Goal: Transaction & Acquisition: Purchase product/service

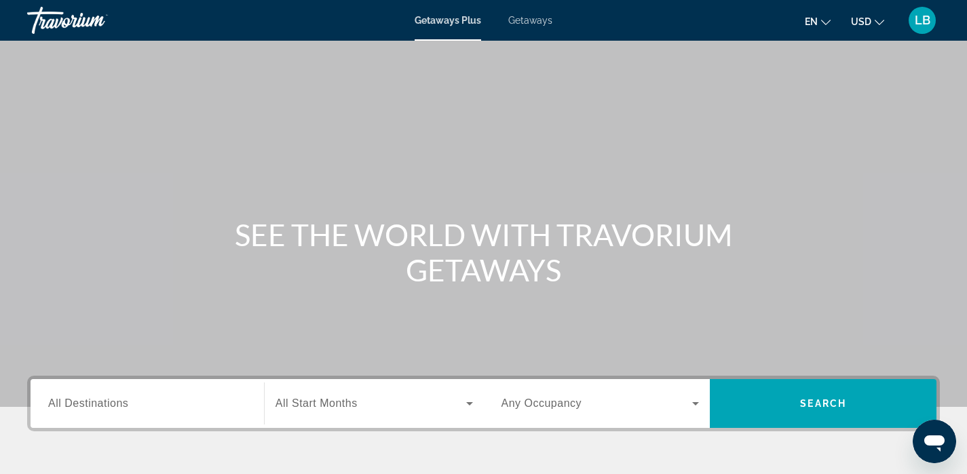
click at [543, 17] on span "Getaways" at bounding box center [530, 20] width 44 height 11
click at [45, 411] on div "Destination All Destinations" at bounding box center [147, 404] width 220 height 39
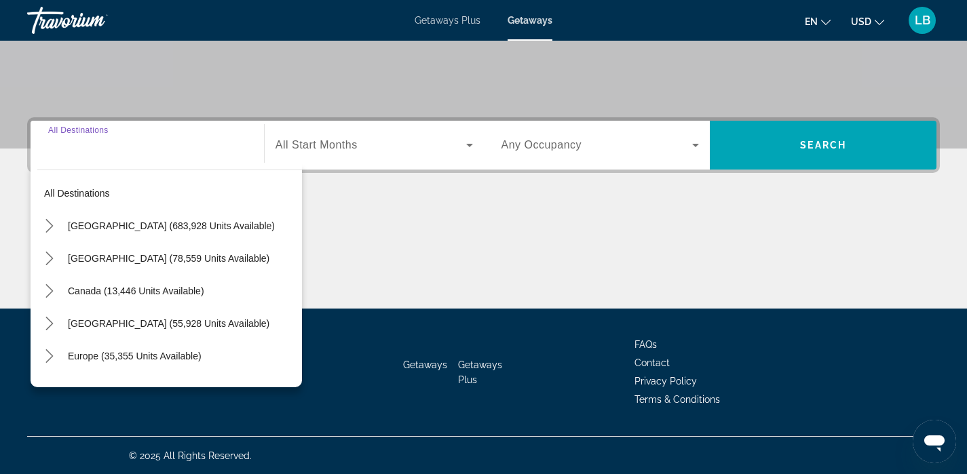
scroll to position [259, 0]
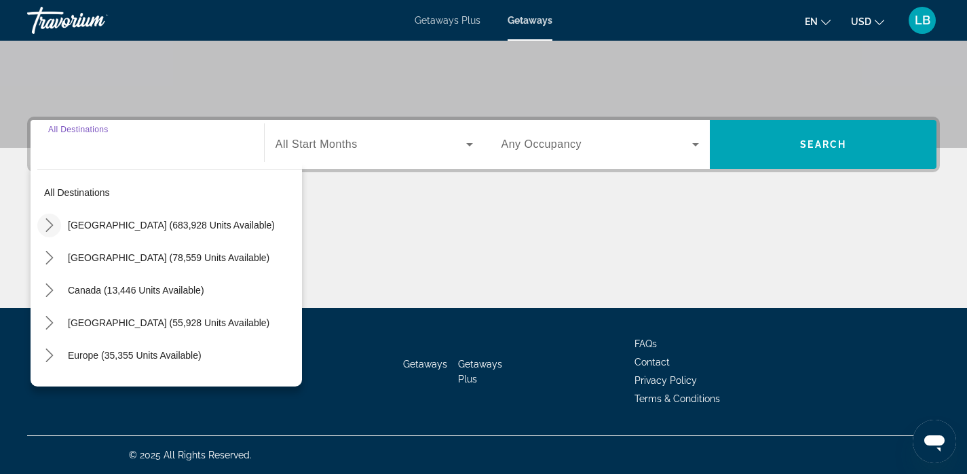
click at [50, 224] on icon "Toggle United States (683,928 units available) submenu" at bounding box center [50, 226] width 14 height 14
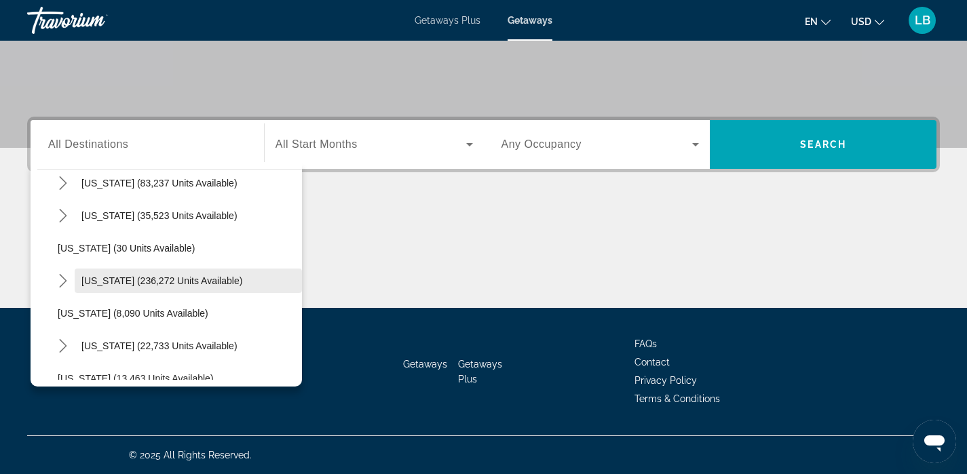
scroll to position [142, 0]
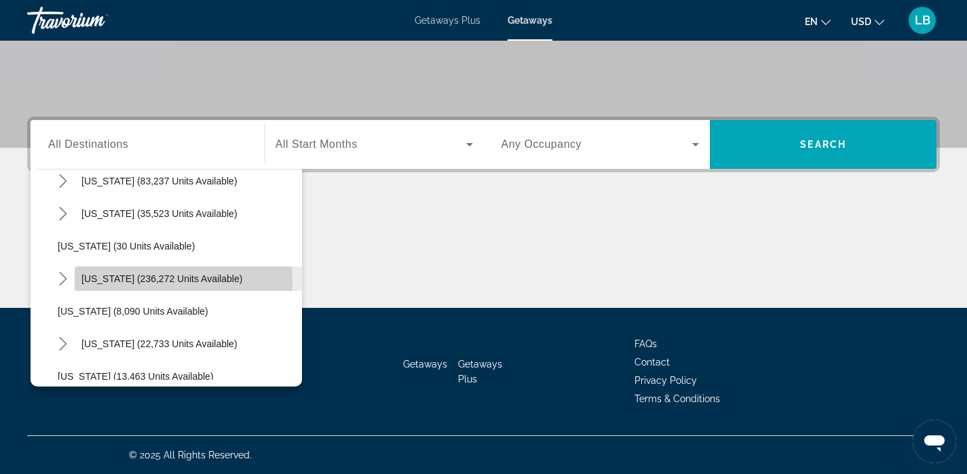
click at [100, 283] on span "[US_STATE] (236,272 units available)" at bounding box center [161, 279] width 161 height 11
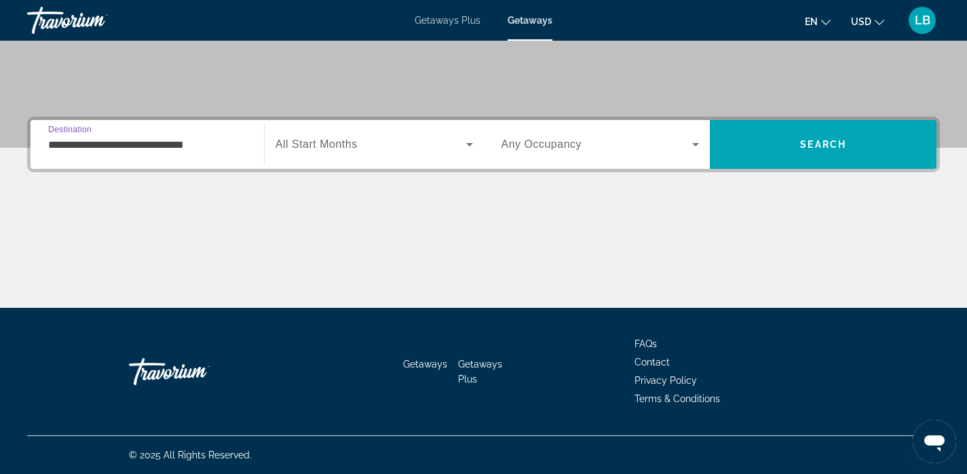
click at [75, 150] on input "**********" at bounding box center [147, 145] width 198 height 16
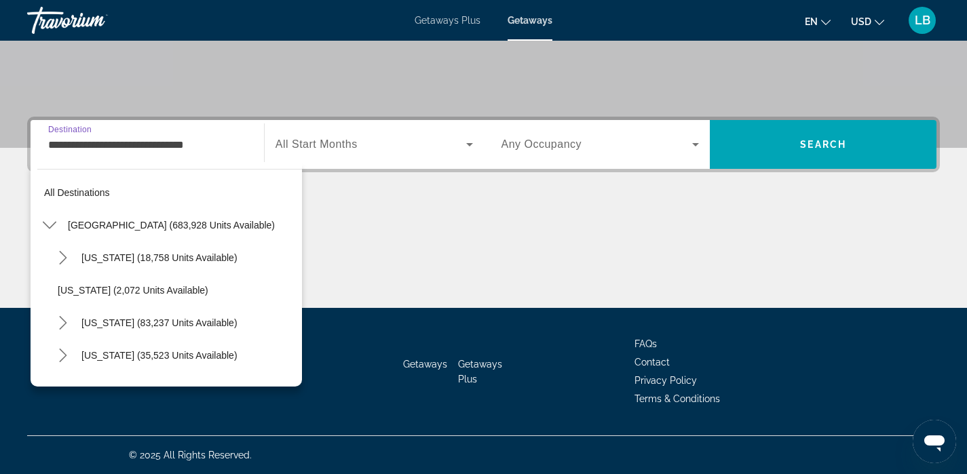
scroll to position [146, 0]
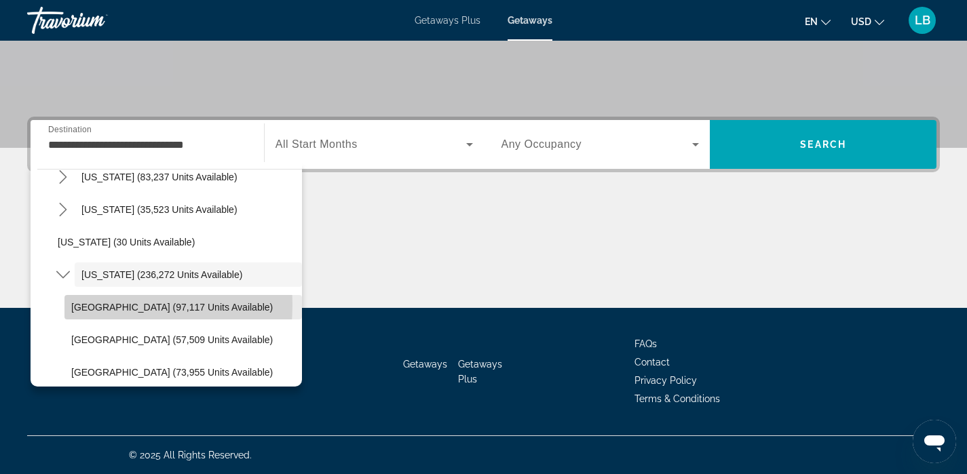
click at [79, 305] on span "[GEOGRAPHIC_DATA] (97,117 units available)" at bounding box center [172, 307] width 202 height 11
type input "**********"
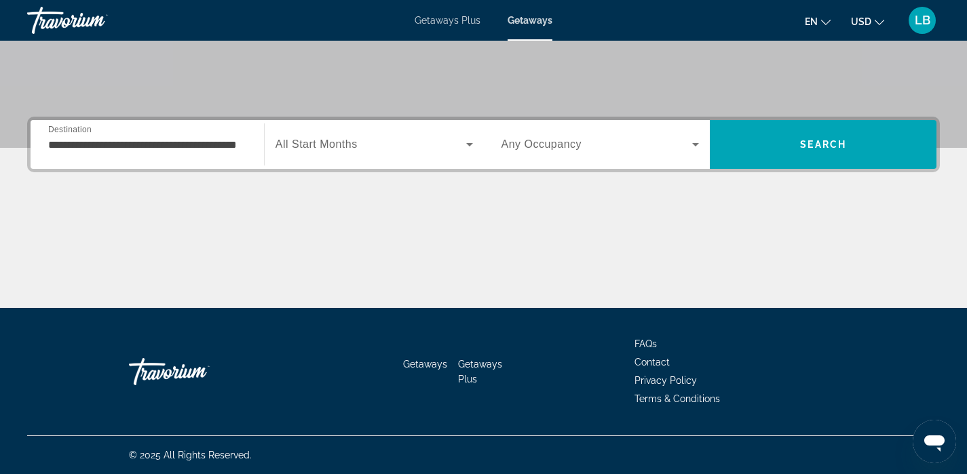
click at [314, 149] on span "All Start Months" at bounding box center [317, 144] width 82 height 12
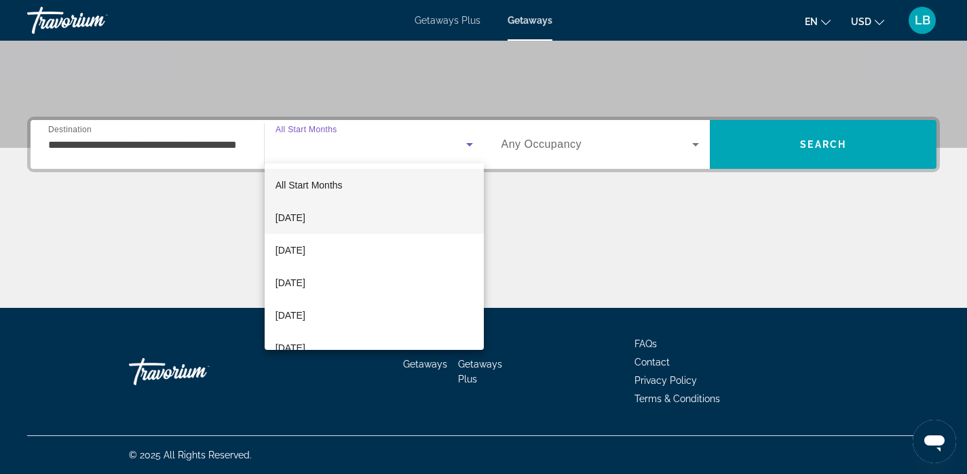
click at [305, 214] on span "[DATE]" at bounding box center [291, 218] width 30 height 16
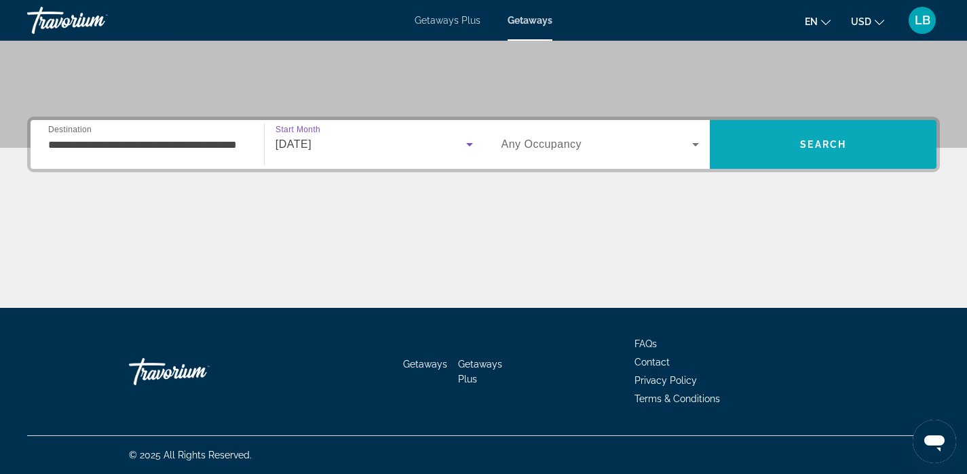
click at [828, 145] on span "Search" at bounding box center [823, 144] width 46 height 11
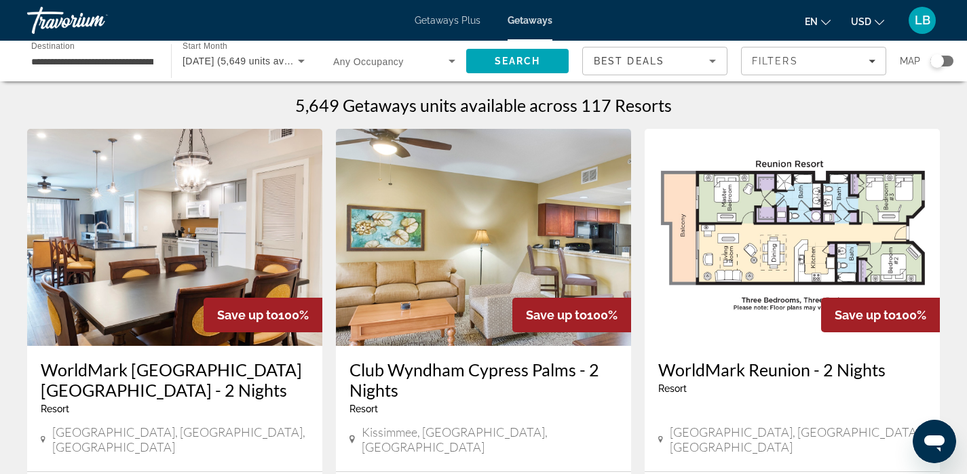
click at [950, 60] on div "Search widget" at bounding box center [942, 61] width 23 height 11
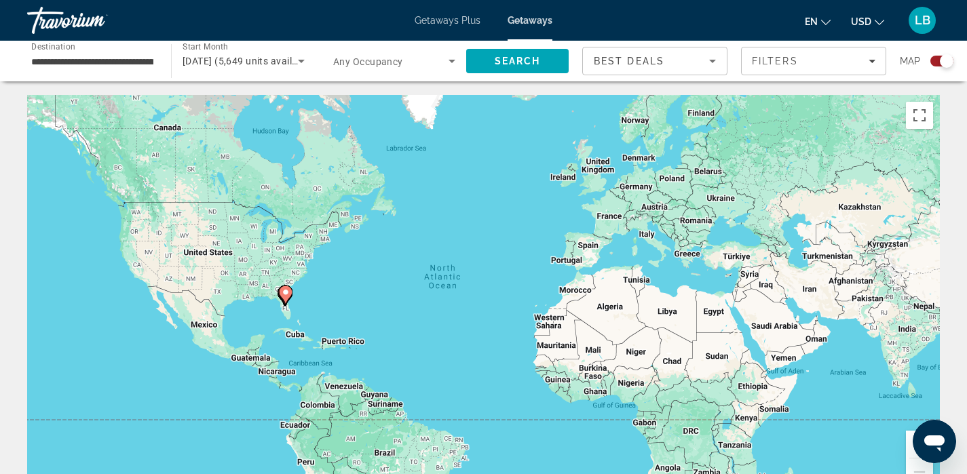
click at [291, 314] on div "To activate drag with keyboard, press Alt + Enter. Once in keyboard drag state,…" at bounding box center [483, 298] width 913 height 407
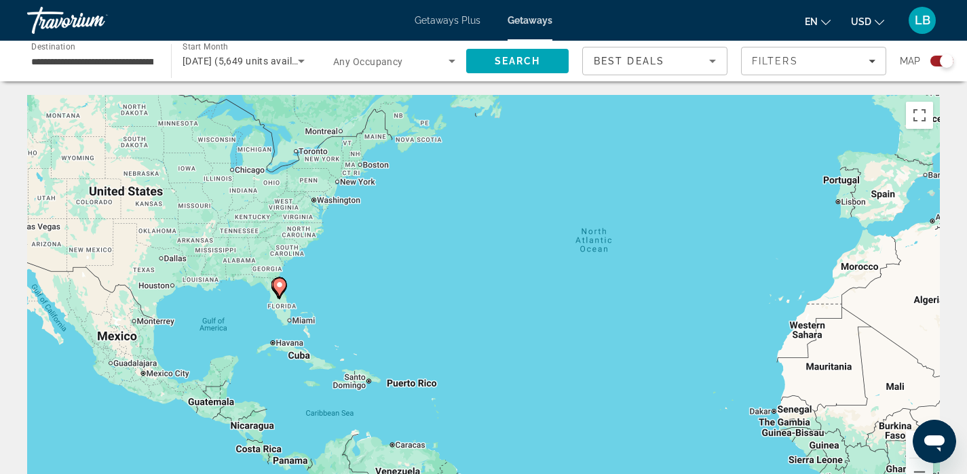
click at [291, 314] on div "To activate drag with keyboard, press Alt + Enter. Once in keyboard drag state,…" at bounding box center [483, 298] width 913 height 407
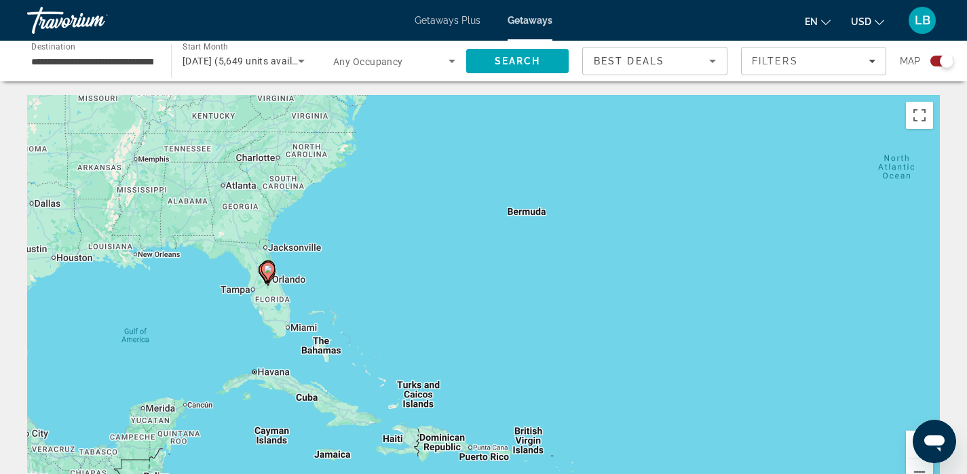
click at [291, 314] on div "To activate drag with keyboard, press Alt + Enter. Once in keyboard drag state,…" at bounding box center [483, 298] width 913 height 407
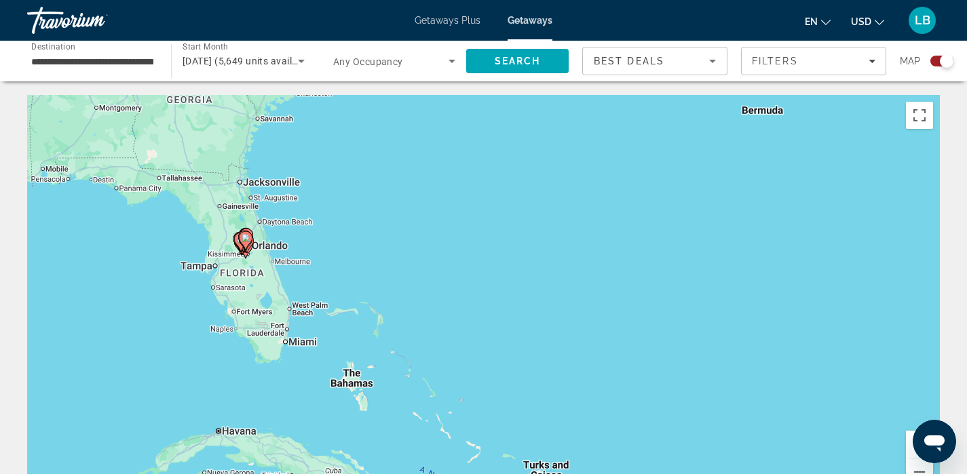
click at [234, 250] on gmp-advanced-marker "Main content" at bounding box center [241, 242] width 14 height 20
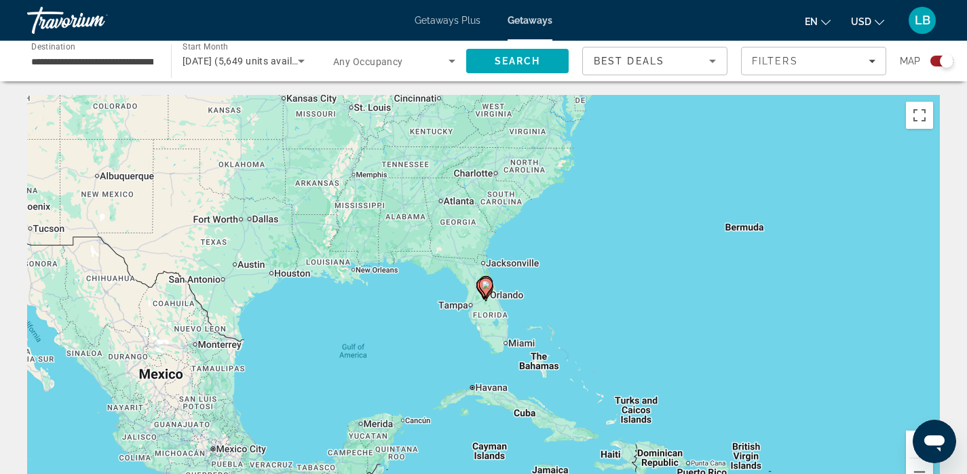
click at [491, 293] on gmp-advanced-marker "Main content" at bounding box center [486, 288] width 14 height 20
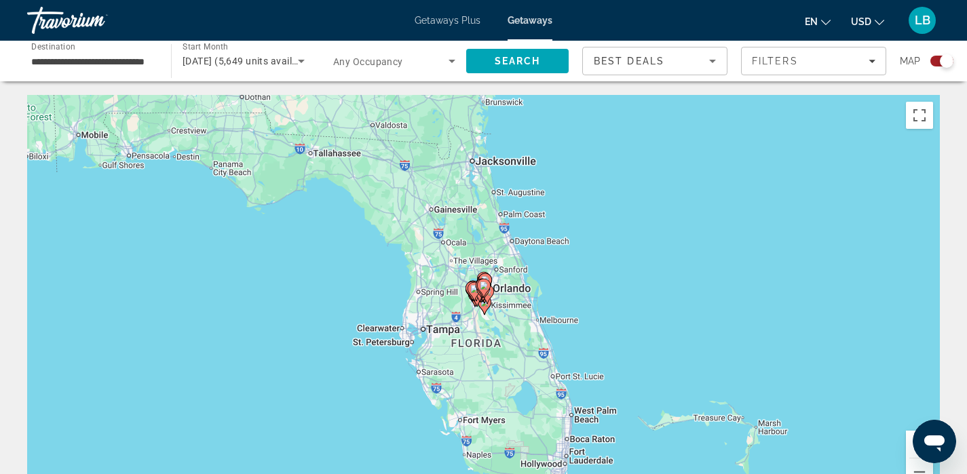
click at [486, 290] on icon "Main content" at bounding box center [483, 289] width 12 height 18
type input "**********"
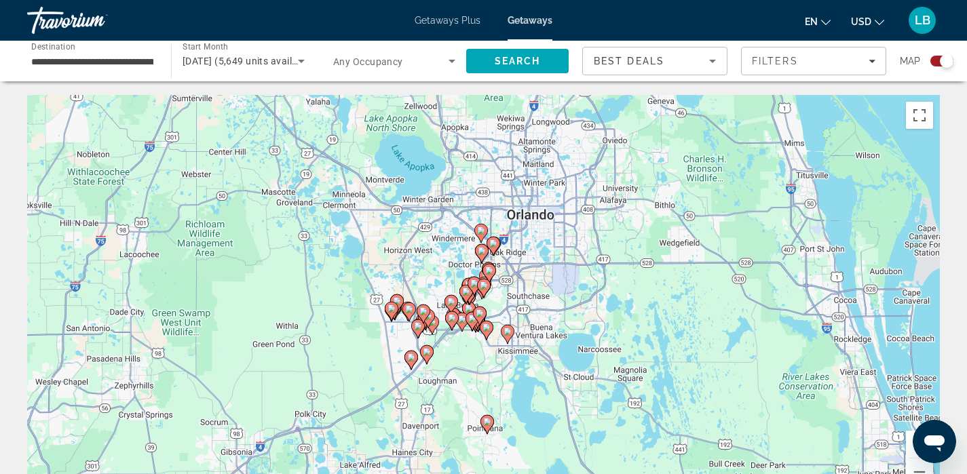
click at [514, 299] on div "To activate drag with keyboard, press Alt + Enter. Once in keyboard drag state,…" at bounding box center [483, 298] width 913 height 407
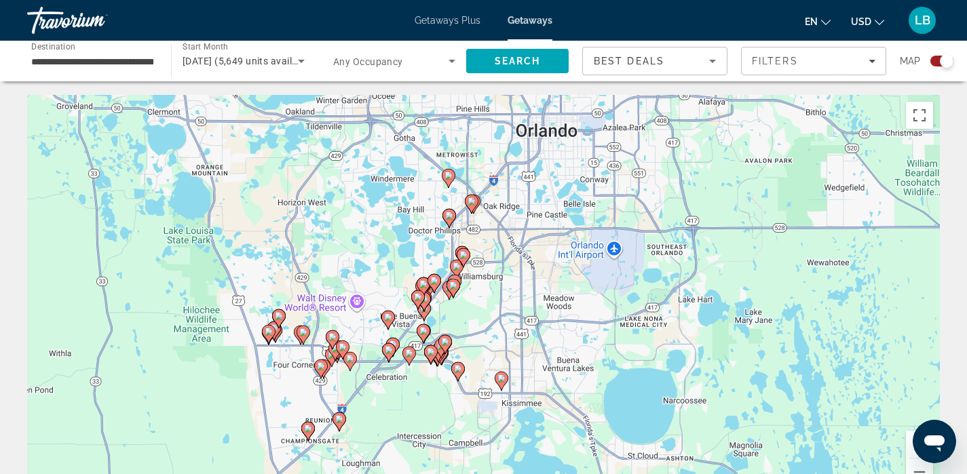
click at [413, 380] on div "To activate drag with keyboard, press Alt + Enter. Once in keyboard drag state,…" at bounding box center [483, 298] width 913 height 407
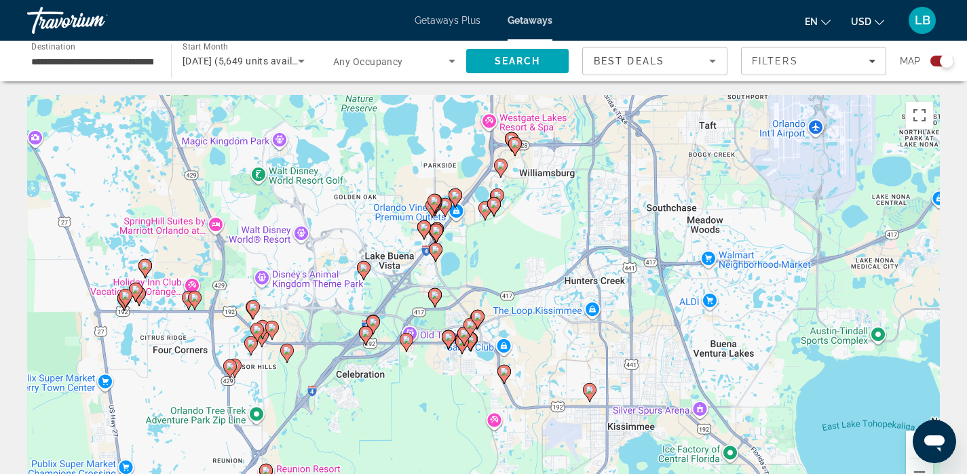
click at [413, 380] on div "To activate drag with keyboard, press Alt + Enter. Once in keyboard drag state,…" at bounding box center [483, 298] width 913 height 407
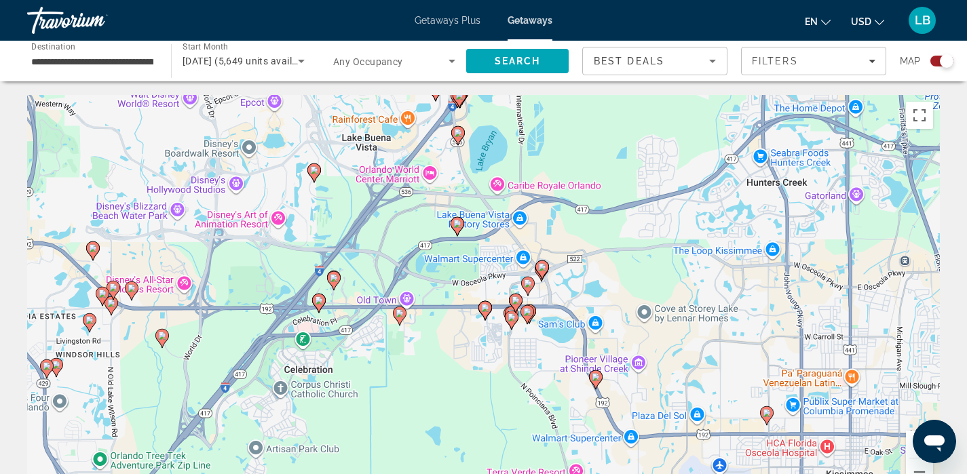
click at [413, 380] on div "To activate drag with keyboard, press Alt + Enter. Once in keyboard drag state,…" at bounding box center [483, 298] width 913 height 407
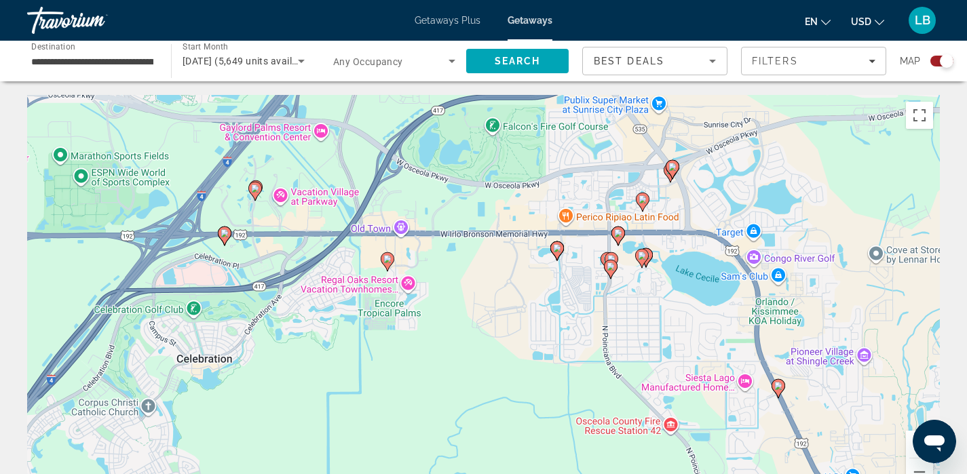
click at [262, 217] on div "To activate drag with keyboard, press Alt + Enter. Once in keyboard drag state,…" at bounding box center [483, 298] width 913 height 407
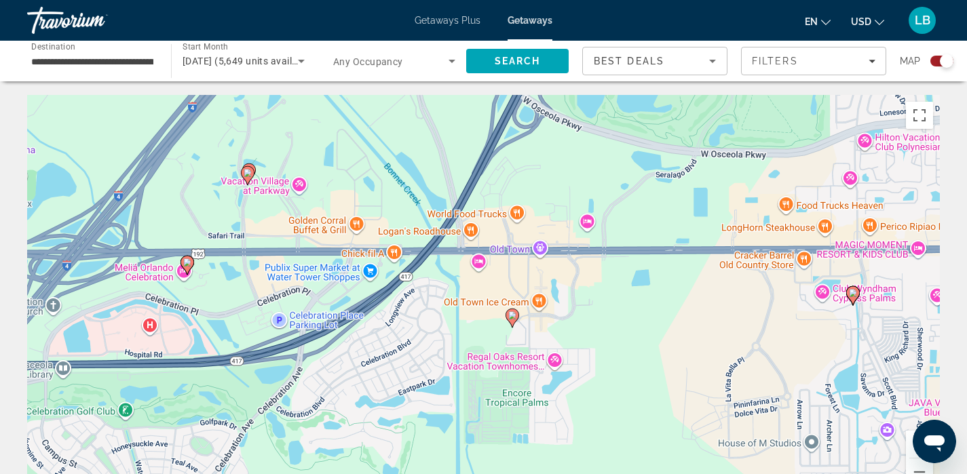
click at [262, 217] on div "To activate drag with keyboard, press Alt + Enter. Once in keyboard drag state,…" at bounding box center [483, 298] width 913 height 407
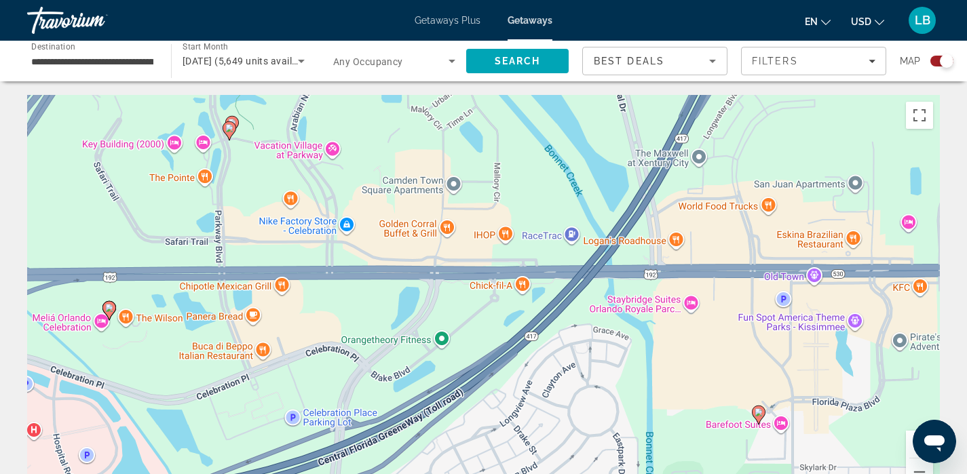
drag, startPoint x: 262, startPoint y: 217, endPoint x: 259, endPoint y: 206, distance: 10.7
click at [259, 205] on div "To activate drag with keyboard, press Alt + Enter. Once in keyboard drag state,…" at bounding box center [483, 298] width 913 height 407
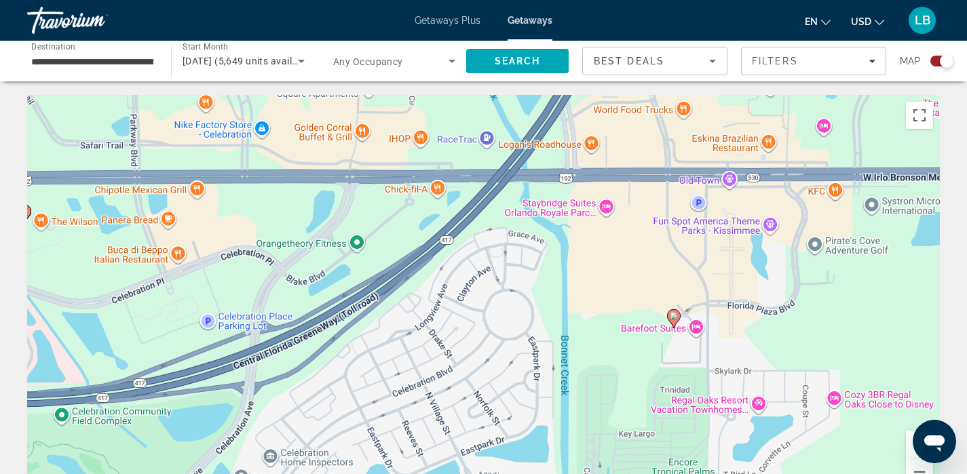
drag, startPoint x: 727, startPoint y: 381, endPoint x: 640, endPoint y: 281, distance: 132.3
click at [640, 281] on div "To activate drag with keyboard, press Alt + Enter. Once in keyboard drag state,…" at bounding box center [483, 298] width 913 height 407
click at [675, 318] on image "Main content" at bounding box center [674, 316] width 8 height 8
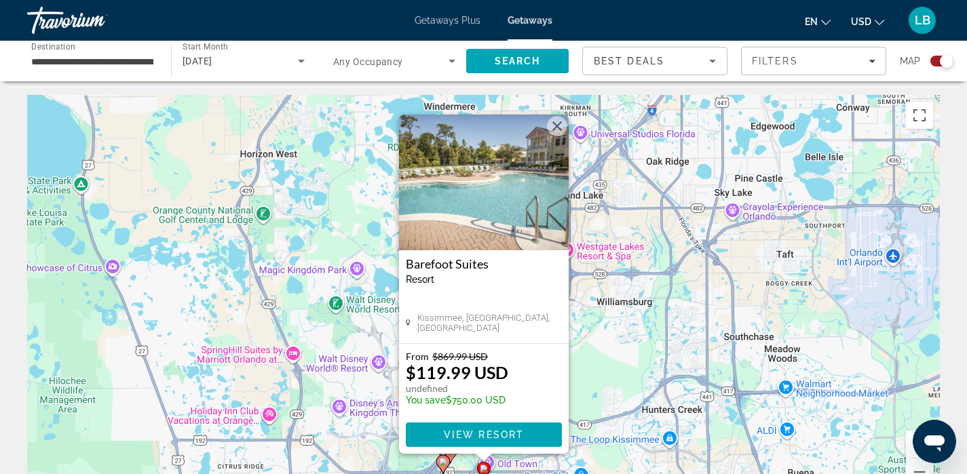
click at [347, 286] on div "To activate drag with keyboard, press Alt + Enter. Once in keyboard drag state,…" at bounding box center [483, 298] width 913 height 407
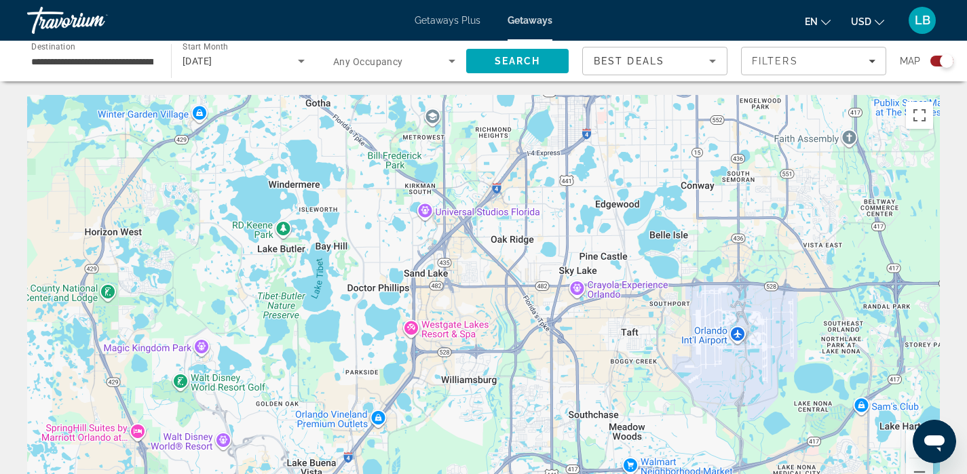
drag, startPoint x: 405, startPoint y: 265, endPoint x: 251, endPoint y: 334, distance: 168.3
click at [250, 335] on div "To activate drag with keyboard, press Alt + Enter. Once in keyboard drag state,…" at bounding box center [483, 298] width 913 height 407
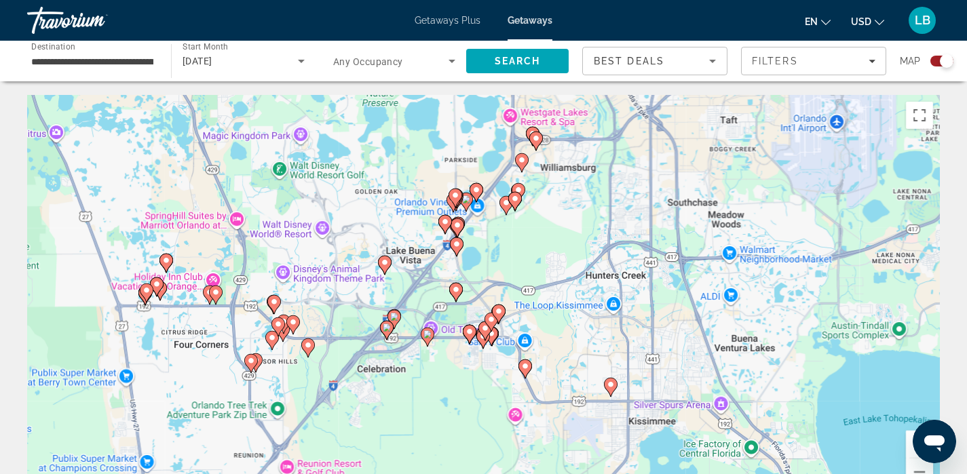
drag, startPoint x: 453, startPoint y: 417, endPoint x: 550, endPoint y: 214, distance: 225.3
click at [550, 214] on div "To activate drag with keyboard, press Alt + Enter. Once in keyboard drag state,…" at bounding box center [483, 298] width 913 height 407
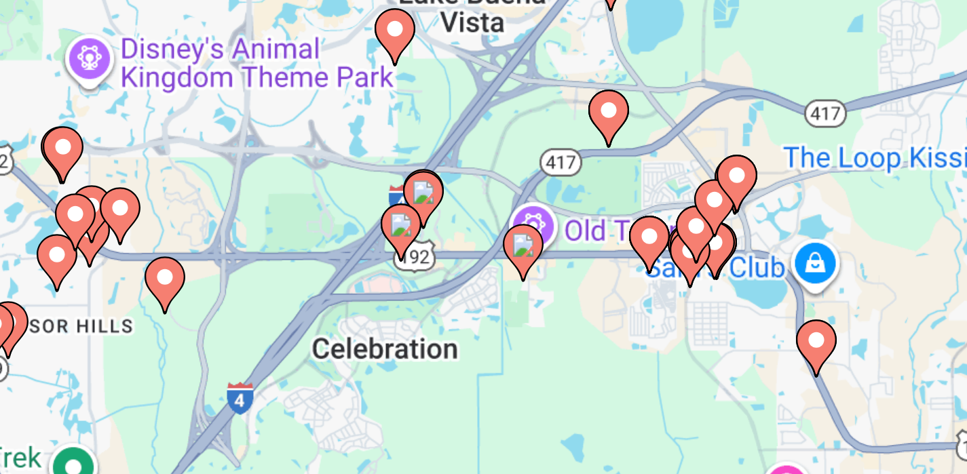
click at [404, 335] on div "To activate drag with keyboard, press Alt + Enter. Once in keyboard drag state,…" at bounding box center [483, 298] width 913 height 407
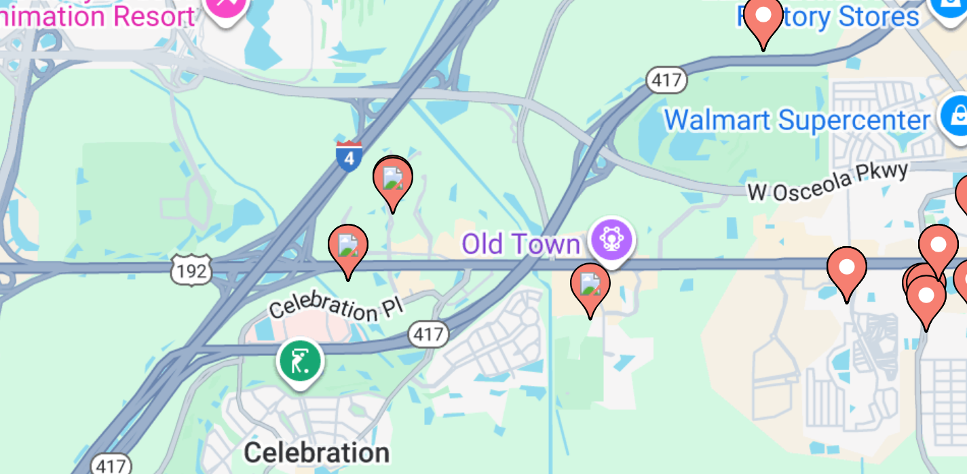
click at [401, 324] on div "To activate drag with keyboard, press Alt + Enter. Once in keyboard drag state,…" at bounding box center [483, 298] width 913 height 407
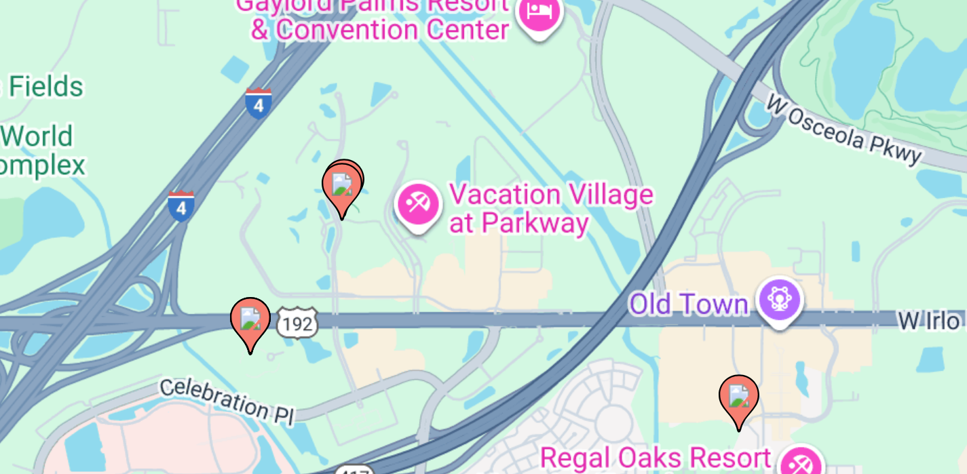
click at [378, 310] on div "To activate drag with keyboard, press Alt + Enter. Once in keyboard drag state,…" at bounding box center [483, 298] width 913 height 407
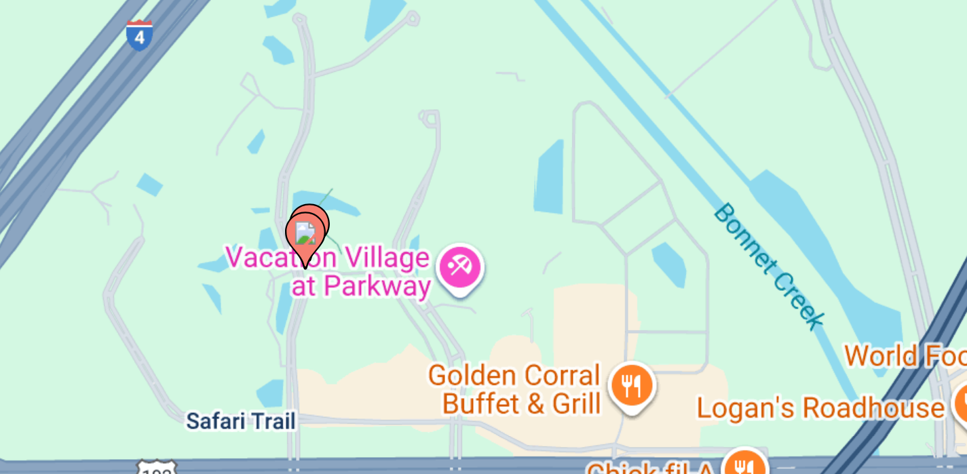
click at [378, 310] on div "To activate drag with keyboard, press Alt + Enter. Once in keyboard drag state,…" at bounding box center [483, 298] width 913 height 407
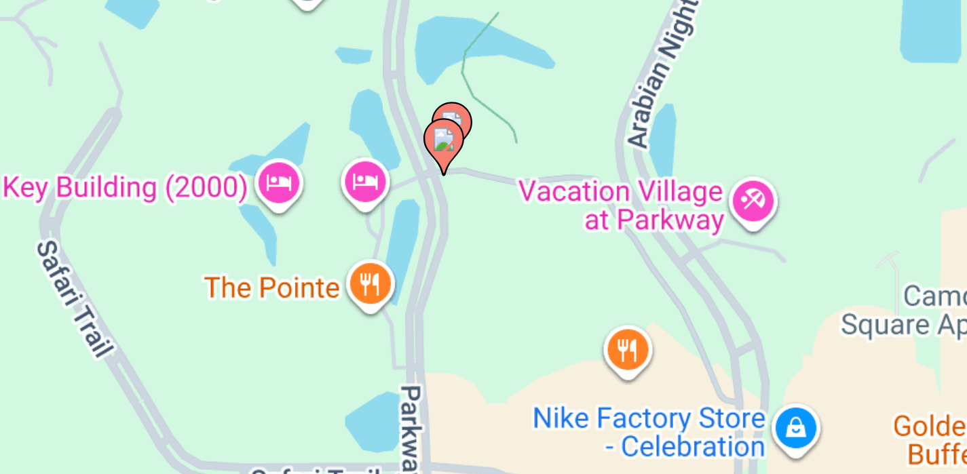
drag, startPoint x: 362, startPoint y: 351, endPoint x: 434, endPoint y: 284, distance: 98.0
click at [434, 284] on div "To activate drag with keyboard, press Alt + Enter. Once in keyboard drag state,…" at bounding box center [483, 298] width 913 height 407
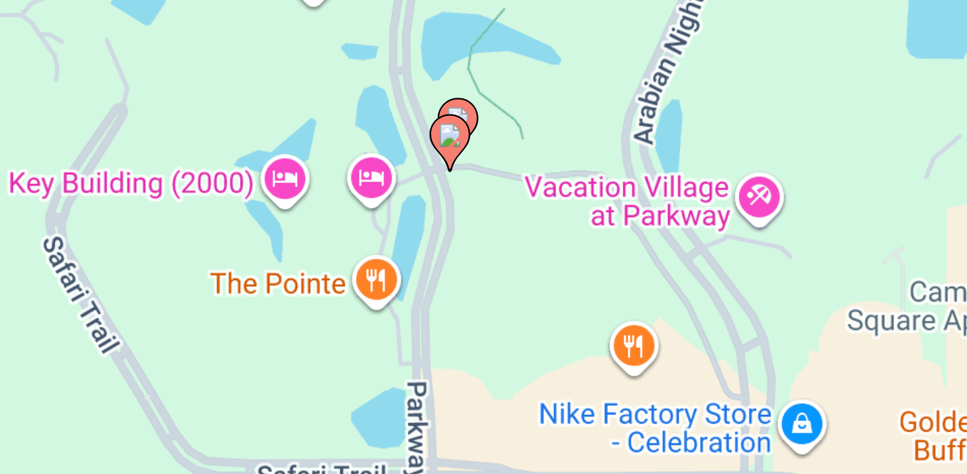
click at [407, 289] on image "Main content" at bounding box center [406, 292] width 8 height 8
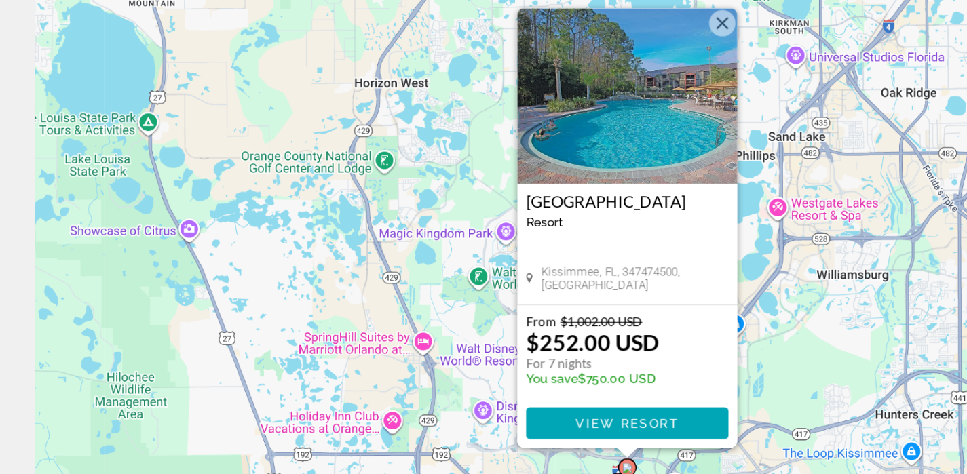
click at [359, 334] on div "To activate drag with keyboard, press Alt + Enter. Once in keyboard drag state,…" at bounding box center [483, 298] width 913 height 407
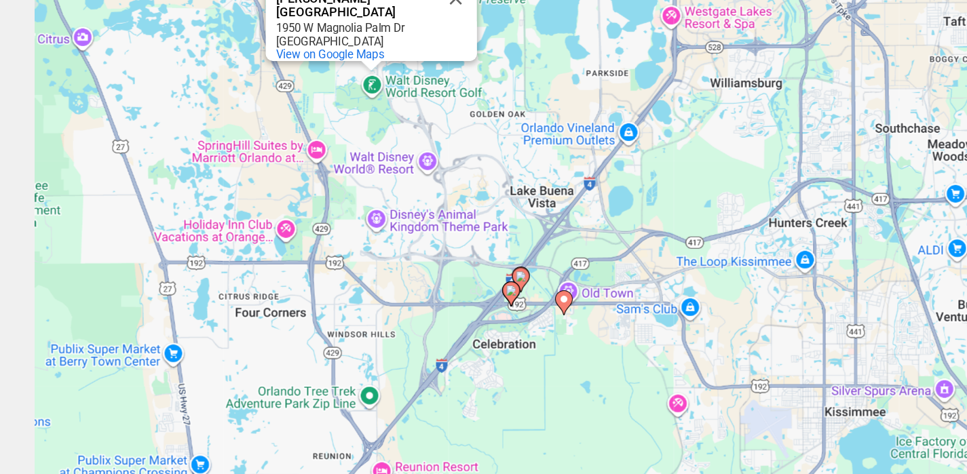
drag, startPoint x: 388, startPoint y: 345, endPoint x: 285, endPoint y: 206, distance: 173.8
click at [285, 205] on div "To activate drag with keyboard, press Alt + Enter. Once in keyboard drag state,…" at bounding box center [483, 298] width 913 height 407
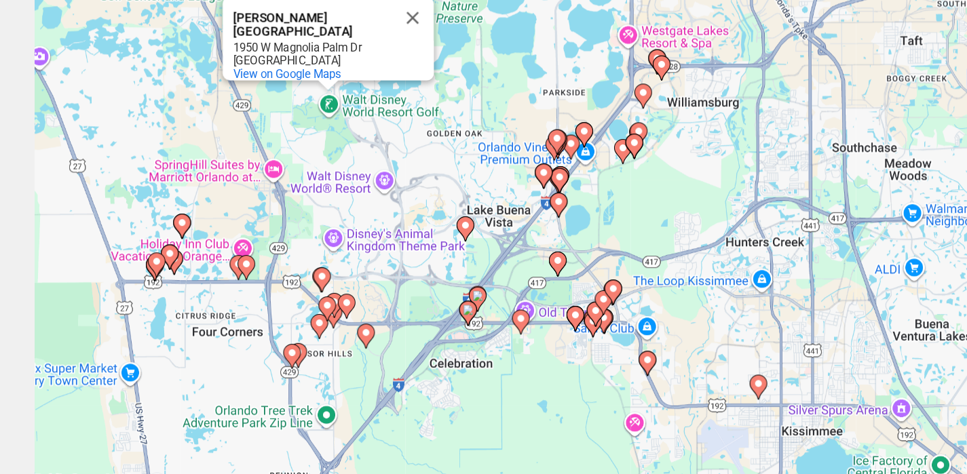
click at [390, 339] on div "To activate drag with keyboard, press Alt + Enter. Once in keyboard drag state,…" at bounding box center [483, 298] width 913 height 407
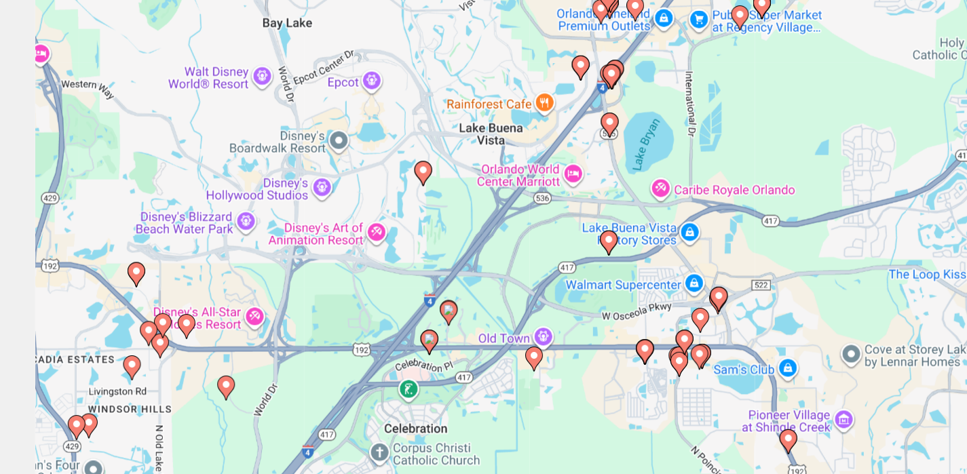
click at [386, 338] on div "To activate drag with keyboard, press Alt + Enter. Once in keyboard drag state,…" at bounding box center [483, 298] width 913 height 407
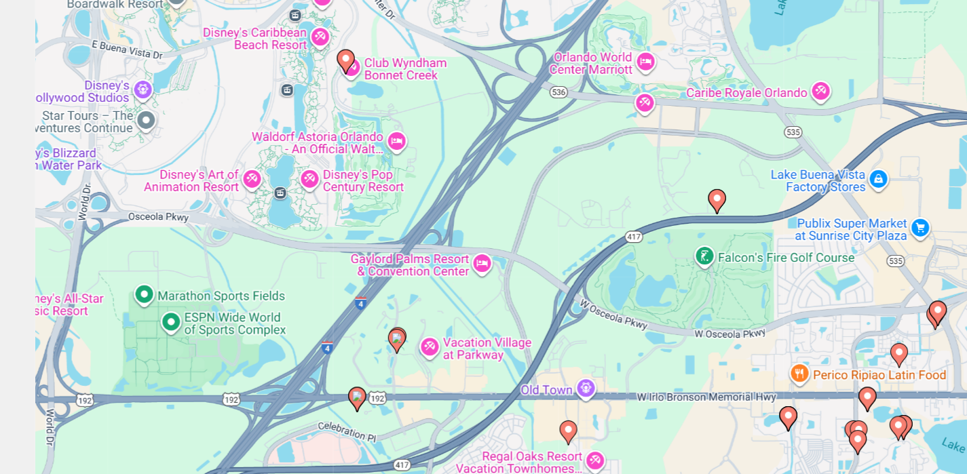
click at [355, 357] on div "To activate drag with keyboard, press Alt + Enter. Once in keyboard drag state,…" at bounding box center [483, 298] width 913 height 407
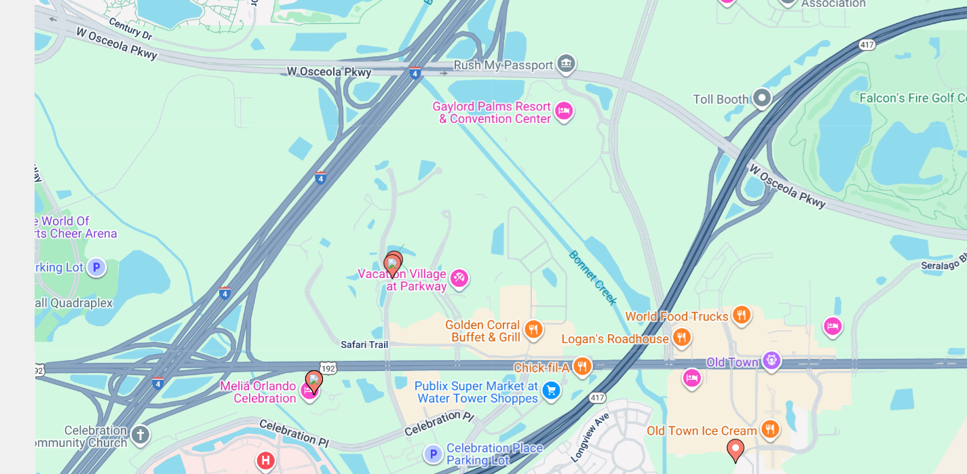
drag, startPoint x: 321, startPoint y: 354, endPoint x: 367, endPoint y: 272, distance: 93.3
click at [367, 272] on div "To activate drag with keyboard, press Alt + Enter. Once in keyboard drag state,…" at bounding box center [483, 298] width 913 height 407
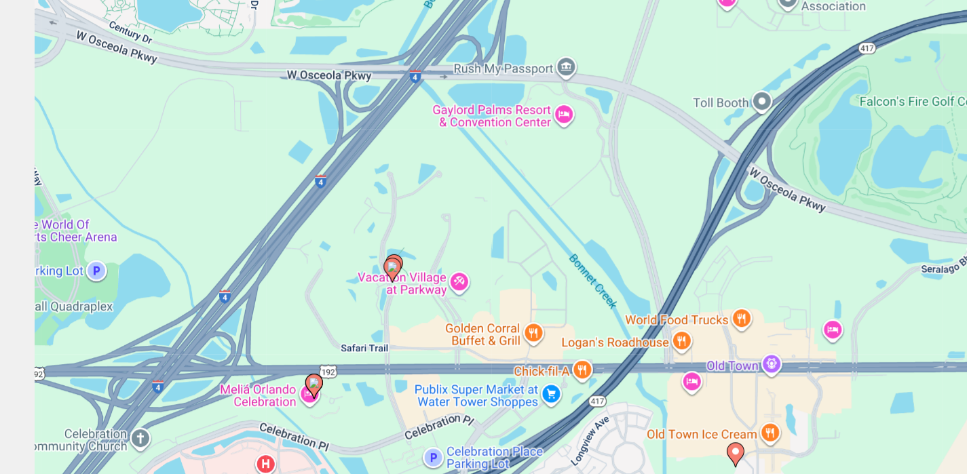
click at [304, 315] on image "Main content" at bounding box center [303, 314] width 8 height 8
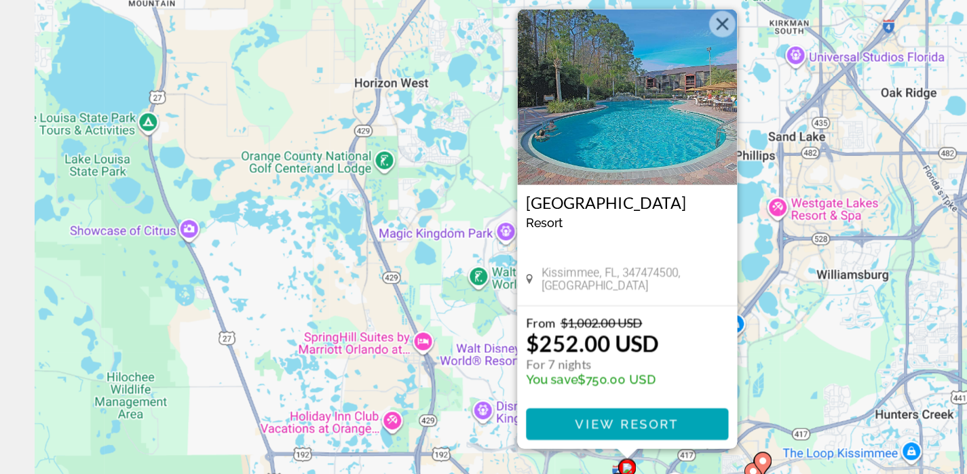
click at [552, 124] on button "Close" at bounding box center [557, 127] width 20 height 20
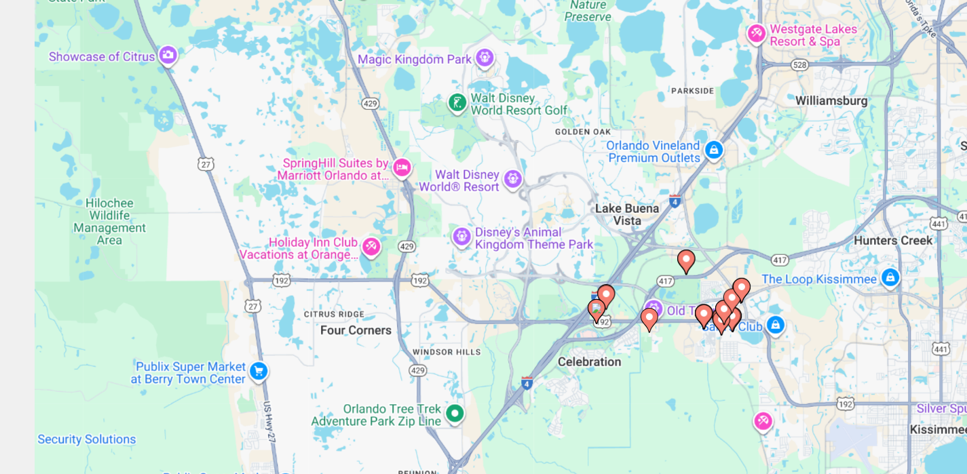
drag, startPoint x: 455, startPoint y: 372, endPoint x: 438, endPoint y: 235, distance: 138.2
click at [438, 235] on div "To activate drag with keyboard, press Alt + Enter. Once in keyboard drag state,…" at bounding box center [483, 298] width 913 height 407
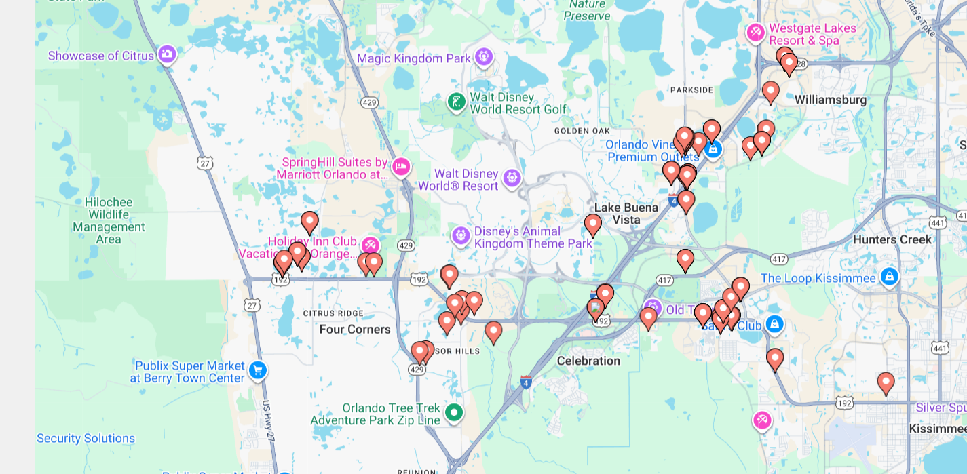
click at [461, 345] on image "Main content" at bounding box center [459, 345] width 8 height 8
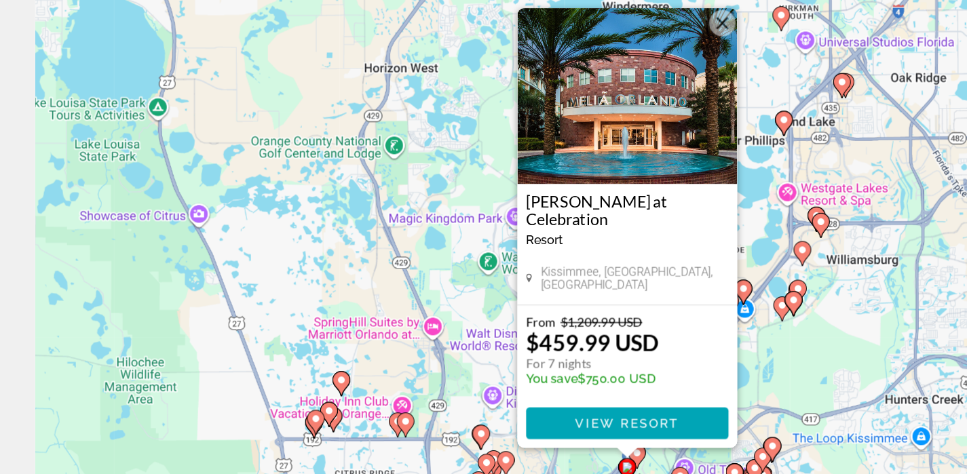
click at [559, 124] on button "Close" at bounding box center [557, 126] width 20 height 20
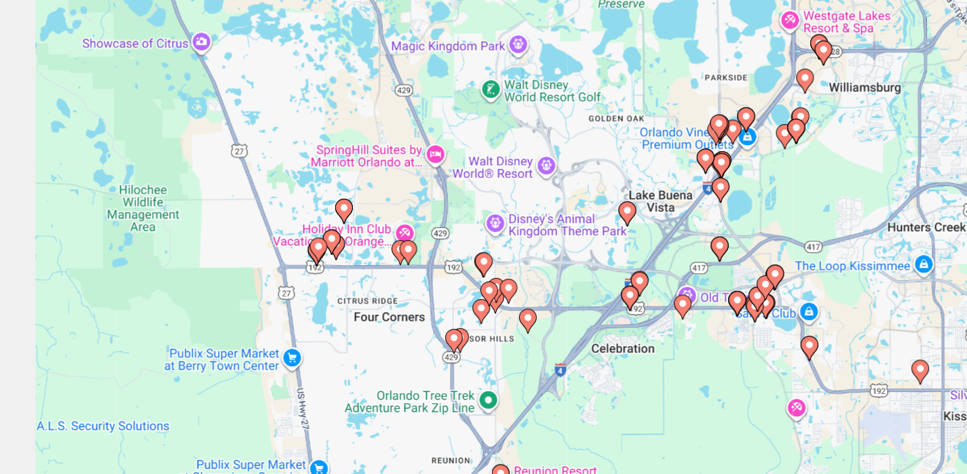
drag, startPoint x: 452, startPoint y: 405, endPoint x: 455, endPoint y: 270, distance: 134.4
click at [454, 270] on div "To activate drag with keyboard, press Alt + Enter. Once in keyboard drag state,…" at bounding box center [483, 298] width 913 height 407
click at [500, 343] on div "To activate drag with keyboard, press Alt + Enter. Once in keyboard drag state,…" at bounding box center [483, 298] width 913 height 407
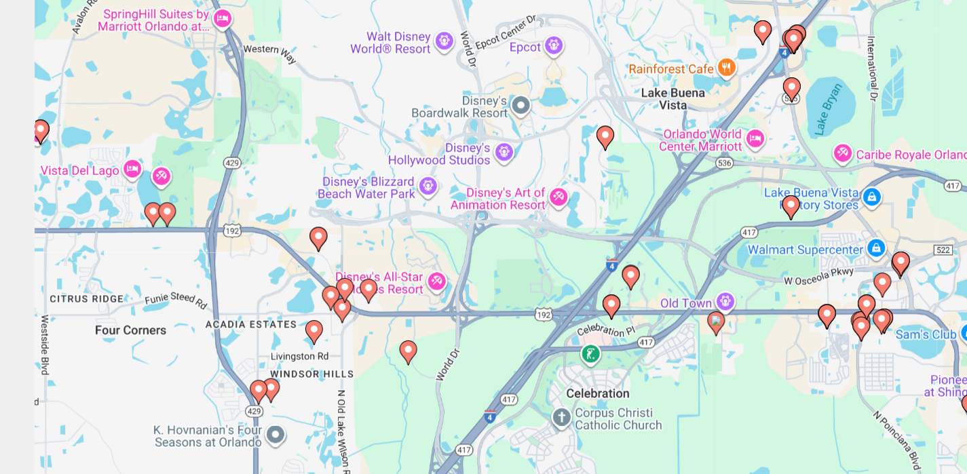
click at [500, 343] on div "To activate drag with keyboard, press Alt + Enter. Once in keyboard drag state,…" at bounding box center [483, 298] width 913 height 407
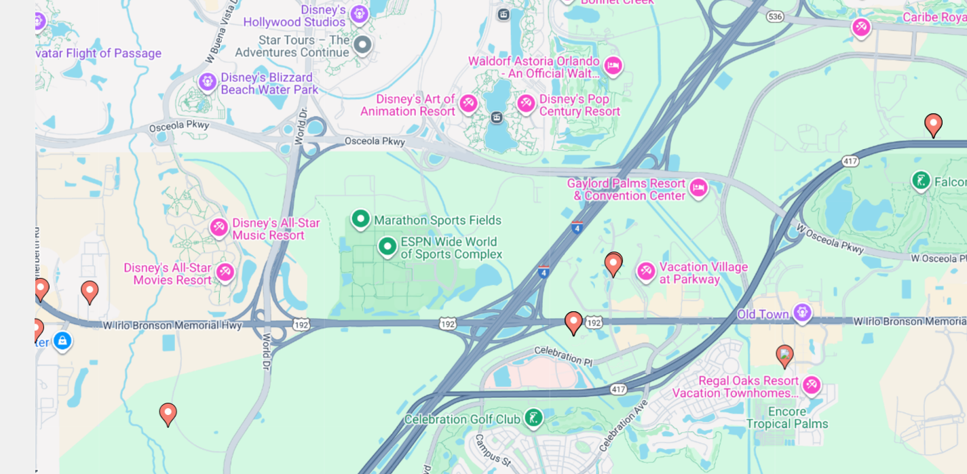
click at [500, 343] on div "To activate drag with keyboard, press Alt + Enter. Once in keyboard drag state,…" at bounding box center [483, 298] width 913 height 407
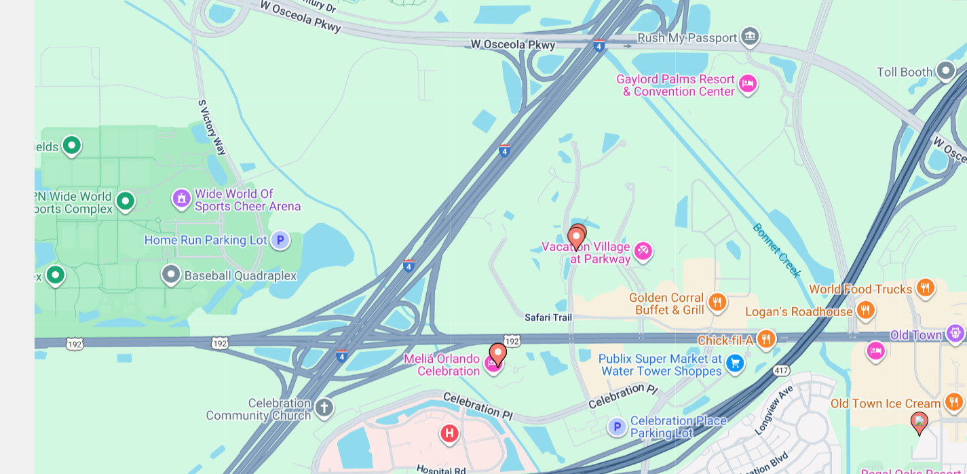
click at [500, 343] on div "To activate drag with keyboard, press Alt + Enter. Once in keyboard drag state,…" at bounding box center [483, 298] width 913 height 407
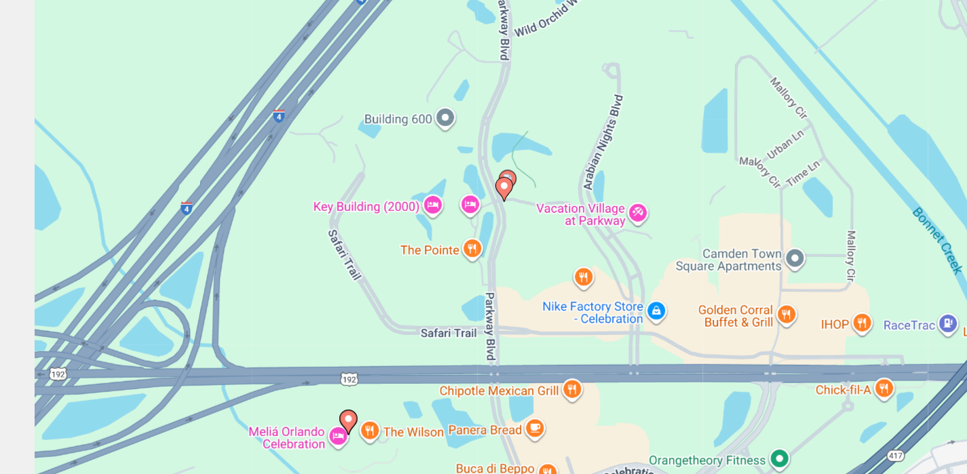
click at [392, 253] on icon "Main content" at bounding box center [388, 255] width 12 height 18
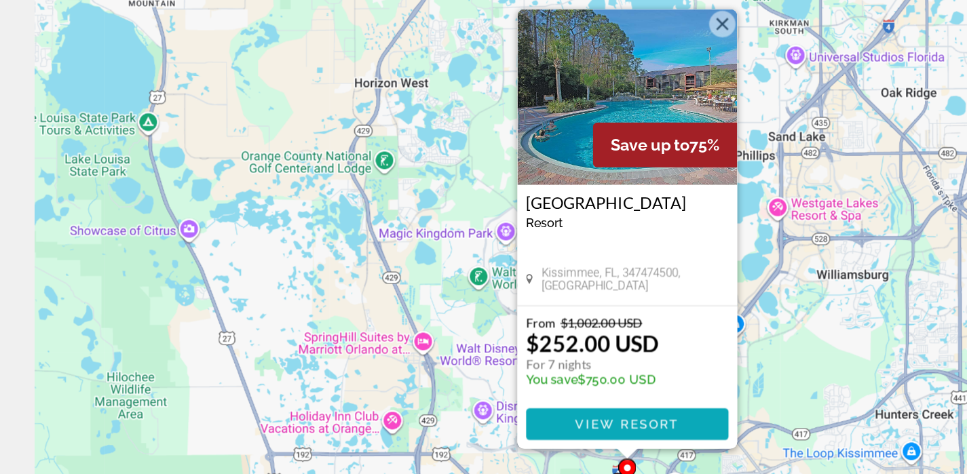
click at [505, 434] on span "View Resort" at bounding box center [483, 435] width 80 height 11
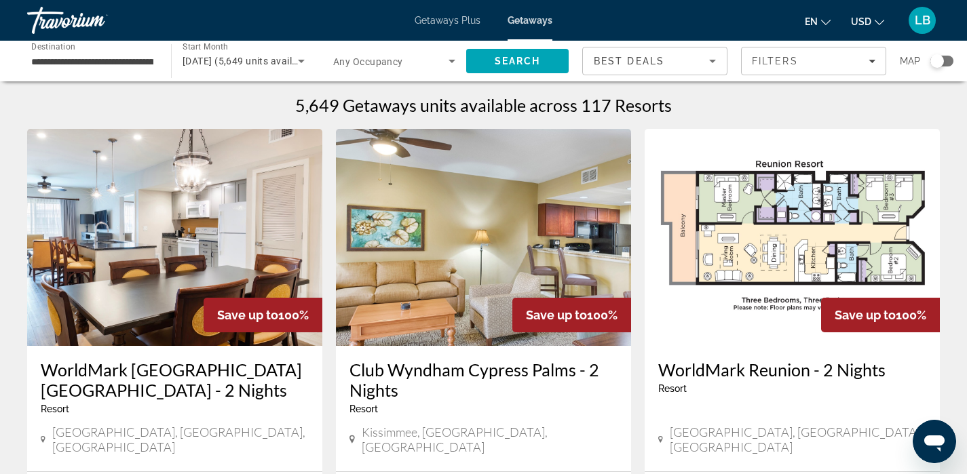
click at [948, 55] on div "Map" at bounding box center [927, 61] width 54 height 29
click at [947, 58] on div "Search widget" at bounding box center [942, 61] width 23 height 11
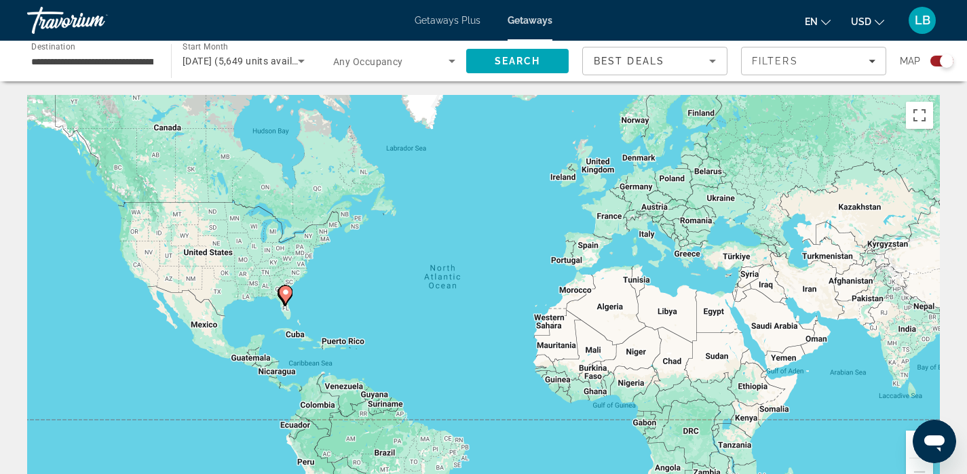
click at [299, 313] on div "To activate drag with keyboard, press Alt + Enter. Once in keyboard drag state,…" at bounding box center [483, 298] width 913 height 407
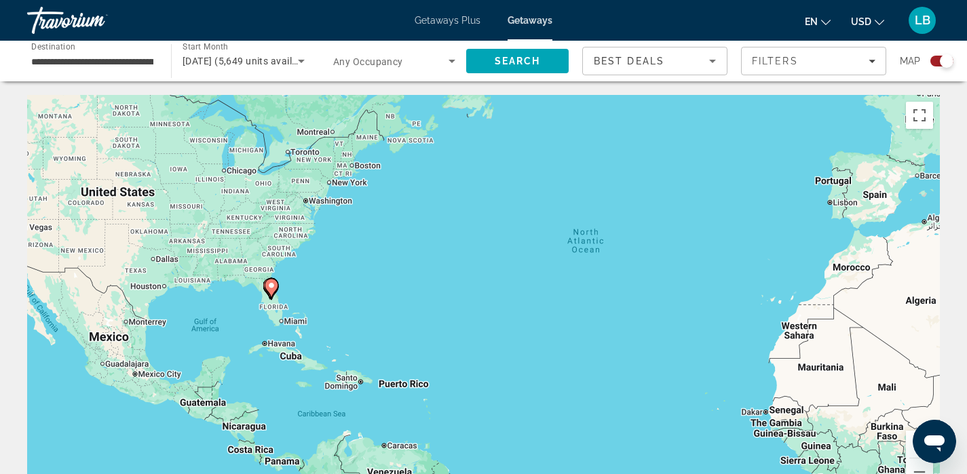
click at [299, 313] on div "To activate drag with keyboard, press Alt + Enter. Once in keyboard drag state,…" at bounding box center [483, 298] width 913 height 407
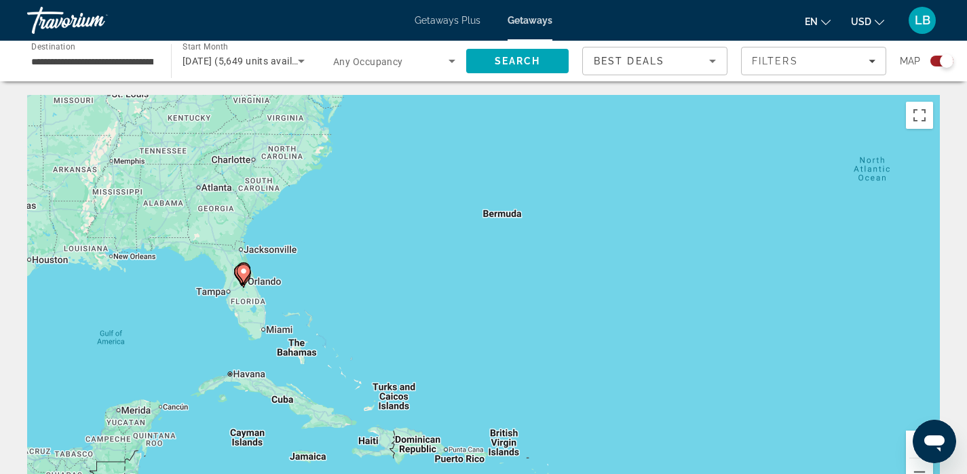
click at [250, 301] on div "To activate drag with keyboard, press Alt + Enter. Once in keyboard drag state,…" at bounding box center [483, 298] width 913 height 407
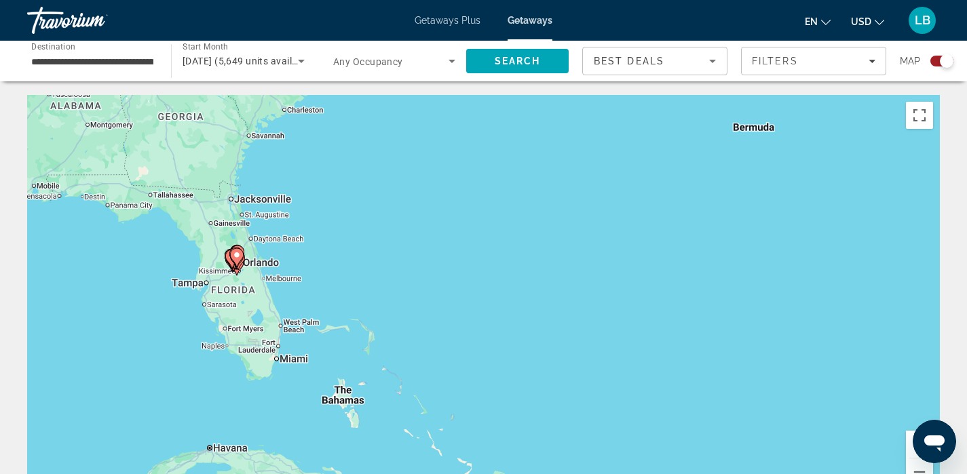
click at [250, 301] on div "To activate drag with keyboard, press Alt + Enter. Once in keyboard drag state,…" at bounding box center [483, 298] width 913 height 407
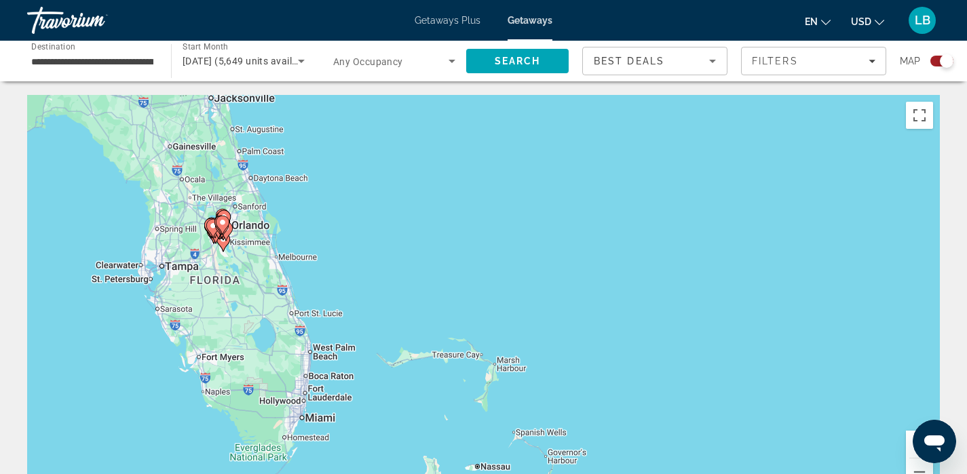
click at [250, 301] on div "To activate drag with keyboard, press Alt + Enter. Once in keyboard drag state,…" at bounding box center [483, 298] width 913 height 407
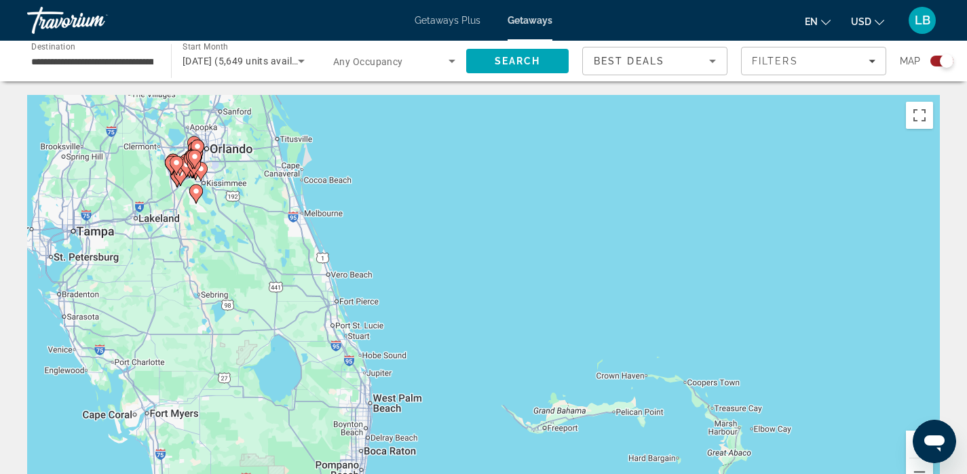
click at [219, 236] on div "To activate drag with keyboard, press Alt + Enter. Once in keyboard drag state,…" at bounding box center [483, 298] width 913 height 407
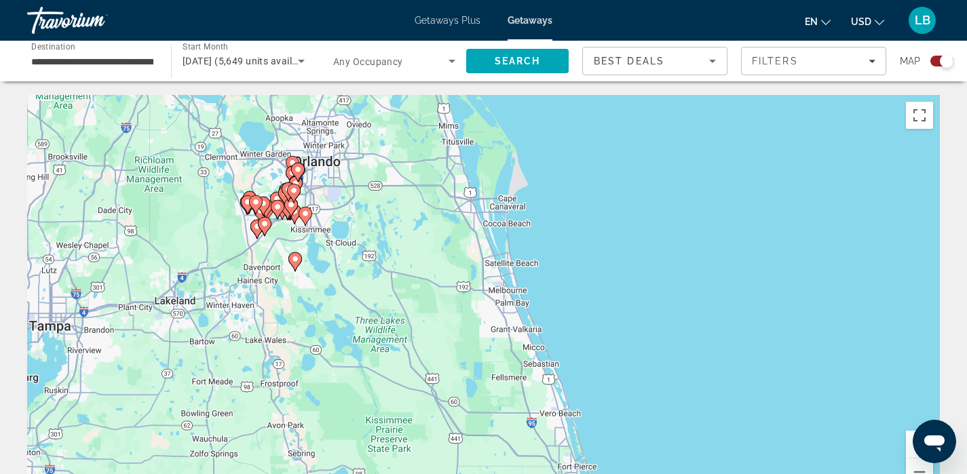
drag, startPoint x: 209, startPoint y: 200, endPoint x: 333, endPoint y: 301, distance: 160.2
click at [333, 301] on div "To activate drag with keyboard, press Alt + Enter. Once in keyboard drag state,…" at bounding box center [483, 298] width 913 height 407
click at [271, 255] on div "To activate drag with keyboard, press Alt + Enter. Once in keyboard drag state,…" at bounding box center [483, 298] width 913 height 407
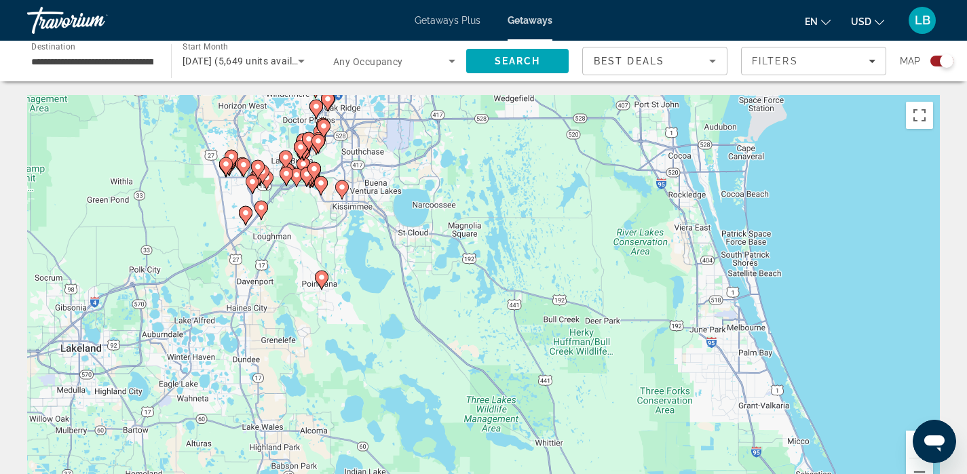
click at [271, 255] on div "To activate drag with keyboard, press Alt + Enter. Once in keyboard drag state,…" at bounding box center [483, 298] width 913 height 407
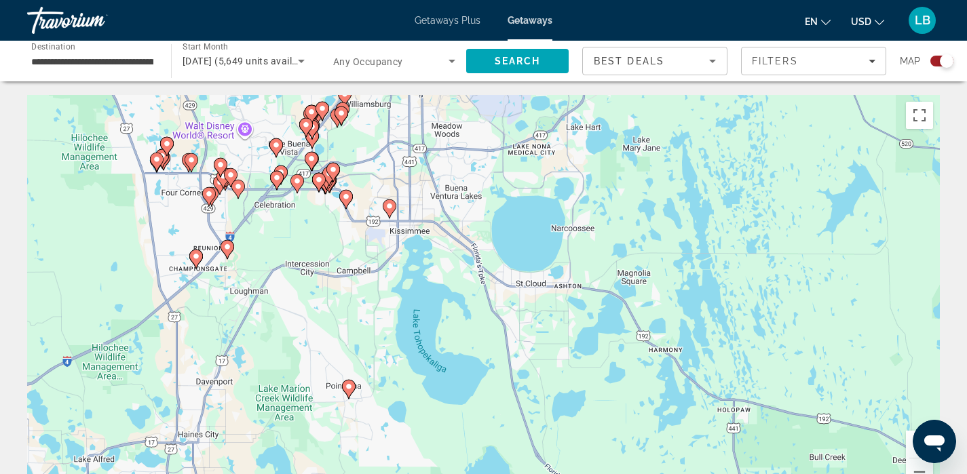
drag, startPoint x: 288, startPoint y: 181, endPoint x: 263, endPoint y: 262, distance: 85.2
click at [263, 262] on div "To activate drag with keyboard, press Alt + Enter. Once in keyboard drag state,…" at bounding box center [483, 298] width 913 height 407
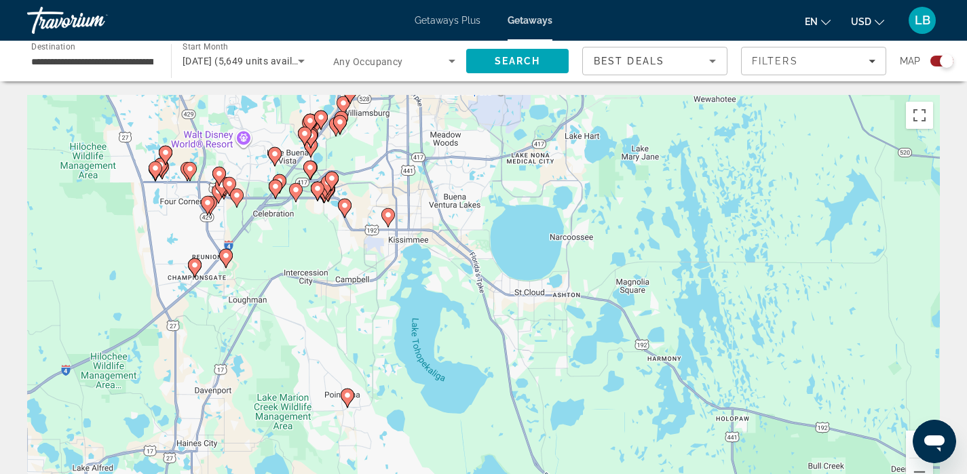
click at [283, 227] on div "To activate drag with keyboard, press Alt + Enter. Once in keyboard drag state,…" at bounding box center [483, 298] width 913 height 407
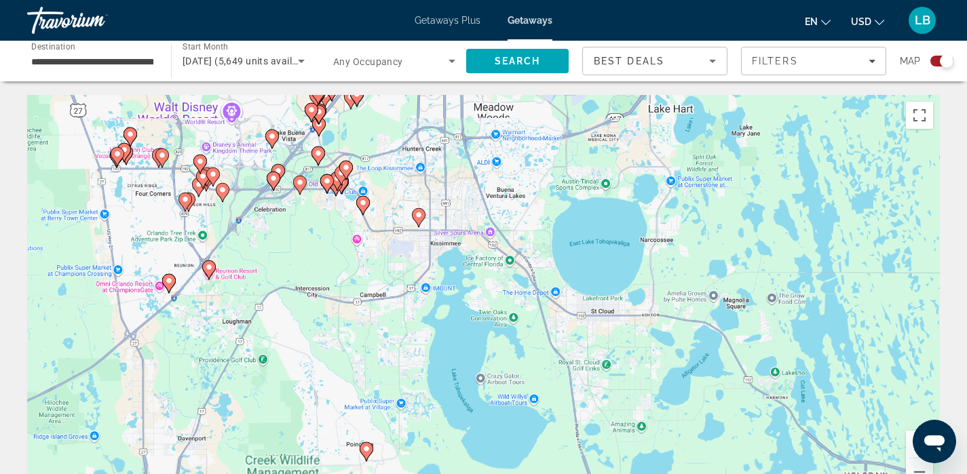
click at [283, 227] on div "To activate drag with keyboard, press Alt + Enter. Once in keyboard drag state,…" at bounding box center [483, 298] width 913 height 407
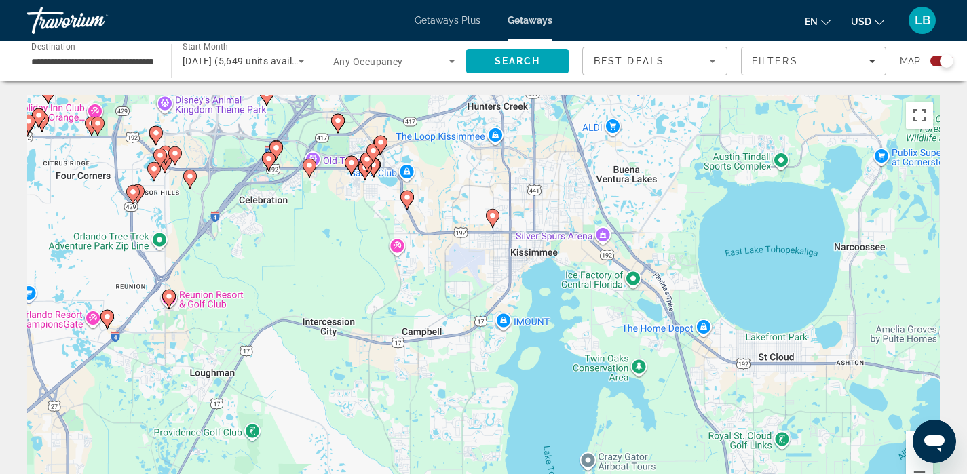
click at [314, 188] on div "To activate drag with keyboard, press Alt + Enter. Once in keyboard drag state,…" at bounding box center [483, 298] width 913 height 407
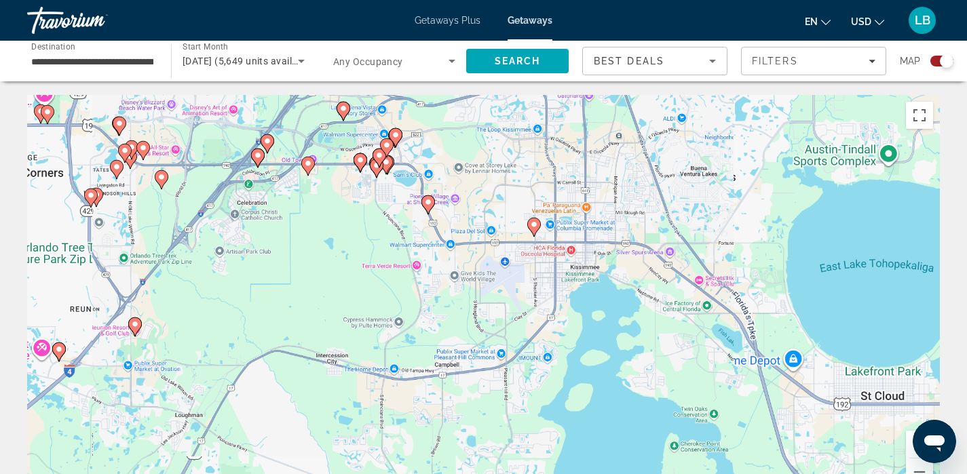
click at [314, 188] on div "To activate drag with keyboard, press Alt + Enter. Once in keyboard drag state,…" at bounding box center [483, 298] width 913 height 407
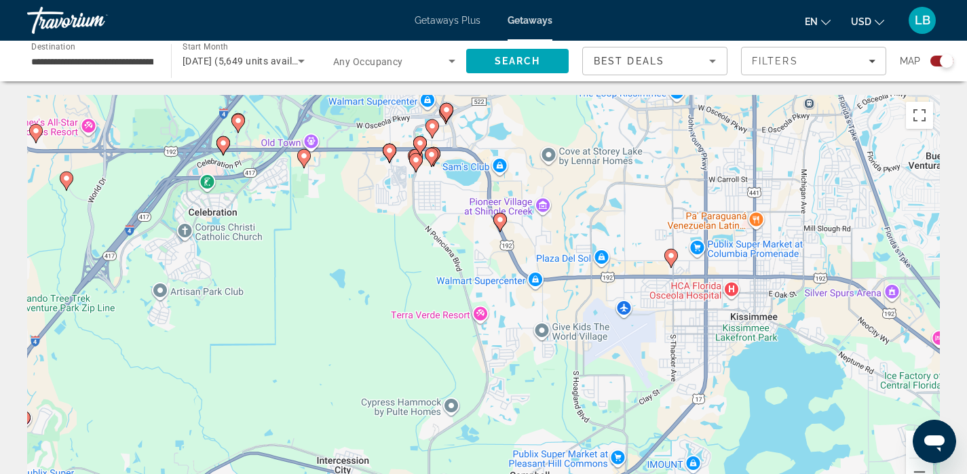
click at [314, 188] on div "To activate drag with keyboard, press Alt + Enter. Once in keyboard drag state,…" at bounding box center [483, 298] width 913 height 407
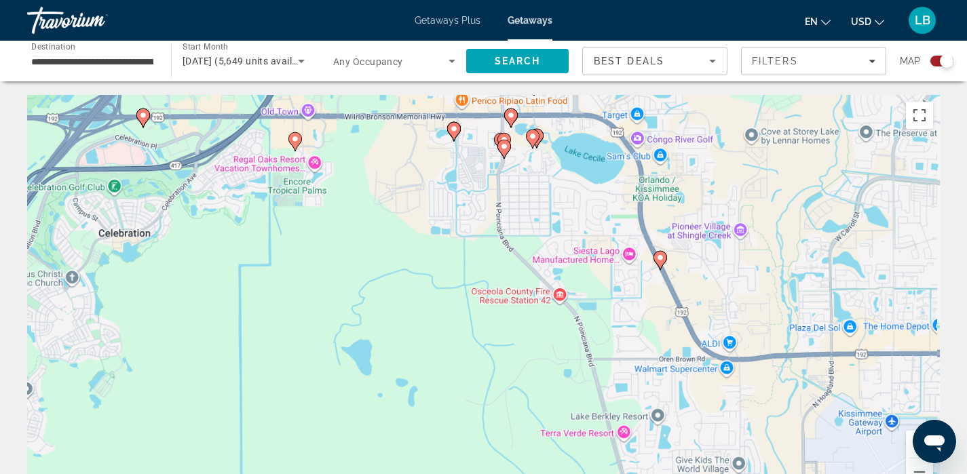
click at [314, 188] on div "To activate drag with keyboard, press Alt + Enter. Once in keyboard drag state,…" at bounding box center [483, 298] width 913 height 407
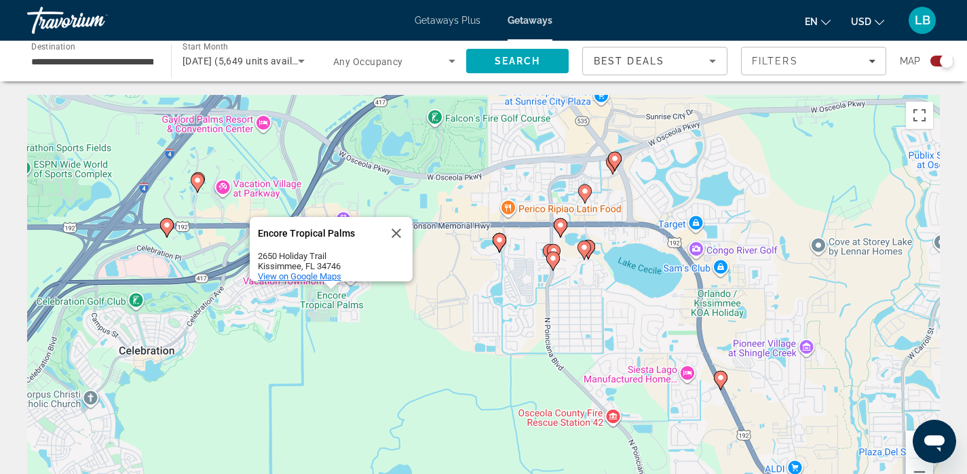
drag, startPoint x: 286, startPoint y: 198, endPoint x: 326, endPoint y: 282, distance: 94.1
click at [326, 282] on div "To activate drag with keyboard, press Alt + Enter. Once in keyboard drag state,…" at bounding box center [483, 298] width 913 height 407
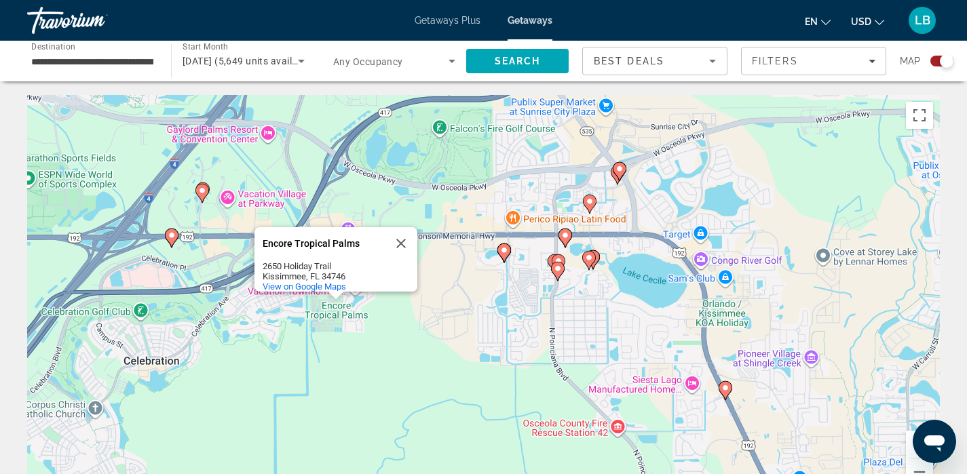
click at [362, 200] on div "To activate drag with keyboard, press Alt + Enter. Once in keyboard drag state,…" at bounding box center [483, 298] width 913 height 407
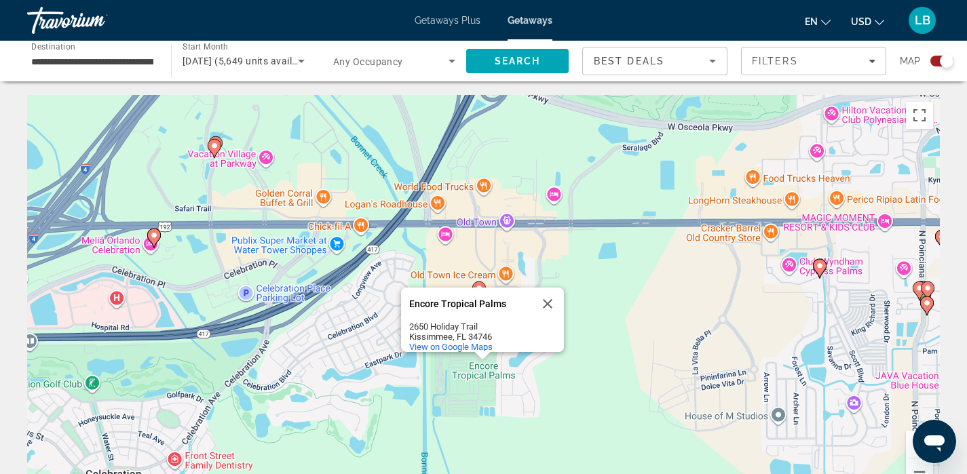
drag, startPoint x: 369, startPoint y: 210, endPoint x: 543, endPoint y: 162, distance: 181.0
click at [543, 162] on div "To activate drag with keyboard, press Alt + Enter. Once in keyboard drag state,…" at bounding box center [483, 298] width 913 height 407
click at [550, 297] on button "Close" at bounding box center [547, 304] width 33 height 33
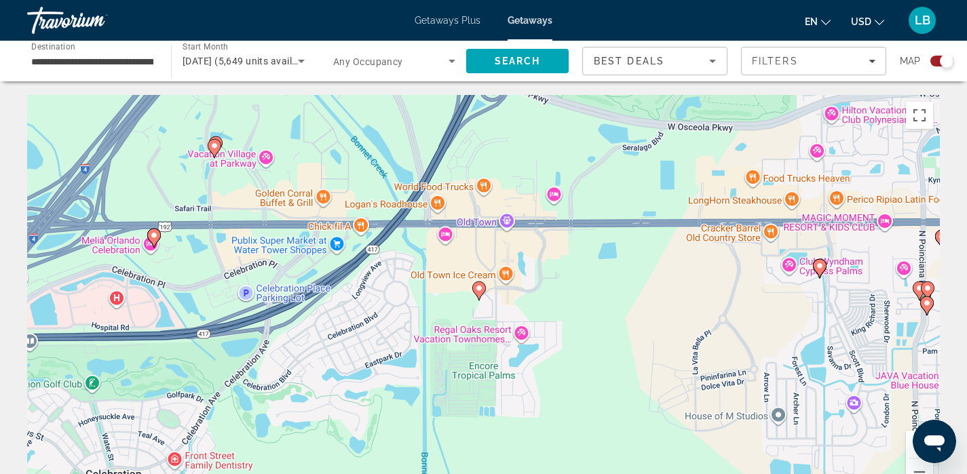
click at [480, 292] on image "Main content" at bounding box center [479, 288] width 8 height 8
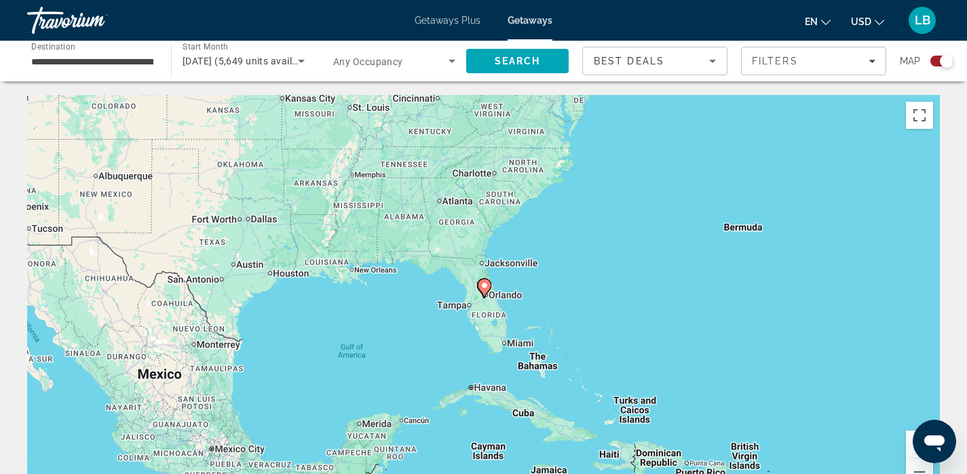
click at [517, 284] on div "To navigate, press the arrow keys. To activate drag with keyboard, press Alt + …" at bounding box center [483, 298] width 913 height 407
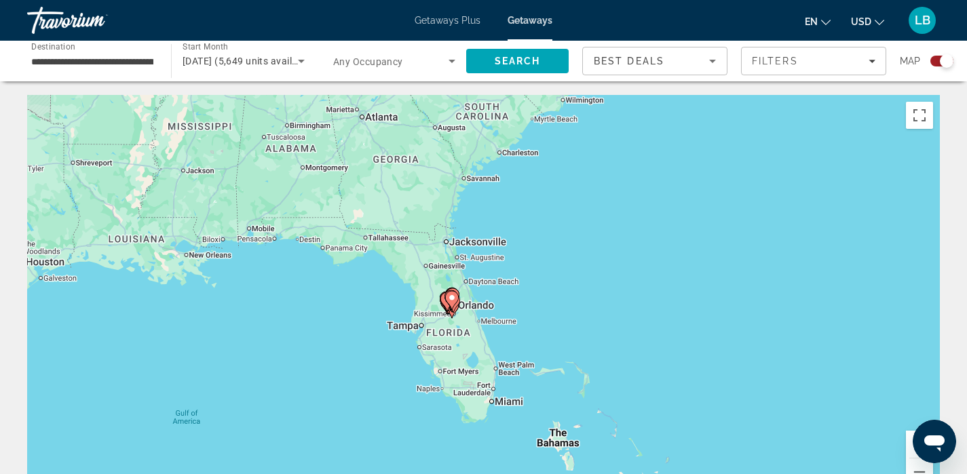
click at [517, 284] on div "To activate drag with keyboard, press Alt + Enter. Once in keyboard drag state,…" at bounding box center [483, 298] width 913 height 407
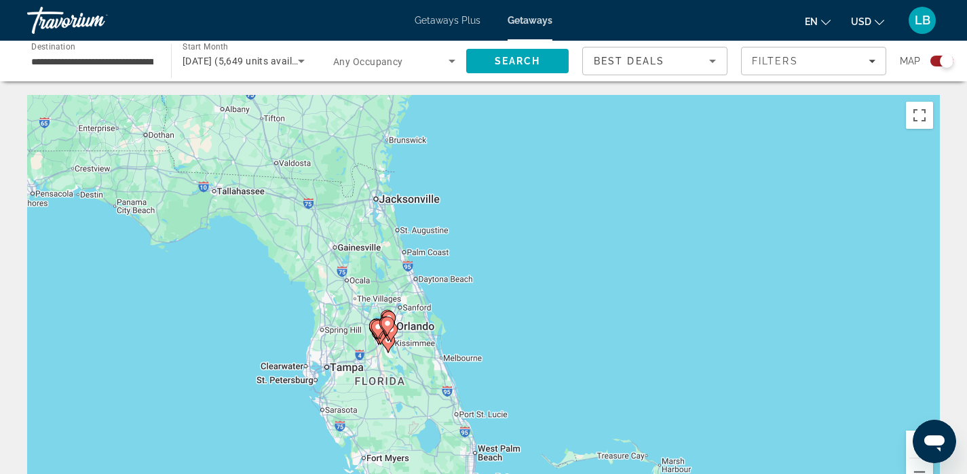
click at [428, 347] on div "To activate drag with keyboard, press Alt + Enter. Once in keyboard drag state,…" at bounding box center [483, 298] width 913 height 407
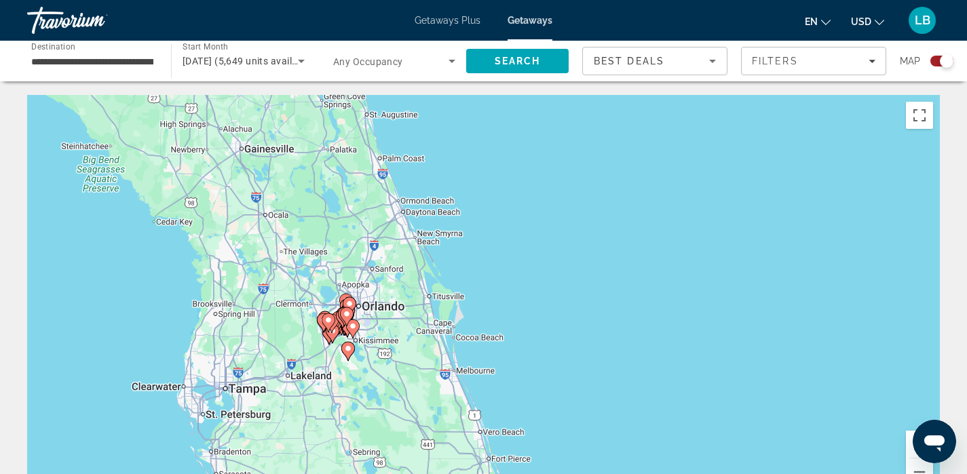
click at [380, 358] on div "To activate drag with keyboard, press Alt + Enter. Once in keyboard drag state,…" at bounding box center [483, 298] width 913 height 407
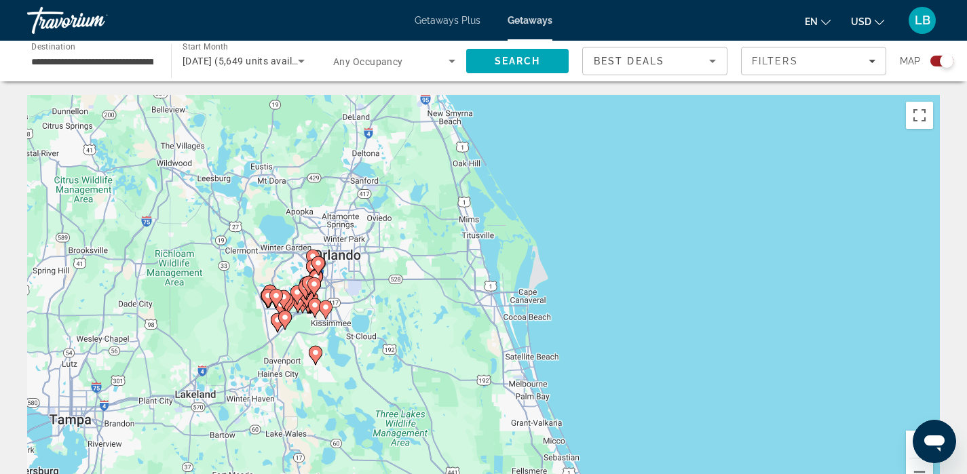
click at [380, 358] on div "To activate drag with keyboard, press Alt + Enter. Once in keyboard drag state,…" at bounding box center [483, 298] width 913 height 407
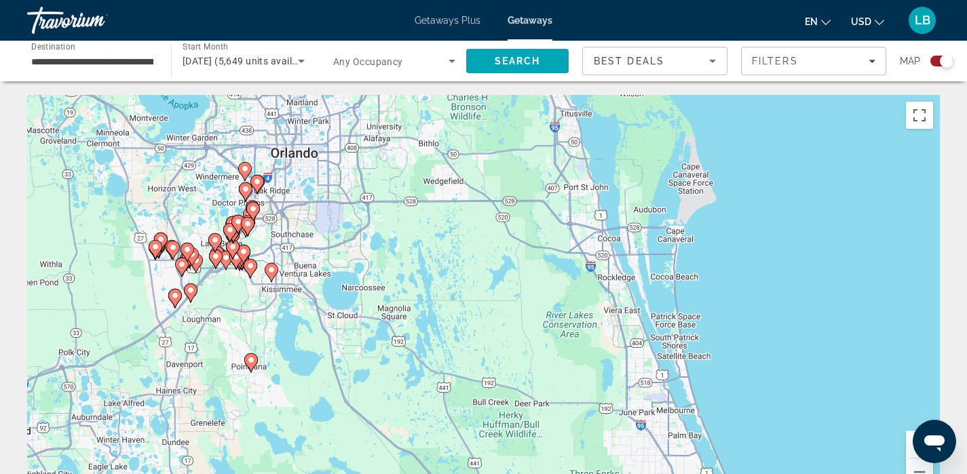
click at [239, 290] on div "To activate drag with keyboard, press Alt + Enter. Once in keyboard drag state,…" at bounding box center [483, 298] width 913 height 407
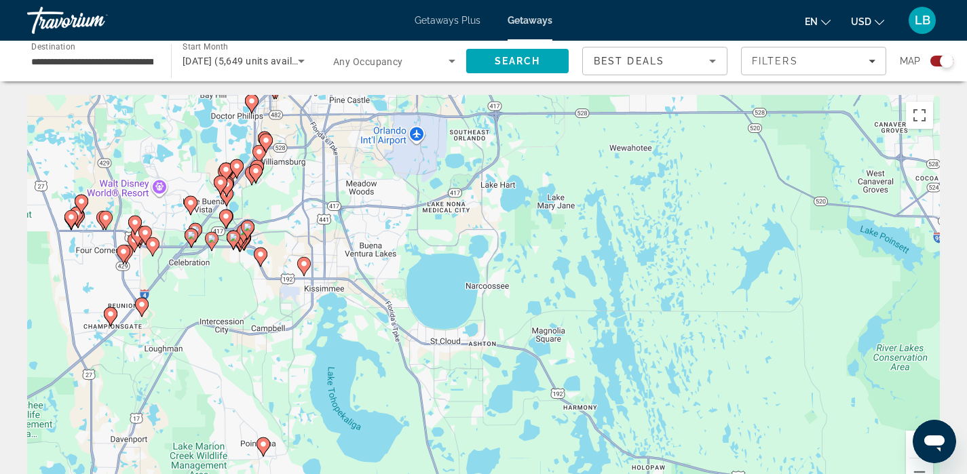
click at [239, 290] on div "To activate drag with keyboard, press Alt + Enter. Once in keyboard drag state,…" at bounding box center [483, 298] width 913 height 407
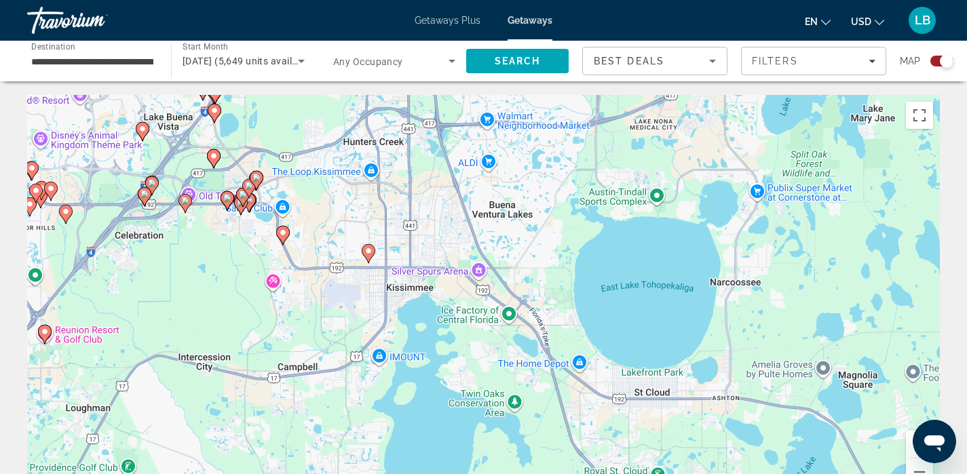
click at [239, 290] on div "To activate drag with keyboard, press Alt + Enter. Once in keyboard drag state,…" at bounding box center [483, 298] width 913 height 407
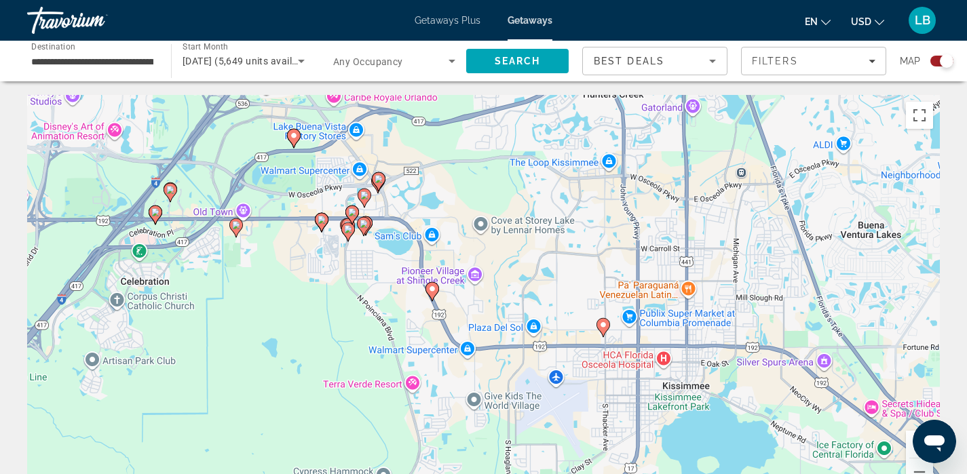
drag, startPoint x: 195, startPoint y: 223, endPoint x: 325, endPoint y: 333, distance: 170.5
click at [325, 333] on div "To activate drag with keyboard, press Alt + Enter. Once in keyboard drag state,…" at bounding box center [483, 298] width 913 height 407
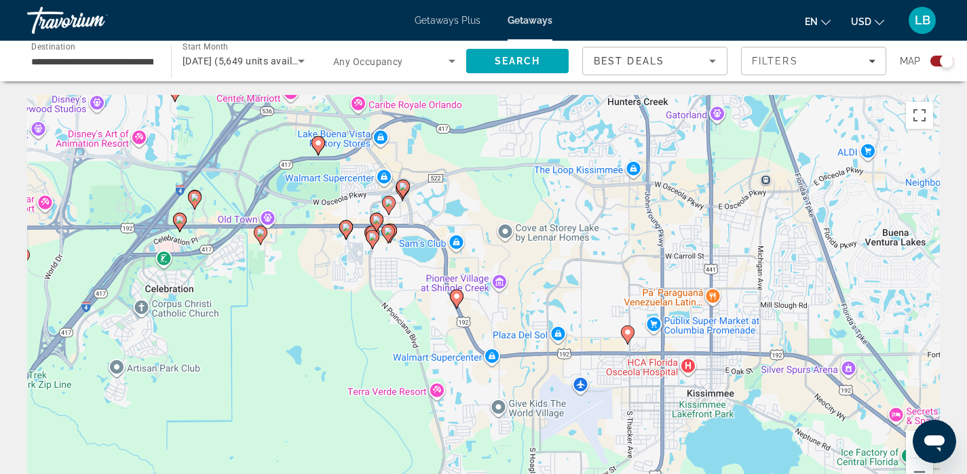
click at [263, 236] on image "Main content" at bounding box center [261, 233] width 8 height 8
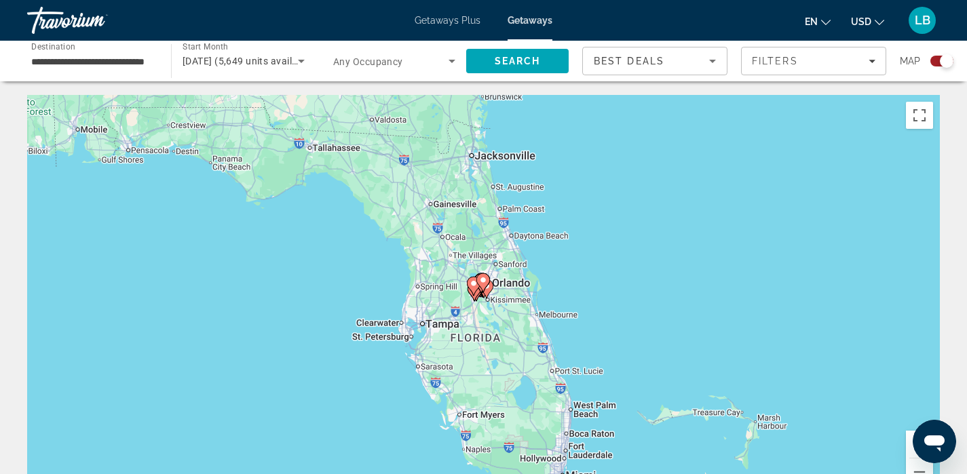
click at [491, 320] on div "To navigate, press the arrow keys. To activate drag with keyboard, press Alt + …" at bounding box center [483, 298] width 913 height 407
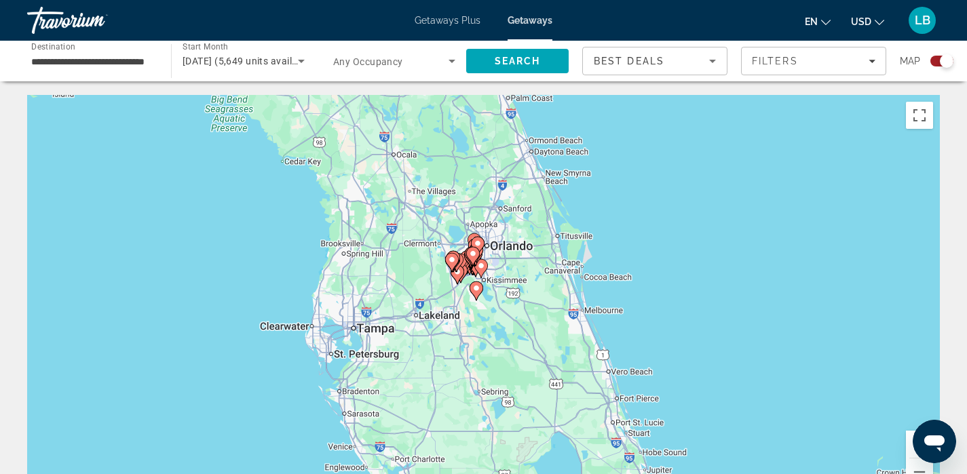
click at [491, 320] on div "To activate drag with keyboard, press Alt + Enter. Once in keyboard drag state,…" at bounding box center [483, 298] width 913 height 407
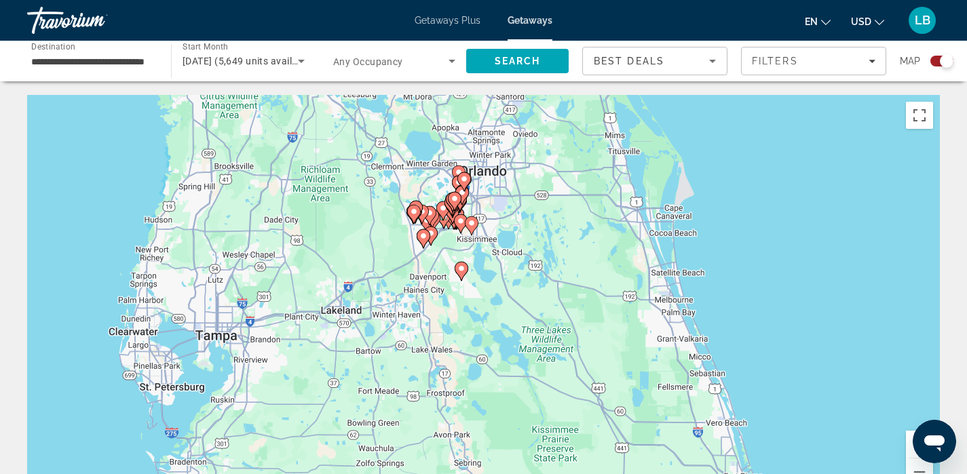
click at [491, 320] on div "To activate drag with keyboard, press Alt + Enter. Once in keyboard drag state,…" at bounding box center [483, 298] width 913 height 407
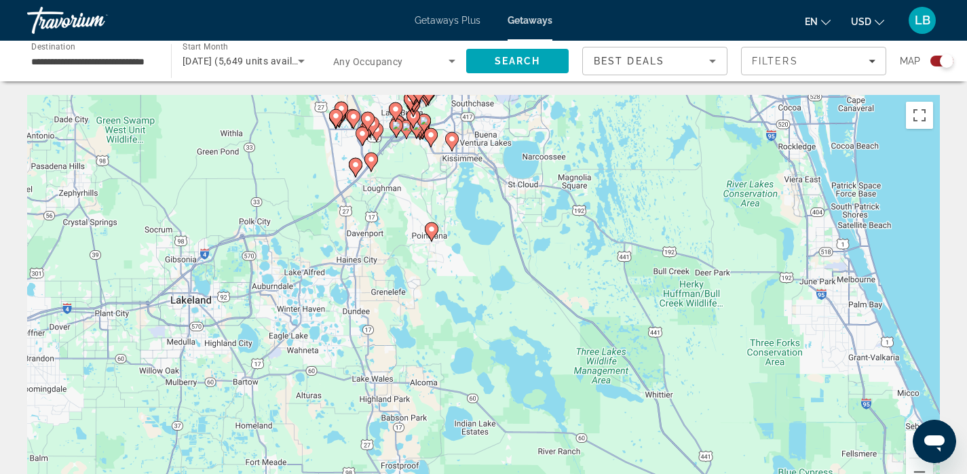
click at [491, 320] on div "To activate drag with keyboard, press Alt + Enter. Once in keyboard drag state,…" at bounding box center [483, 298] width 913 height 407
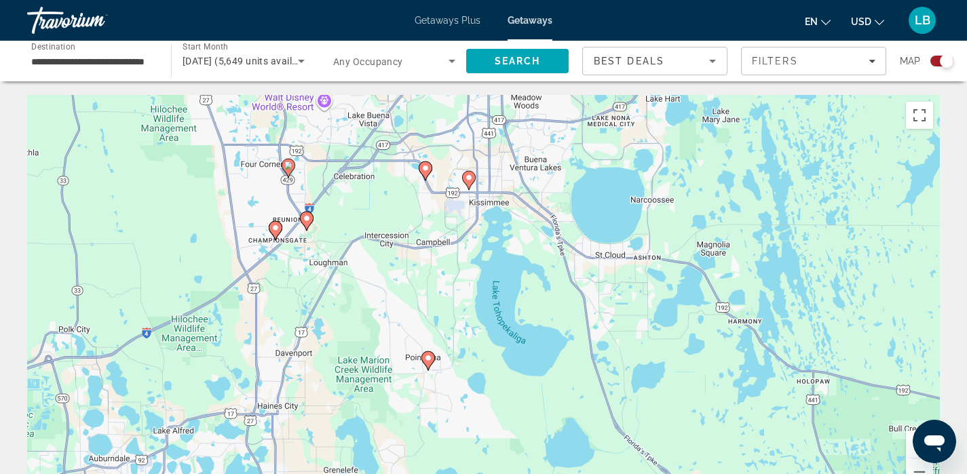
drag, startPoint x: 427, startPoint y: 160, endPoint x: 496, endPoint y: 383, distance: 233.2
click at [496, 383] on div "To activate drag with keyboard, press Alt + Enter. Once in keyboard drag state,…" at bounding box center [483, 298] width 913 height 407
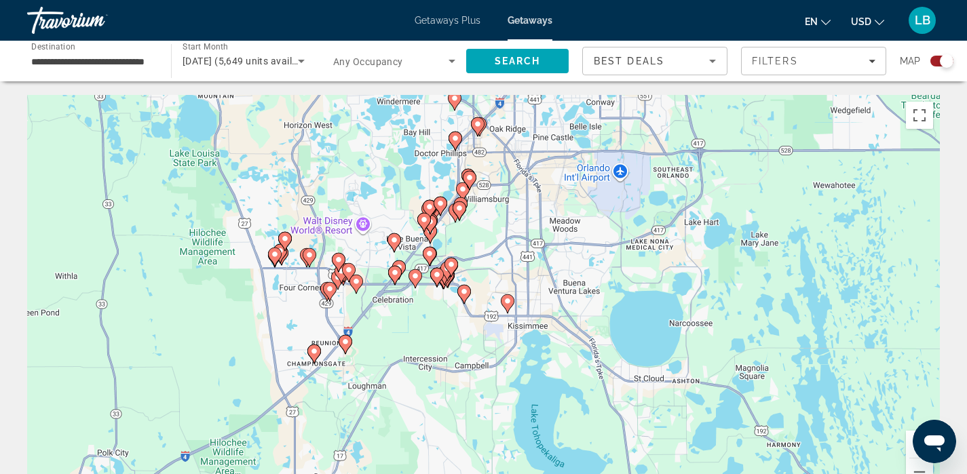
drag, startPoint x: 455, startPoint y: 280, endPoint x: 483, endPoint y: 411, distance: 134.1
click at [483, 411] on div "To activate drag with keyboard, press Alt + Enter. Once in keyboard drag state,…" at bounding box center [483, 298] width 913 height 407
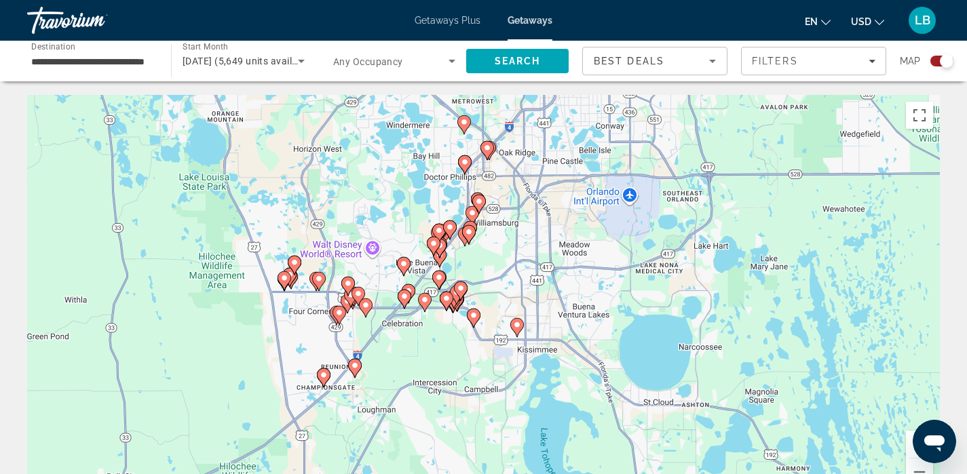
click at [436, 349] on div "To activate drag with keyboard, press Alt + Enter. Once in keyboard drag state,…" at bounding box center [483, 298] width 913 height 407
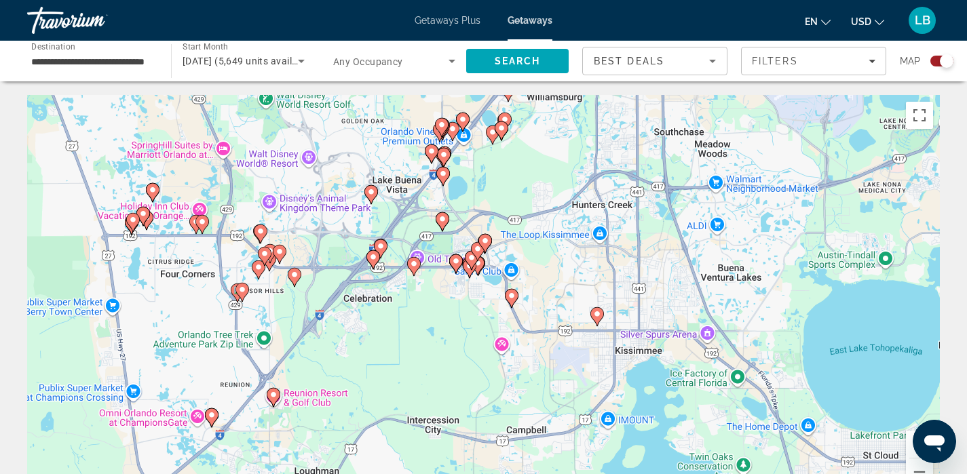
click at [436, 349] on div "To activate drag with keyboard, press Alt + Enter. Once in keyboard drag state,…" at bounding box center [483, 298] width 913 height 407
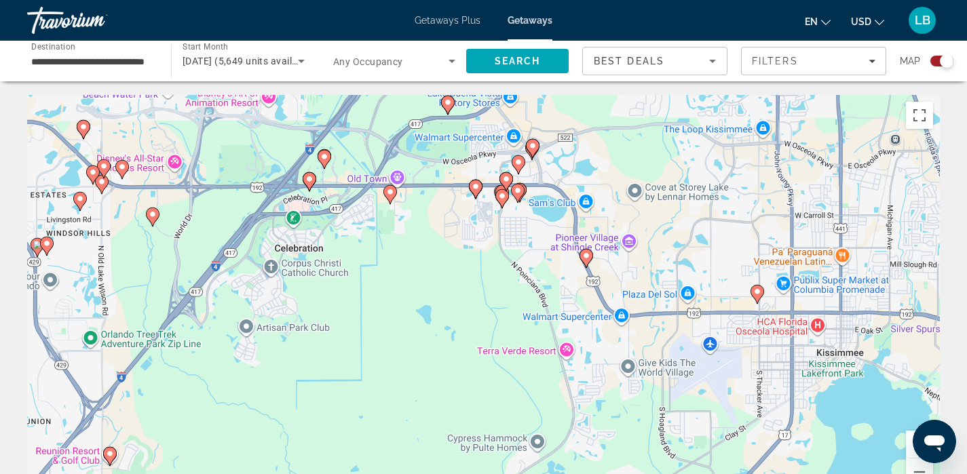
click at [414, 244] on div "To activate drag with keyboard, press Alt + Enter. Once in keyboard drag state,…" at bounding box center [483, 298] width 913 height 407
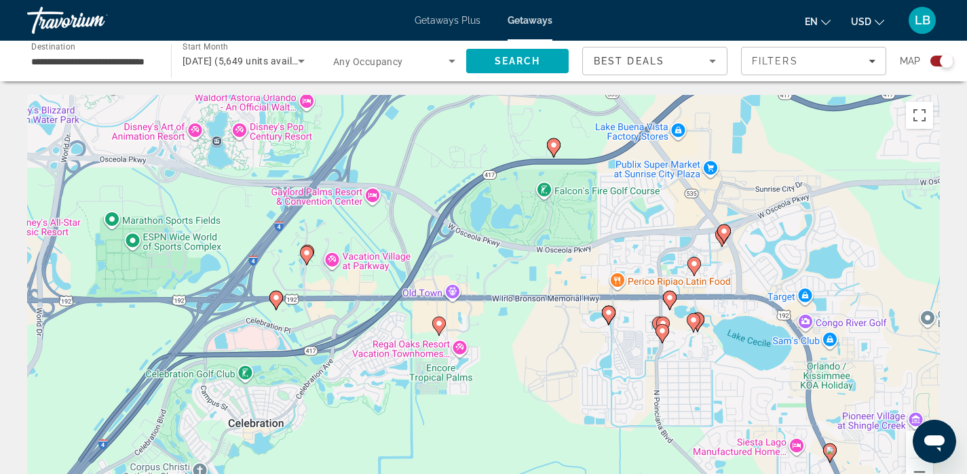
drag, startPoint x: 337, startPoint y: 177, endPoint x: 409, endPoint y: 350, distance: 187.4
click at [409, 350] on div "To activate drag with keyboard, press Alt + Enter. Once in keyboard drag state,…" at bounding box center [483, 298] width 913 height 407
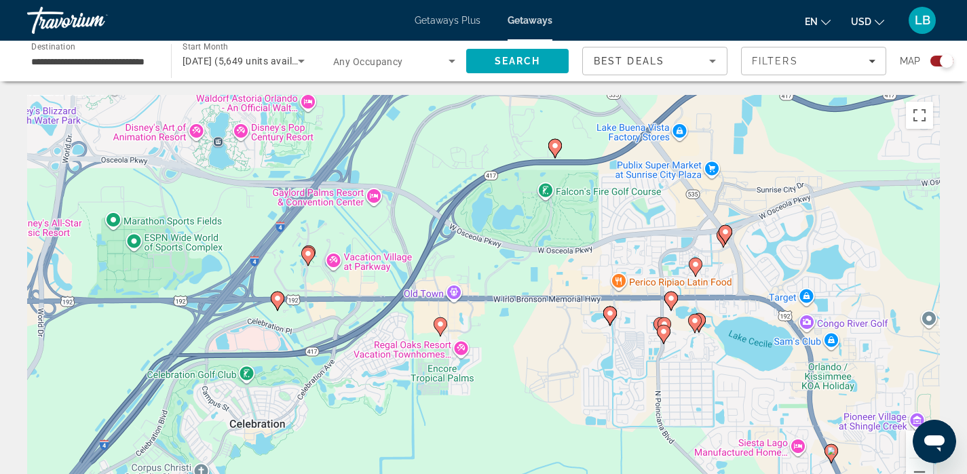
click at [396, 379] on div "To activate drag with keyboard, press Alt + Enter. Once in keyboard drag state,…" at bounding box center [483, 298] width 913 height 407
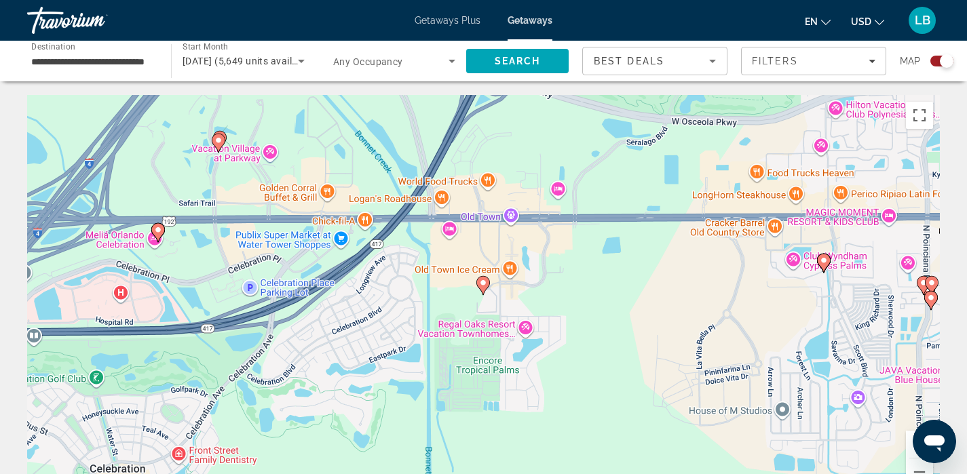
click at [484, 283] on image "Main content" at bounding box center [483, 283] width 8 height 8
type input "**********"
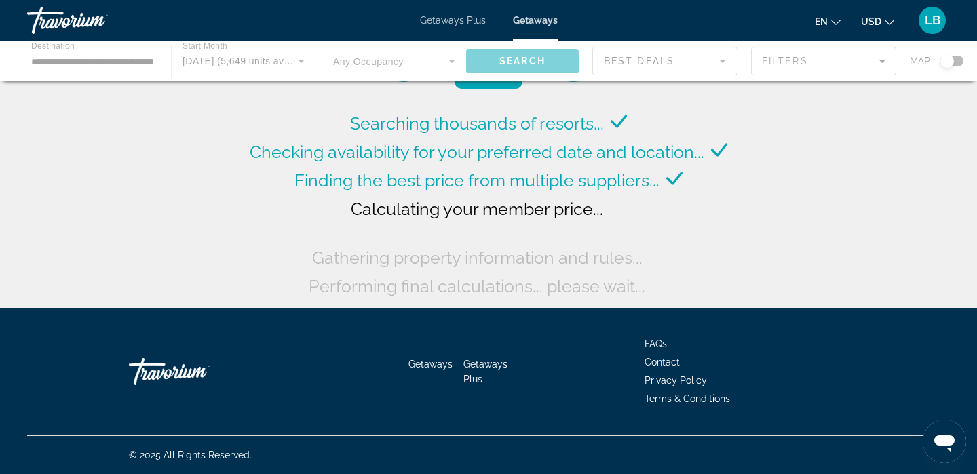
click at [956, 60] on div "Main content" at bounding box center [488, 61] width 977 height 41
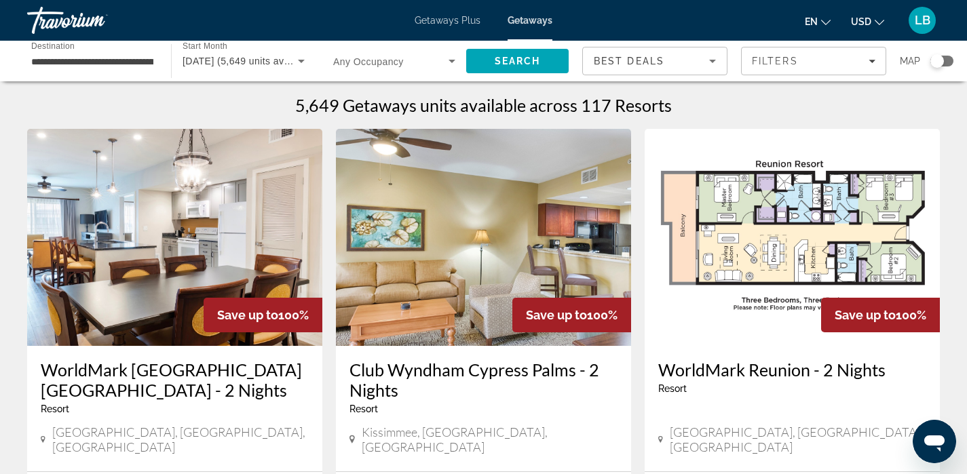
click at [956, 61] on div "**********" at bounding box center [483, 61] width 967 height 41
click at [941, 60] on div "Search widget" at bounding box center [938, 61] width 14 height 14
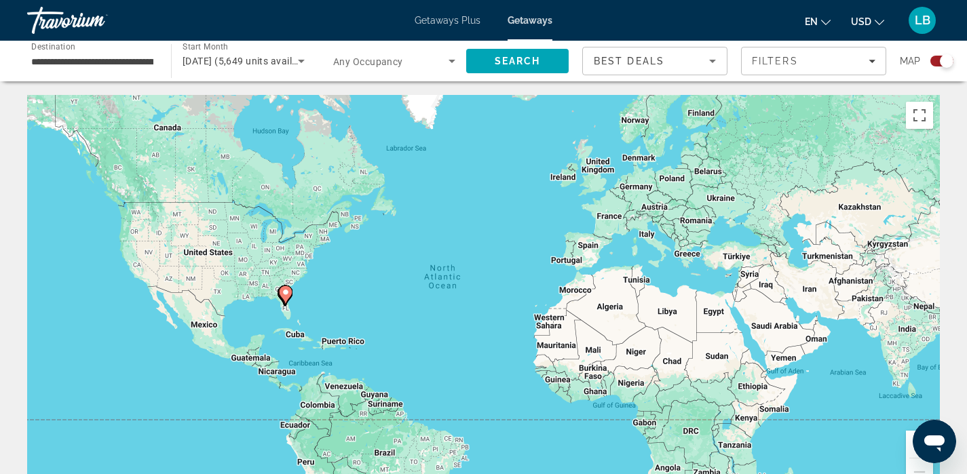
click at [279, 316] on div "To activate drag with keyboard, press Alt + Enter. Once in keyboard drag state,…" at bounding box center [483, 298] width 913 height 407
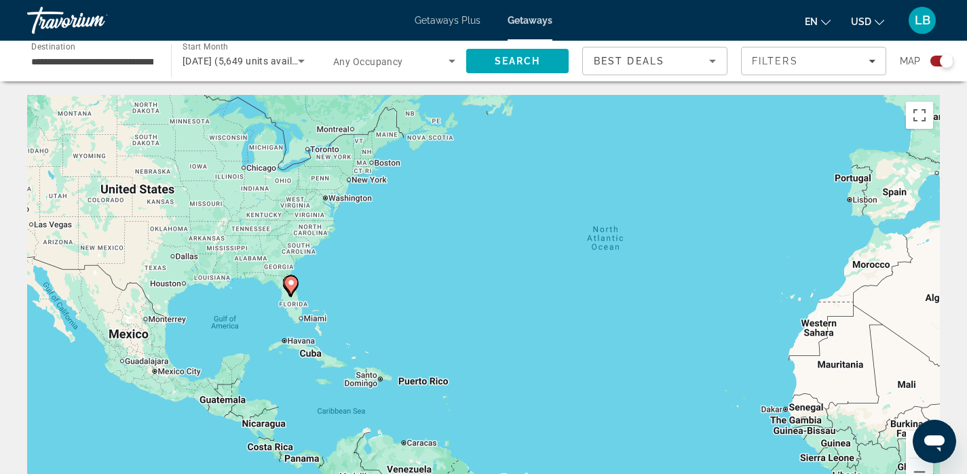
click at [279, 316] on div "To activate drag with keyboard, press Alt + Enter. Once in keyboard drag state,…" at bounding box center [483, 298] width 913 height 407
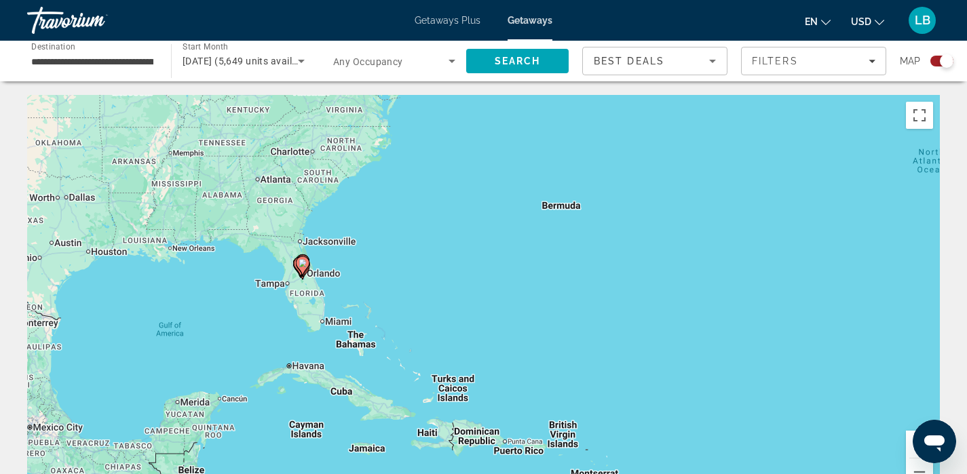
click at [279, 316] on div "To activate drag with keyboard, press Alt + Enter. Once in keyboard drag state,…" at bounding box center [483, 298] width 913 height 407
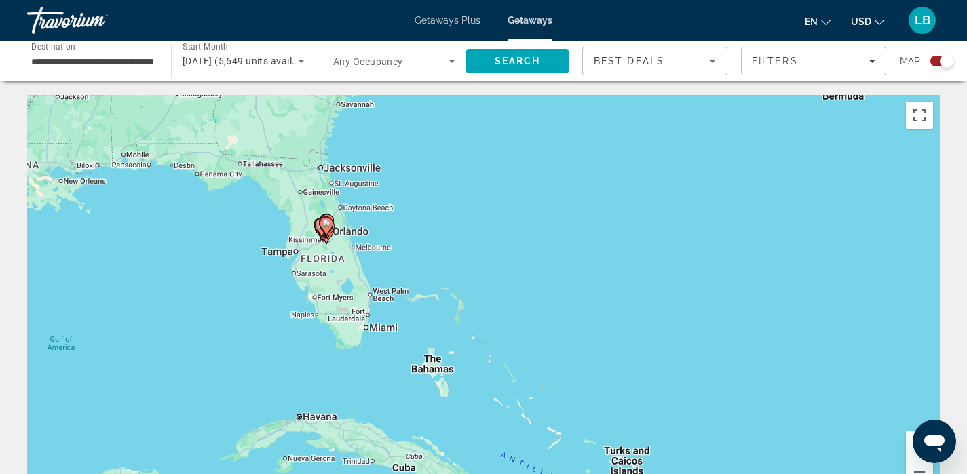
click at [345, 262] on div "To activate drag with keyboard, press Alt + Enter. Once in keyboard drag state,…" at bounding box center [483, 298] width 913 height 407
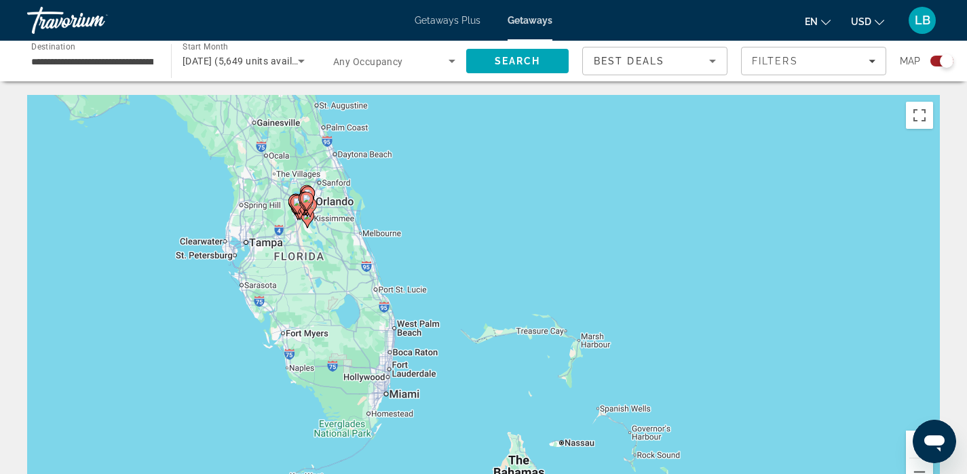
click at [345, 262] on div "To activate drag with keyboard, press Alt + Enter. Once in keyboard drag state,…" at bounding box center [483, 298] width 913 height 407
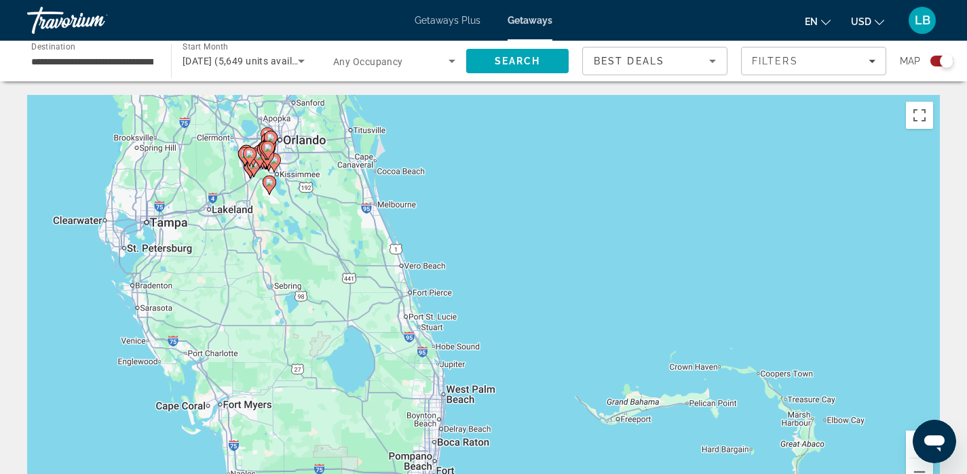
click at [345, 262] on div "To activate drag with keyboard, press Alt + Enter. Once in keyboard drag state,…" at bounding box center [483, 298] width 913 height 407
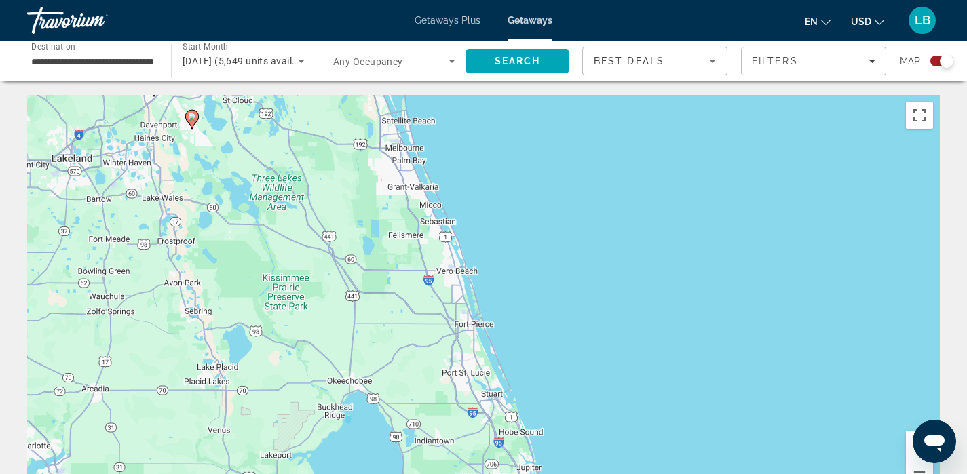
click at [345, 262] on div "To activate drag with keyboard, press Alt + Enter. Once in keyboard drag state,…" at bounding box center [483, 298] width 913 height 407
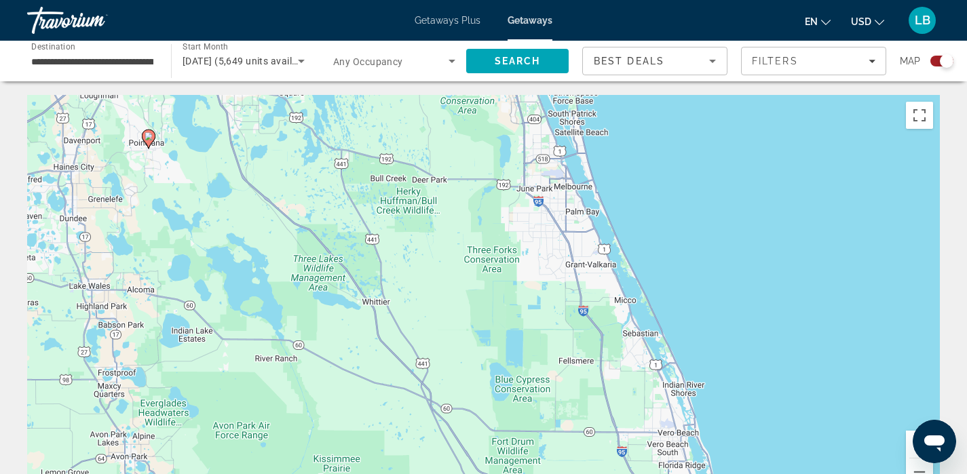
drag, startPoint x: 263, startPoint y: 221, endPoint x: 378, endPoint y: 375, distance: 192.6
click at [378, 375] on div "To activate drag with keyboard, press Alt + Enter. Once in keyboard drag state,…" at bounding box center [483, 298] width 913 height 407
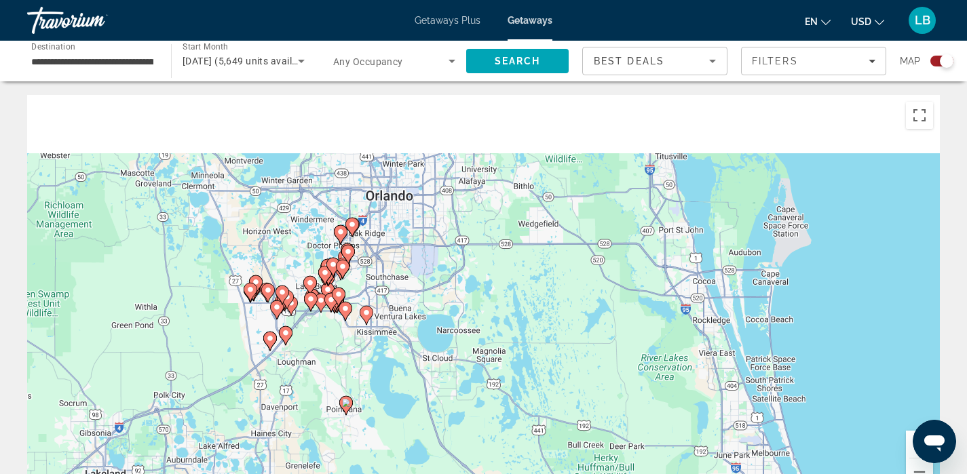
scroll to position [104, 0]
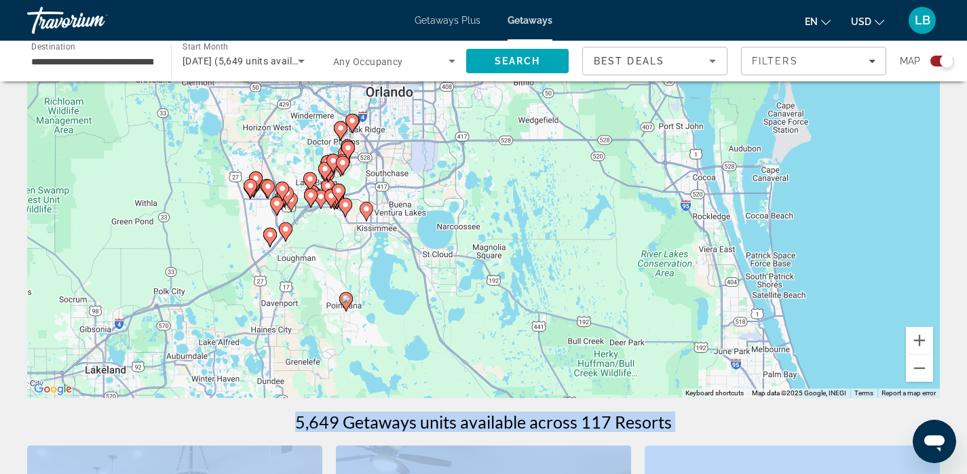
drag, startPoint x: 272, startPoint y: 176, endPoint x: 462, endPoint y: 483, distance: 360.9
click at [462, 371] on html "**********" at bounding box center [483, 133] width 967 height 474
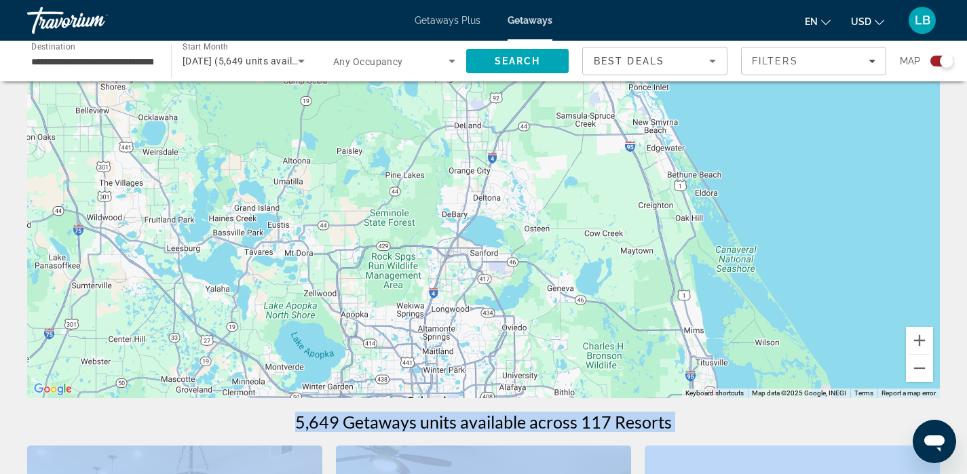
click at [461, 430] on h1 "5,649 Getaways units available across 117 Resorts" at bounding box center [483, 422] width 377 height 20
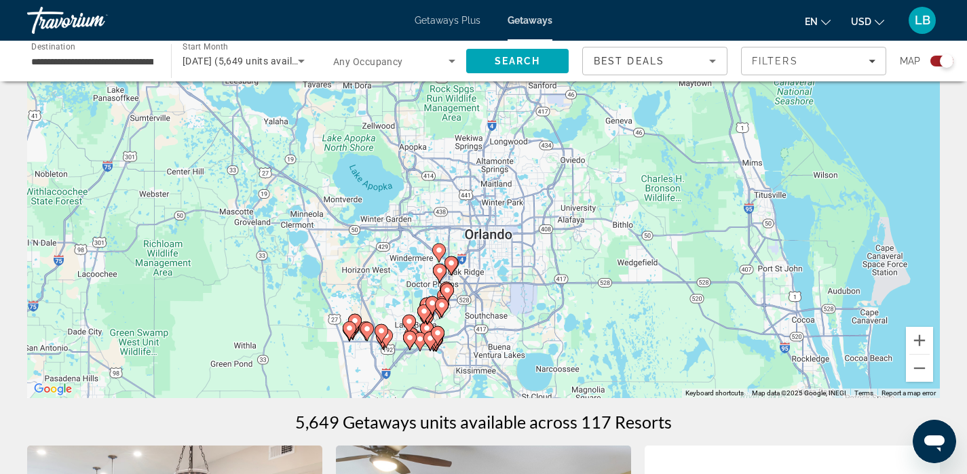
drag, startPoint x: 443, startPoint y: 291, endPoint x: 501, endPoint y: 121, distance: 179.5
click at [501, 121] on div "To activate drag with keyboard, press Alt + Enter. Once in keyboard drag state,…" at bounding box center [483, 194] width 913 height 407
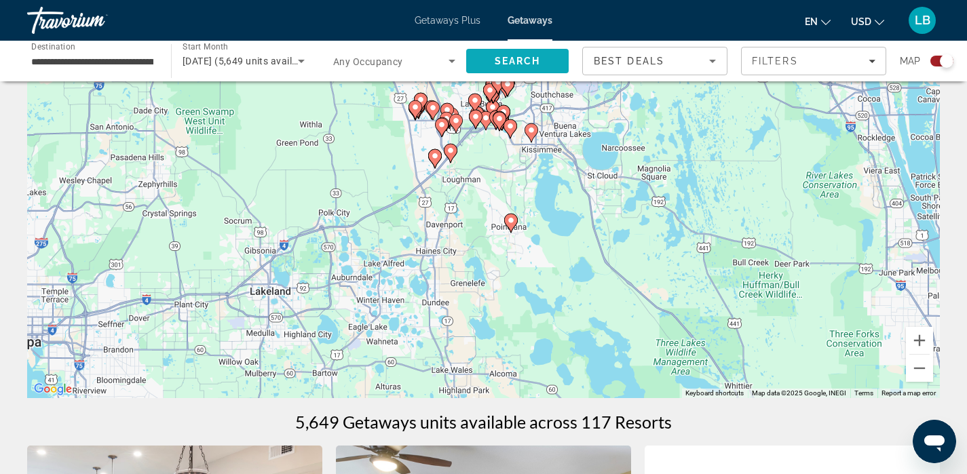
drag, startPoint x: 487, startPoint y: 295, endPoint x: 553, endPoint y: 71, distance: 234.1
click at [474, 137] on div "To activate drag with keyboard, press Alt + Enter. Once in keyboard drag state,…" at bounding box center [483, 194] width 913 height 407
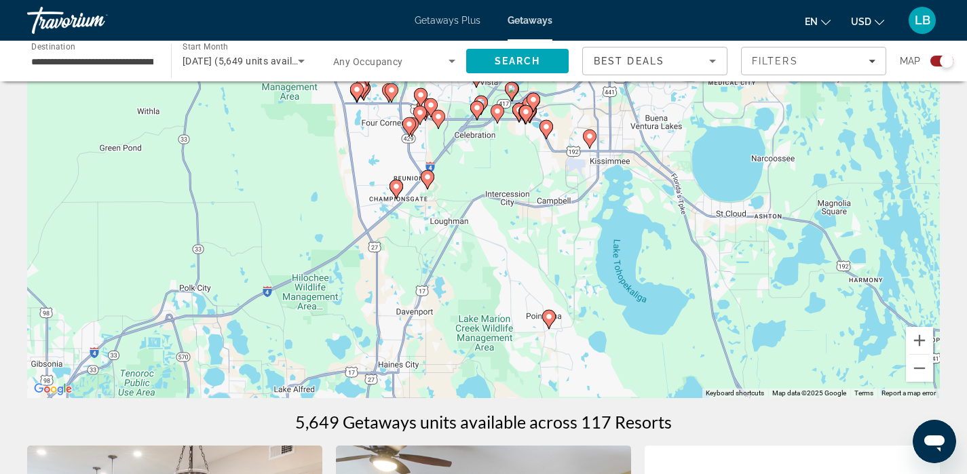
click at [455, 187] on div "To activate drag with keyboard, press Alt + Enter. Once in keyboard drag state,…" at bounding box center [483, 194] width 913 height 407
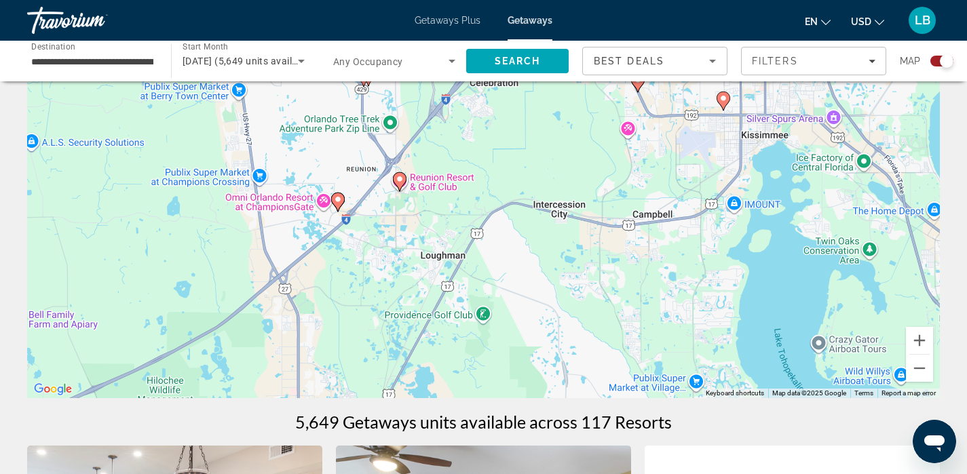
click at [489, 102] on div "To activate drag with keyboard, press Alt + Enter. Once in keyboard drag state,…" at bounding box center [483, 194] width 913 height 407
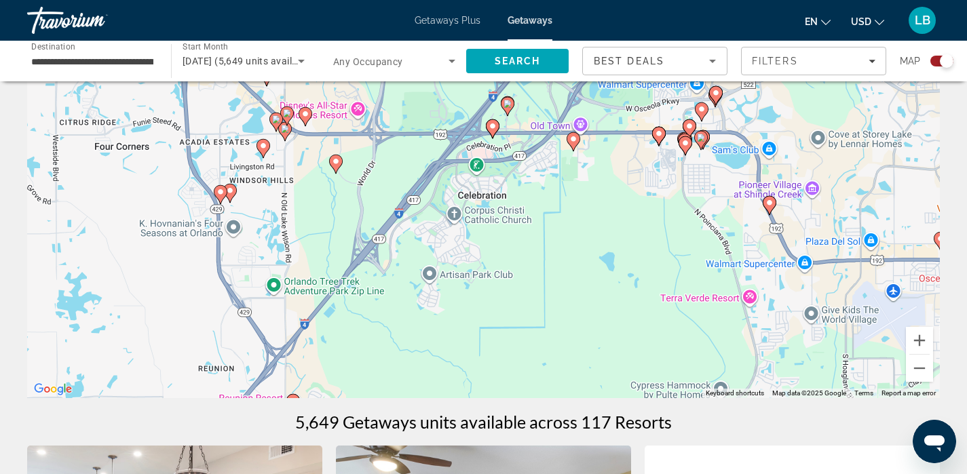
drag, startPoint x: 503, startPoint y: 109, endPoint x: 485, endPoint y: 242, distance: 134.3
click at [485, 243] on div "To activate drag with keyboard, press Alt + Enter. Once in keyboard drag state,…" at bounding box center [483, 194] width 913 height 407
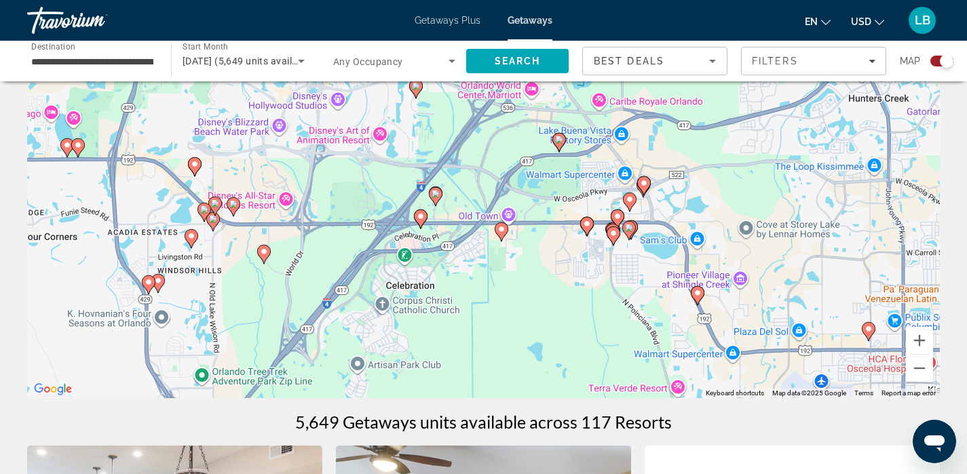
drag, startPoint x: 575, startPoint y: 223, endPoint x: 503, endPoint y: 314, distance: 116.5
click at [503, 314] on div "To activate drag with keyboard, press Alt + Enter. Once in keyboard drag state,…" at bounding box center [483, 194] width 913 height 407
click at [501, 299] on div "To activate drag with keyboard, press Alt + Enter. Once in keyboard drag state,…" at bounding box center [483, 194] width 913 height 407
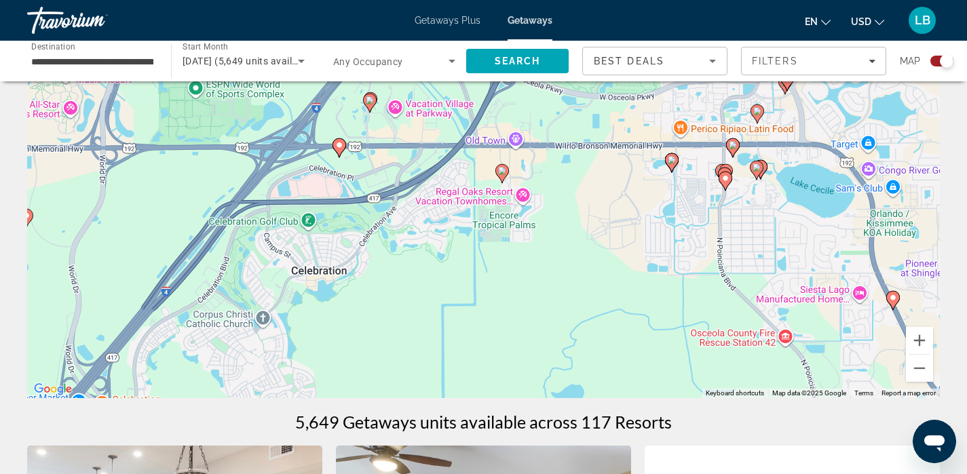
click at [518, 211] on div "To activate drag with keyboard, press Alt + Enter. Once in keyboard drag state,…" at bounding box center [483, 194] width 913 height 407
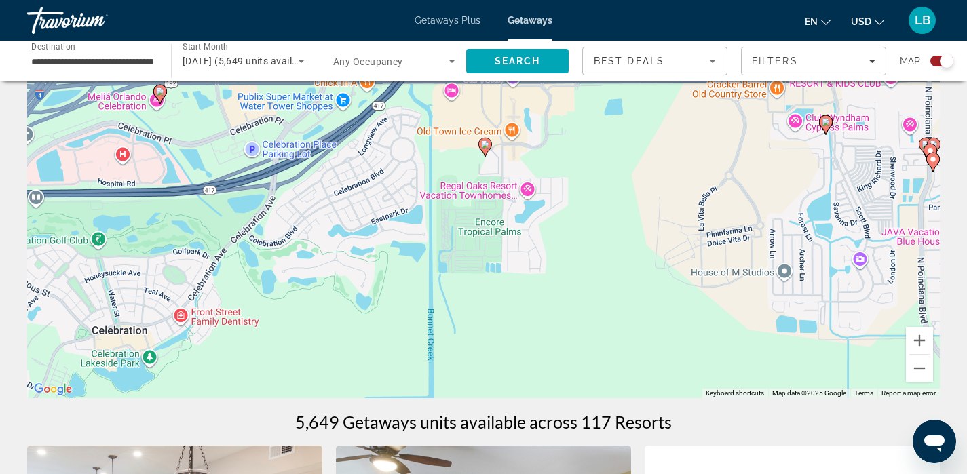
click at [515, 153] on div "To activate drag with keyboard, press Alt + Enter. Once in keyboard drag state,…" at bounding box center [483, 194] width 913 height 407
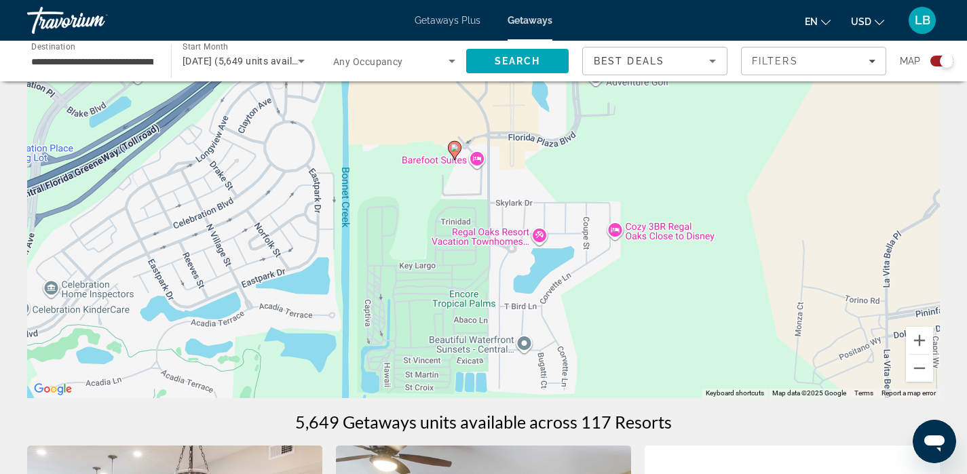
click at [447, 161] on div "To activate drag with keyboard, press Alt + Enter. Once in keyboard drag state,…" at bounding box center [483, 194] width 913 height 407
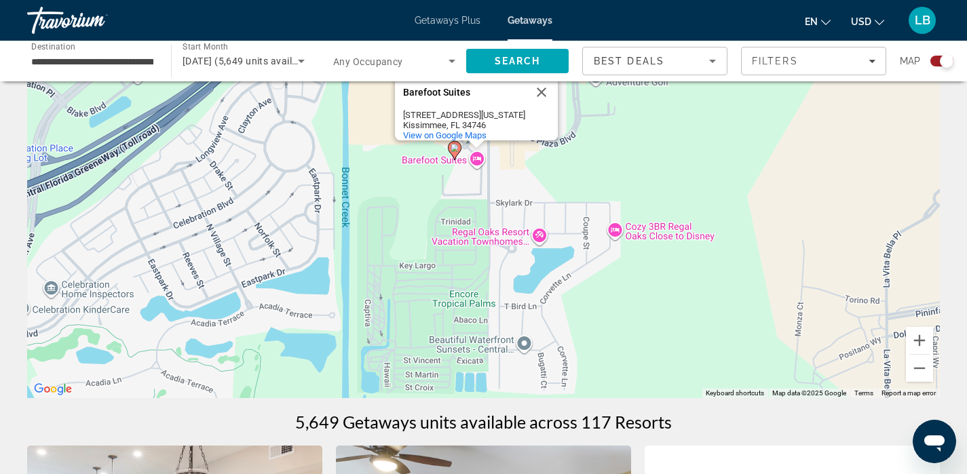
click at [453, 149] on image "Main content" at bounding box center [455, 148] width 8 height 8
type input "**********"
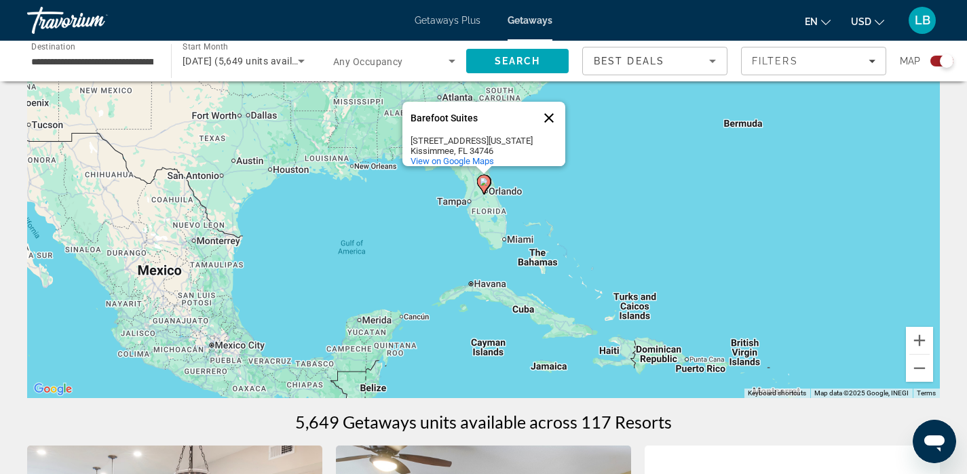
click at [550, 108] on button "Close" at bounding box center [549, 118] width 33 height 33
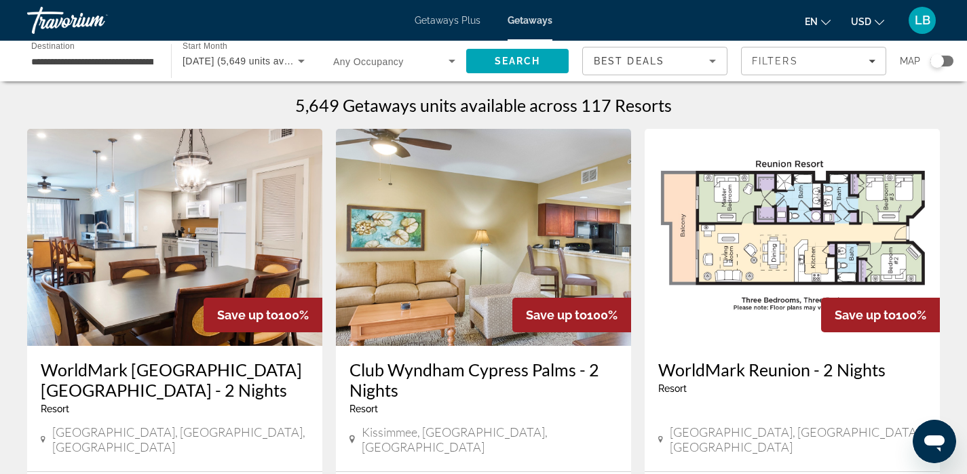
click at [946, 58] on div "Search widget" at bounding box center [942, 61] width 23 height 11
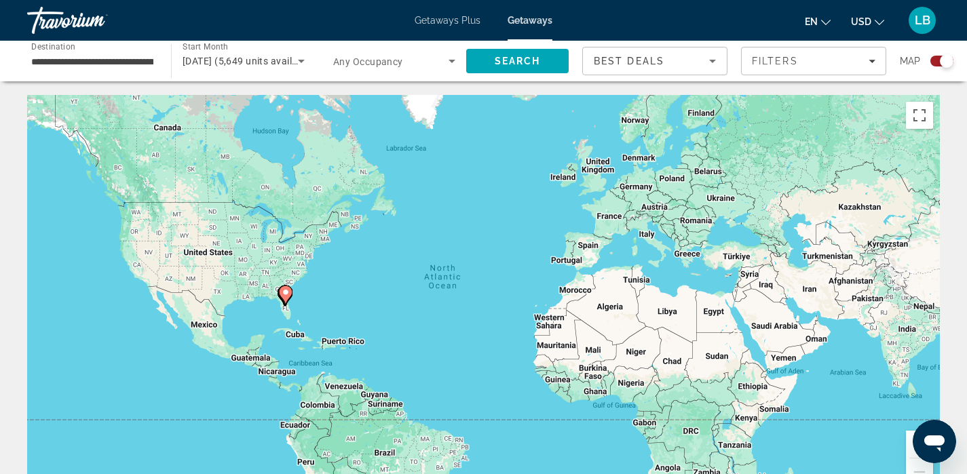
click at [943, 61] on div "Search widget" at bounding box center [947, 61] width 14 height 14
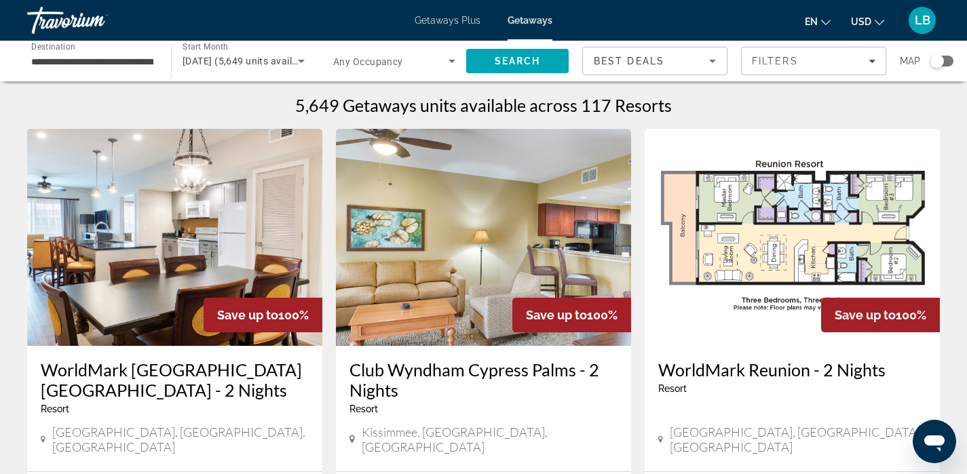
click at [943, 61] on div "Search widget" at bounding box center [938, 61] width 14 height 14
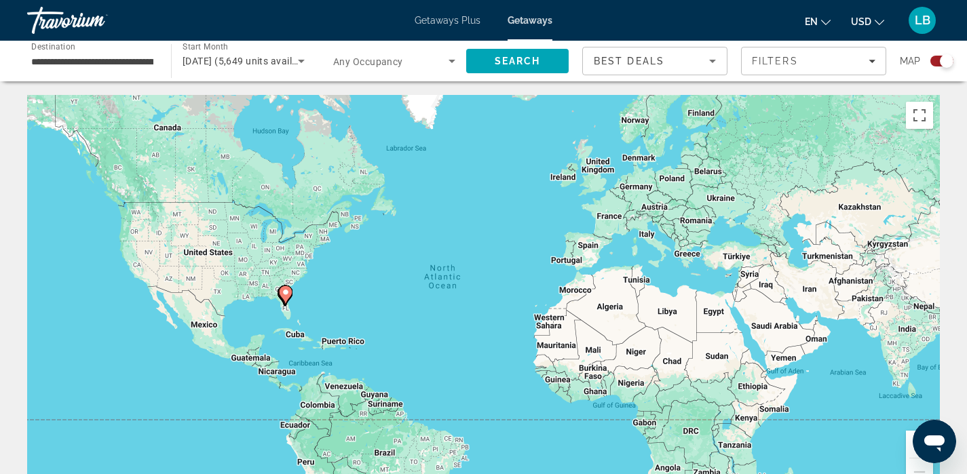
click at [278, 310] on div "To activate drag with keyboard, press Alt + Enter. Once in keyboard drag state,…" at bounding box center [483, 298] width 913 height 407
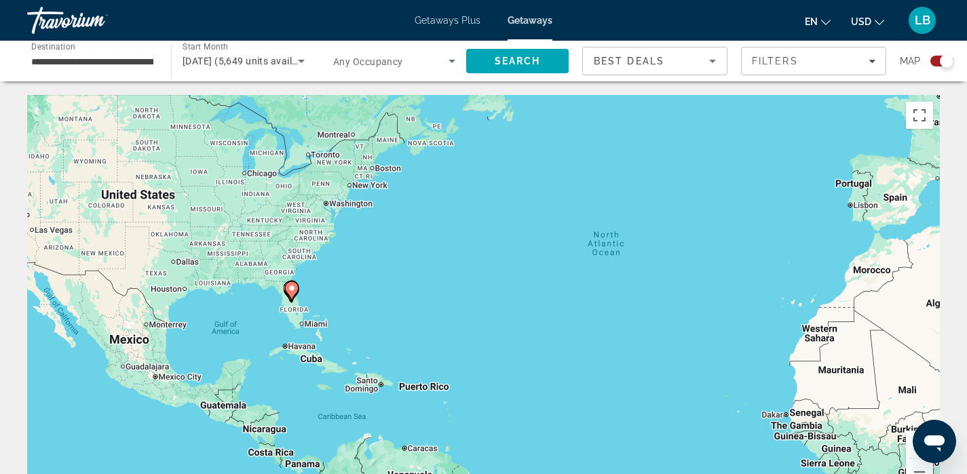
click at [278, 310] on div "To activate drag with keyboard, press Alt + Enter. Once in keyboard drag state,…" at bounding box center [483, 298] width 913 height 407
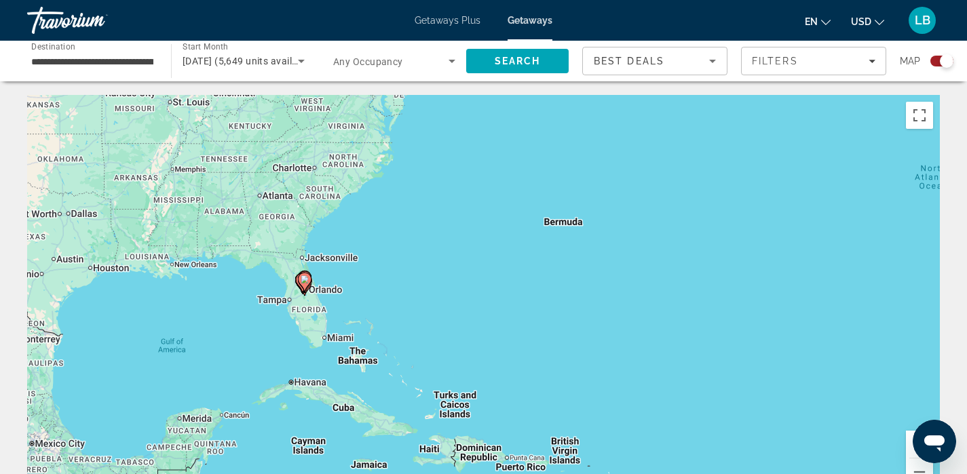
click at [278, 310] on div "To activate drag with keyboard, press Alt + Enter. Once in keyboard drag state,…" at bounding box center [483, 298] width 913 height 407
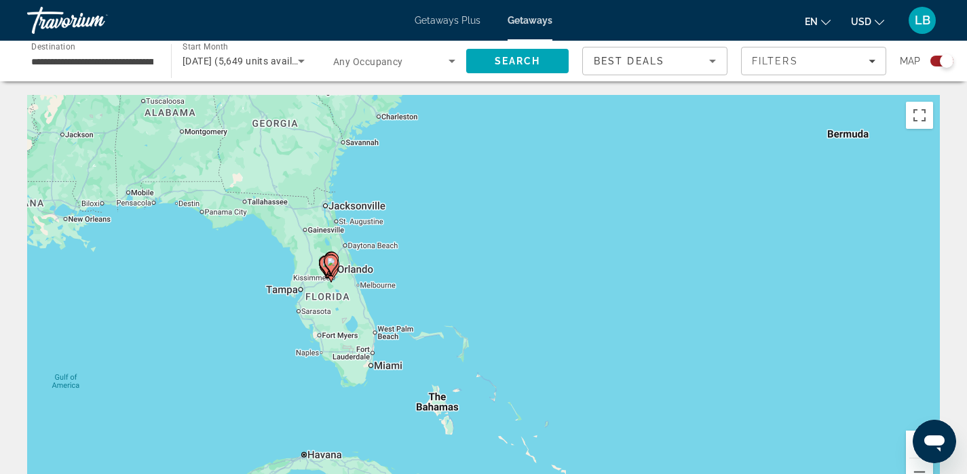
click at [278, 310] on div "To activate drag with keyboard, press Alt + Enter. Once in keyboard drag state,…" at bounding box center [483, 298] width 913 height 407
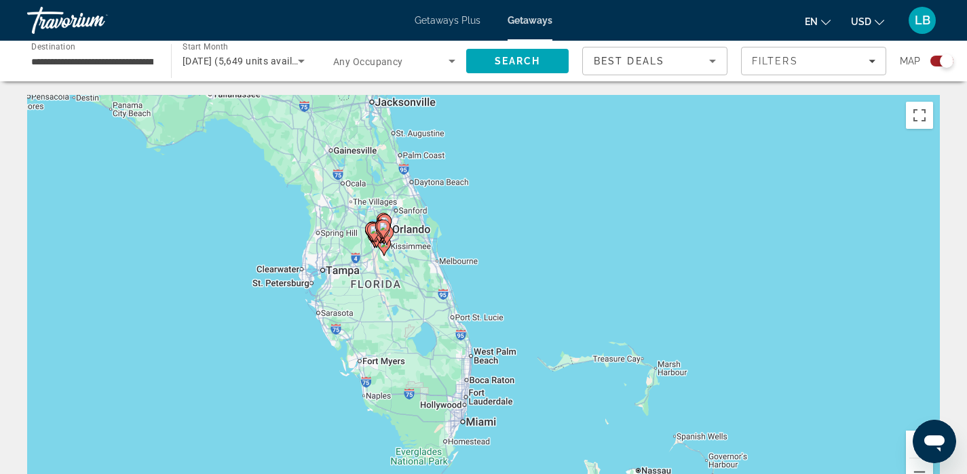
click at [374, 275] on div "To activate drag with keyboard, press Alt + Enter. Once in keyboard drag state,…" at bounding box center [483, 298] width 913 height 407
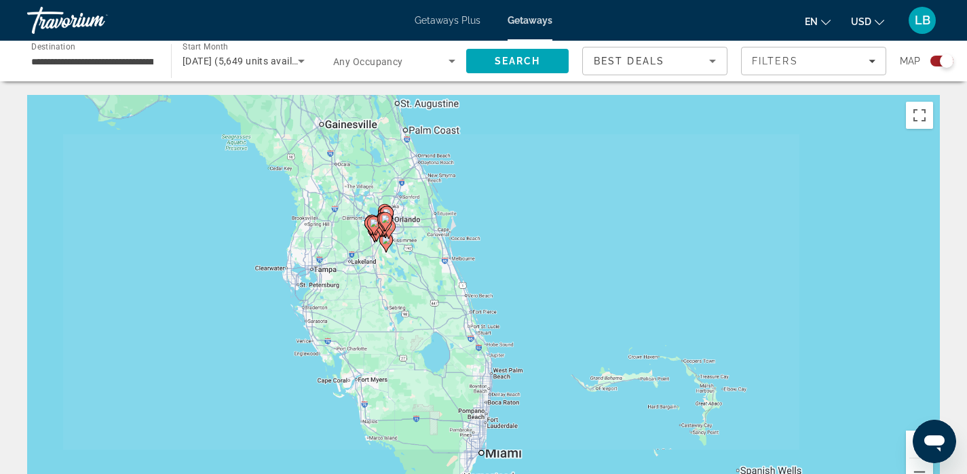
click at [374, 275] on div "To activate drag with keyboard, press Alt + Enter. Once in keyboard drag state,…" at bounding box center [483, 298] width 913 height 407
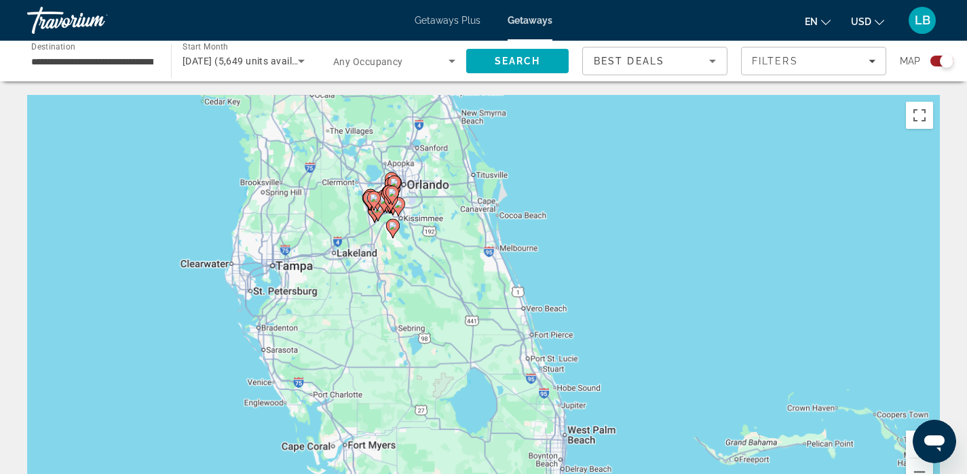
click at [374, 275] on div "To activate drag with keyboard, press Alt + Enter. Once in keyboard drag state,…" at bounding box center [483, 298] width 913 height 407
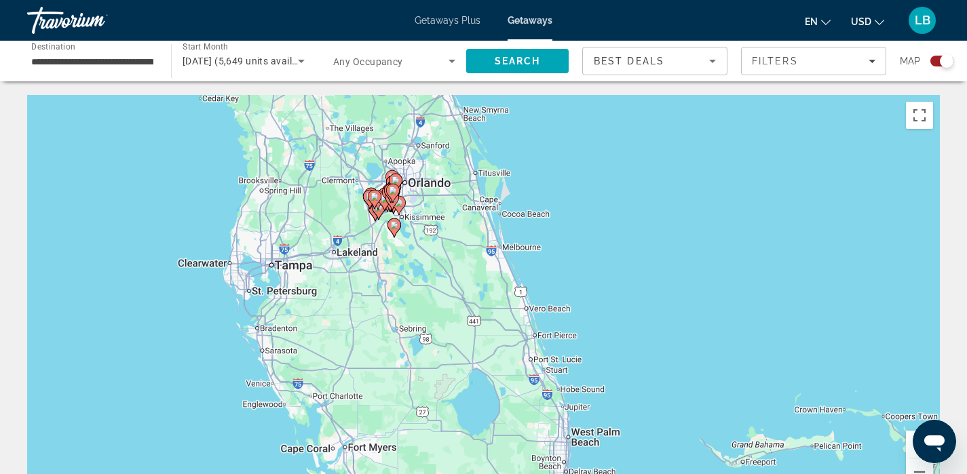
click at [374, 275] on div "To activate drag with keyboard, press Alt + Enter. Once in keyboard drag state,…" at bounding box center [483, 298] width 913 height 407
click at [376, 233] on div "To activate drag with keyboard, press Alt + Enter. Once in keyboard drag state,…" at bounding box center [483, 298] width 913 height 407
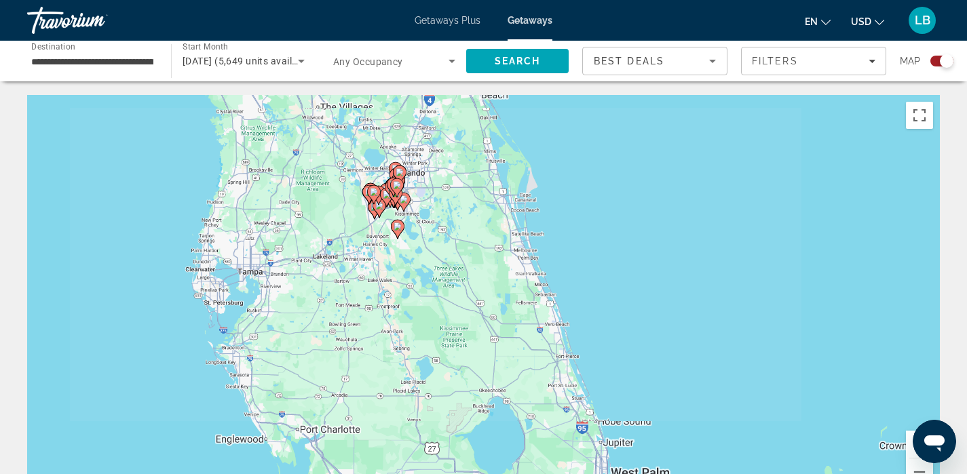
click at [376, 233] on div "To activate drag with keyboard, press Alt + Enter. Once in keyboard drag state,…" at bounding box center [483, 298] width 913 height 407
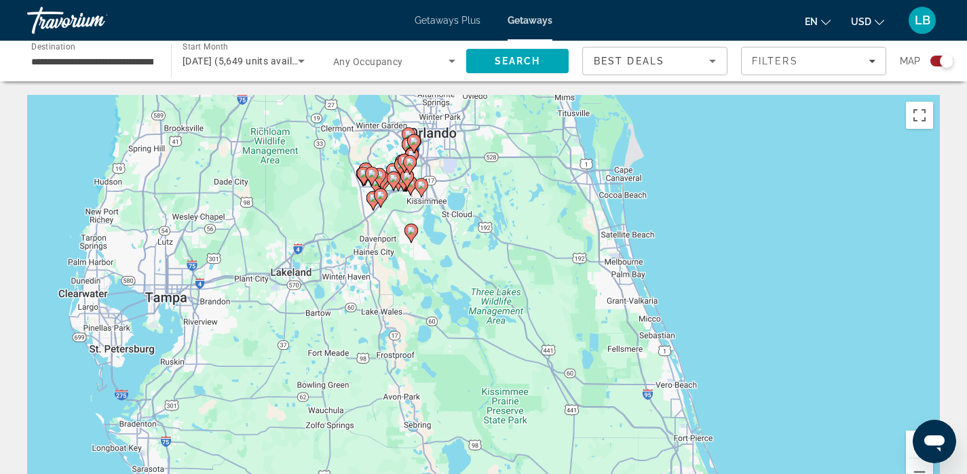
click at [382, 227] on div "To activate drag with keyboard, press Alt + Enter. Once in keyboard drag state,…" at bounding box center [483, 298] width 913 height 407
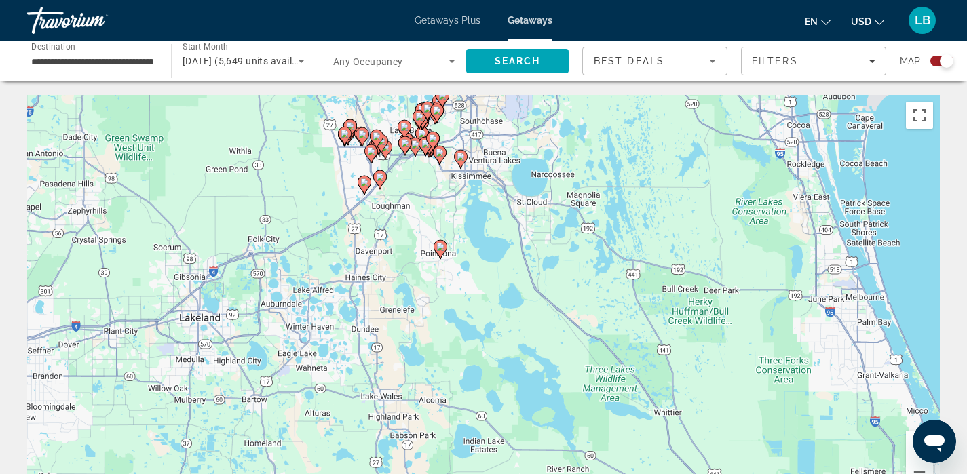
click at [401, 202] on div "To activate drag with keyboard, press Alt + Enter. Once in keyboard drag state,…" at bounding box center [483, 298] width 913 height 407
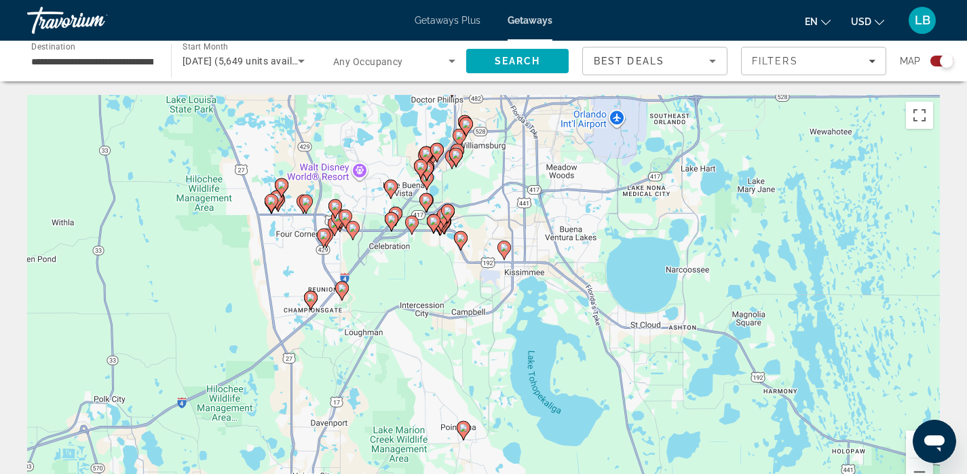
drag, startPoint x: 402, startPoint y: 142, endPoint x: 387, endPoint y: 274, distance: 133.2
click at [387, 274] on div "To activate drag with keyboard, press Alt + Enter. Once in keyboard drag state,…" at bounding box center [483, 298] width 913 height 407
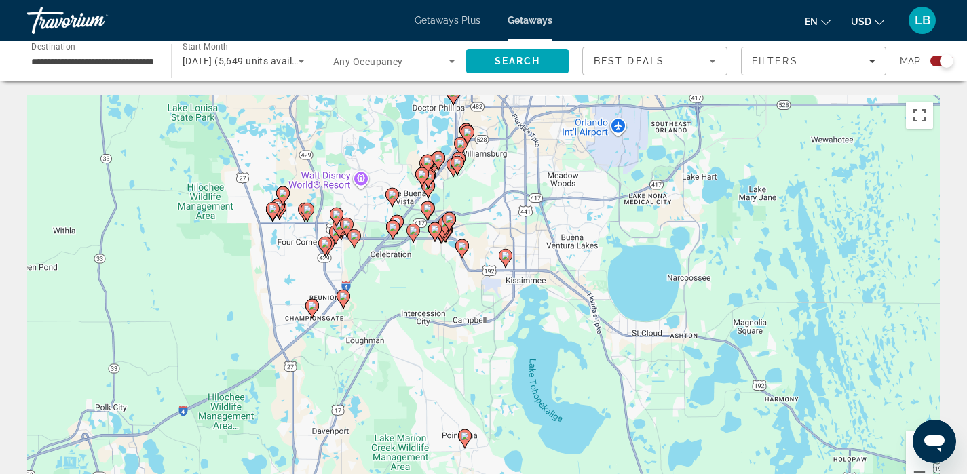
click at [396, 247] on div "To activate drag with keyboard, press Alt + Enter. Once in keyboard drag state,…" at bounding box center [483, 298] width 913 height 407
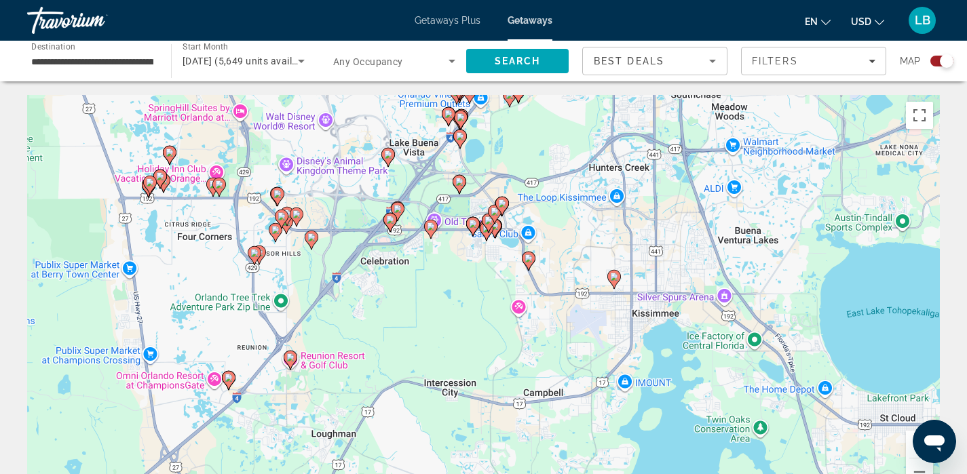
click at [396, 247] on div "To activate drag with keyboard, press Alt + Enter. Once in keyboard drag state,…" at bounding box center [483, 298] width 913 height 407
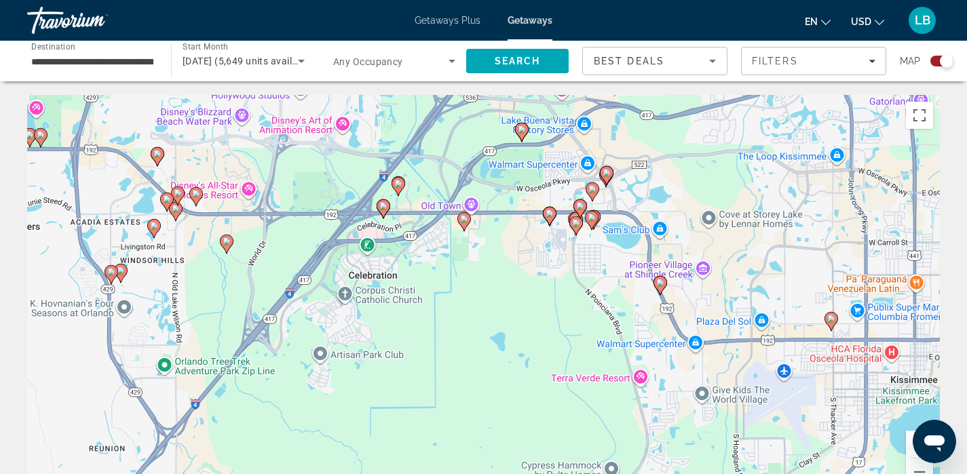
click at [396, 247] on div "To activate drag with keyboard, press Alt + Enter. Once in keyboard drag state,…" at bounding box center [483, 298] width 913 height 407
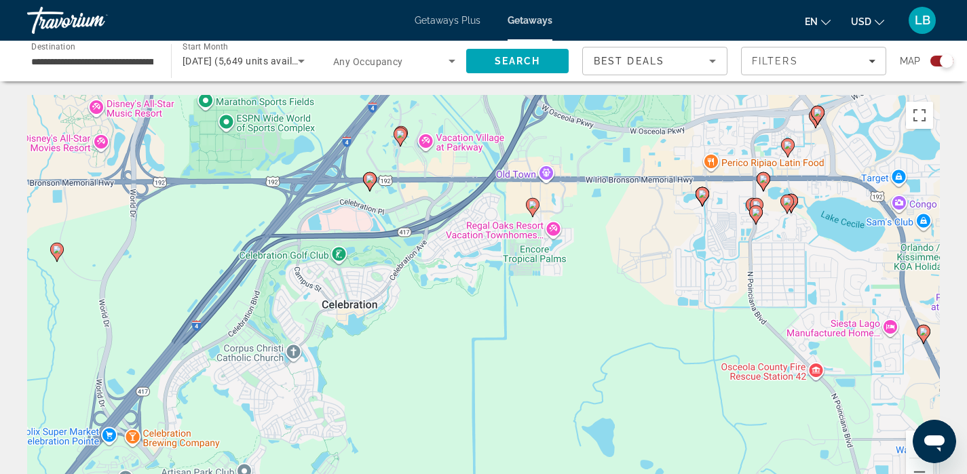
click at [396, 247] on div "To activate drag with keyboard, press Alt + Enter. Once in keyboard drag state,…" at bounding box center [483, 298] width 913 height 407
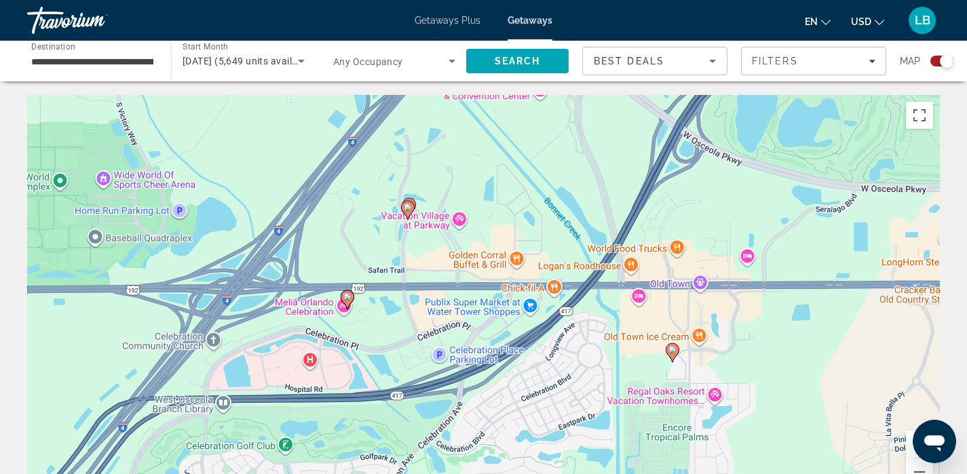
drag, startPoint x: 403, startPoint y: 202, endPoint x: 407, endPoint y: 379, distance: 177.9
click at [407, 379] on div "To activate drag with keyboard, press Alt + Enter. Once in keyboard drag state,…" at bounding box center [483, 298] width 913 height 407
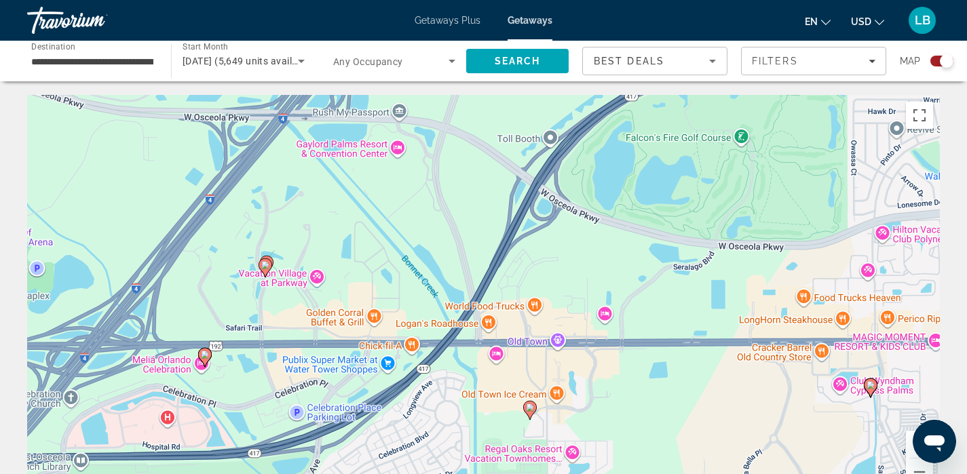
drag, startPoint x: 494, startPoint y: 240, endPoint x: 351, endPoint y: 301, distance: 155.4
click at [351, 300] on div "To activate drag with keyboard, press Alt + Enter. Once in keyboard drag state,…" at bounding box center [483, 298] width 913 height 407
click at [531, 409] on image "Main content" at bounding box center [530, 408] width 8 height 8
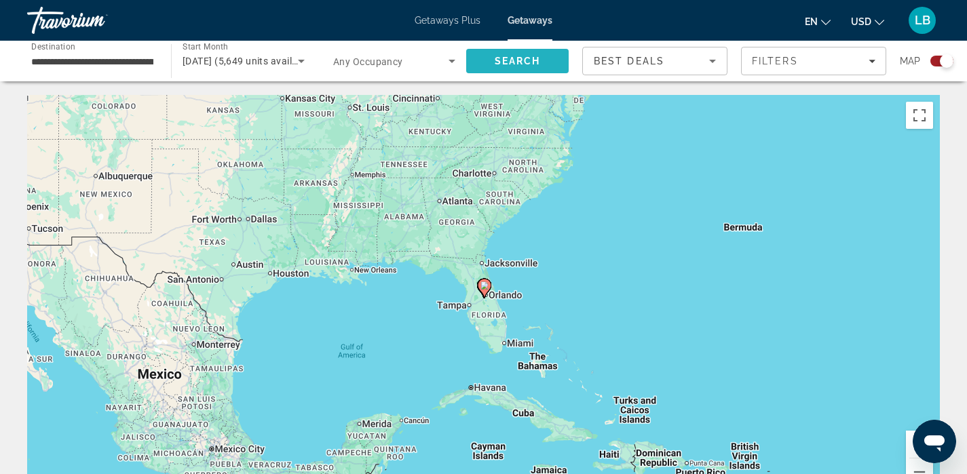
click at [510, 62] on span "Search" at bounding box center [518, 61] width 46 height 11
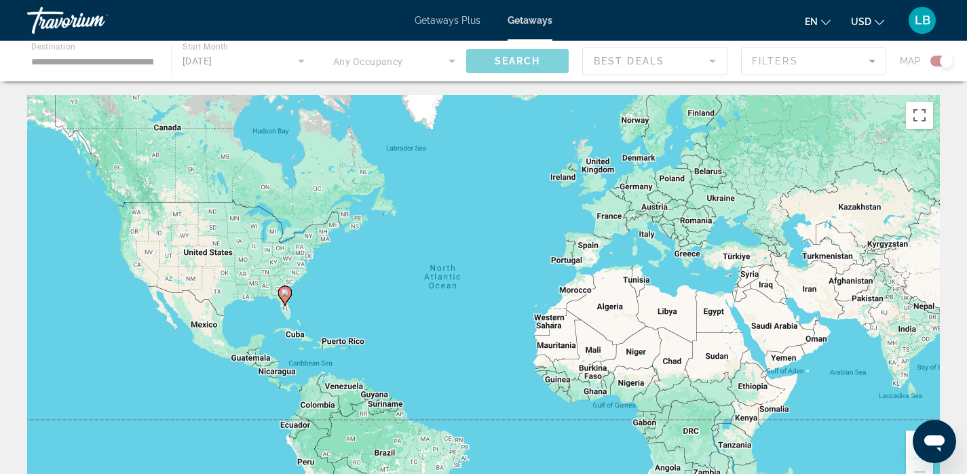
click at [258, 314] on div "To activate drag with keyboard, press Alt + Enter. Once in keyboard drag state,…" at bounding box center [483, 298] width 913 height 407
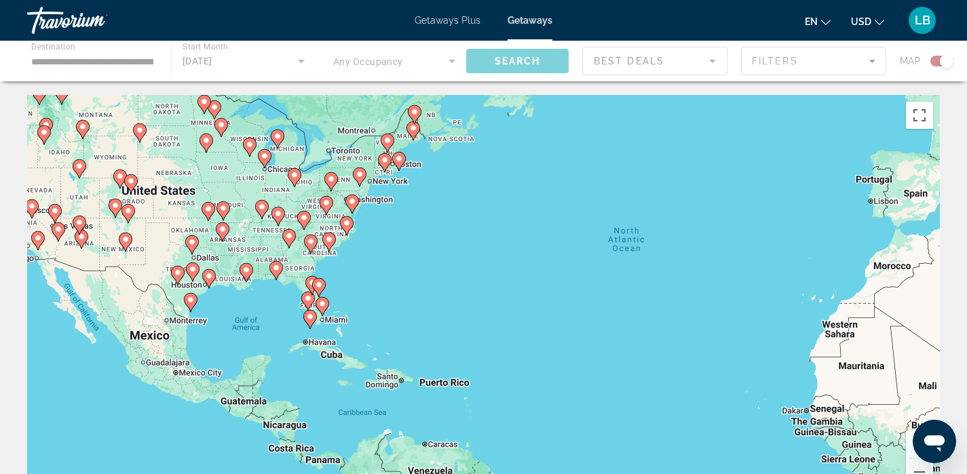
click at [258, 314] on div "To activate drag with keyboard, press Alt + Enter. Once in keyboard drag state,…" at bounding box center [483, 298] width 913 height 407
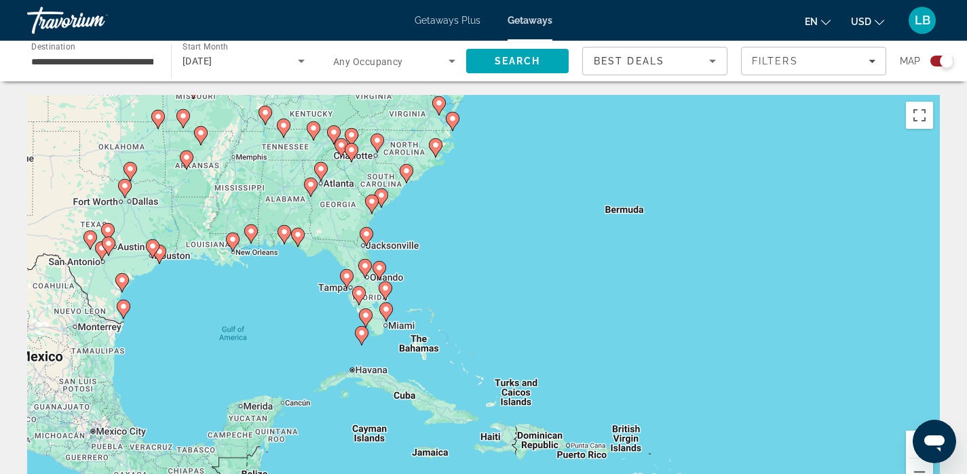
click at [429, 285] on div "To activate drag with keyboard, press Alt + Enter. Once in keyboard drag state,…" at bounding box center [483, 298] width 913 height 407
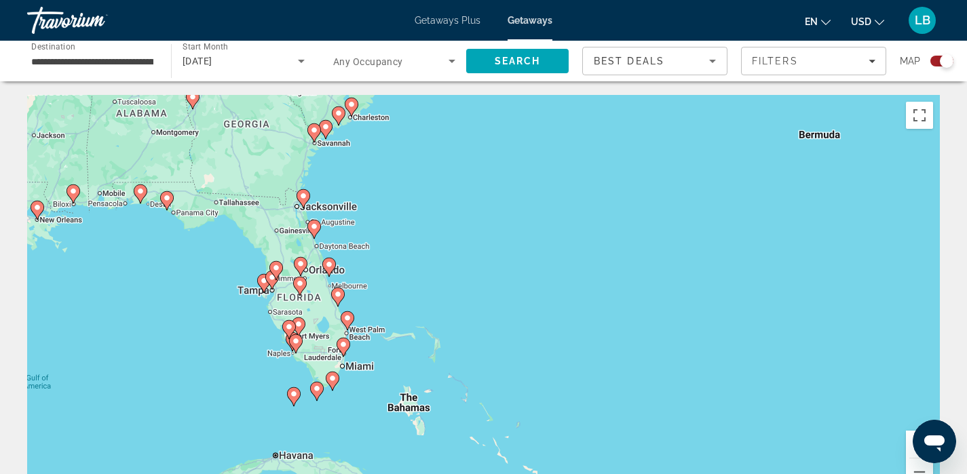
click at [361, 256] on div "To activate drag with keyboard, press Alt + Enter. Once in keyboard drag state,…" at bounding box center [483, 298] width 913 height 407
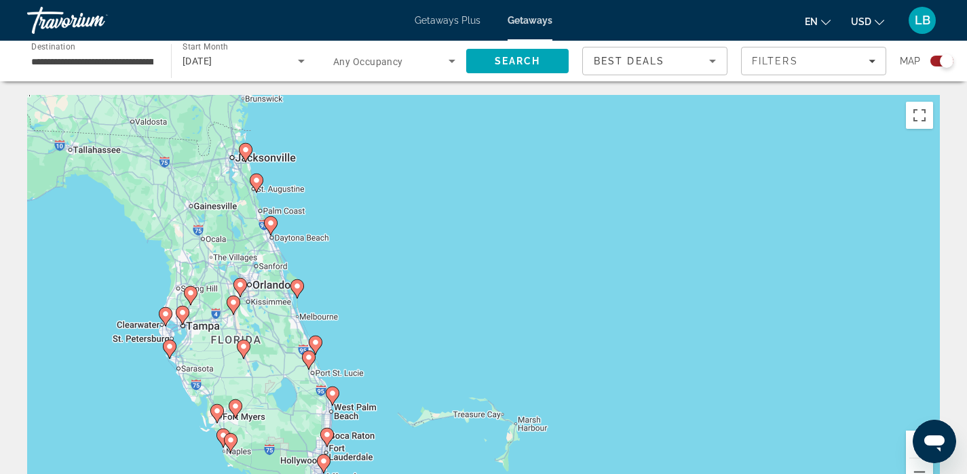
click at [333, 270] on div "To activate drag with keyboard, press Alt + Enter. Once in keyboard drag state,…" at bounding box center [483, 298] width 913 height 407
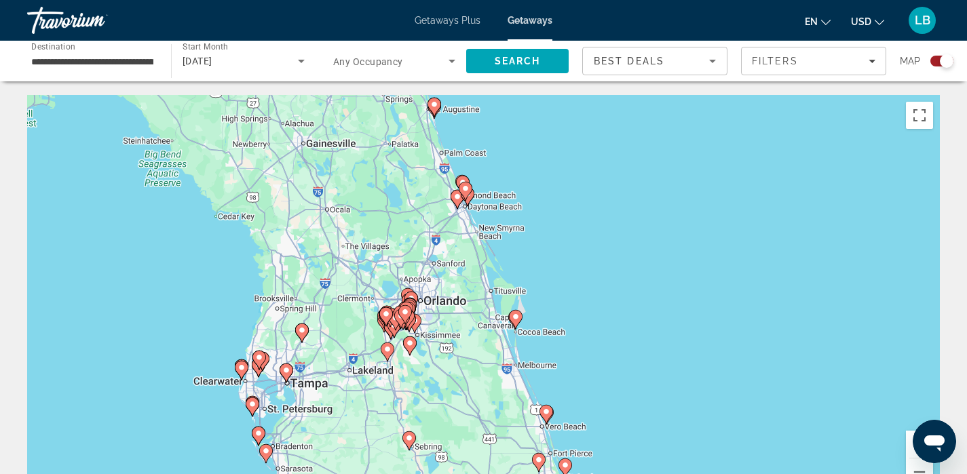
drag, startPoint x: 333, startPoint y: 270, endPoint x: 592, endPoint y: 272, distance: 259.3
click at [592, 272] on div "To activate drag with keyboard, press Alt + Enter. Once in keyboard drag state,…" at bounding box center [483, 298] width 913 height 407
click at [432, 343] on div "To activate drag with keyboard, press Alt + Enter. Once in keyboard drag state,…" at bounding box center [483, 298] width 913 height 407
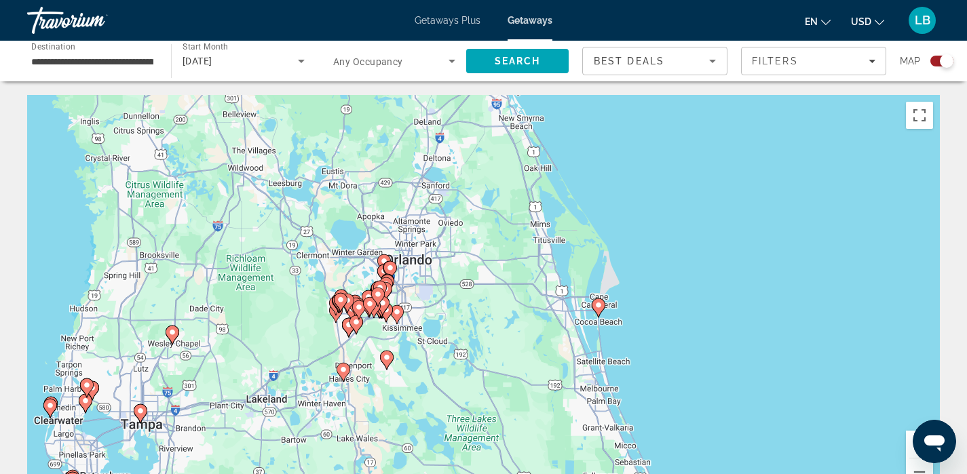
click at [432, 343] on div "To activate drag with keyboard, press Alt + Enter. Once in keyboard drag state,…" at bounding box center [483, 298] width 913 height 407
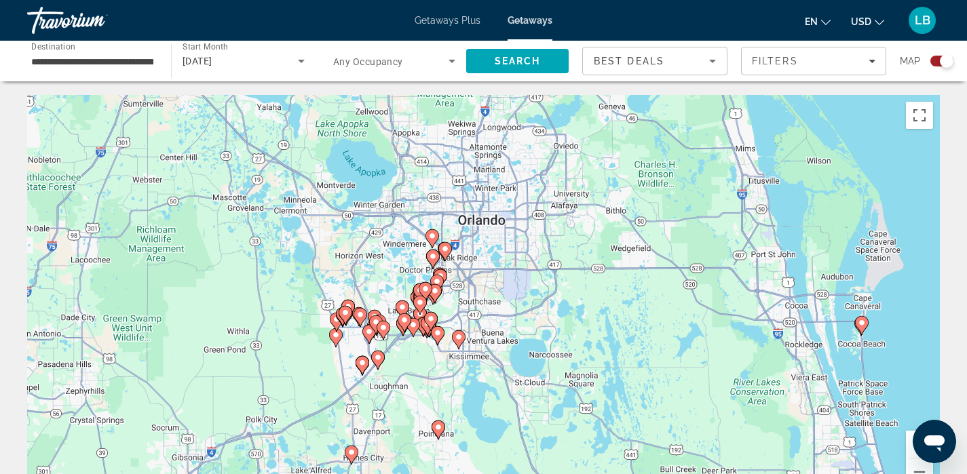
drag, startPoint x: 347, startPoint y: 339, endPoint x: 446, endPoint y: 382, distance: 108.2
click at [446, 382] on div "To activate drag with keyboard, press Alt + Enter. Once in keyboard drag state,…" at bounding box center [483, 298] width 913 height 407
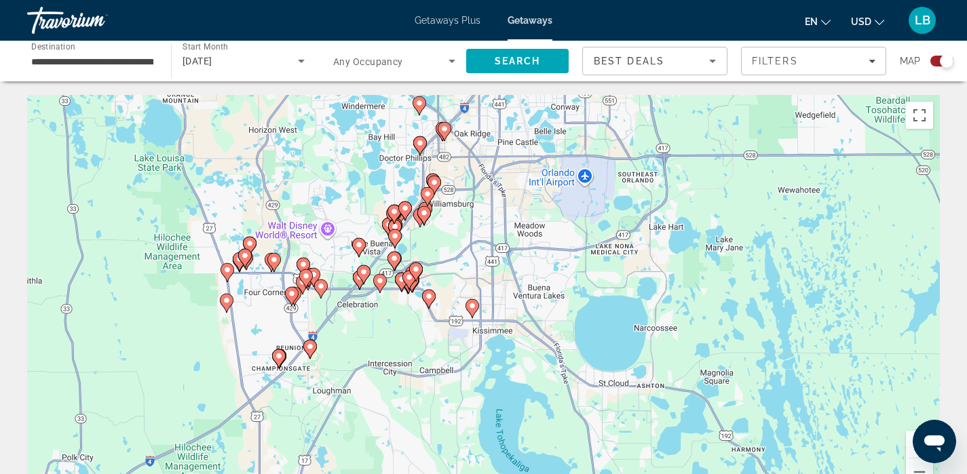
click at [394, 350] on div "To activate drag with keyboard, press Alt + Enter. Once in keyboard drag state,…" at bounding box center [483, 298] width 913 height 407
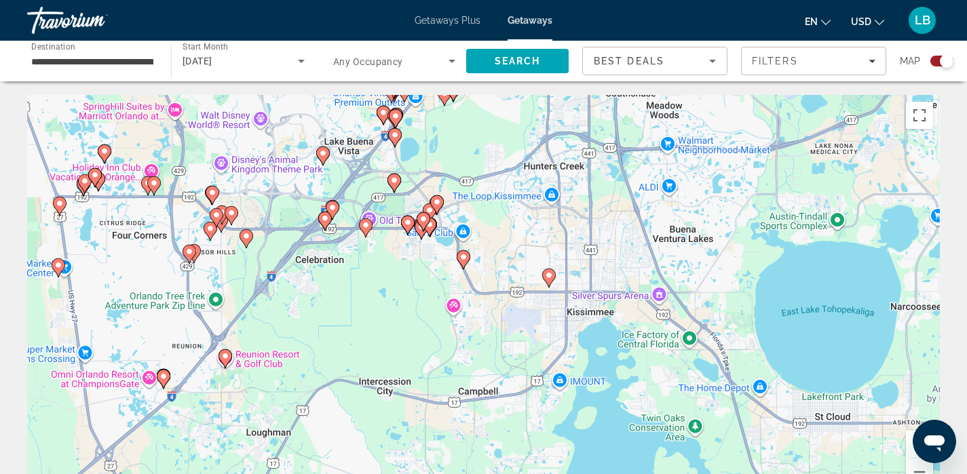
click at [378, 295] on div "To activate drag with keyboard, press Alt + Enter. Once in keyboard drag state,…" at bounding box center [483, 298] width 913 height 407
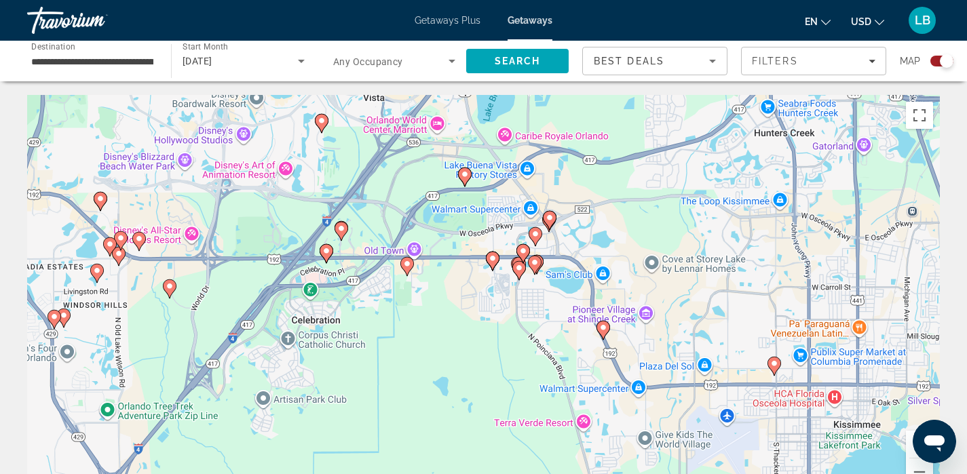
drag, startPoint x: 314, startPoint y: 240, endPoint x: 384, endPoint y: 350, distance: 130.9
click at [384, 351] on div "To activate drag with keyboard, press Alt + Enter. Once in keyboard drag state,…" at bounding box center [483, 298] width 913 height 407
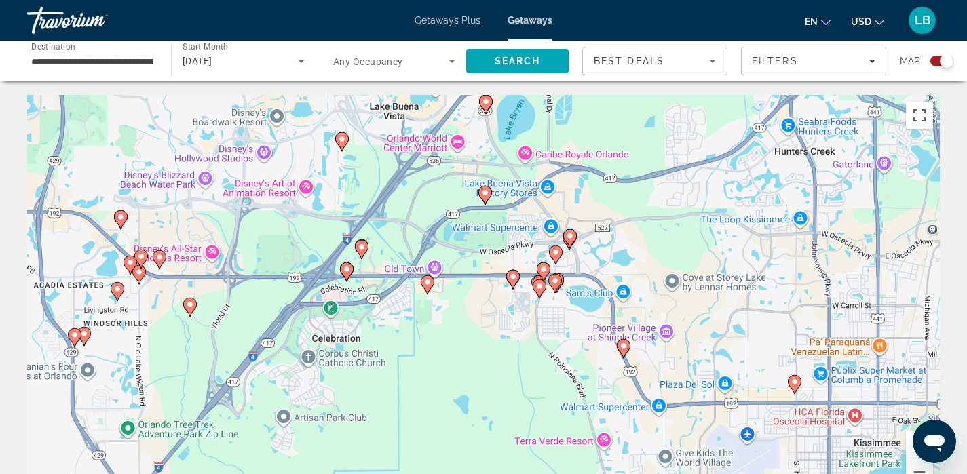
click at [384, 350] on div "To activate drag with keyboard, press Alt + Enter. Once in keyboard drag state,…" at bounding box center [483, 298] width 913 height 407
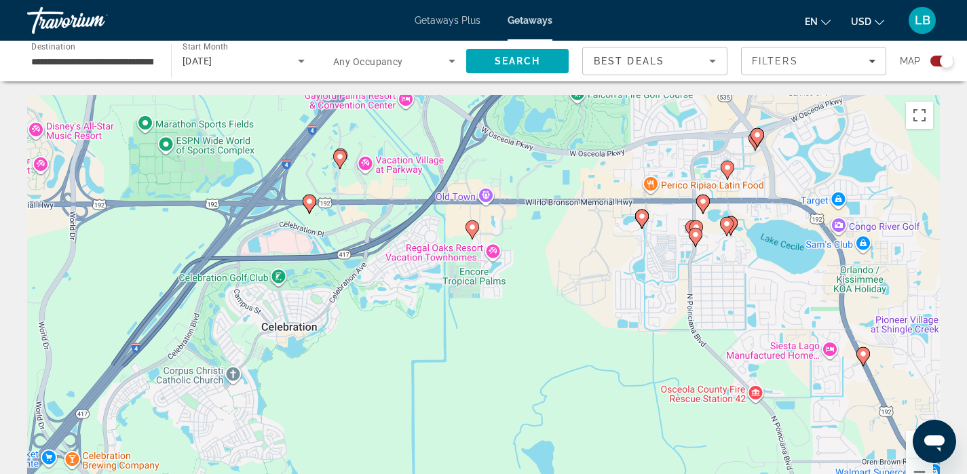
click at [470, 229] on image "Main content" at bounding box center [472, 227] width 8 height 8
type input "**********"
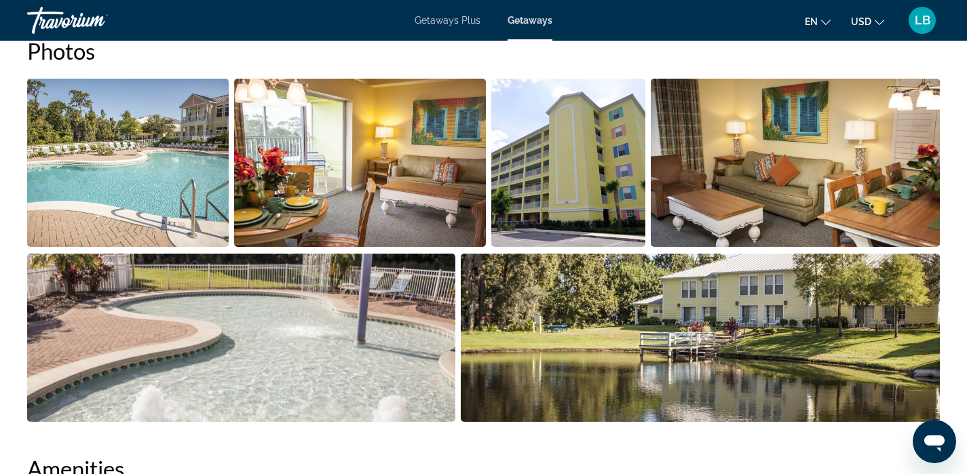
scroll to position [673, 0]
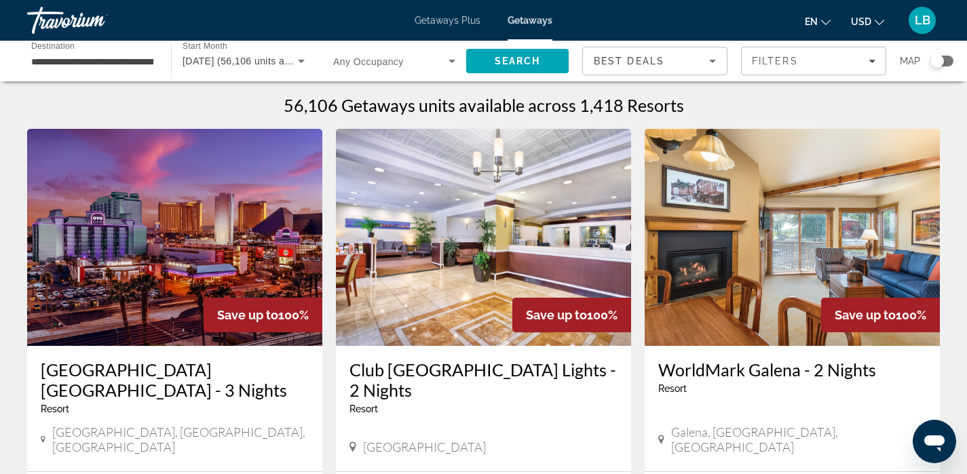
click at [136, 61] on input "**********" at bounding box center [92, 62] width 122 height 16
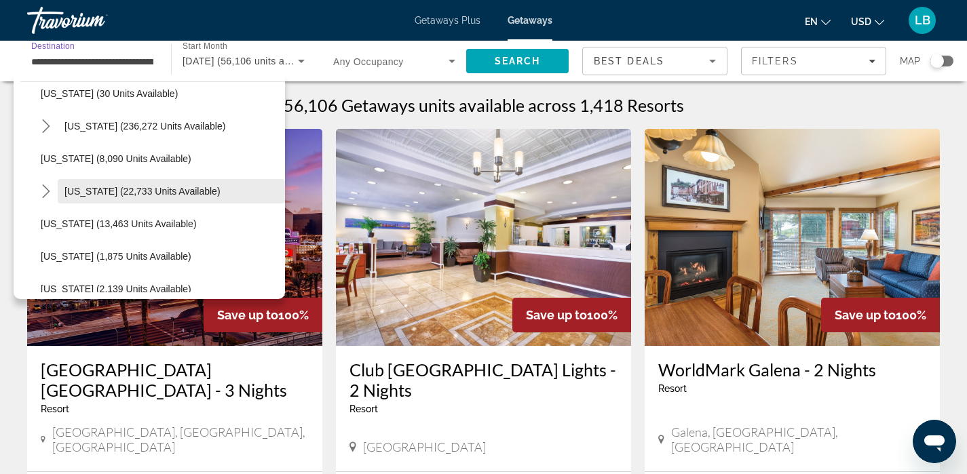
scroll to position [148, 0]
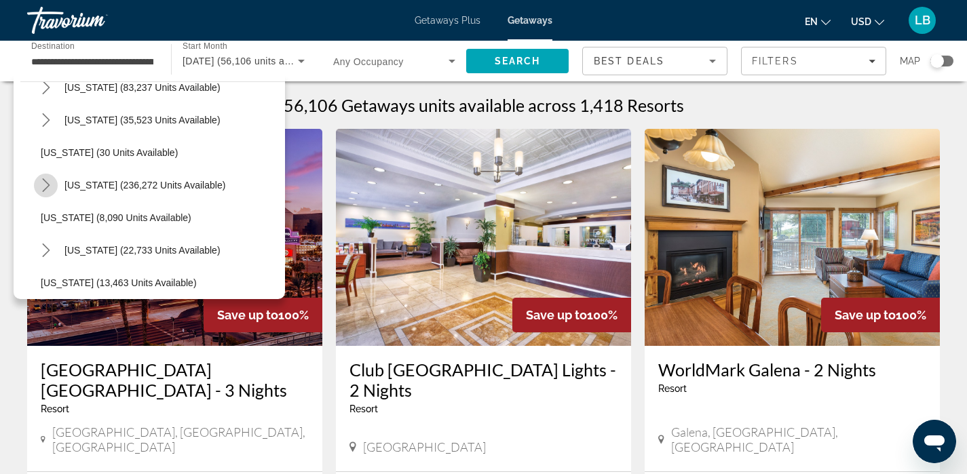
click at [47, 186] on icon "Toggle Florida (236,272 units available) submenu" at bounding box center [46, 186] width 14 height 14
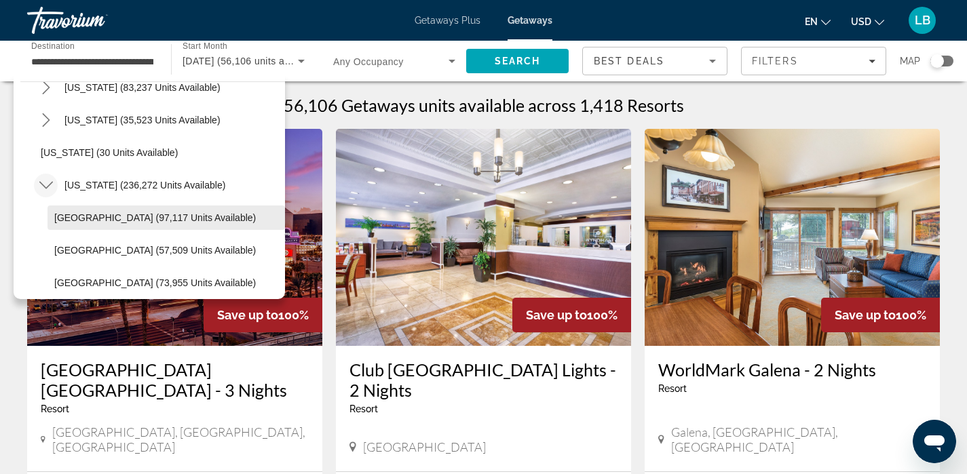
click at [83, 215] on span "[GEOGRAPHIC_DATA] (97,117 units available)" at bounding box center [155, 217] width 202 height 11
type input "**********"
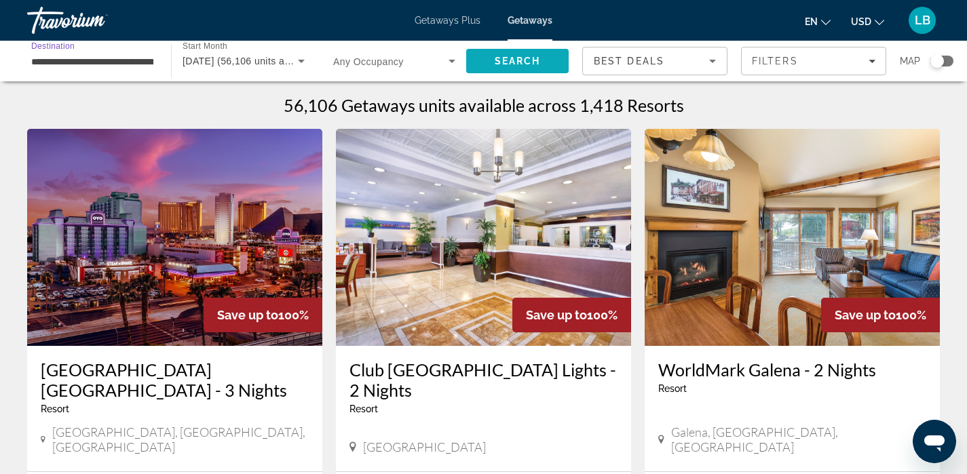
click at [496, 58] on span "Search" at bounding box center [518, 61] width 46 height 11
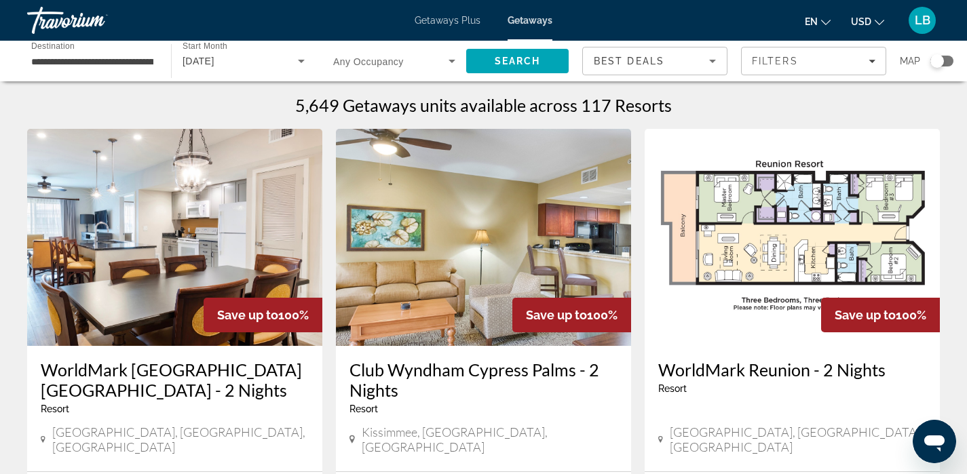
click at [948, 56] on div "Search widget" at bounding box center [942, 61] width 23 height 11
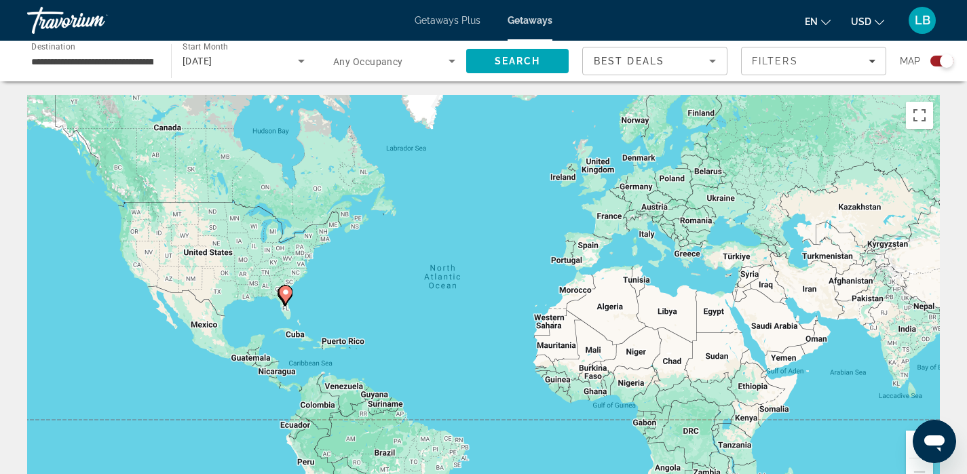
click at [284, 315] on div "To activate drag with keyboard, press Alt + Enter. Once in keyboard drag state,…" at bounding box center [483, 298] width 913 height 407
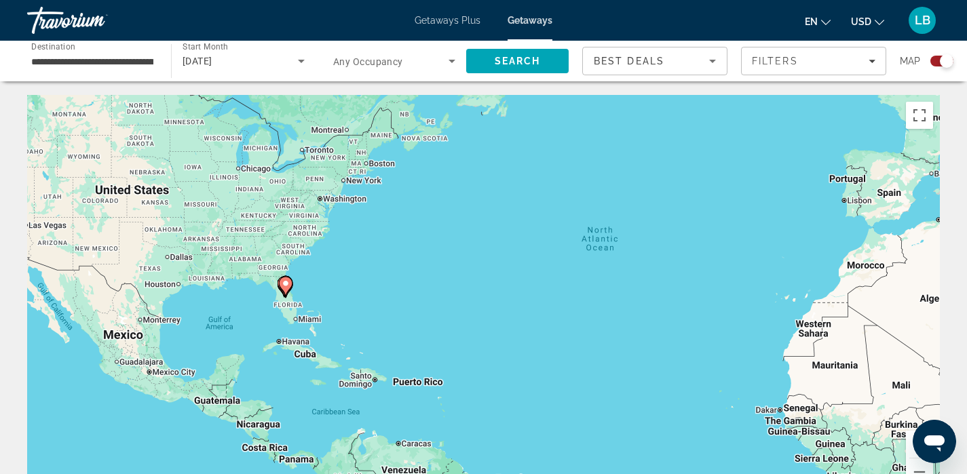
click at [284, 315] on div "To activate drag with keyboard, press Alt + Enter. Once in keyboard drag state,…" at bounding box center [483, 298] width 913 height 407
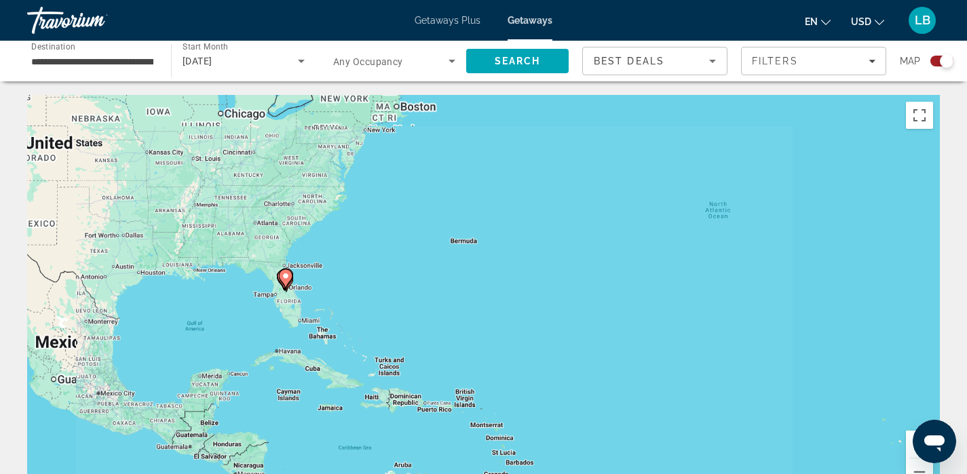
click at [284, 315] on div "To activate drag with keyboard, press Alt + Enter. Once in keyboard drag state,…" at bounding box center [483, 298] width 913 height 407
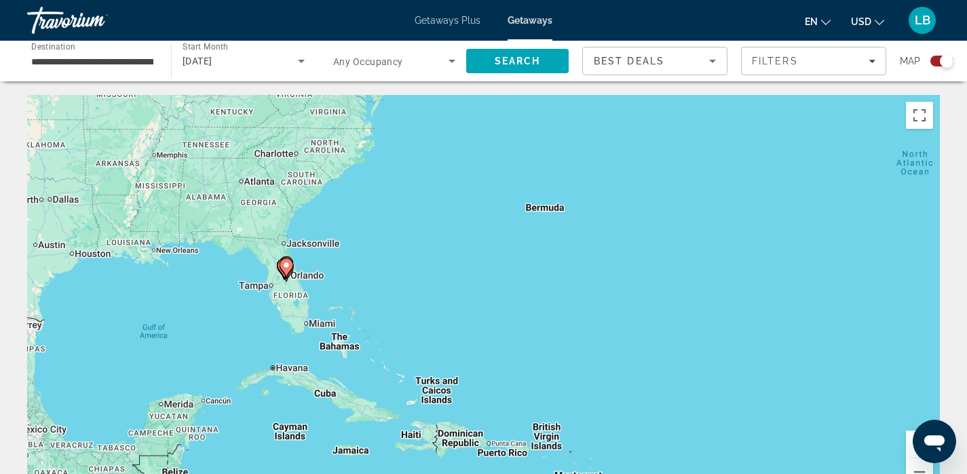
click at [284, 315] on div "To activate drag with keyboard, press Alt + Enter. Once in keyboard drag state,…" at bounding box center [483, 298] width 913 height 407
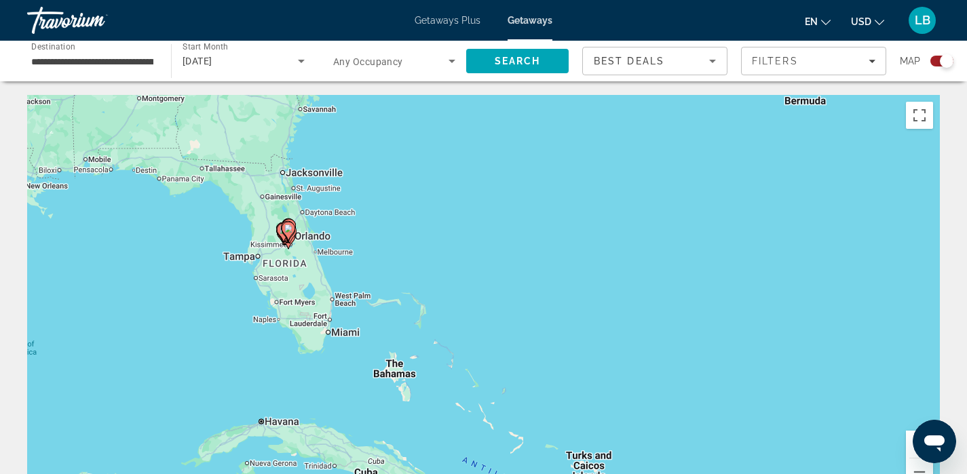
click at [284, 315] on div "To activate drag with keyboard, press Alt + Enter. Once in keyboard drag state,…" at bounding box center [483, 298] width 913 height 407
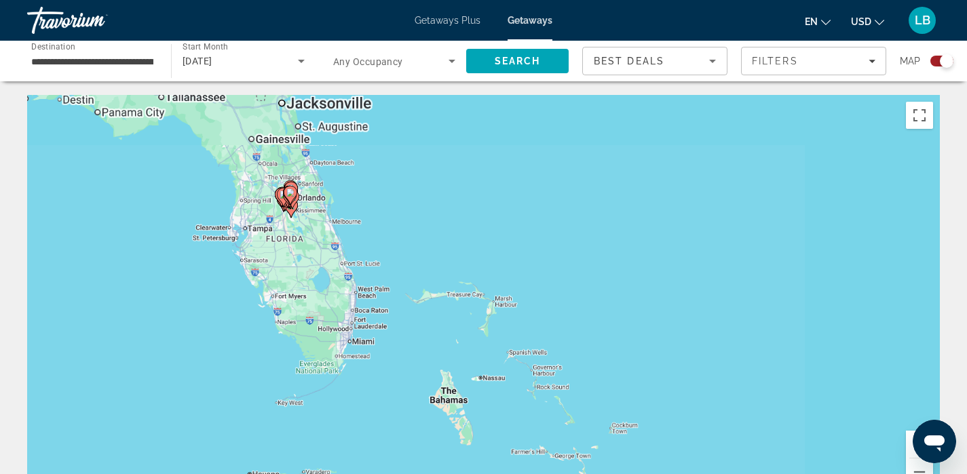
click at [284, 315] on div "To activate drag with keyboard, press Alt + Enter. Once in keyboard drag state,…" at bounding box center [483, 298] width 913 height 407
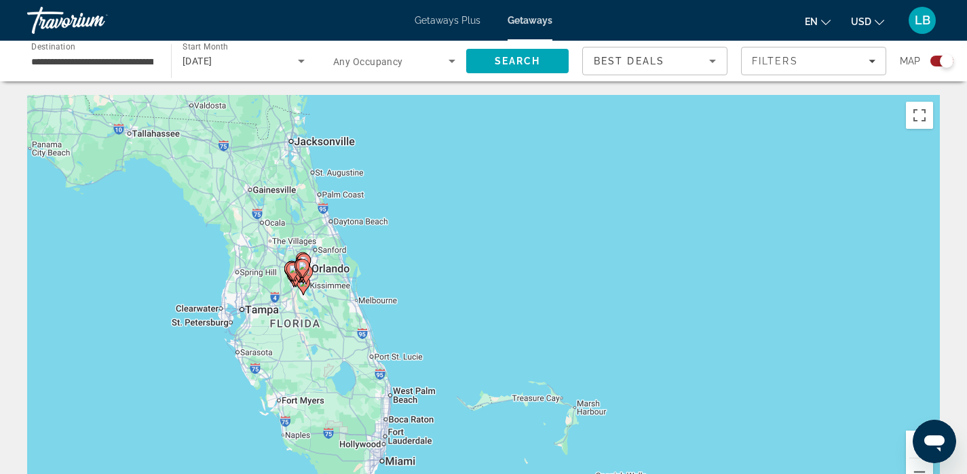
drag, startPoint x: 295, startPoint y: 212, endPoint x: 305, endPoint y: 327, distance: 115.2
click at [305, 327] on div "To activate drag with keyboard, press Alt + Enter. Once in keyboard drag state,…" at bounding box center [483, 298] width 913 height 407
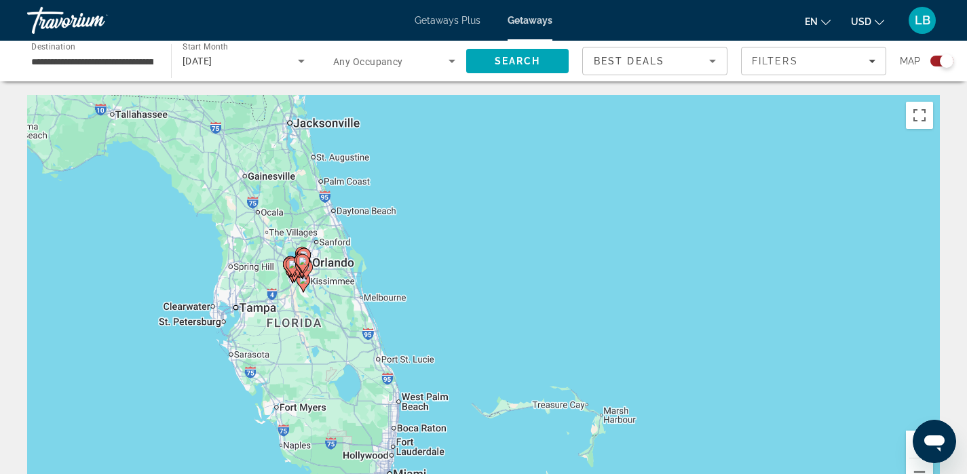
click at [305, 327] on div "To activate drag with keyboard, press Alt + Enter. Once in keyboard drag state,…" at bounding box center [483, 298] width 913 height 407
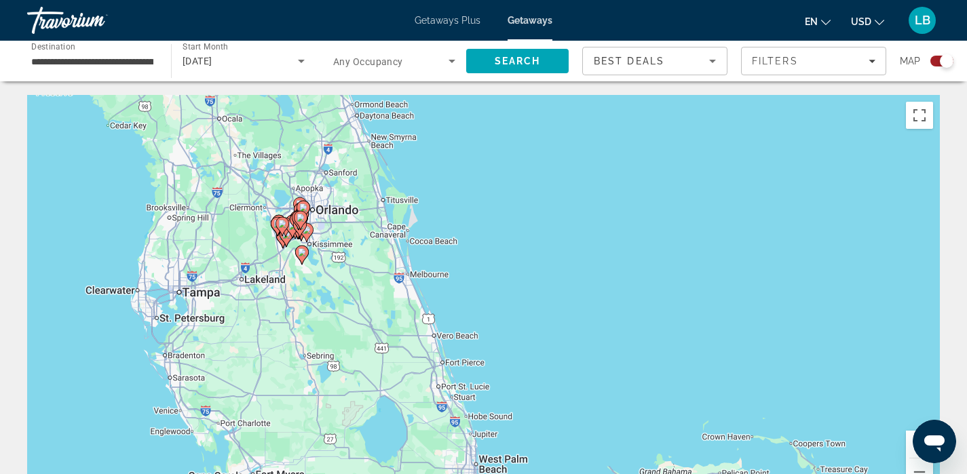
click at [305, 327] on div "To activate drag with keyboard, press Alt + Enter. Once in keyboard drag state,…" at bounding box center [483, 298] width 913 height 407
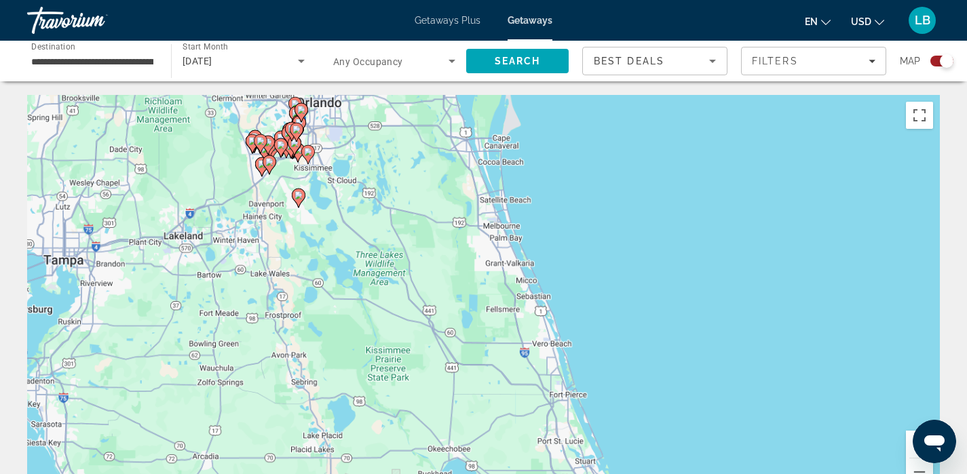
click at [305, 327] on div "To activate drag with keyboard, press Alt + Enter. Once in keyboard drag state,…" at bounding box center [483, 298] width 913 height 407
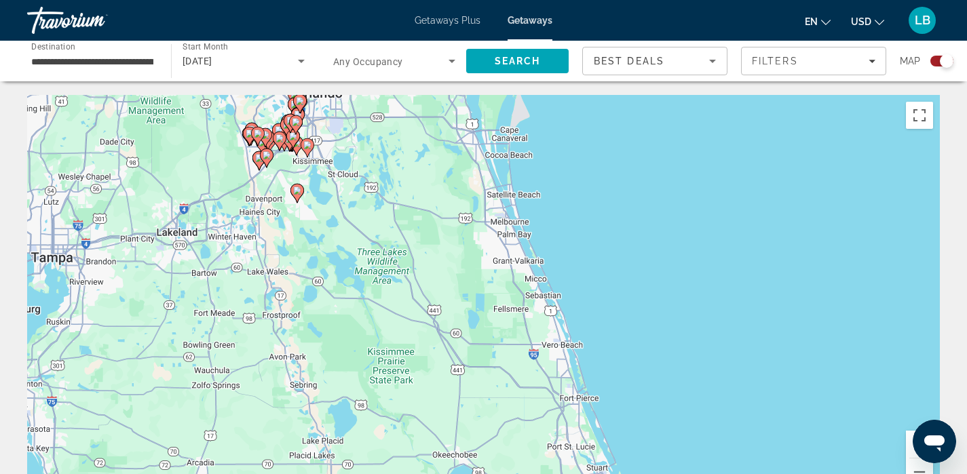
click at [305, 323] on div "To activate drag with keyboard, press Alt + Enter. Once in keyboard drag state,…" at bounding box center [483, 298] width 913 height 407
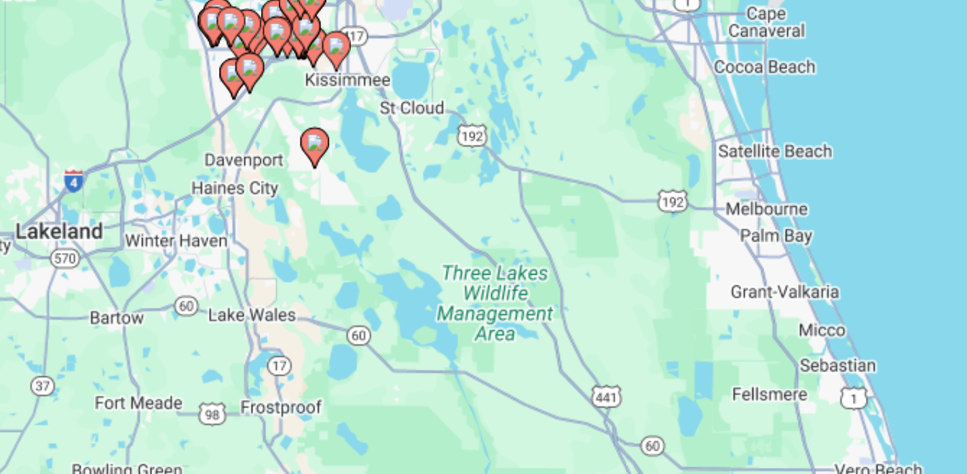
click at [288, 173] on div "To activate drag with keyboard, press Alt + Enter. Once in keyboard drag state,…" at bounding box center [483, 298] width 913 height 407
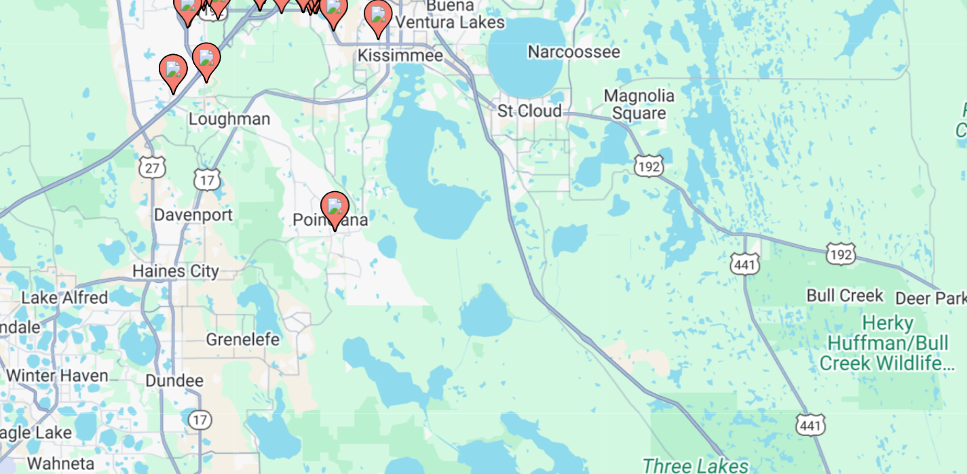
click at [288, 173] on div "To activate drag with keyboard, press Alt + Enter. Once in keyboard drag state,…" at bounding box center [483, 298] width 913 height 407
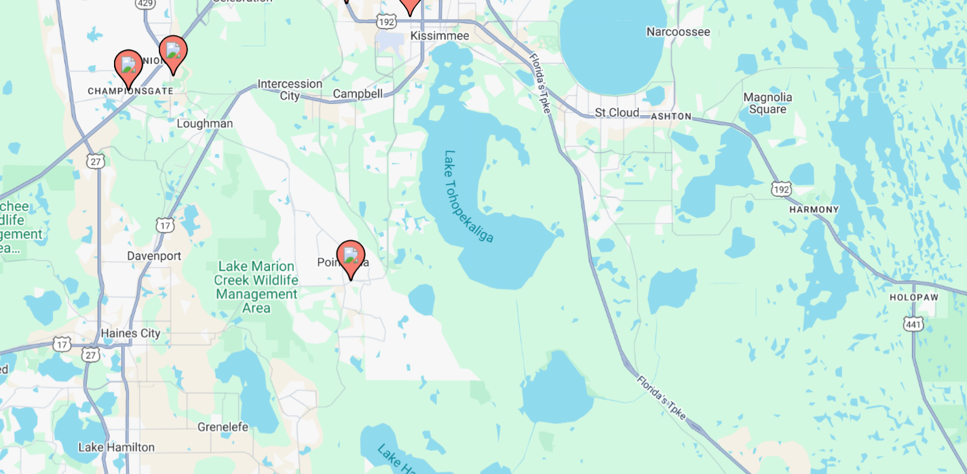
click at [288, 173] on div "To activate drag with keyboard, press Alt + Enter. Once in keyboard drag state,…" at bounding box center [483, 298] width 913 height 407
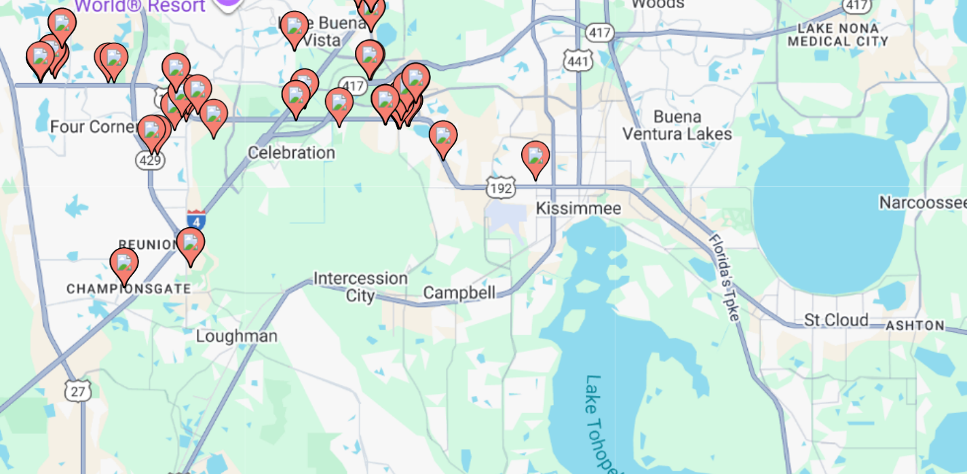
drag, startPoint x: 288, startPoint y: 173, endPoint x: 322, endPoint y: 272, distance: 105.0
click at [323, 273] on div "To activate drag with keyboard, press Alt + Enter. Once in keyboard drag state,…" at bounding box center [483, 298] width 913 height 407
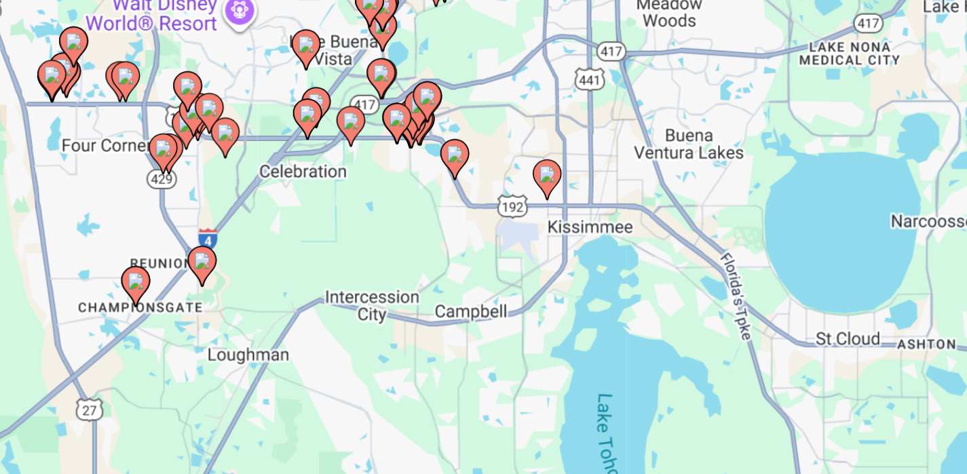
click at [320, 234] on div "To activate drag with keyboard, press Alt + Enter. Once in keyboard drag state,…" at bounding box center [483, 298] width 913 height 407
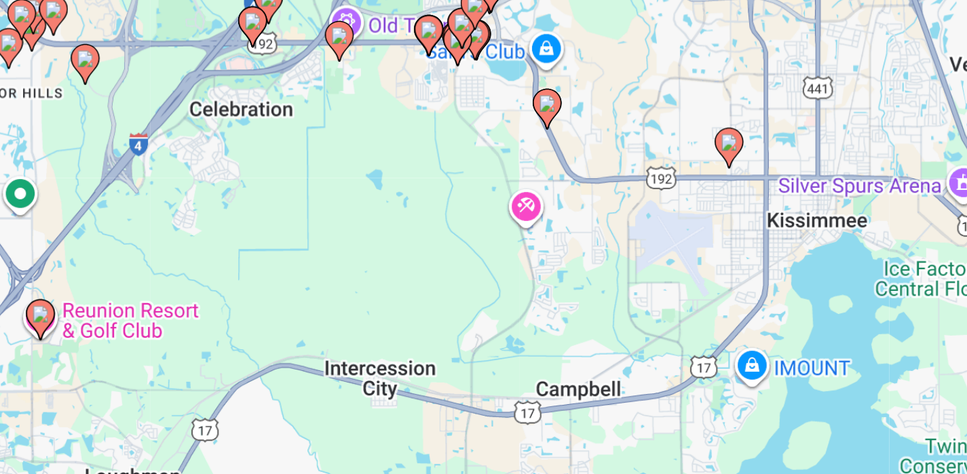
click at [308, 141] on image "Main content" at bounding box center [309, 140] width 8 height 8
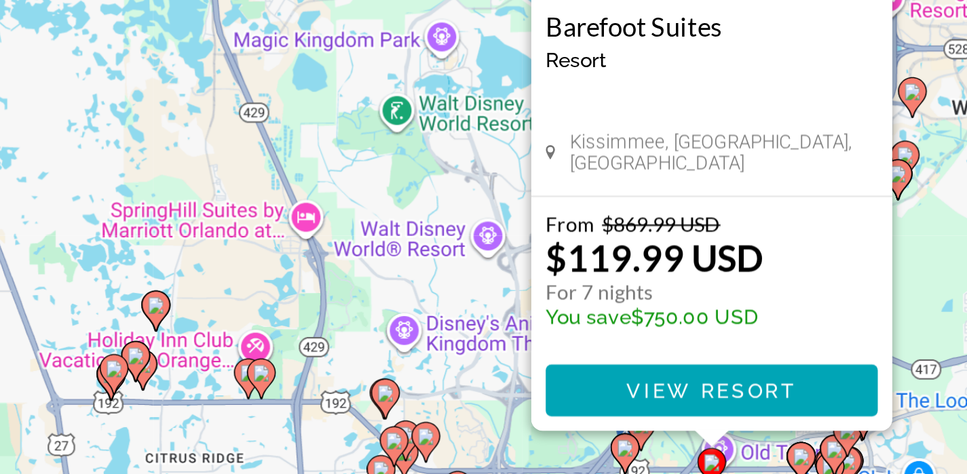
scroll to position [3, 0]
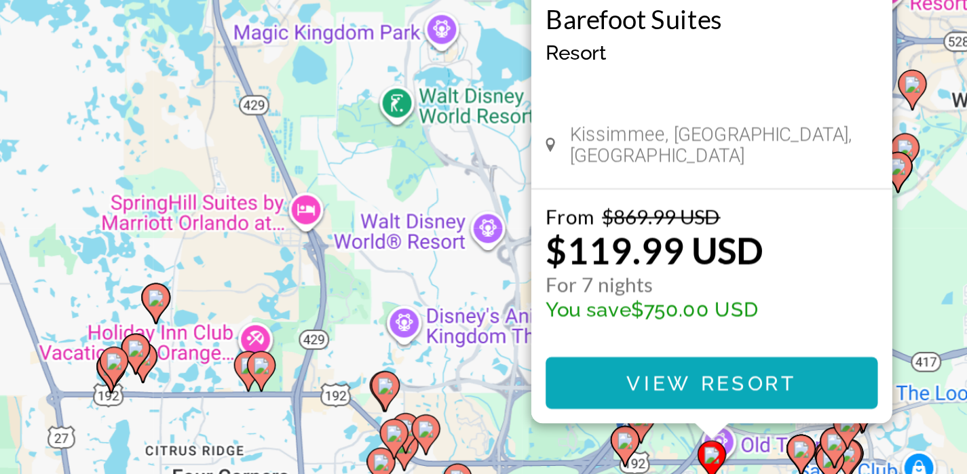
click at [495, 430] on span "View Resort" at bounding box center [483, 431] width 80 height 11
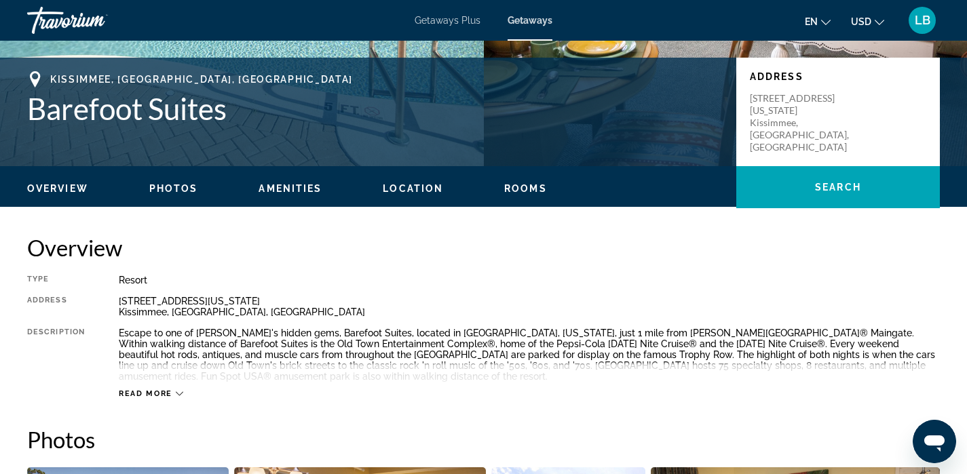
scroll to position [282, 0]
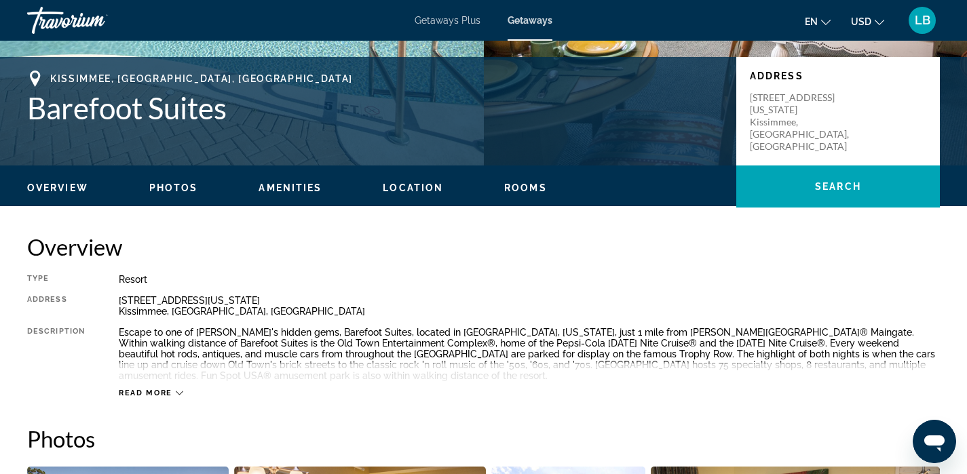
click at [523, 190] on span "Rooms" at bounding box center [525, 188] width 43 height 11
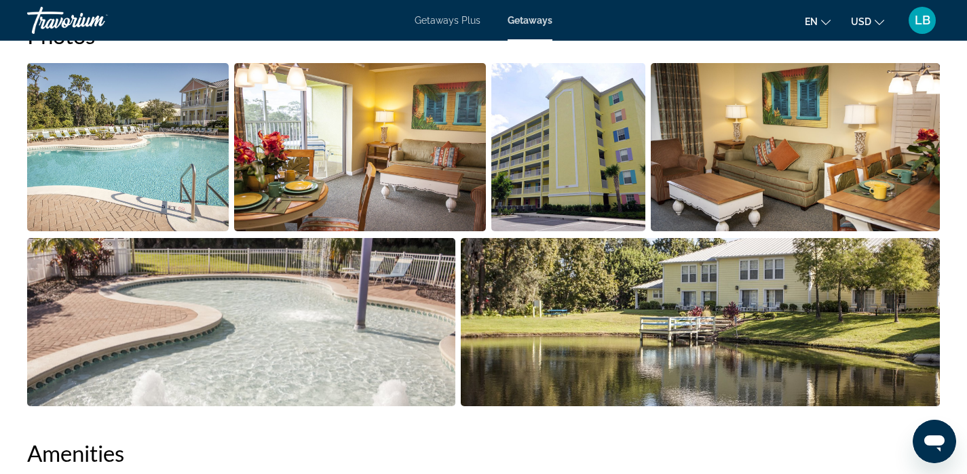
scroll to position [688, 0]
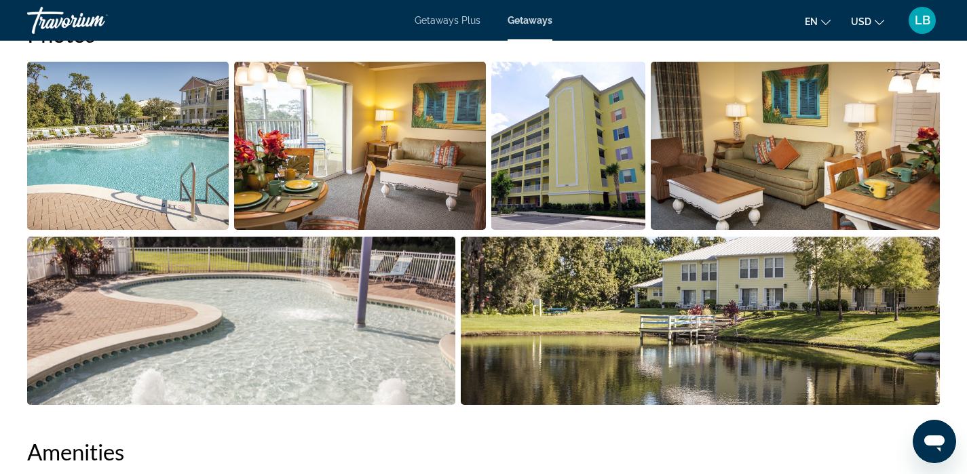
click at [419, 179] on img "Open full-screen image slider" at bounding box center [360, 146] width 253 height 168
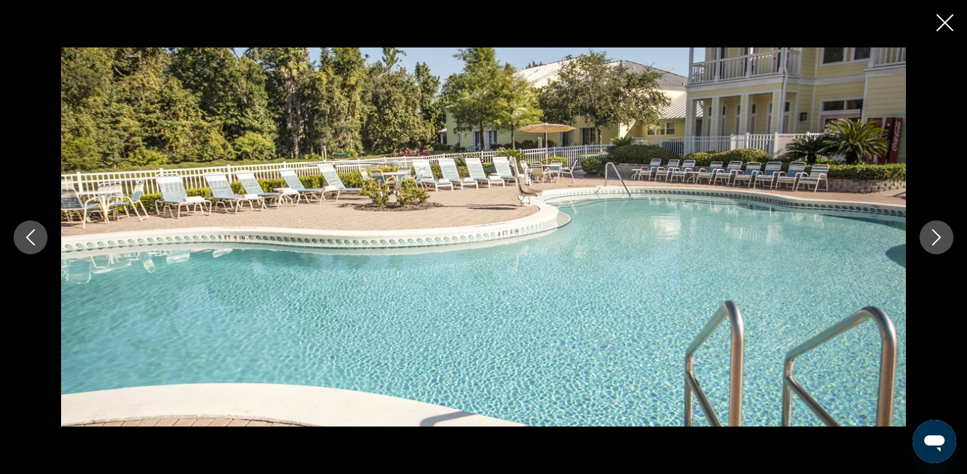
click at [937, 244] on icon "Next image" at bounding box center [937, 237] width 16 height 16
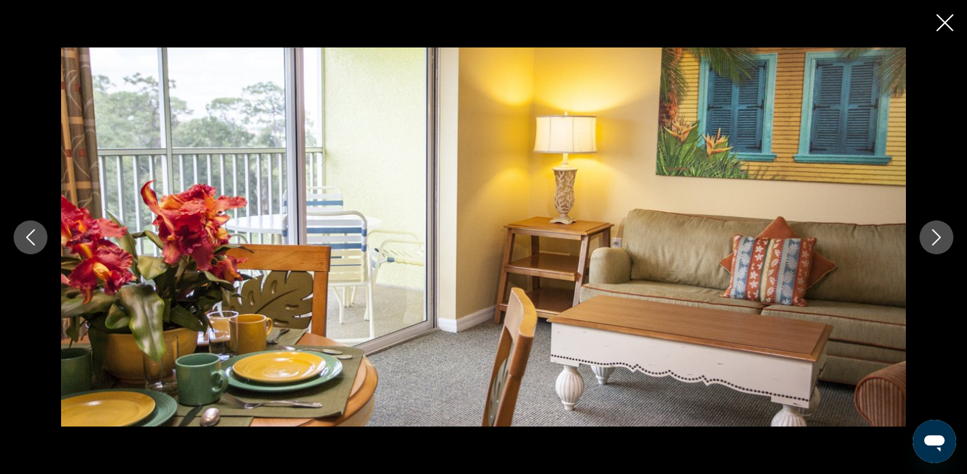
click at [936, 232] on icon "Next image" at bounding box center [937, 237] width 9 height 16
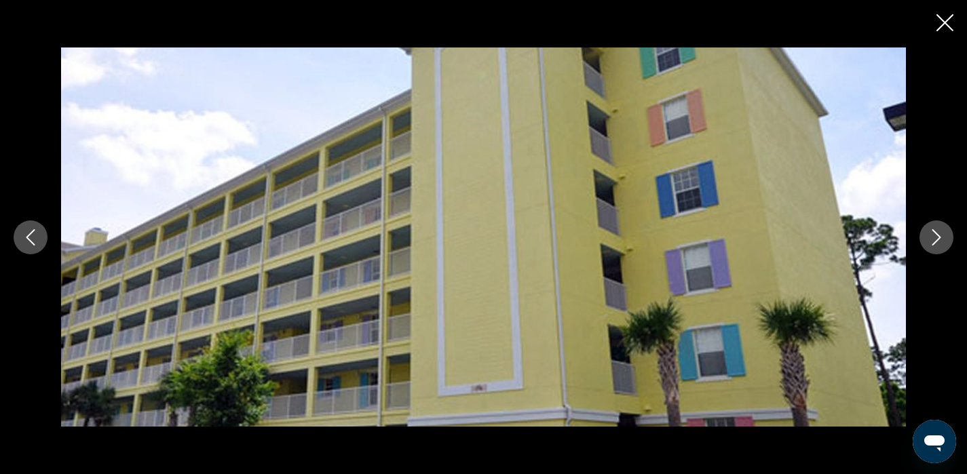
click at [936, 233] on icon "Next image" at bounding box center [937, 237] width 9 height 16
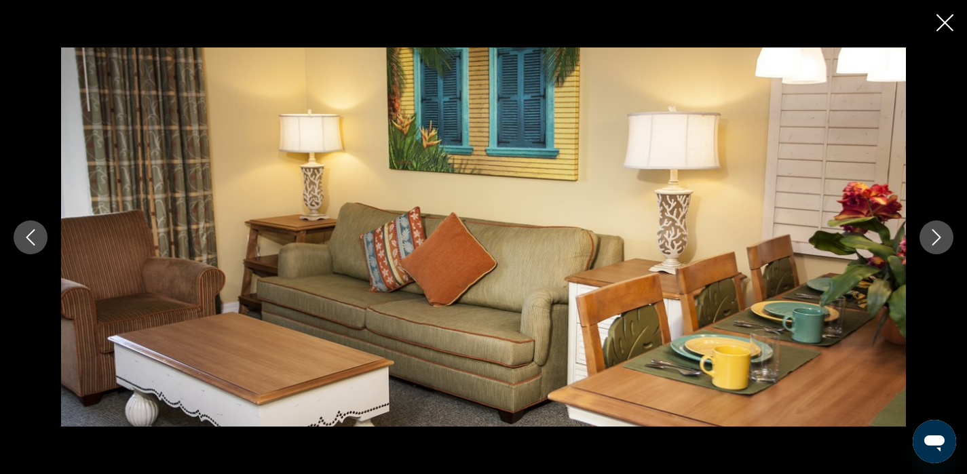
click at [936, 233] on icon "Next image" at bounding box center [937, 237] width 9 height 16
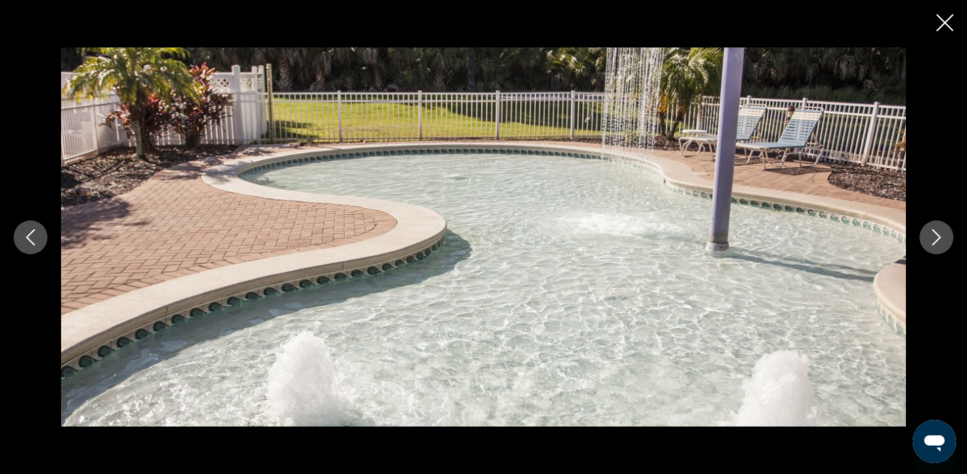
click at [936, 233] on icon "Next image" at bounding box center [937, 237] width 9 height 16
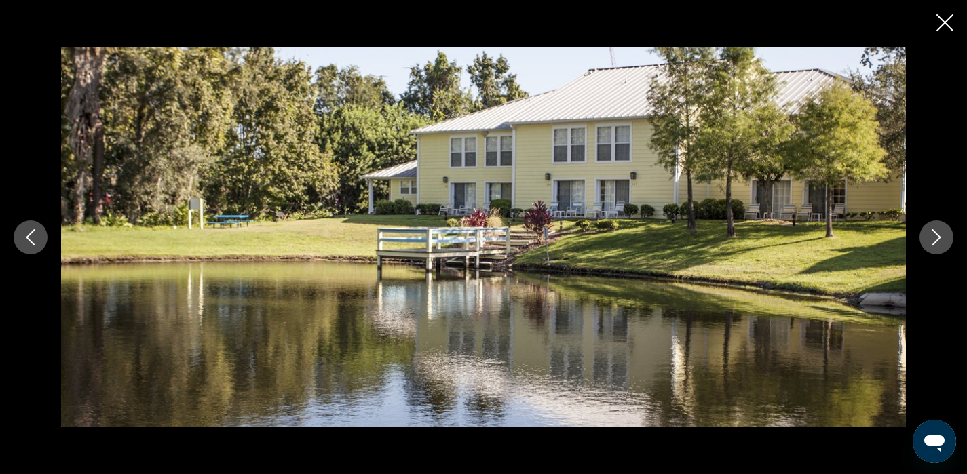
click at [936, 233] on icon "Next image" at bounding box center [937, 237] width 9 height 16
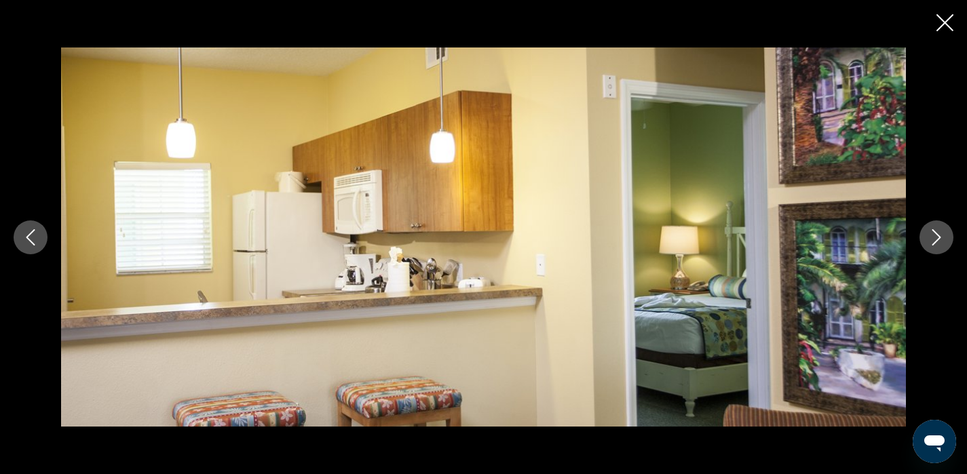
click at [936, 233] on icon "Next image" at bounding box center [937, 237] width 9 height 16
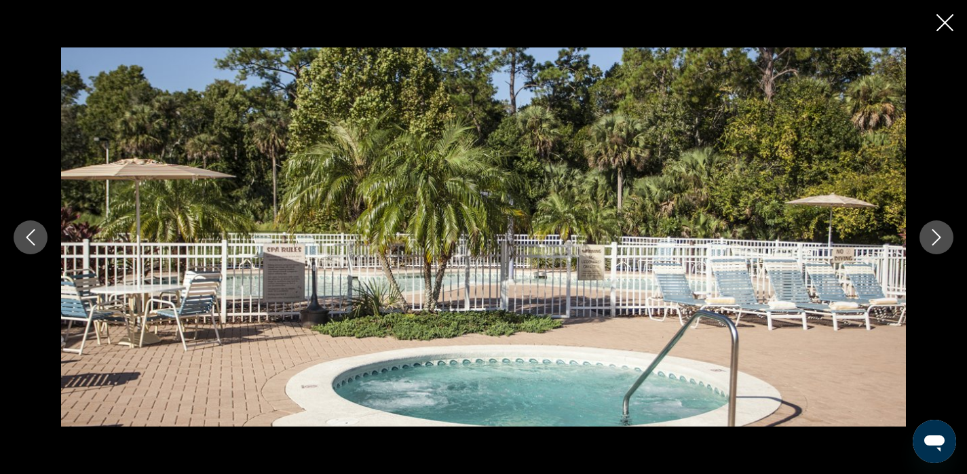
click at [936, 233] on icon "Next image" at bounding box center [937, 237] width 9 height 16
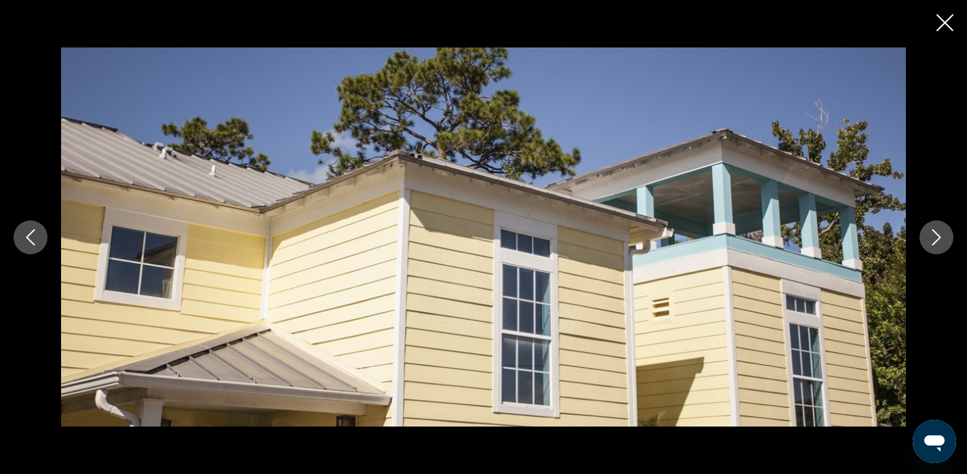
click at [936, 233] on icon "Next image" at bounding box center [937, 237] width 9 height 16
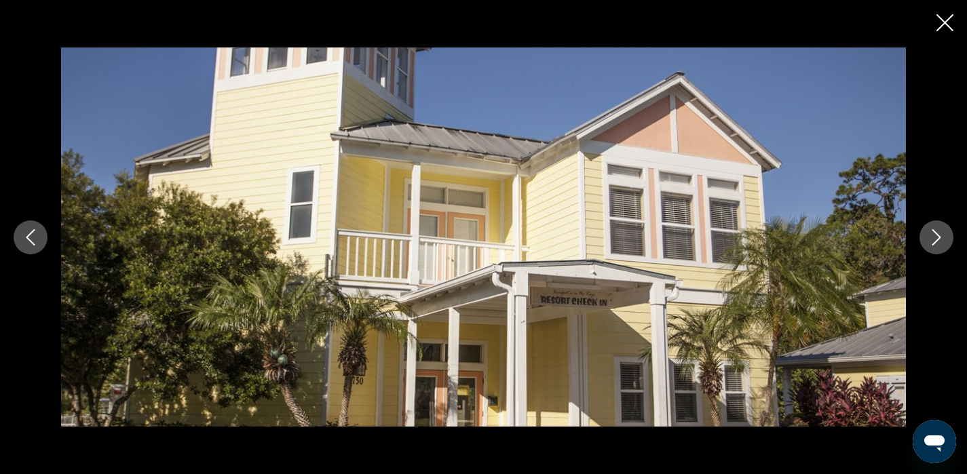
click at [936, 233] on icon "Next image" at bounding box center [937, 237] width 9 height 16
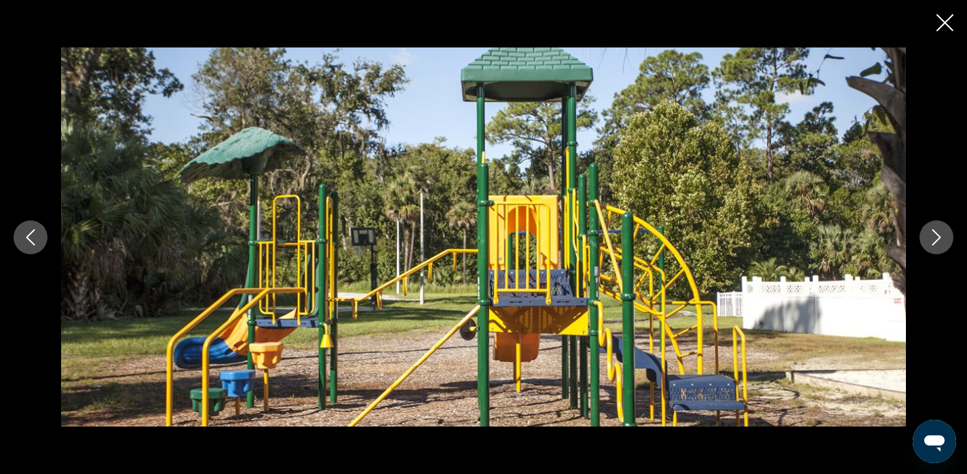
click at [936, 233] on icon "Next image" at bounding box center [937, 237] width 9 height 16
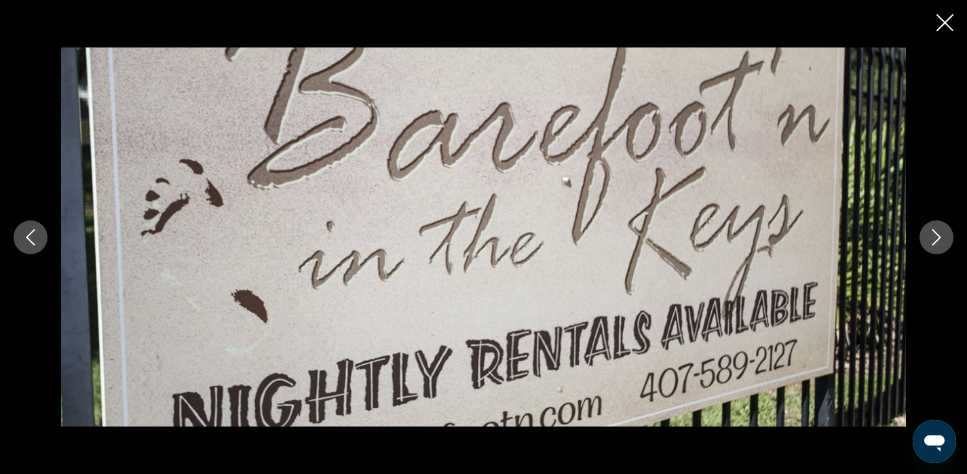
click at [936, 233] on icon "Next image" at bounding box center [937, 237] width 9 height 16
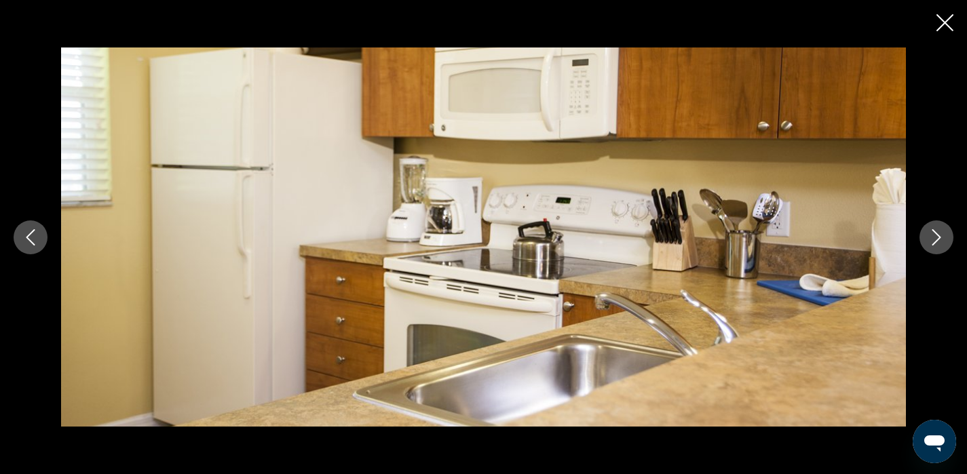
click at [936, 236] on icon "Next image" at bounding box center [937, 237] width 16 height 16
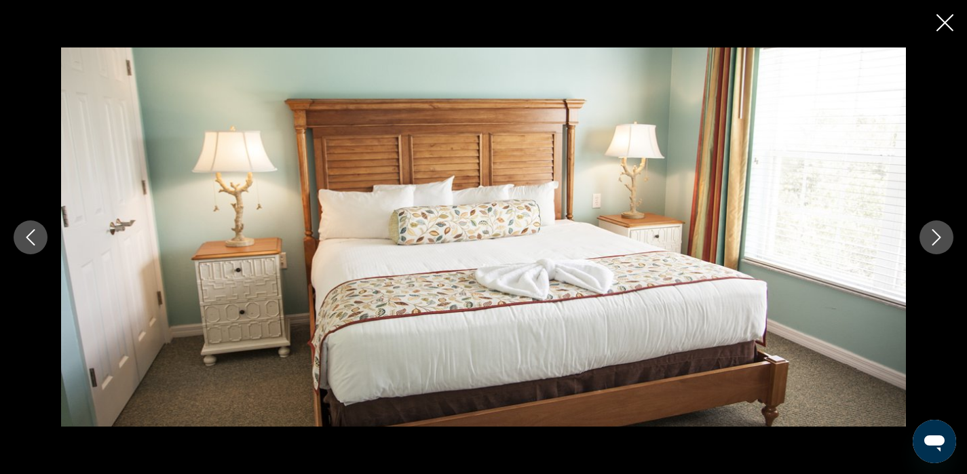
click at [937, 240] on icon "Next image" at bounding box center [937, 237] width 16 height 16
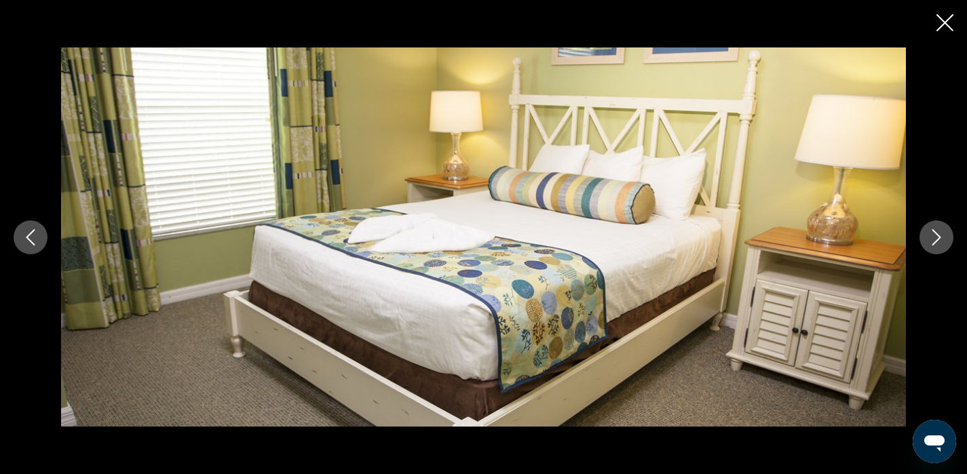
click at [937, 240] on icon "Next image" at bounding box center [937, 237] width 16 height 16
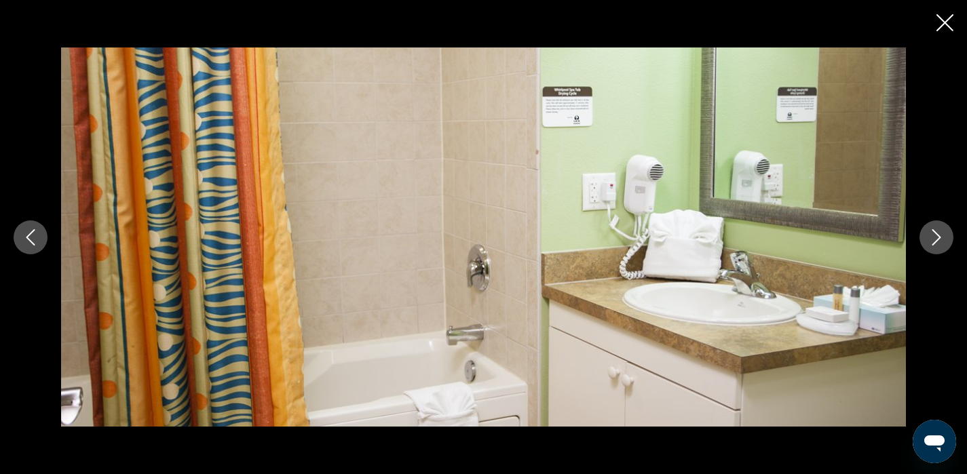
click at [937, 240] on icon "Next image" at bounding box center [937, 237] width 16 height 16
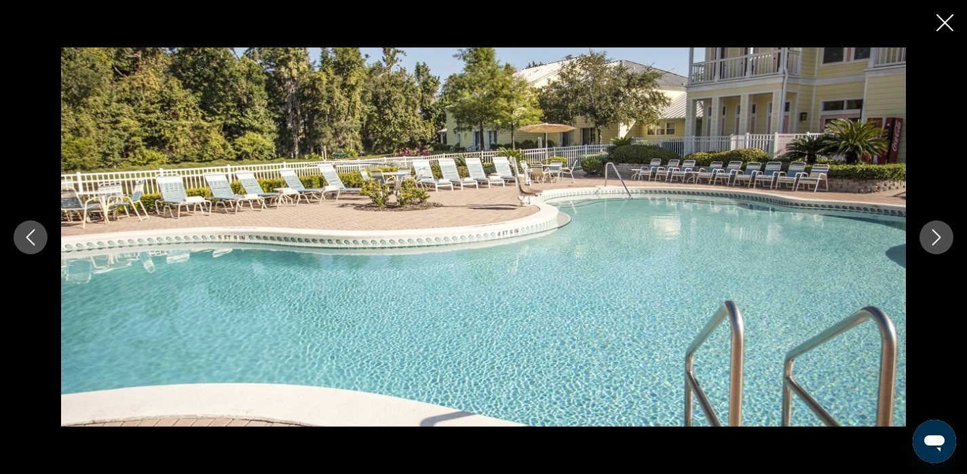
click at [937, 240] on icon "Next image" at bounding box center [937, 237] width 16 height 16
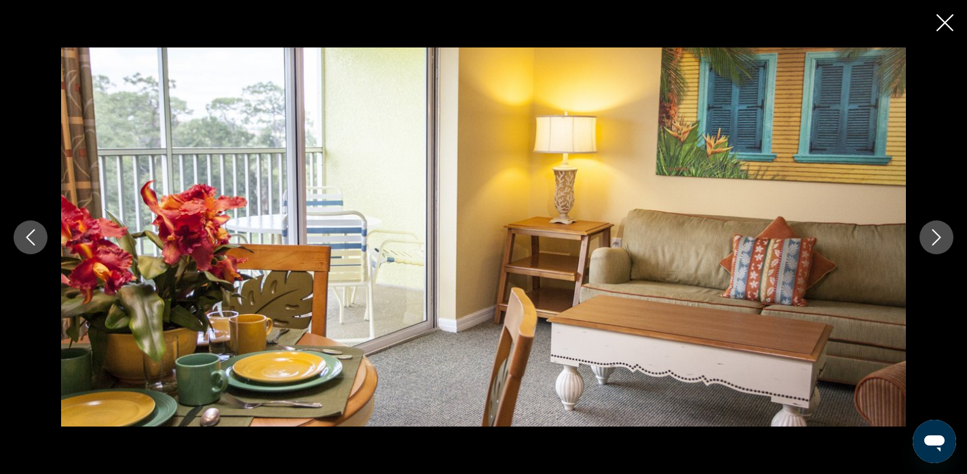
click at [937, 240] on icon "Next image" at bounding box center [937, 237] width 16 height 16
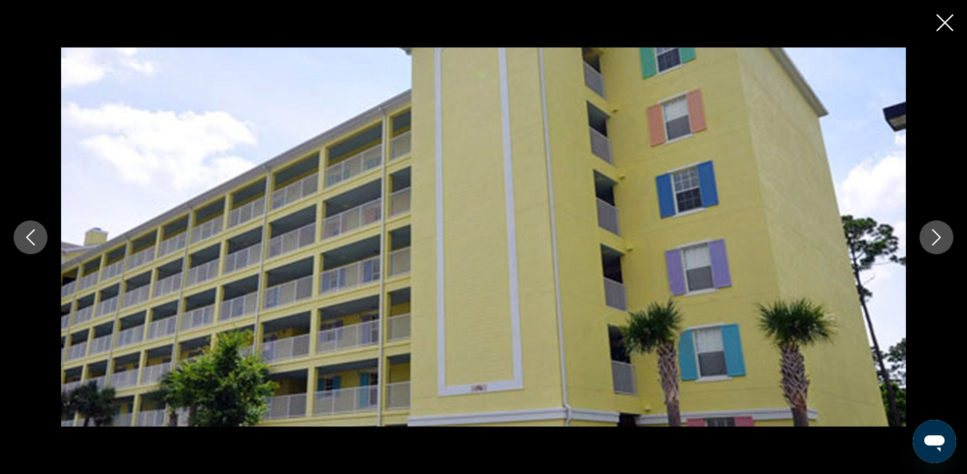
click at [937, 240] on icon "Next image" at bounding box center [937, 237] width 16 height 16
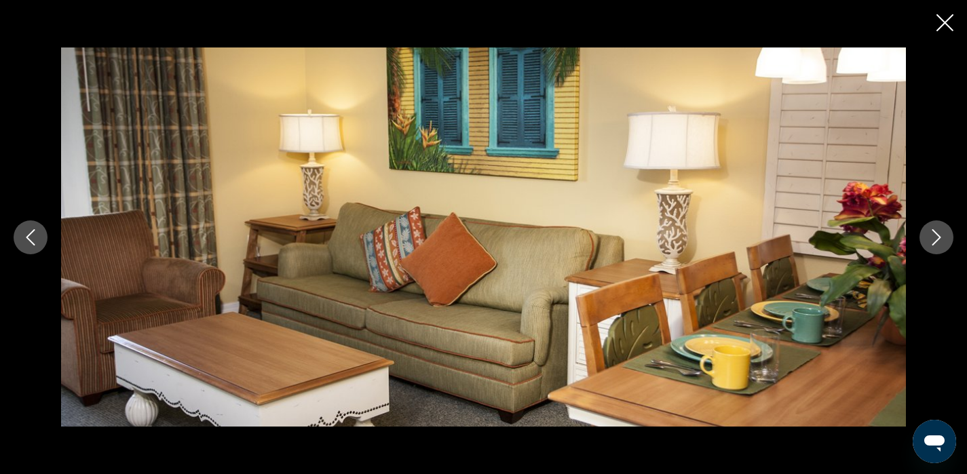
click at [937, 240] on icon "Next image" at bounding box center [937, 237] width 16 height 16
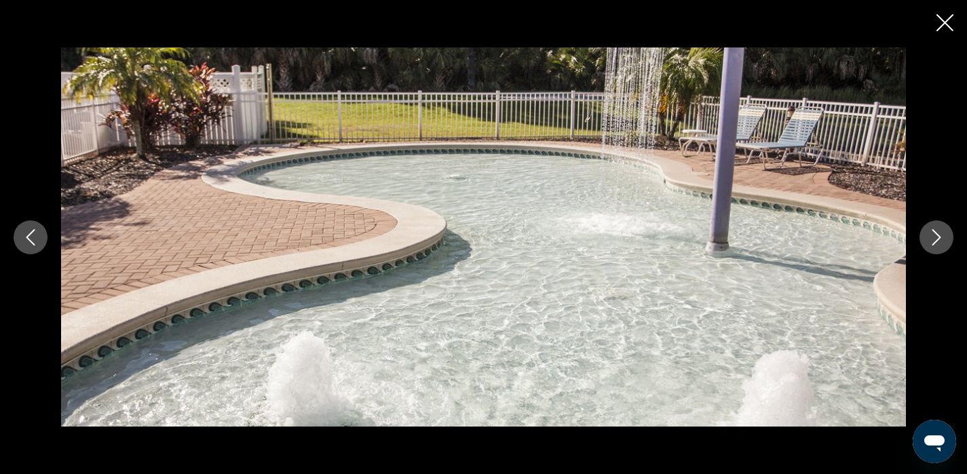
click at [937, 240] on icon "Next image" at bounding box center [937, 237] width 16 height 16
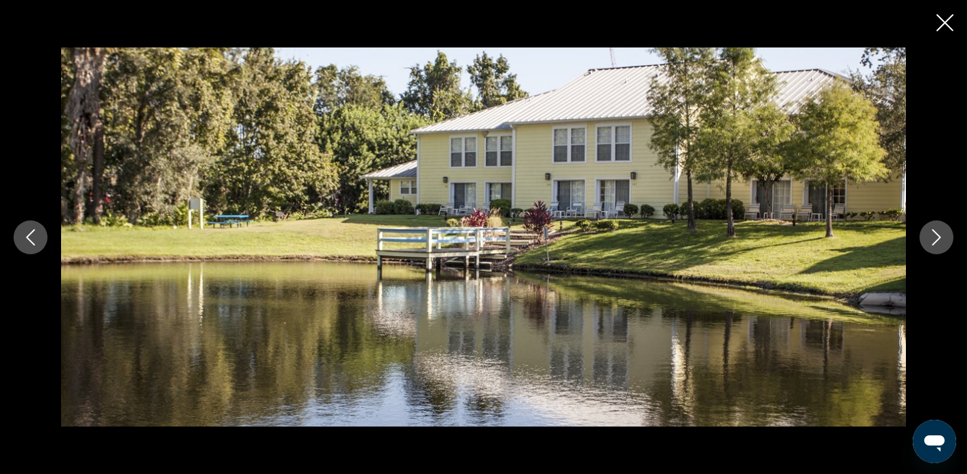
click at [937, 240] on icon "Next image" at bounding box center [937, 237] width 16 height 16
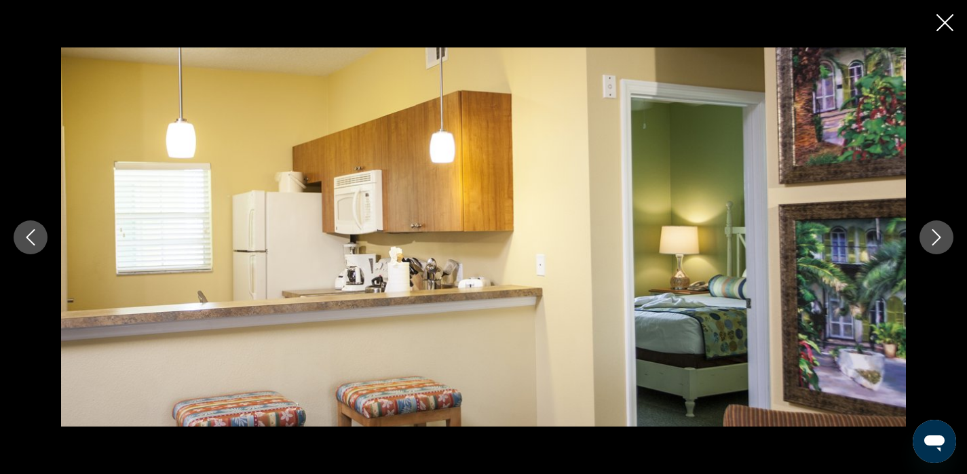
click at [937, 240] on icon "Next image" at bounding box center [937, 237] width 16 height 16
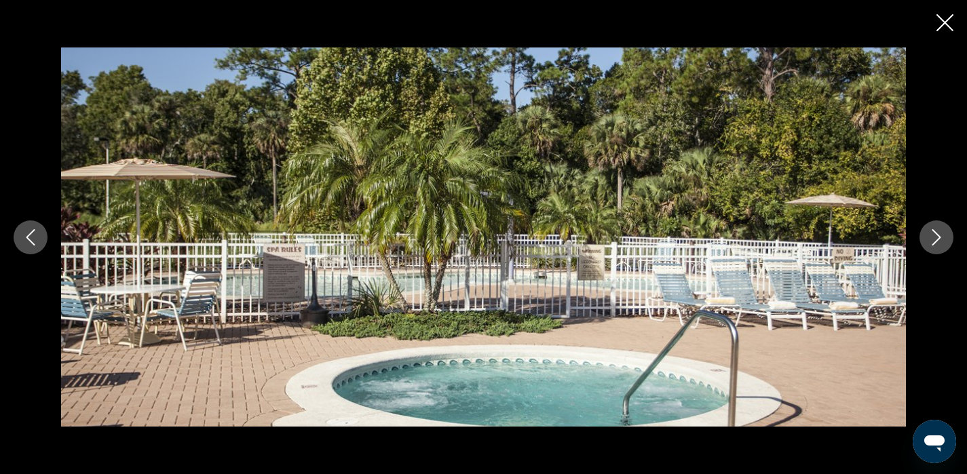
click at [937, 240] on icon "Next image" at bounding box center [937, 237] width 16 height 16
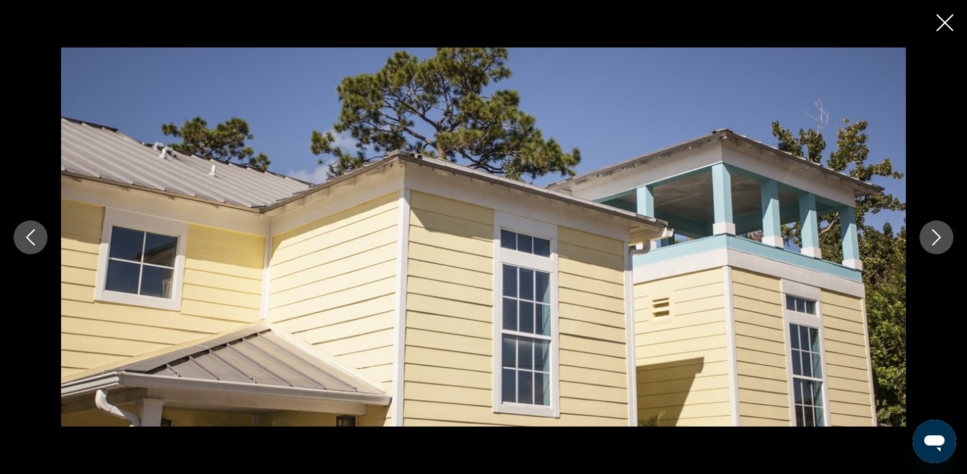
click at [937, 240] on icon "Next image" at bounding box center [937, 237] width 16 height 16
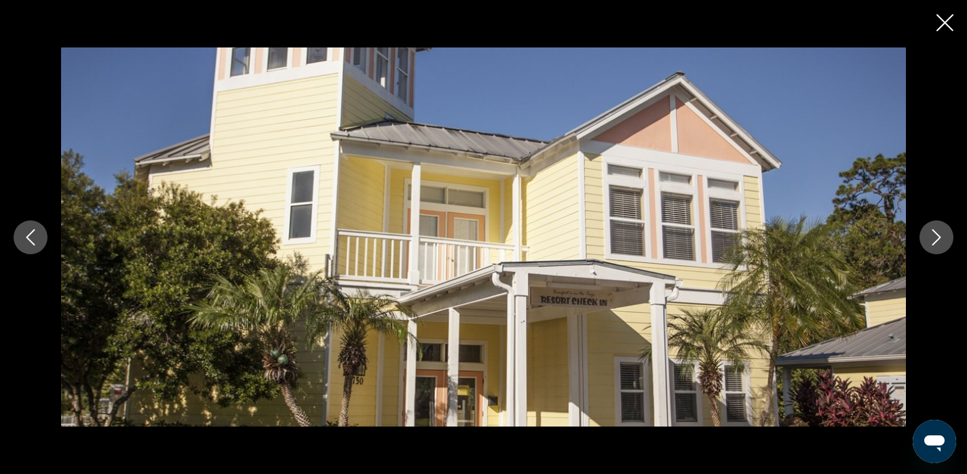
click at [937, 240] on icon "Next image" at bounding box center [937, 237] width 16 height 16
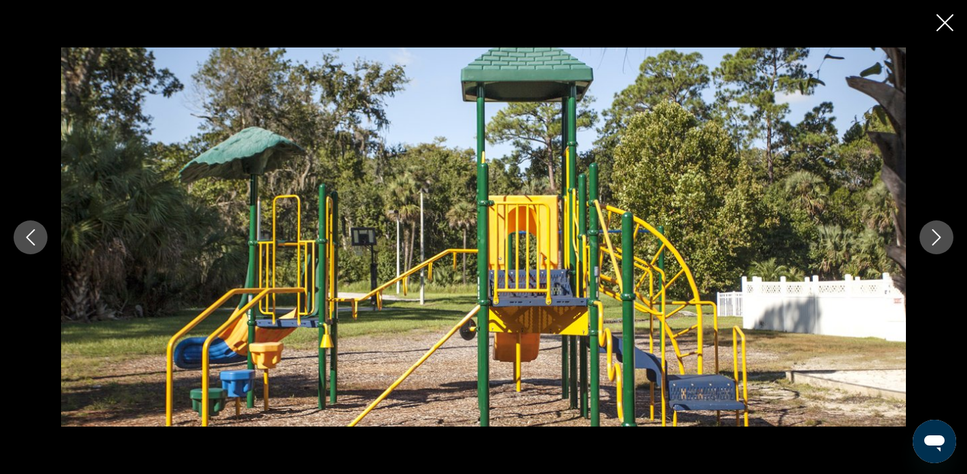
click at [943, 14] on icon "Close slideshow" at bounding box center [945, 22] width 17 height 17
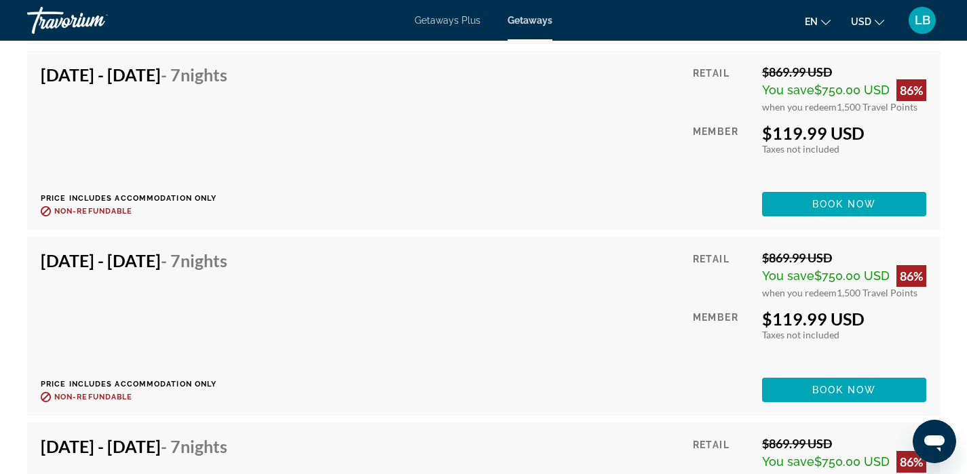
scroll to position [2811, 0]
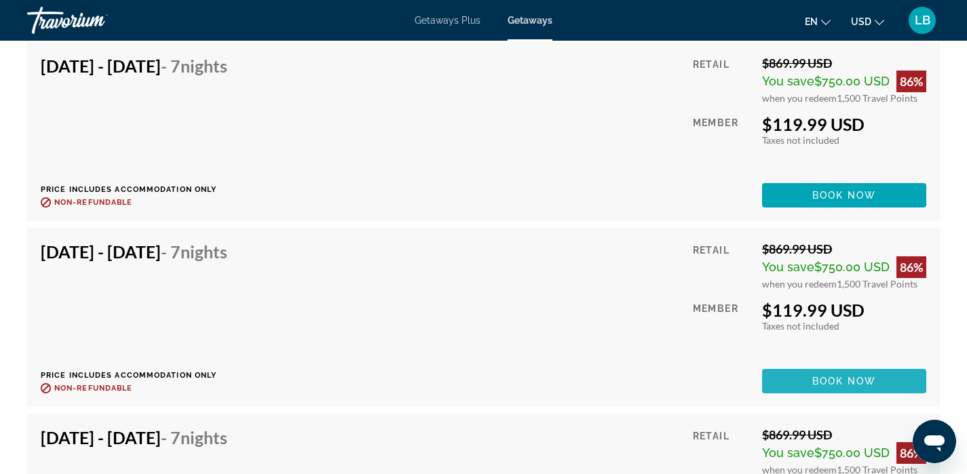
click at [842, 381] on span "Book now" at bounding box center [844, 381] width 64 height 11
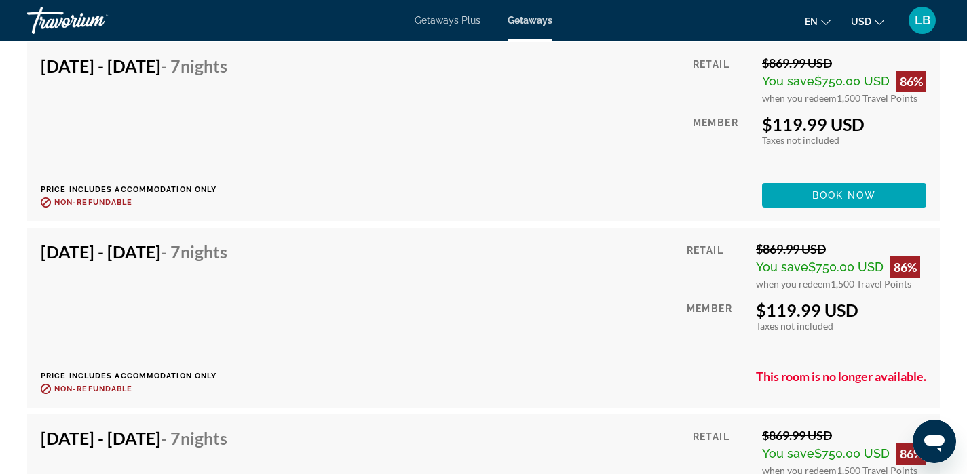
scroll to position [2871, 0]
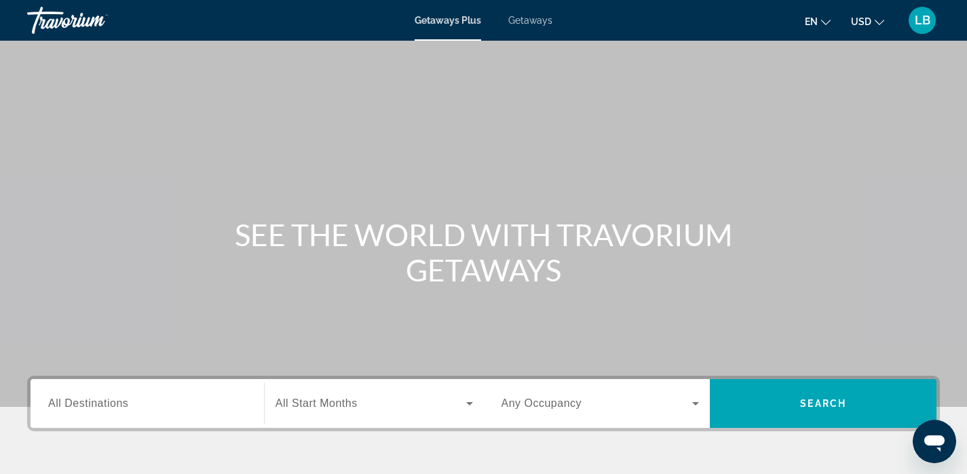
click at [208, 392] on div "Search widget" at bounding box center [147, 404] width 198 height 39
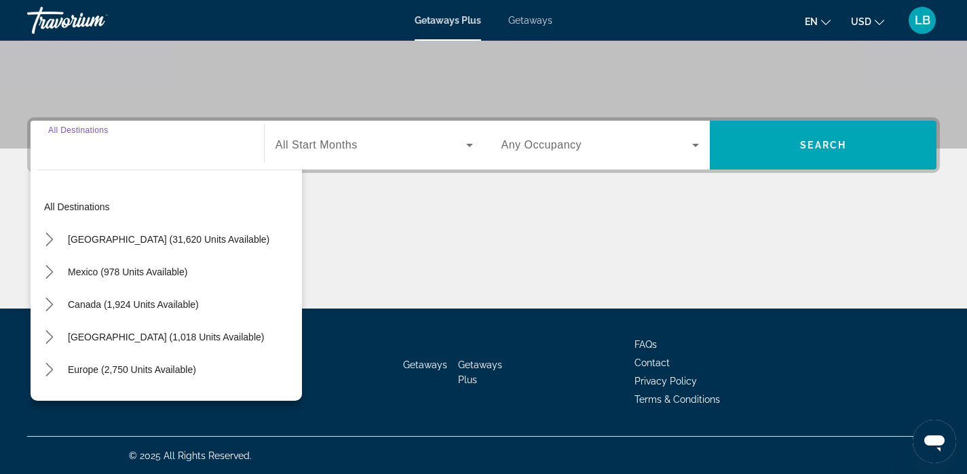
scroll to position [259, 0]
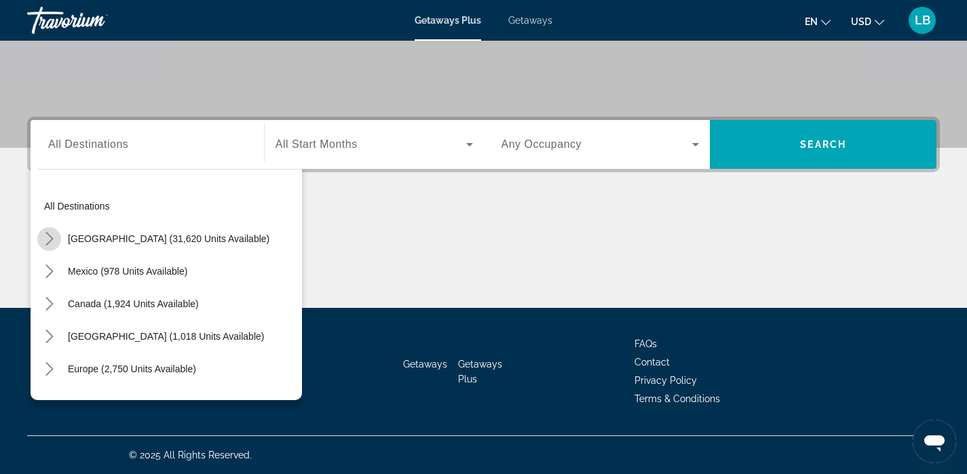
click at [50, 236] on icon "Toggle United States (31,620 units available) submenu" at bounding box center [50, 239] width 14 height 14
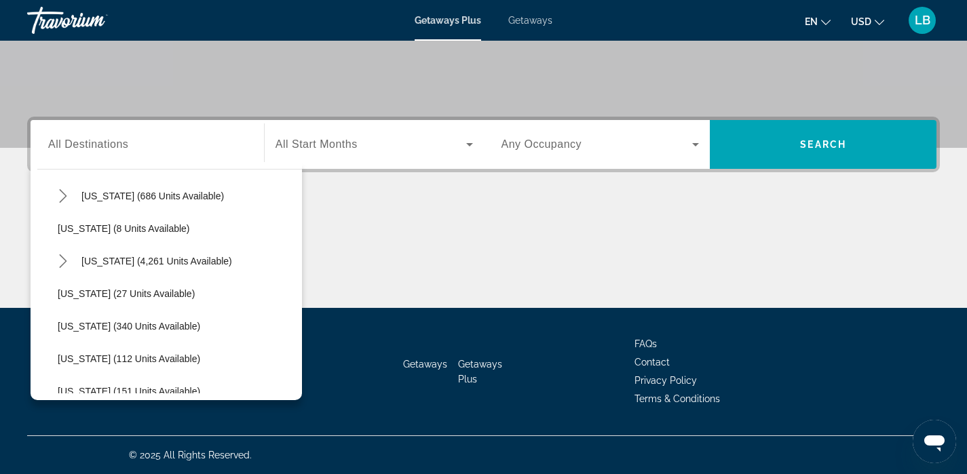
scroll to position [174, 0]
click at [70, 269] on mat-icon "Toggle Florida (4,261 units available) submenu" at bounding box center [63, 261] width 24 height 24
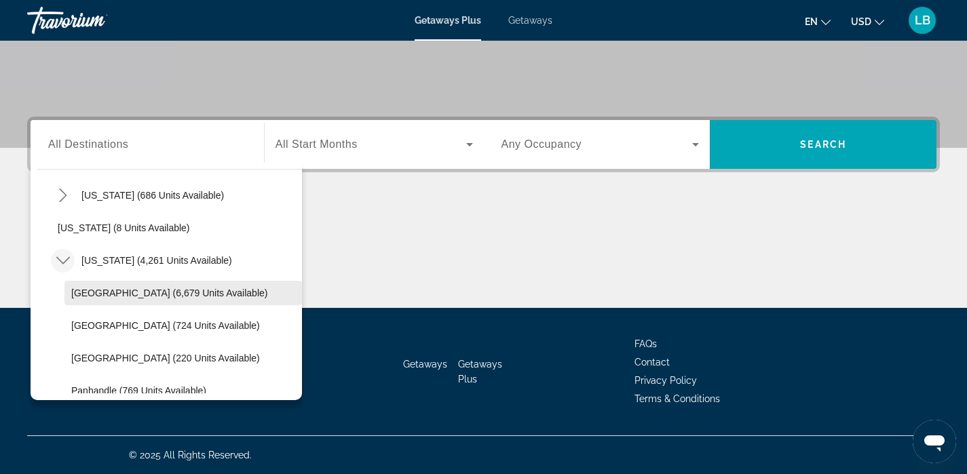
click at [90, 294] on span "[GEOGRAPHIC_DATA] (6,679 units available)" at bounding box center [169, 293] width 196 height 11
type input "**********"
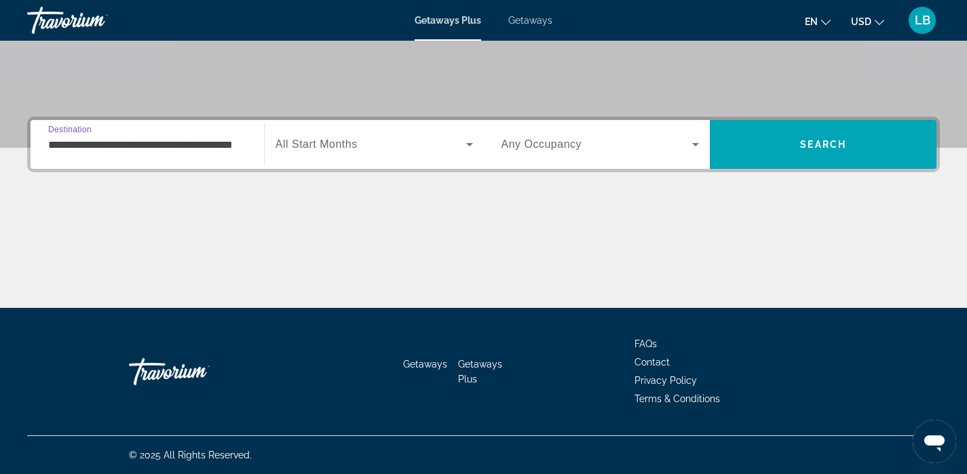
click at [373, 140] on span "Search widget" at bounding box center [371, 144] width 191 height 16
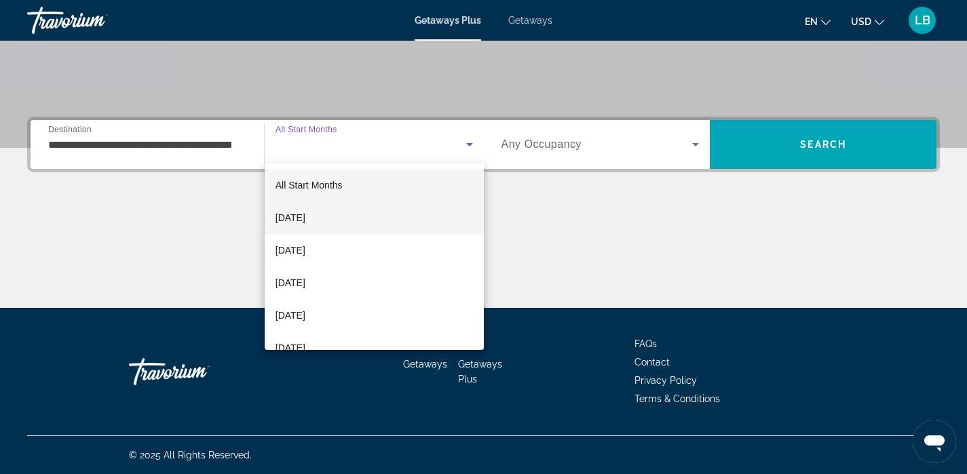
click at [345, 214] on mat-option "[DATE]" at bounding box center [374, 218] width 219 height 33
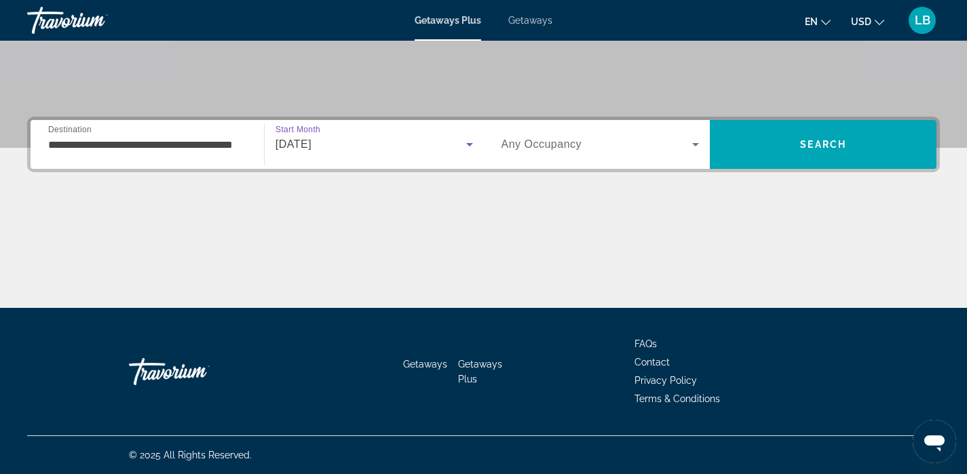
click at [403, 137] on div "October 2025" at bounding box center [371, 144] width 191 height 16
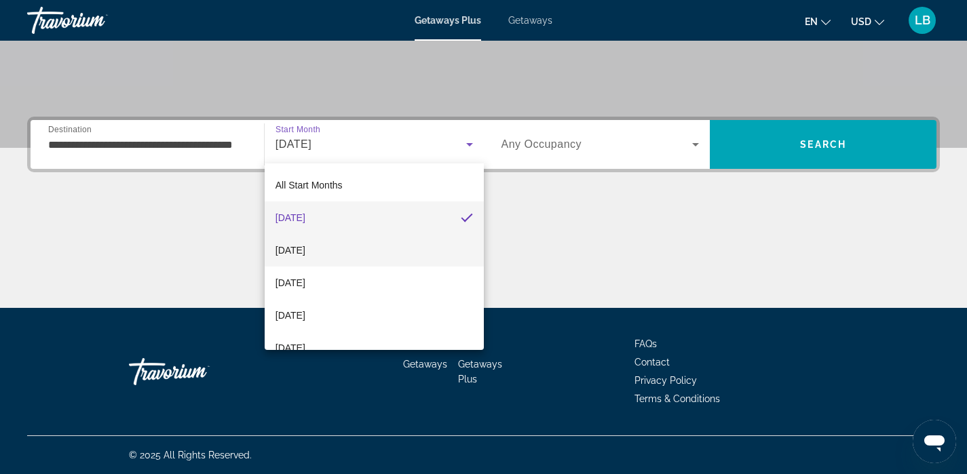
click at [371, 250] on mat-option "November 2025" at bounding box center [374, 250] width 219 height 33
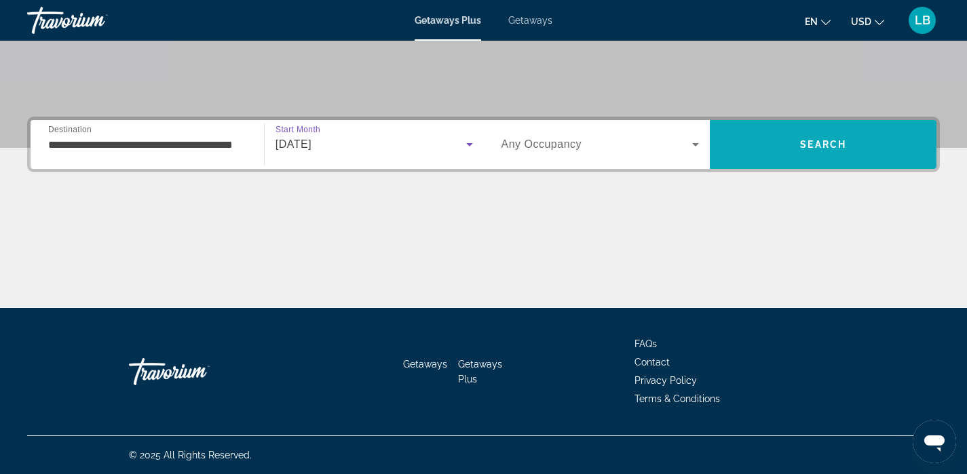
click at [845, 147] on span "Search" at bounding box center [823, 144] width 46 height 11
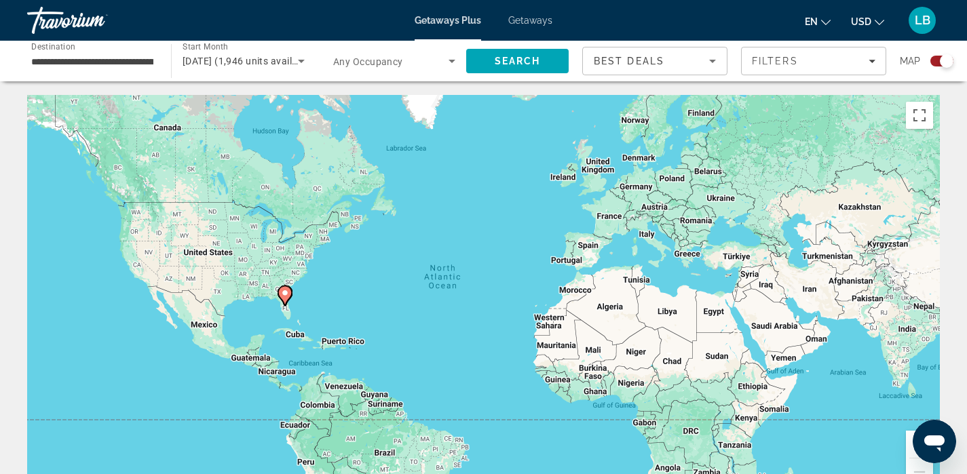
click at [941, 57] on div "Search widget" at bounding box center [947, 61] width 14 height 14
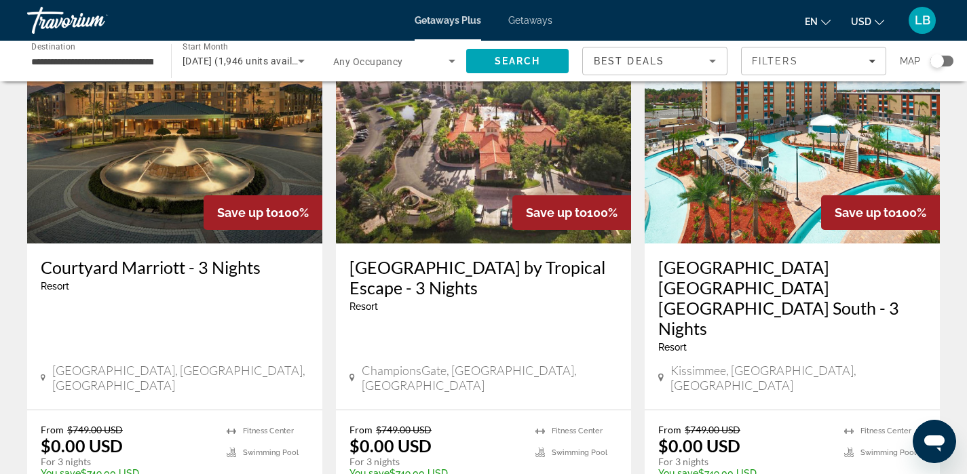
scroll to position [104, 0]
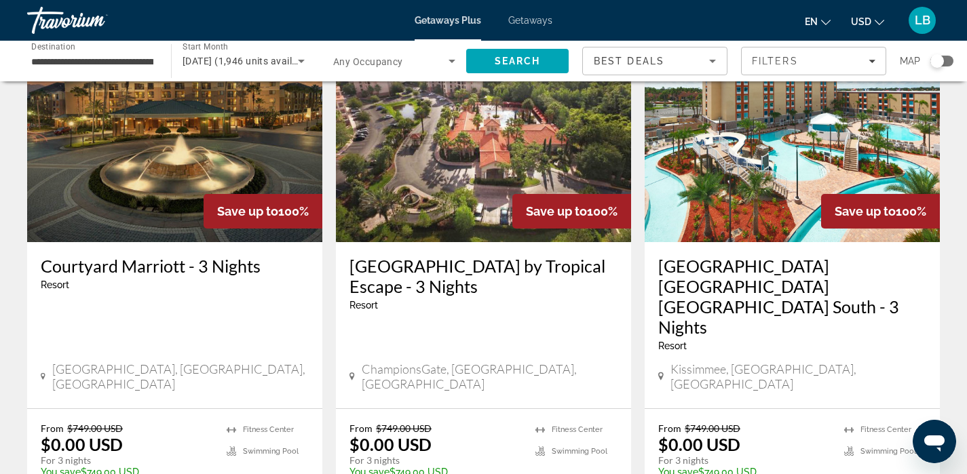
click at [949, 60] on div "Search widget" at bounding box center [942, 61] width 23 height 11
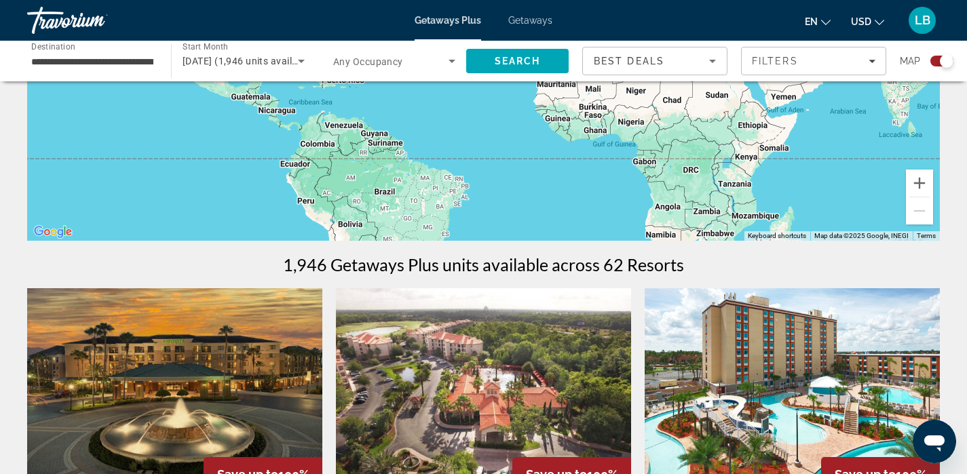
scroll to position [0, 0]
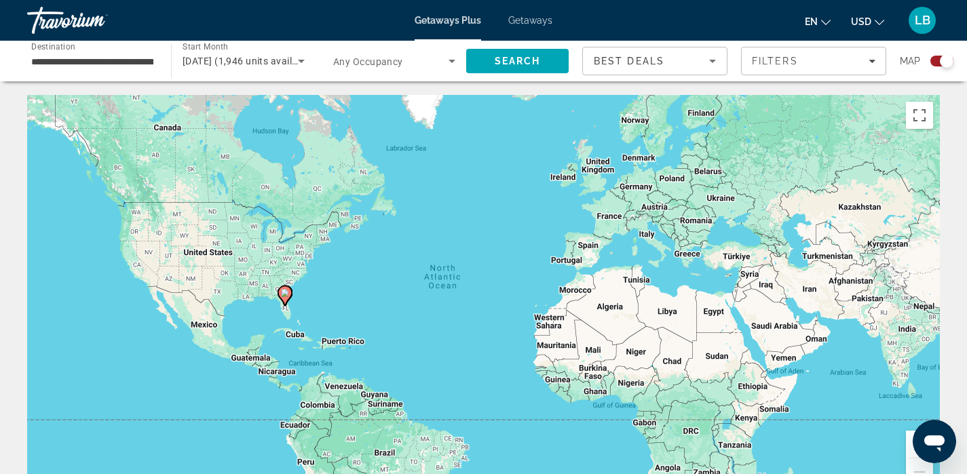
click at [281, 314] on div "To activate drag with keyboard, press Alt + Enter. Once in keyboard drag state,…" at bounding box center [483, 298] width 913 height 407
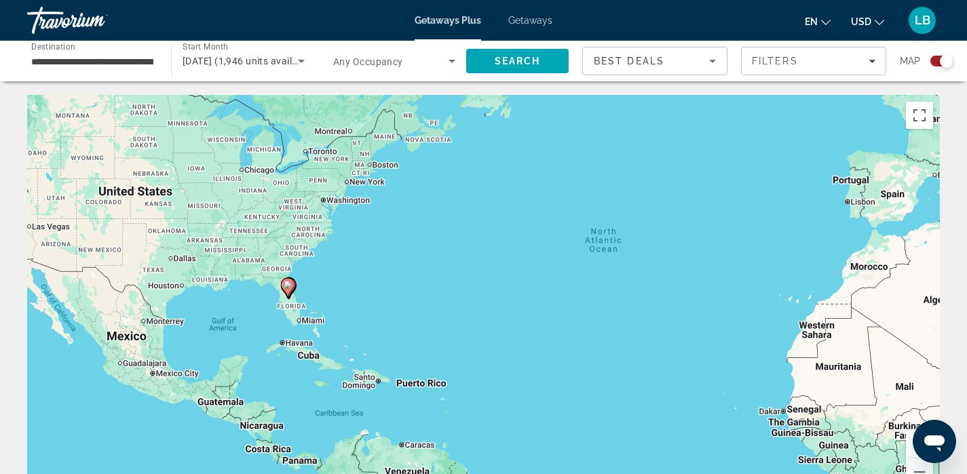
click at [281, 314] on div "To activate drag with keyboard, press Alt + Enter. Once in keyboard drag state,…" at bounding box center [483, 298] width 913 height 407
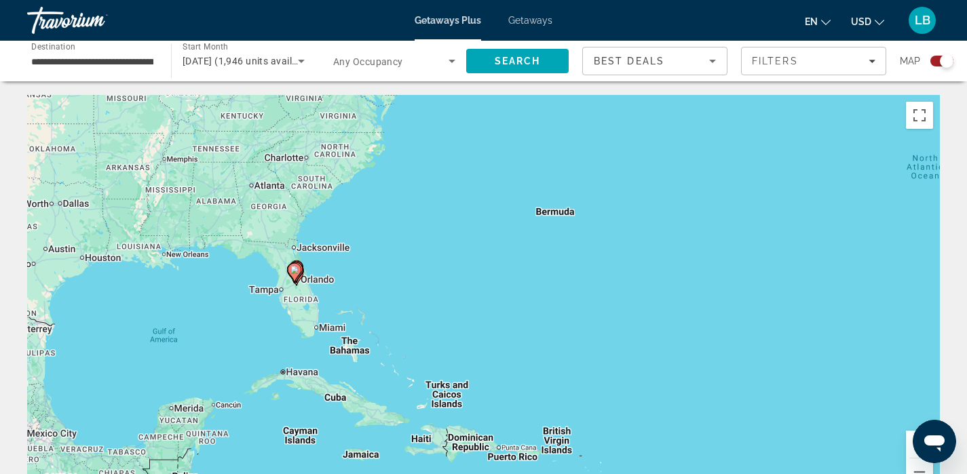
click at [281, 314] on div "To activate drag with keyboard, press Alt + Enter. Once in keyboard drag state,…" at bounding box center [483, 298] width 913 height 407
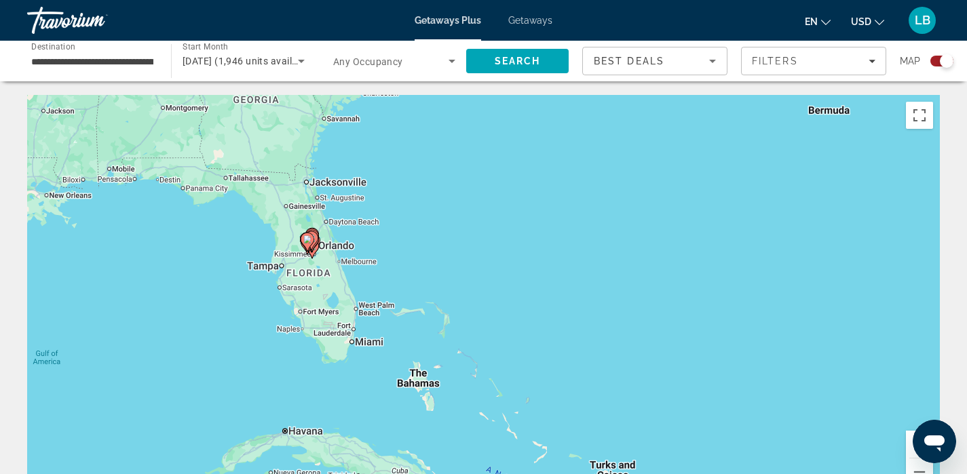
click at [281, 314] on div "To activate drag with keyboard, press Alt + Enter. Once in keyboard drag state,…" at bounding box center [483, 298] width 913 height 407
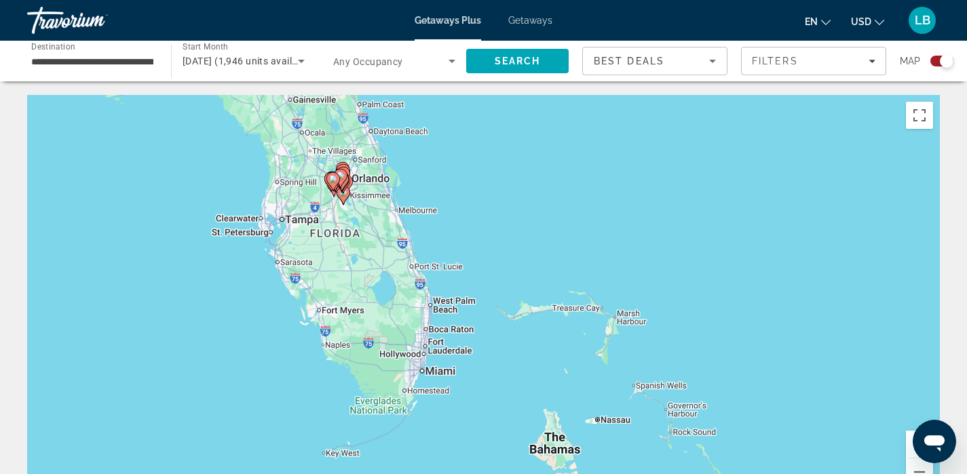
click at [281, 314] on div "To activate drag with keyboard, press Alt + Enter. Once in keyboard drag state,…" at bounding box center [483, 298] width 913 height 407
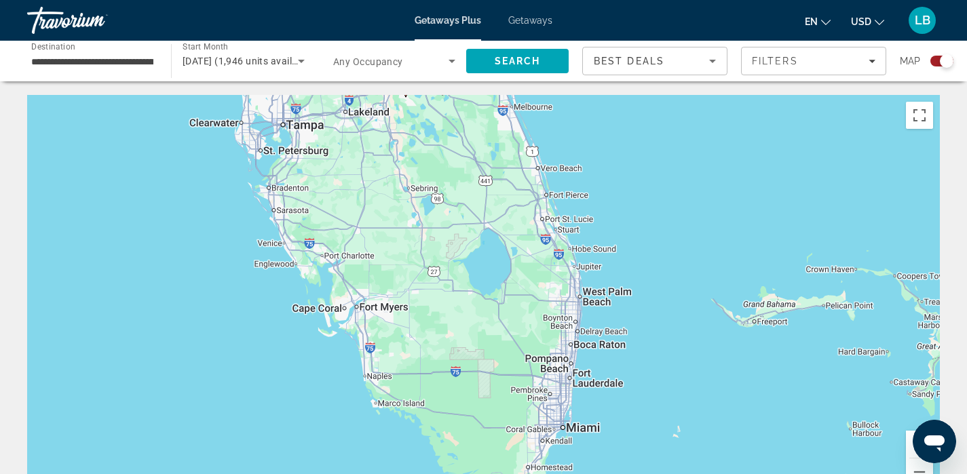
click at [281, 314] on div "To activate drag with keyboard, press Alt + Enter. Once in keyboard drag state,…" at bounding box center [483, 298] width 913 height 407
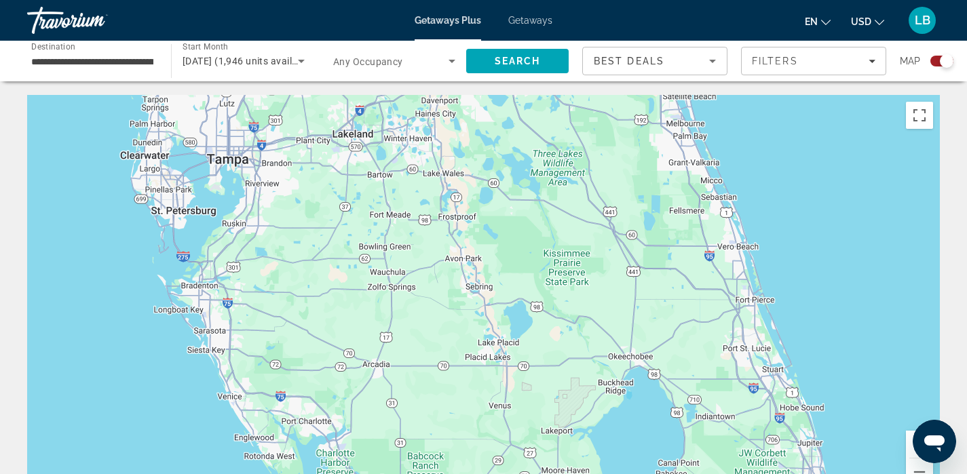
drag, startPoint x: 511, startPoint y: 129, endPoint x: 455, endPoint y: 376, distance: 253.4
click at [455, 376] on div "Main content" at bounding box center [483, 298] width 913 height 407
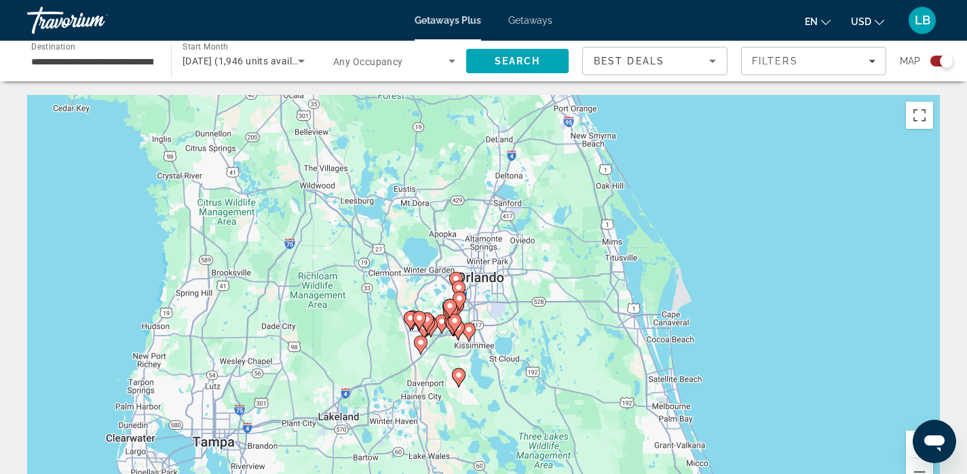
drag, startPoint x: 480, startPoint y: 221, endPoint x: 466, endPoint y: 470, distance: 249.5
click at [466, 470] on div "To activate drag with keyboard, press Alt + Enter. Once in keyboard drag state,…" at bounding box center [483, 298] width 913 height 407
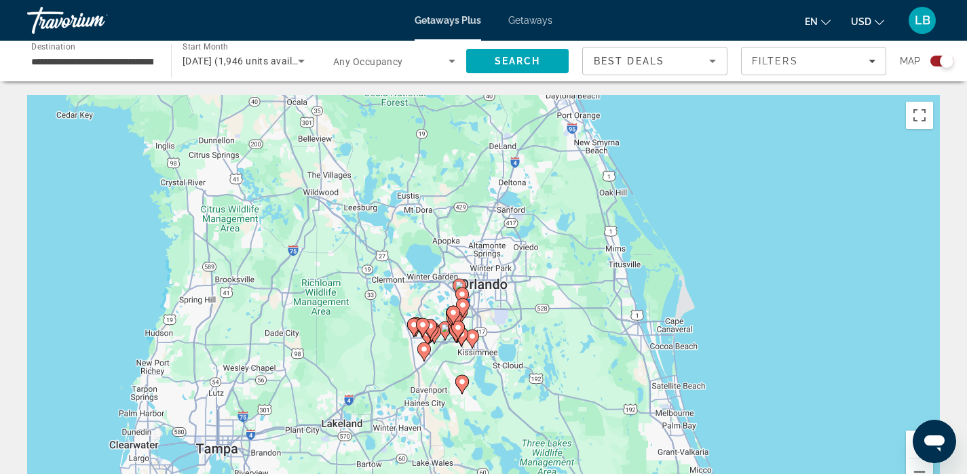
click at [449, 354] on div "To activate drag with keyboard, press Alt + Enter. Once in keyboard drag state,…" at bounding box center [483, 298] width 913 height 407
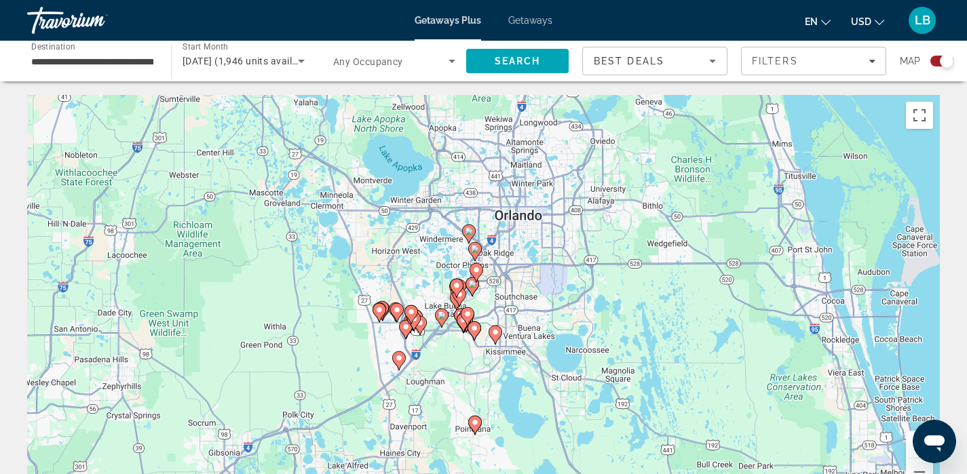
click at [449, 354] on div "To activate drag with keyboard, press Alt + Enter. Once in keyboard drag state,…" at bounding box center [483, 298] width 913 height 407
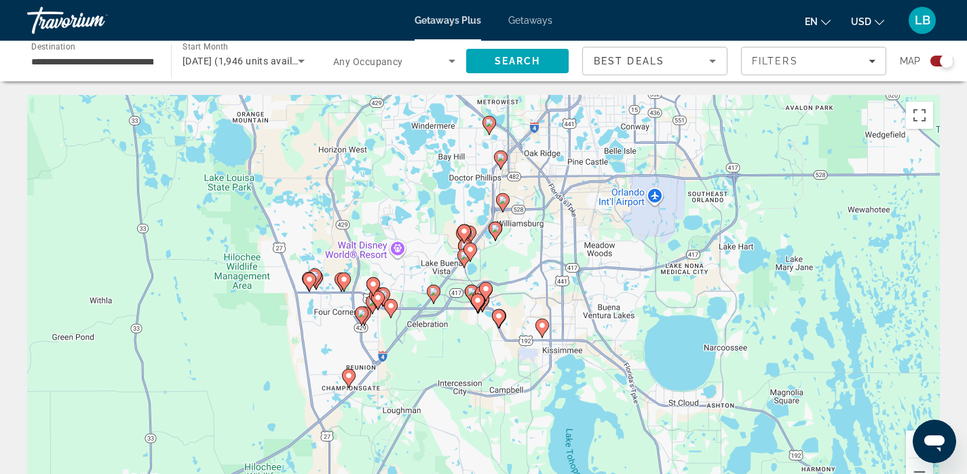
click at [449, 354] on div "To activate drag with keyboard, press Alt + Enter. Once in keyboard drag state,…" at bounding box center [483, 298] width 913 height 407
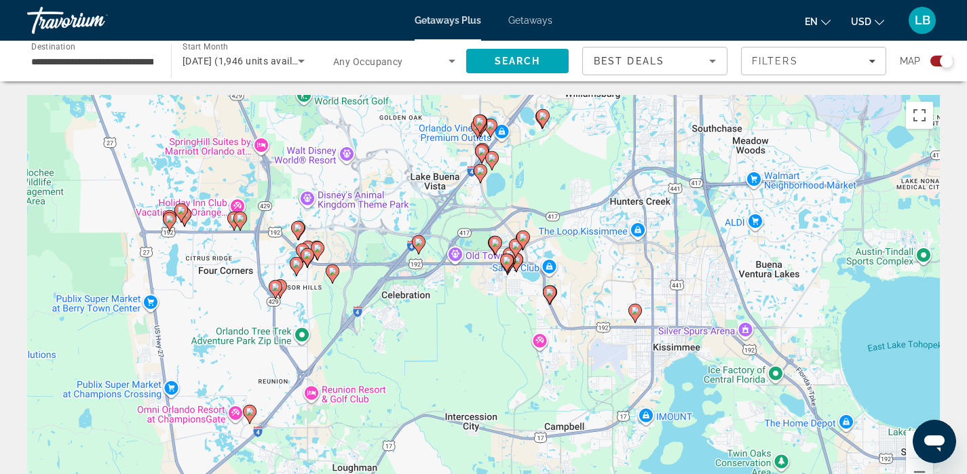
click at [449, 354] on div "To activate drag with keyboard, press Alt + Enter. Once in keyboard drag state,…" at bounding box center [483, 298] width 913 height 407
click at [462, 302] on div "To activate drag with keyboard, press Alt + Enter. Once in keyboard drag state,…" at bounding box center [483, 298] width 913 height 407
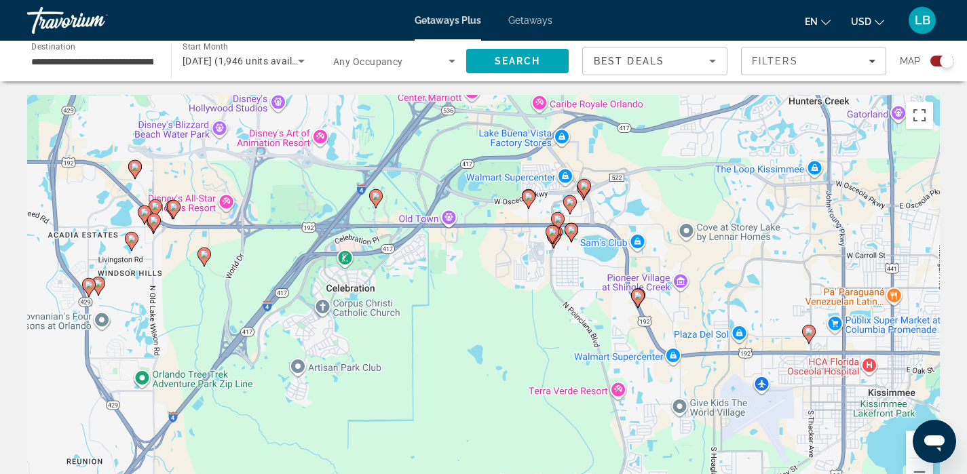
click at [462, 302] on div "To activate drag with keyboard, press Alt + Enter. Once in keyboard drag state,…" at bounding box center [483, 298] width 913 height 407
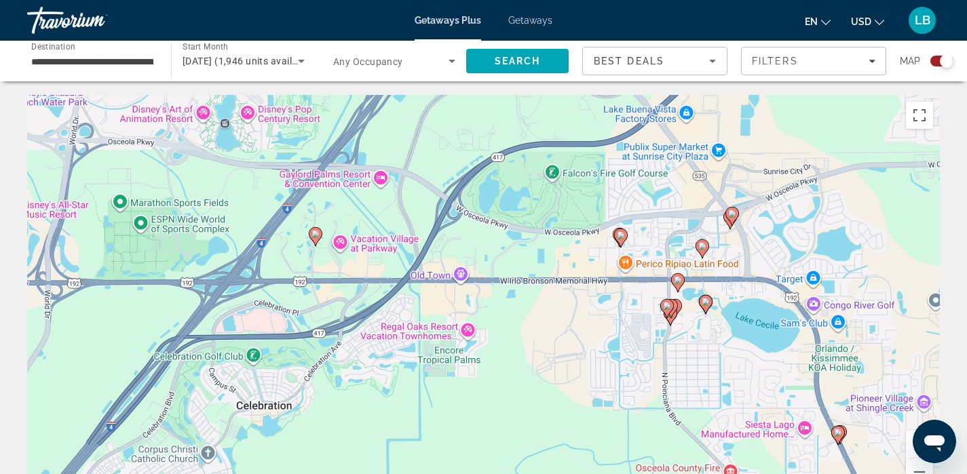
drag, startPoint x: 462, startPoint y: 276, endPoint x: 486, endPoint y: 410, distance: 136.6
click at [486, 410] on div "To activate drag with keyboard, press Alt + Enter. Once in keyboard drag state,…" at bounding box center [483, 298] width 913 height 407
click at [498, 358] on div "To activate drag with keyboard, press Alt + Enter. Once in keyboard drag state,…" at bounding box center [483, 298] width 913 height 407
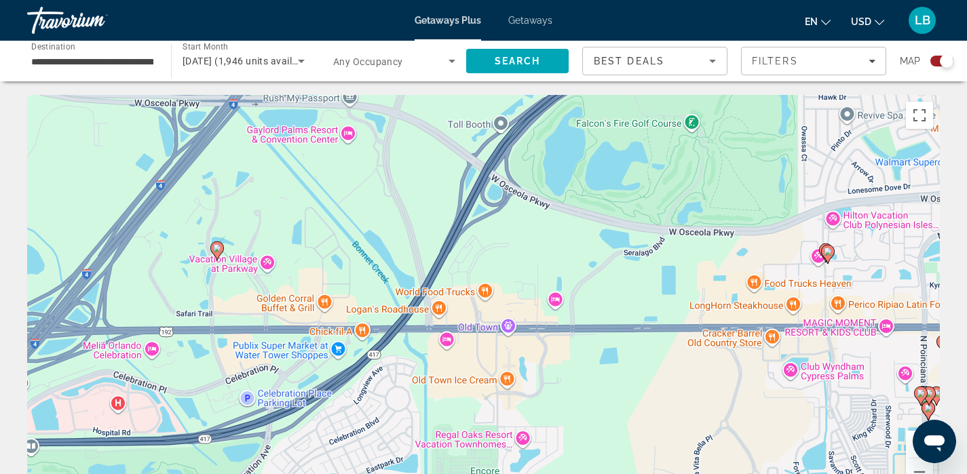
drag, startPoint x: 529, startPoint y: 266, endPoint x: 620, endPoint y: 404, distance: 165.1
click at [620, 404] on div "To activate drag with keyboard, press Alt + Enter. Once in keyboard drag state,…" at bounding box center [483, 298] width 913 height 407
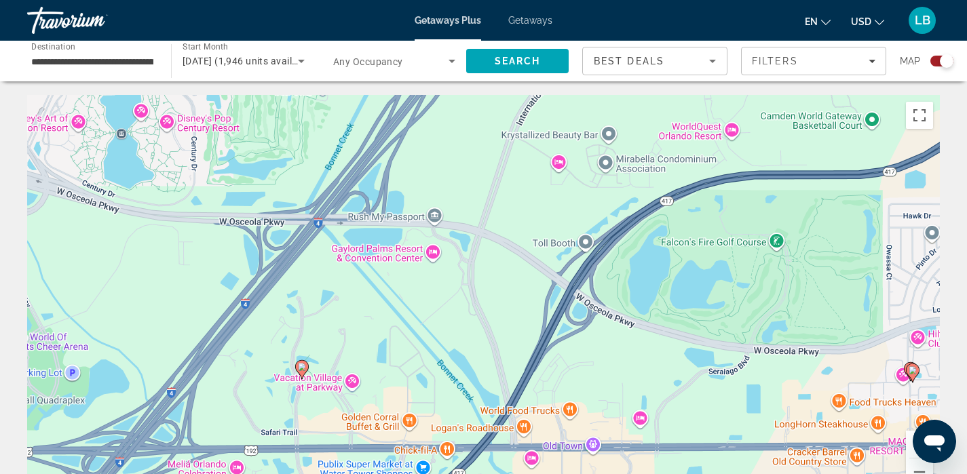
drag, startPoint x: 580, startPoint y: 233, endPoint x: 660, endPoint y: 339, distance: 132.8
click at [660, 339] on div "To activate drag with keyboard, press Alt + Enter. Once in keyboard drag state,…" at bounding box center [483, 298] width 913 height 407
click at [305, 365] on image "Main content" at bounding box center [302, 366] width 8 height 8
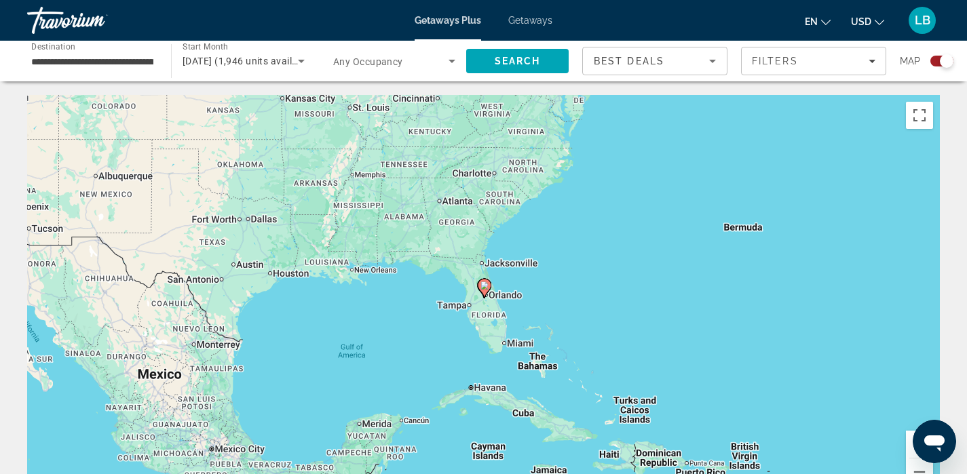
click at [481, 283] on image "Main content" at bounding box center [485, 286] width 8 height 8
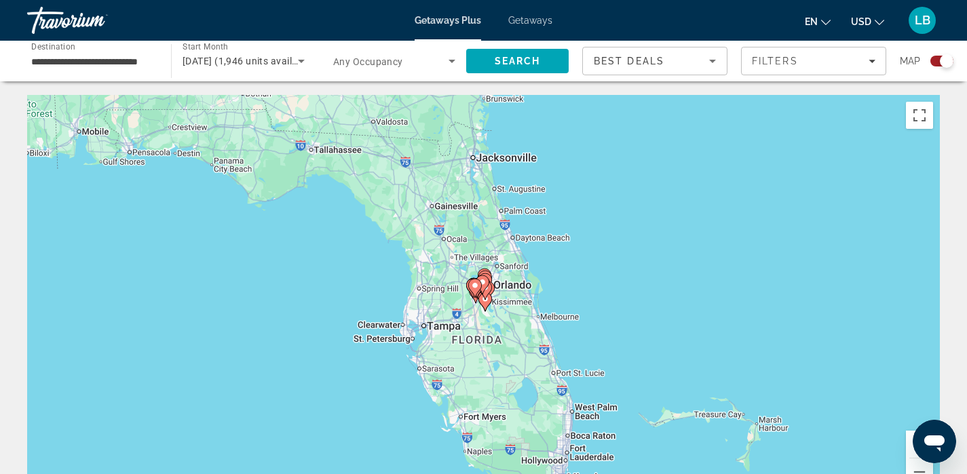
click at [481, 283] on gmp-advanced-marker "Main content" at bounding box center [475, 288] width 14 height 20
type input "**********"
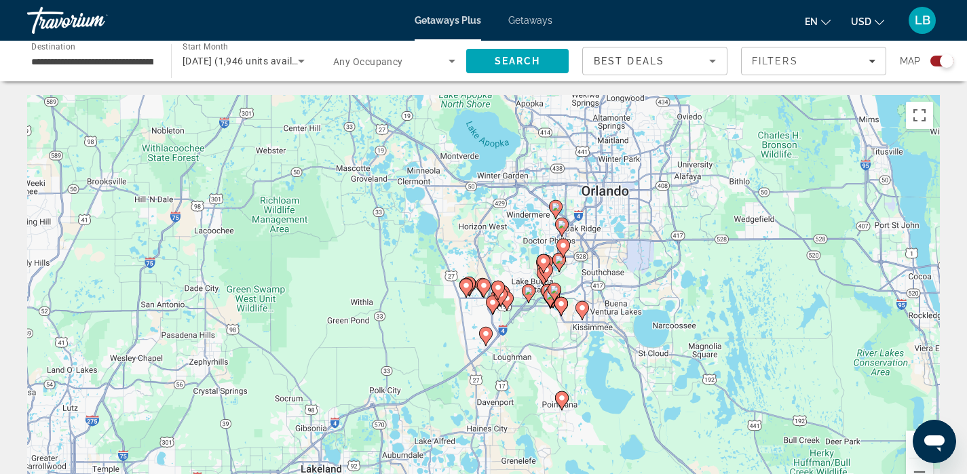
click at [523, 329] on div "To activate drag with keyboard, press Alt + Enter. Once in keyboard drag state,…" at bounding box center [483, 298] width 913 height 407
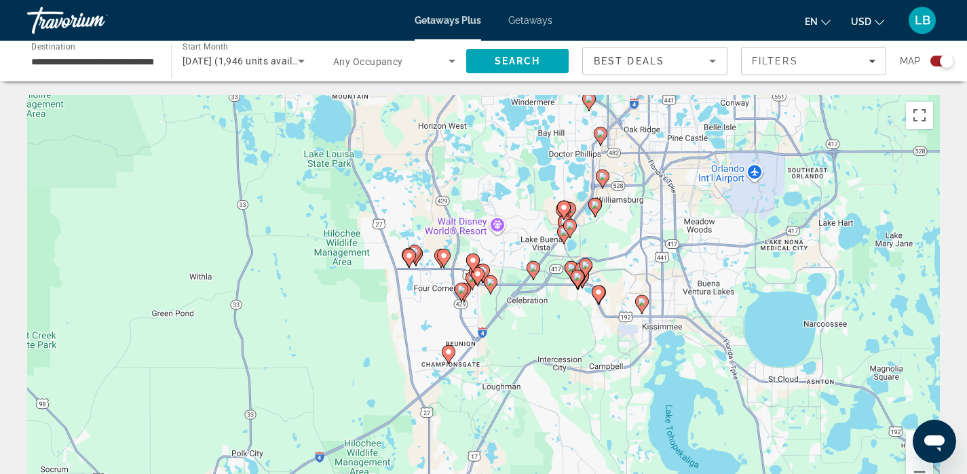
click at [553, 310] on div "To activate drag with keyboard, press Alt + Enter. Once in keyboard drag state,…" at bounding box center [483, 298] width 913 height 407
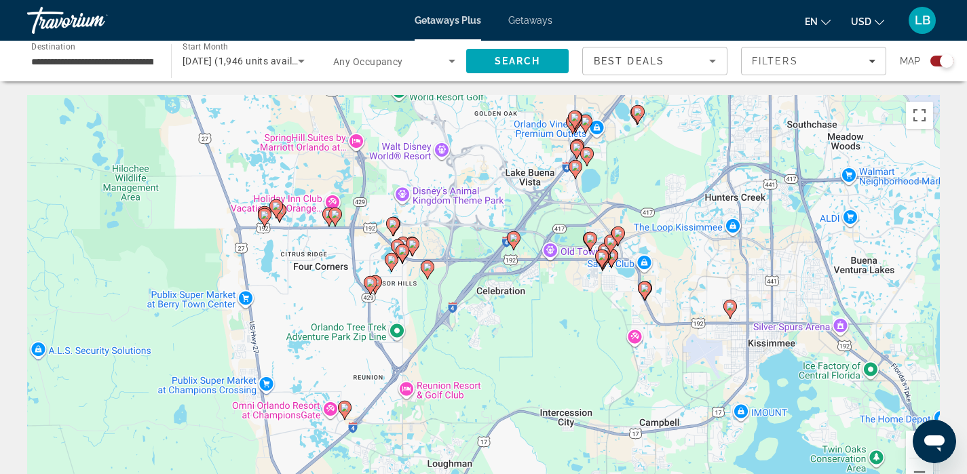
click at [553, 310] on div "To activate drag with keyboard, press Alt + Enter. Once in keyboard drag state,…" at bounding box center [483, 298] width 913 height 407
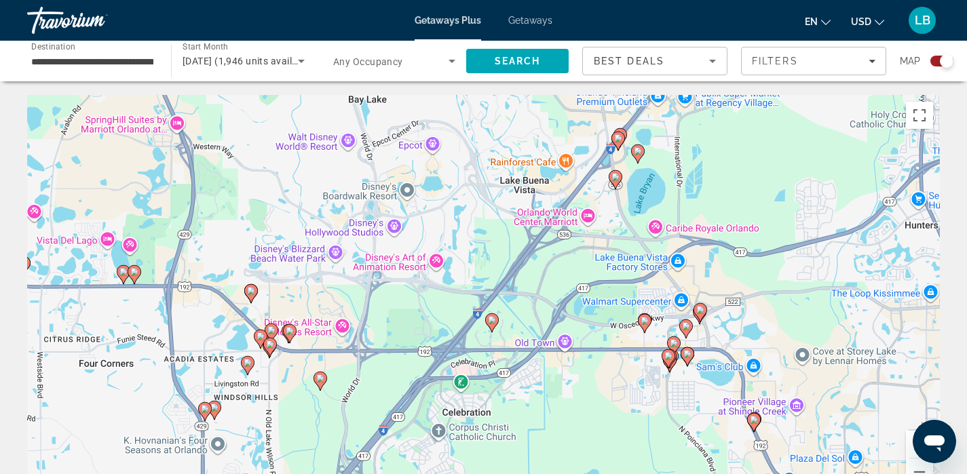
drag, startPoint x: 540, startPoint y: 252, endPoint x: 559, endPoint y: 394, distance: 143.7
click at [559, 394] on div "To activate drag with keyboard, press Alt + Enter. Once in keyboard drag state,…" at bounding box center [483, 298] width 913 height 407
click at [491, 320] on image "Main content" at bounding box center [492, 320] width 8 height 8
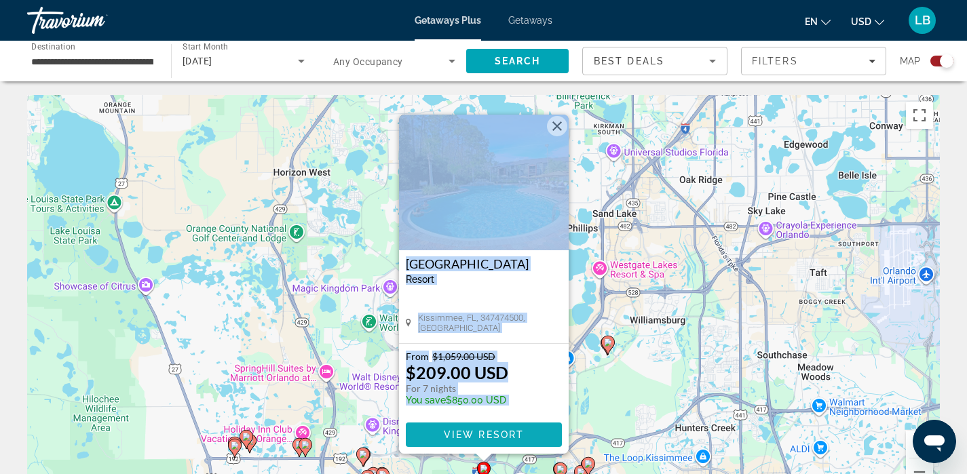
click at [493, 435] on span "View Resort" at bounding box center [483, 435] width 80 height 11
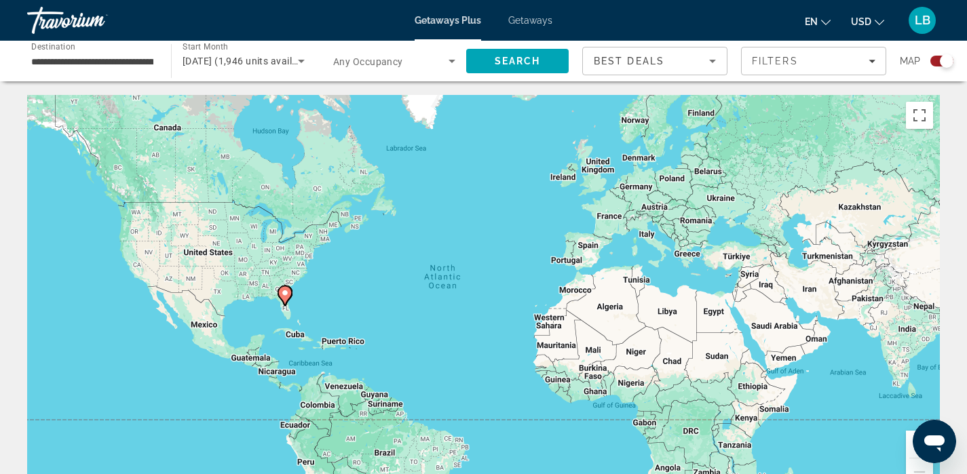
click at [295, 299] on div "To activate drag with keyboard, press Alt + Enter. Once in keyboard drag state,…" at bounding box center [483, 298] width 913 height 407
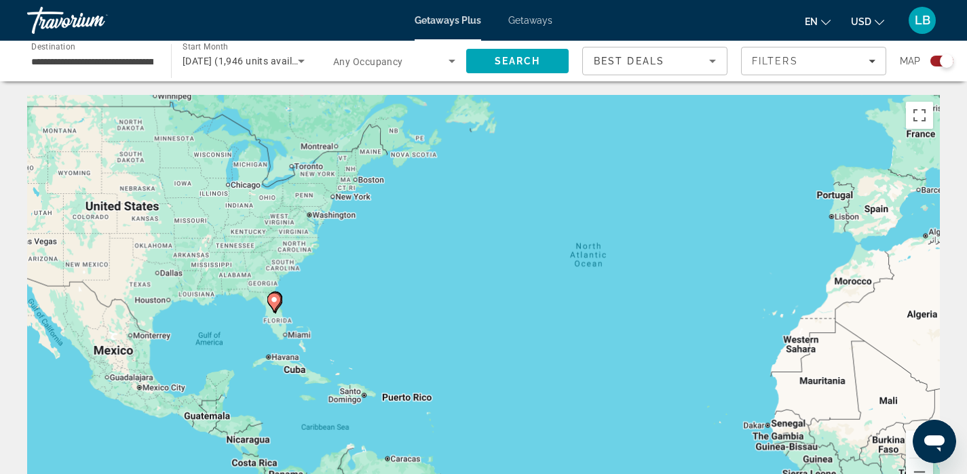
click at [295, 299] on div "To activate drag with keyboard, press Alt + Enter. Once in keyboard drag state,…" at bounding box center [483, 298] width 913 height 407
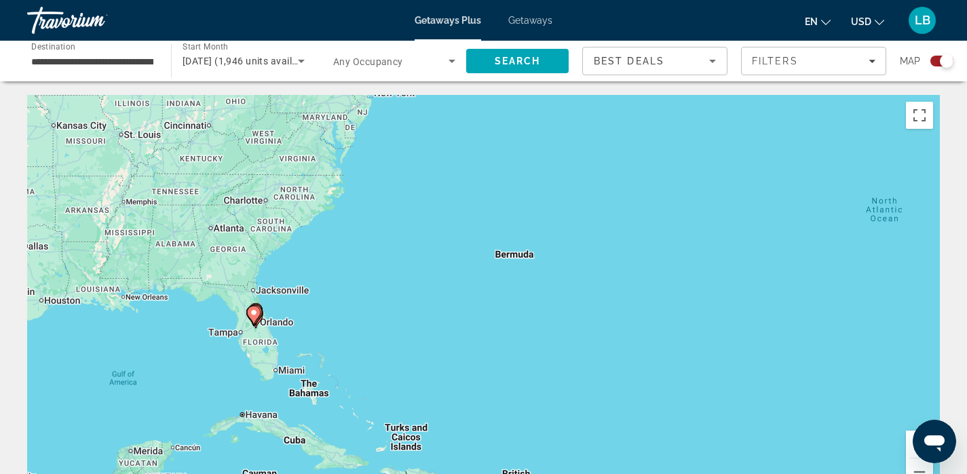
click at [295, 299] on div "To activate drag with keyboard, press Alt + Enter. Once in keyboard drag state,…" at bounding box center [483, 298] width 913 height 407
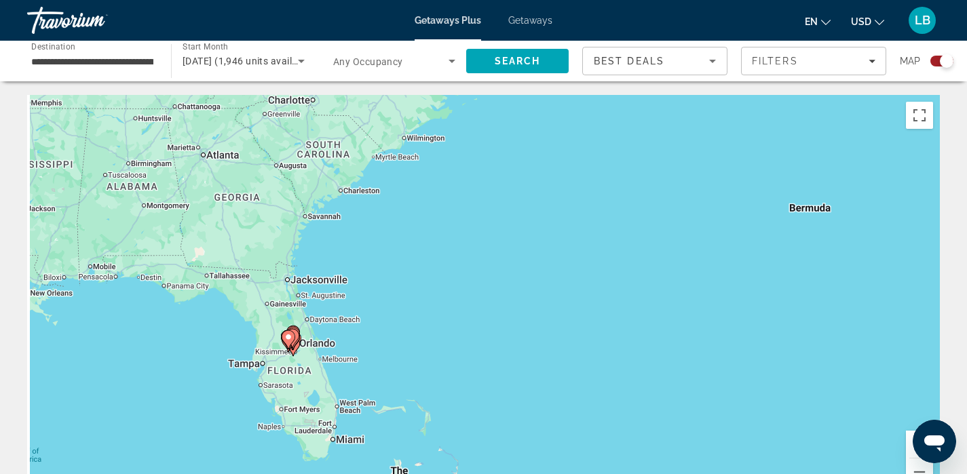
drag, startPoint x: 295, startPoint y: 299, endPoint x: 461, endPoint y: 291, distance: 166.5
click at [461, 291] on div "To activate drag with keyboard, press Alt + Enter. Once in keyboard drag state,…" at bounding box center [483, 298] width 913 height 407
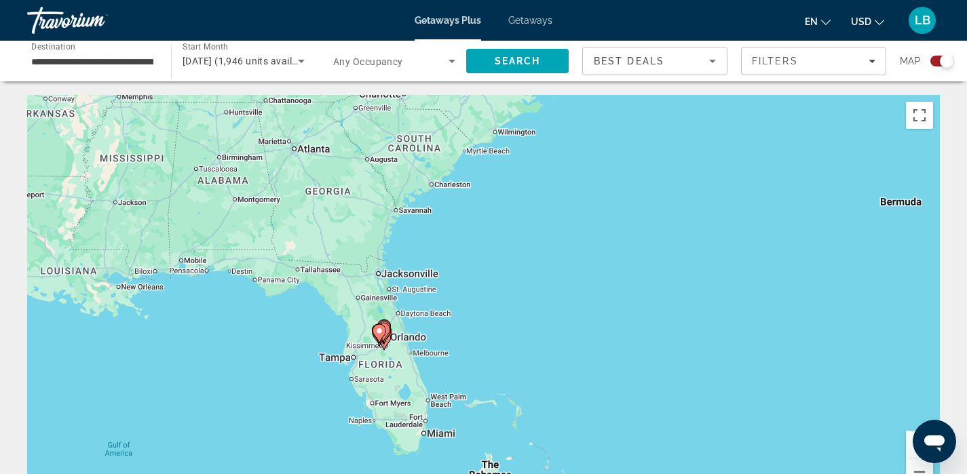
click at [387, 358] on div "To activate drag with keyboard, press Alt + Enter. Once in keyboard drag state,…" at bounding box center [483, 298] width 913 height 407
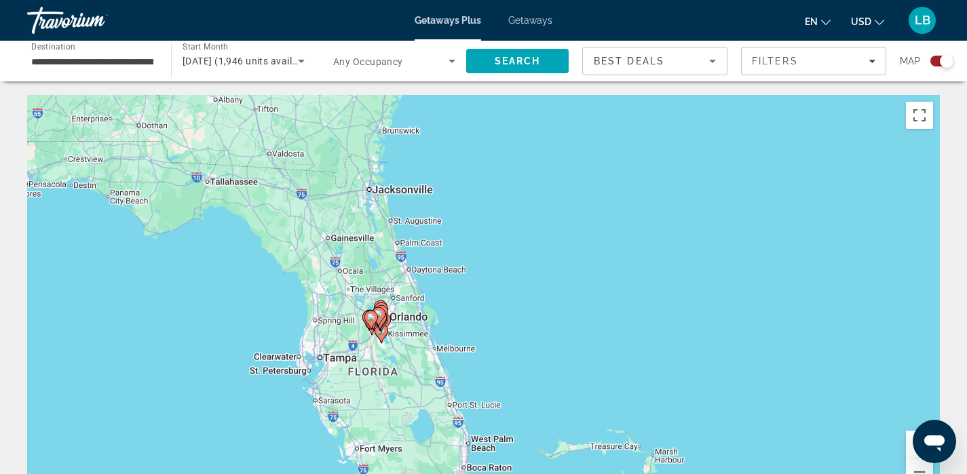
click at [387, 358] on div "To activate drag with keyboard, press Alt + Enter. Once in keyboard drag state,…" at bounding box center [483, 298] width 913 height 407
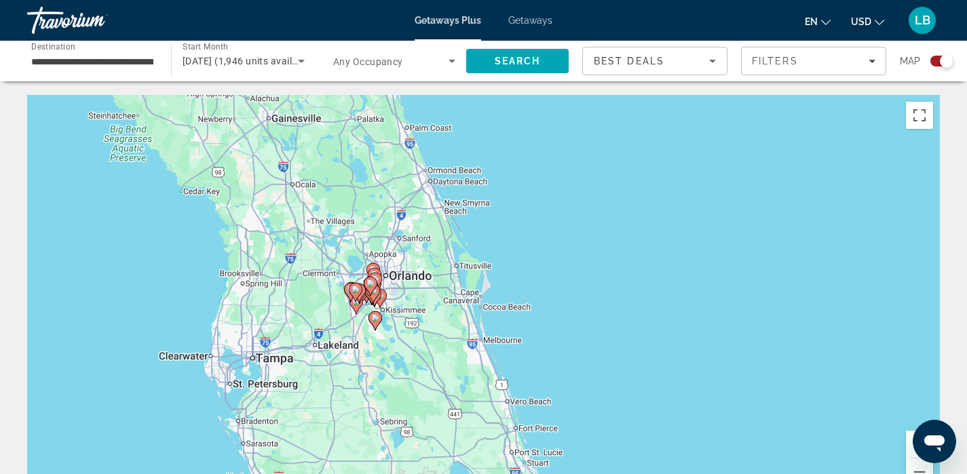
click at [387, 358] on div "To activate drag with keyboard, press Alt + Enter. Once in keyboard drag state,…" at bounding box center [483, 298] width 913 height 407
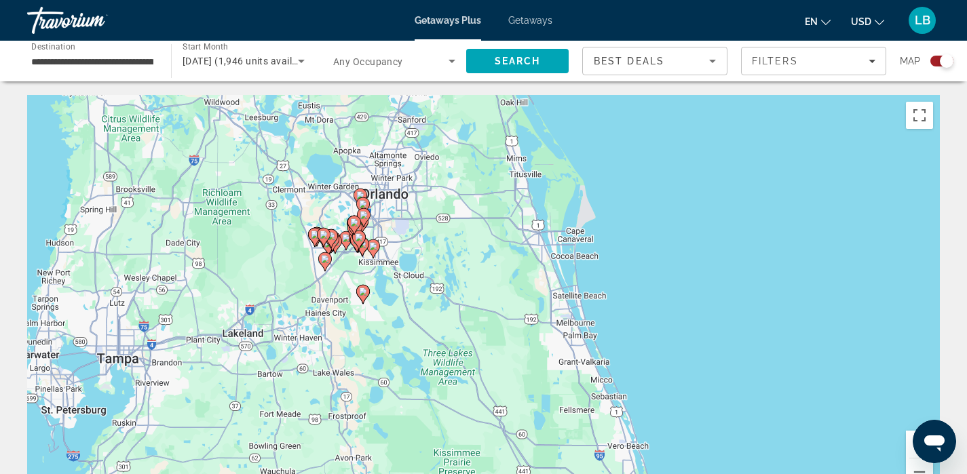
click at [387, 358] on div "To activate drag with keyboard, press Alt + Enter. Once in keyboard drag state,…" at bounding box center [483, 298] width 913 height 407
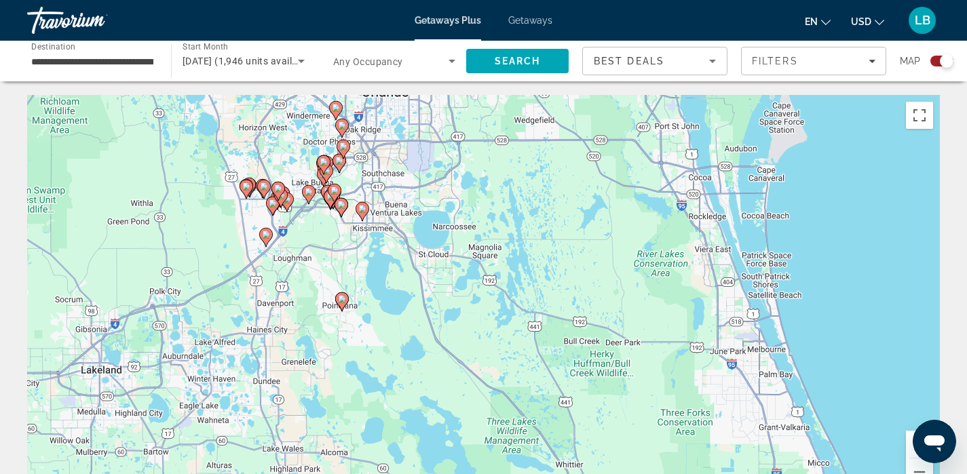
drag, startPoint x: 339, startPoint y: 268, endPoint x: 350, endPoint y: 360, distance: 92.3
click at [350, 360] on div "To activate drag with keyboard, press Alt + Enter. Once in keyboard drag state,…" at bounding box center [483, 298] width 913 height 407
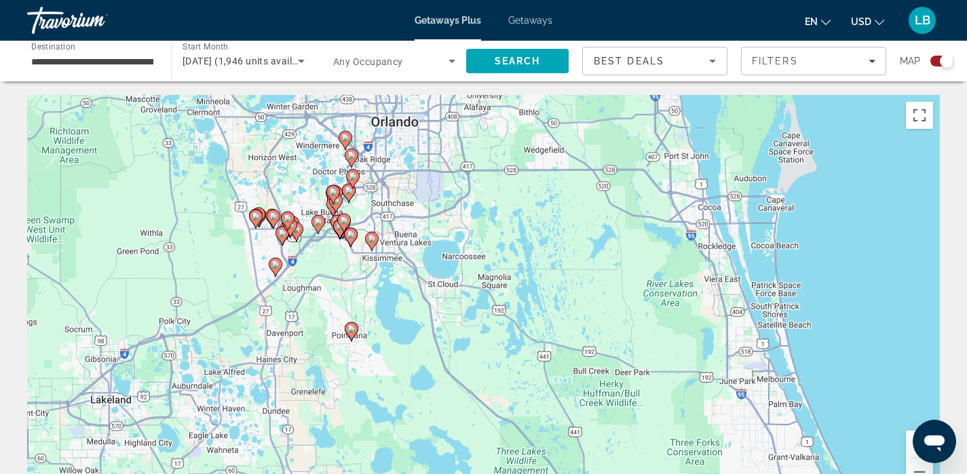
click at [333, 265] on div "To activate drag with keyboard, press Alt + Enter. Once in keyboard drag state,…" at bounding box center [483, 298] width 913 height 407
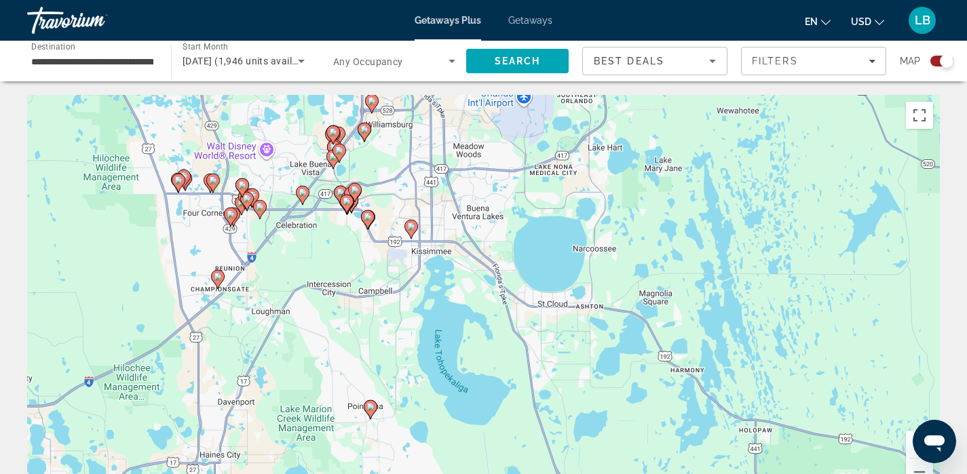
click at [333, 265] on div "To activate drag with keyboard, press Alt + Enter. Once in keyboard drag state,…" at bounding box center [483, 298] width 913 height 407
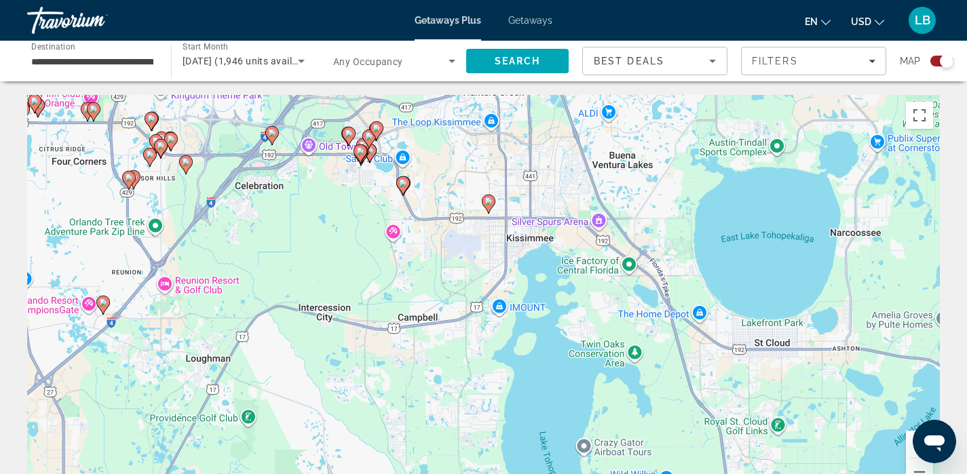
click at [333, 265] on div "To activate drag with keyboard, press Alt + Enter. Once in keyboard drag state,…" at bounding box center [483, 298] width 913 height 407
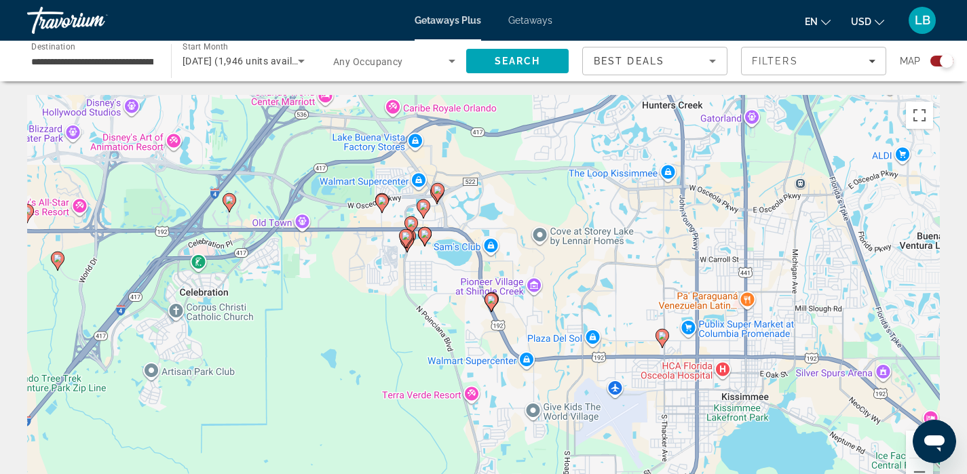
drag, startPoint x: 324, startPoint y: 176, endPoint x: 342, endPoint y: 367, distance: 190.9
click at [342, 367] on div "To activate drag with keyboard, press Alt + Enter. Once in keyboard drag state,…" at bounding box center [483, 298] width 913 height 407
click at [350, 286] on div "To activate drag with keyboard, press Alt + Enter. Once in keyboard drag state,…" at bounding box center [483, 298] width 913 height 407
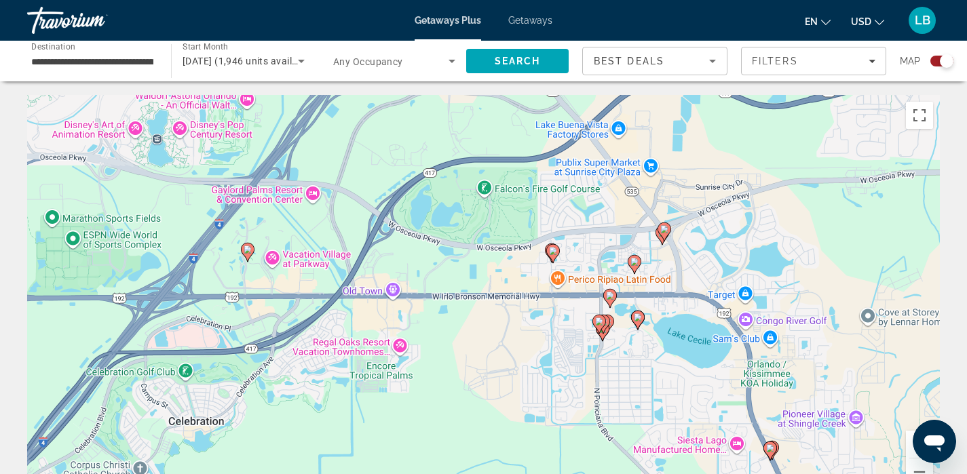
drag, startPoint x: 261, startPoint y: 247, endPoint x: 400, endPoint y: 371, distance: 187.0
click at [400, 371] on div "To activate drag with keyboard, press Alt + Enter. Once in keyboard drag state,…" at bounding box center [483, 298] width 913 height 407
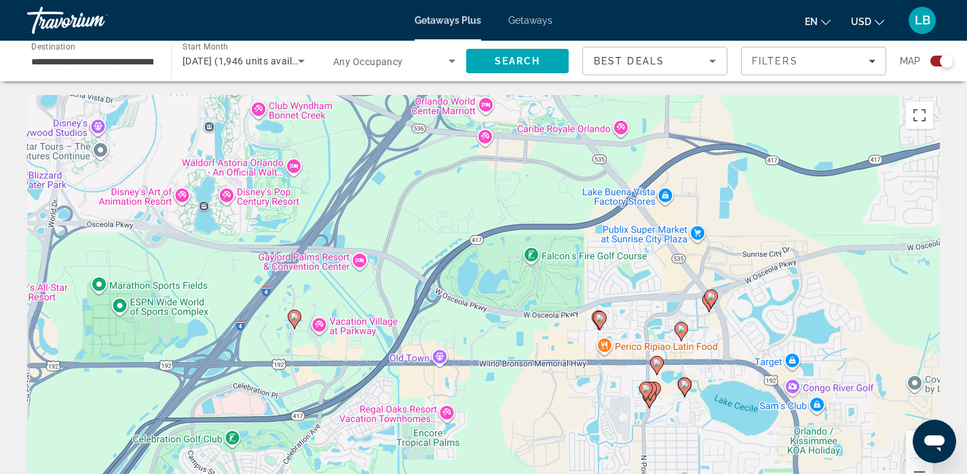
drag, startPoint x: 305, startPoint y: 220, endPoint x: 356, endPoint y: 296, distance: 91.9
click at [359, 297] on div "To activate drag with keyboard, press Alt + Enter. Once in keyboard drag state,…" at bounding box center [483, 298] width 913 height 407
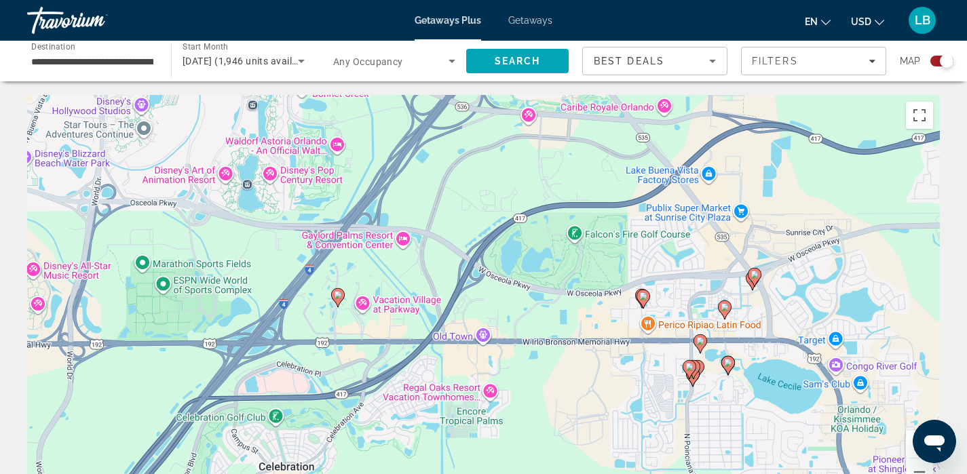
drag, startPoint x: 360, startPoint y: 295, endPoint x: 398, endPoint y: 267, distance: 47.5
click at [398, 267] on div "To activate drag with keyboard, press Alt + Enter. Once in keyboard drag state,…" at bounding box center [483, 298] width 913 height 407
click at [629, 307] on div "To activate drag with keyboard, press Alt + Enter. Once in keyboard drag state,…" at bounding box center [483, 298] width 913 height 407
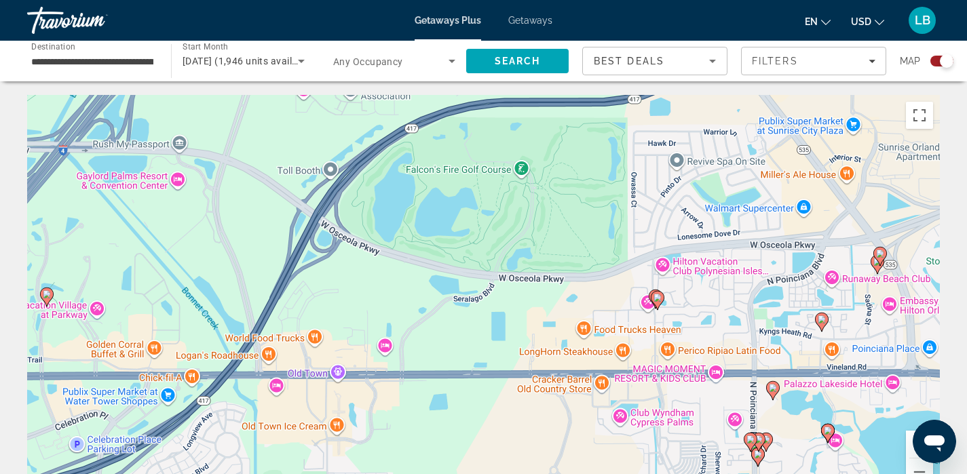
click at [679, 312] on div "To activate drag with keyboard, press Alt + Enter. Once in keyboard drag state,…" at bounding box center [483, 298] width 913 height 407
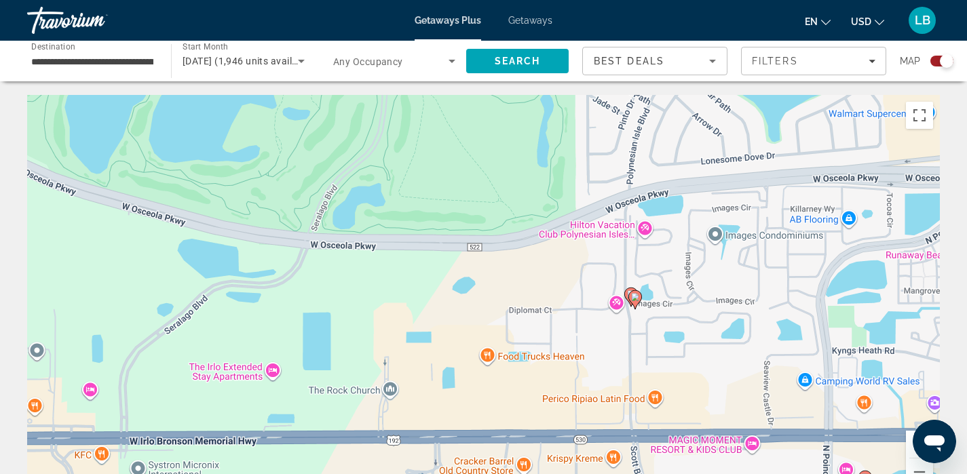
click at [650, 316] on div "To activate drag with keyboard, press Alt + Enter. Once in keyboard drag state,…" at bounding box center [483, 298] width 913 height 407
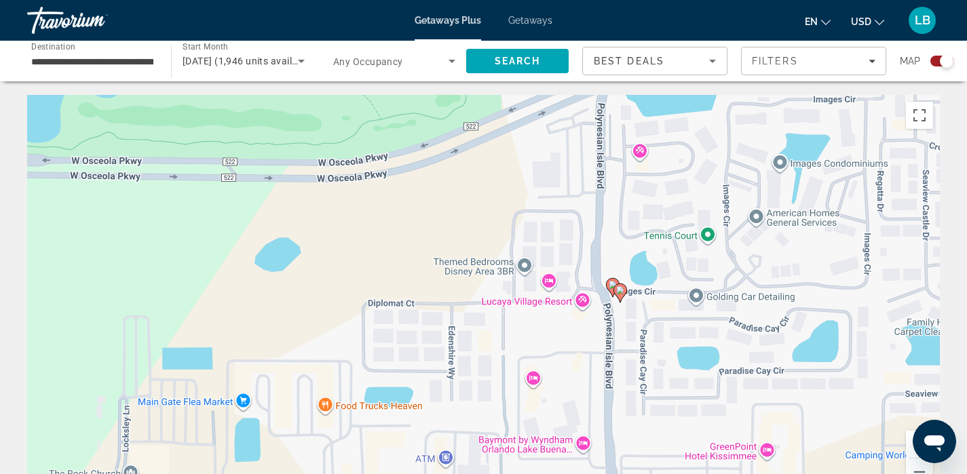
click at [619, 289] on image "Main content" at bounding box center [620, 290] width 8 height 8
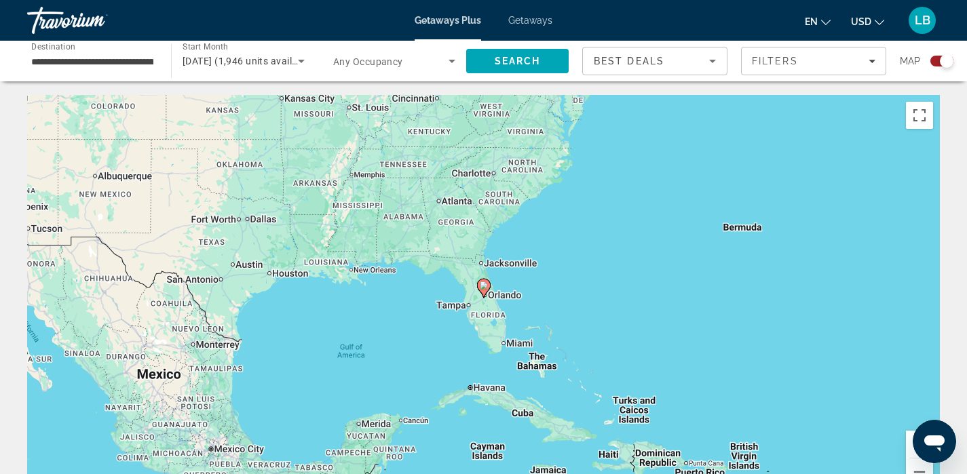
click at [485, 288] on image "Main content" at bounding box center [484, 286] width 8 height 8
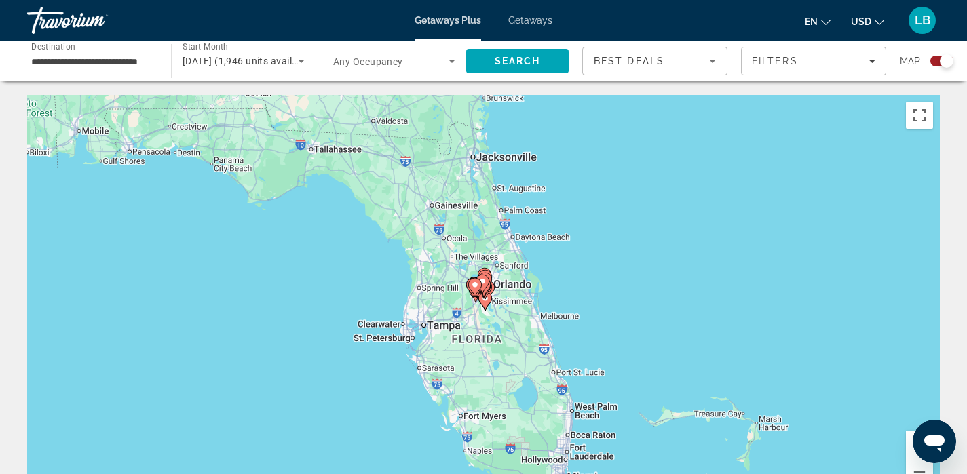
click at [485, 288] on icon "Main content" at bounding box center [483, 284] width 14 height 19
type input "**********"
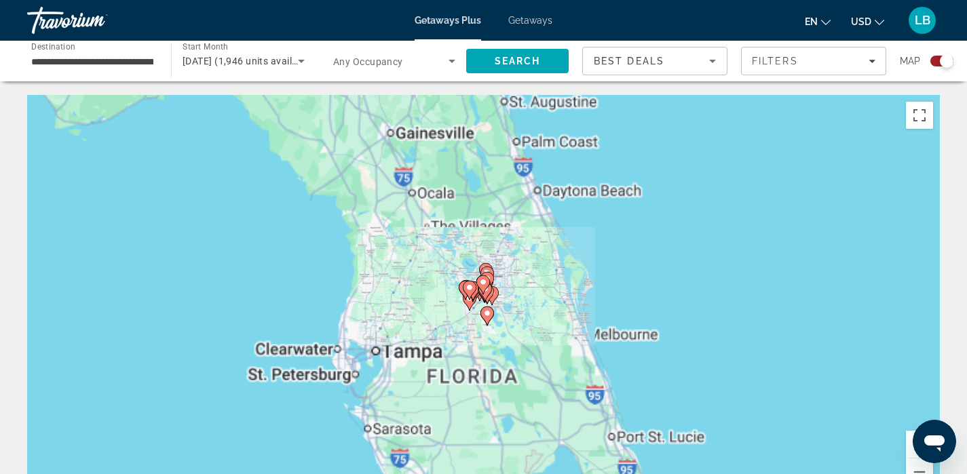
click at [485, 288] on icon "Main content" at bounding box center [482, 285] width 12 height 18
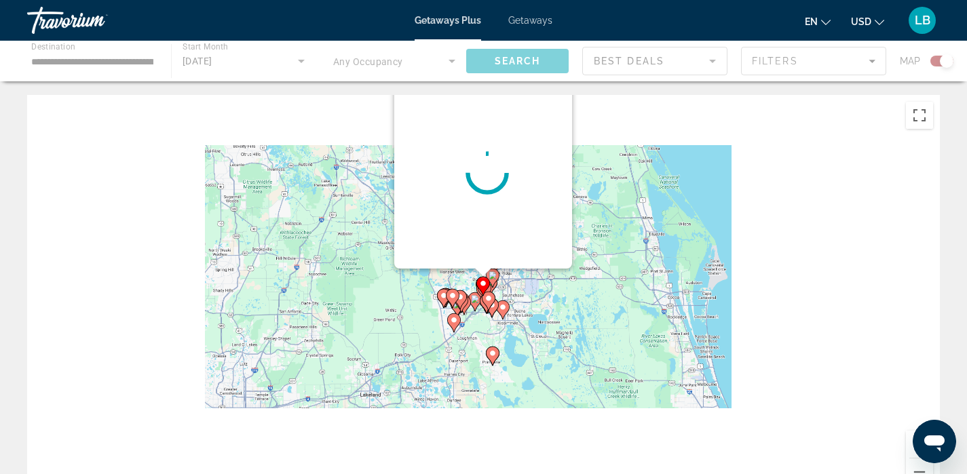
click at [485, 288] on image "Main content" at bounding box center [483, 284] width 8 height 8
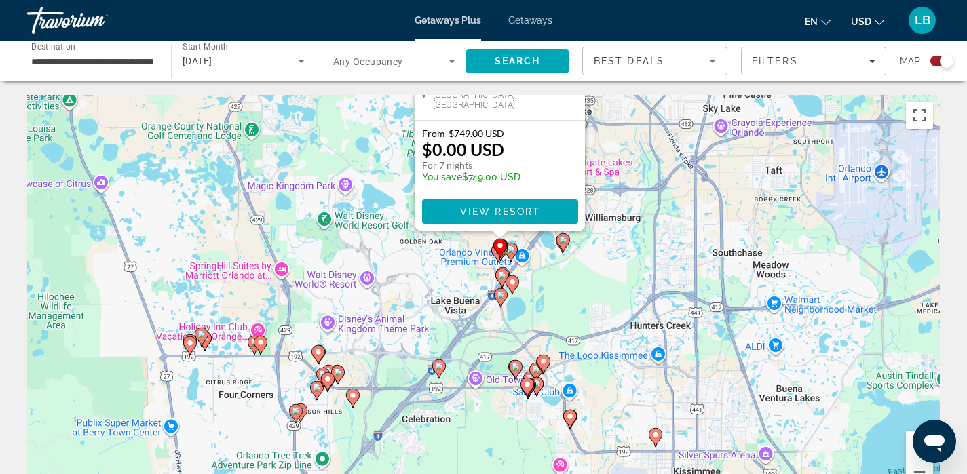
drag, startPoint x: 631, startPoint y: 342, endPoint x: 648, endPoint y: 117, distance: 225.9
click at [648, 117] on div "To activate drag with keyboard, press Alt + Enter. Once in keyboard drag state,…" at bounding box center [483, 298] width 913 height 407
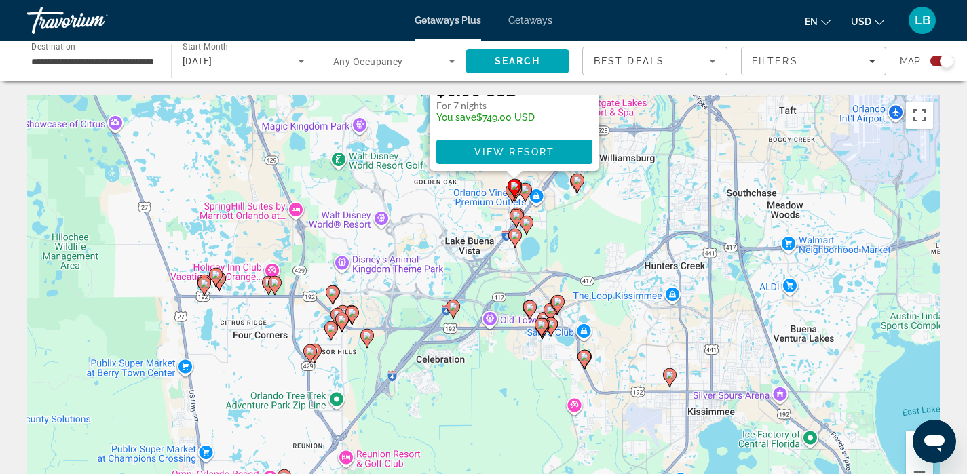
drag, startPoint x: 460, startPoint y: 403, endPoint x: 474, endPoint y: 342, distance: 62.7
click at [474, 342] on div "To activate drag with keyboard, press Alt + Enter. Once in keyboard drag state,…" at bounding box center [483, 298] width 913 height 407
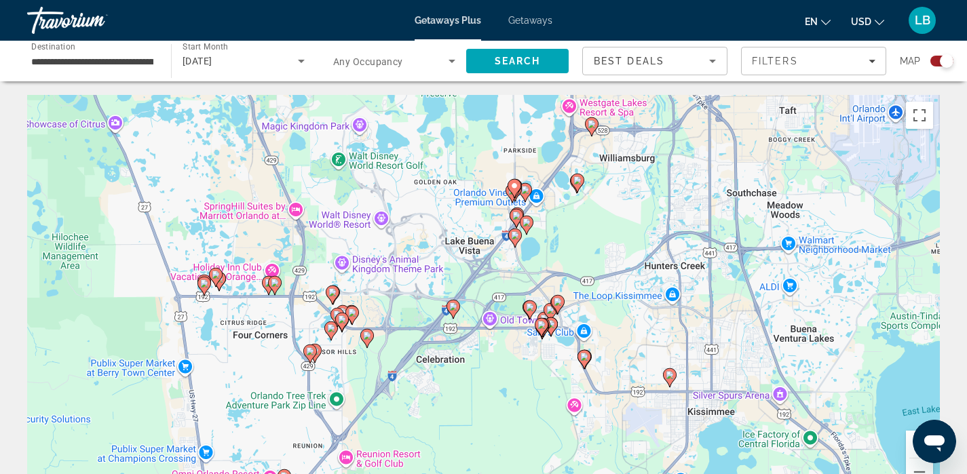
click at [474, 342] on div "To activate drag with keyboard, press Alt + Enter. Once in keyboard drag state,…" at bounding box center [483, 298] width 913 height 407
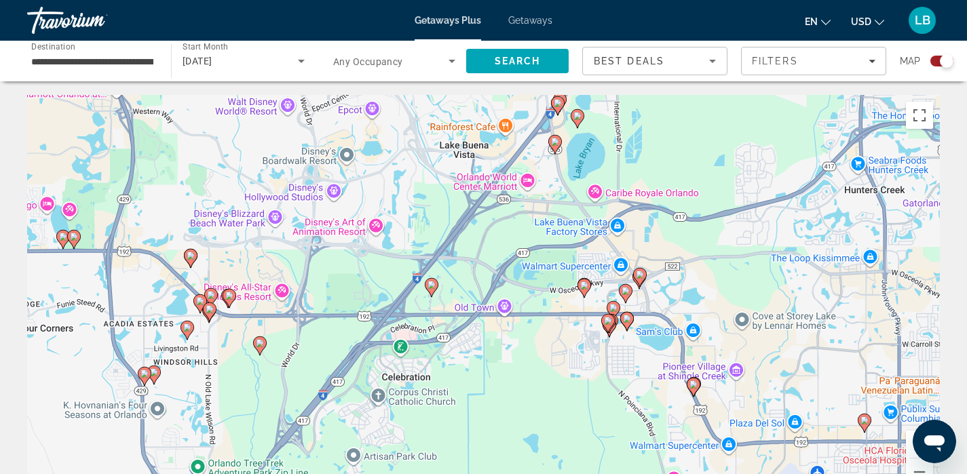
click at [532, 379] on div "To activate drag with keyboard, press Alt + Enter. Once in keyboard drag state,…" at bounding box center [483, 298] width 913 height 407
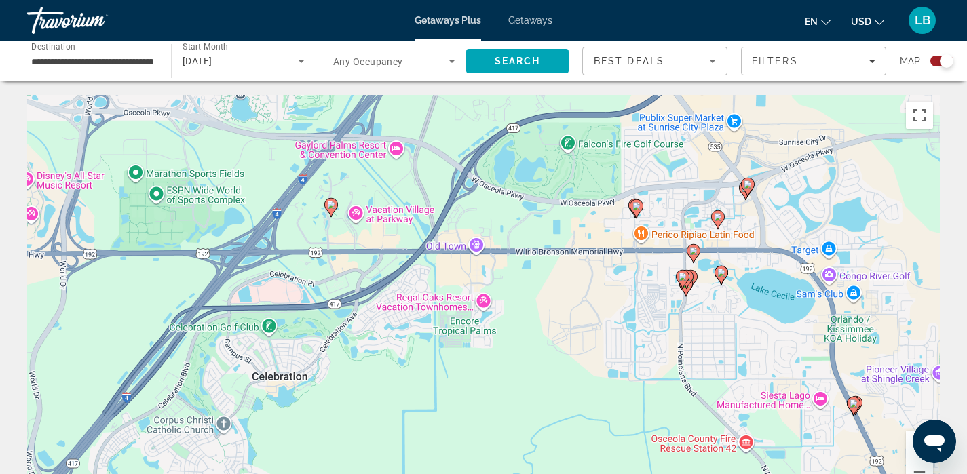
click at [604, 230] on div "To activate drag with keyboard, press Alt + Enter. Once in keyboard drag state,…" at bounding box center [483, 298] width 913 height 407
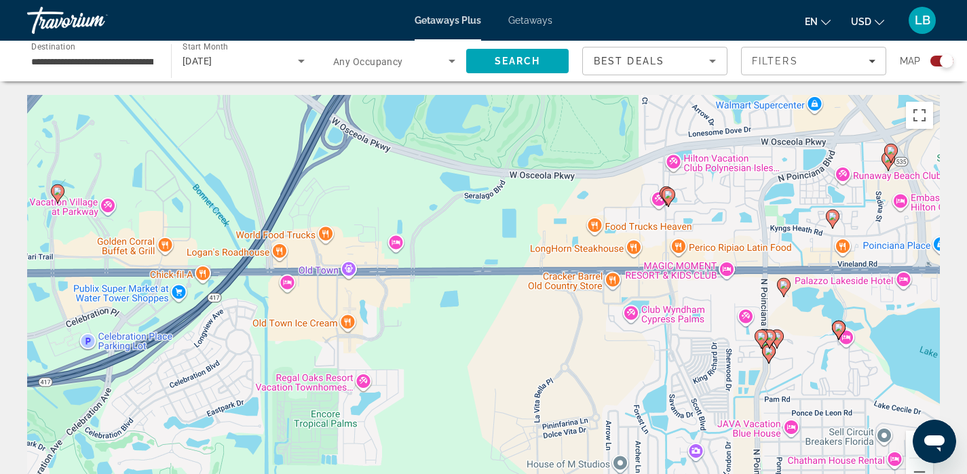
click at [709, 192] on div "To activate drag with keyboard, press Alt + Enter. Once in keyboard drag state,…" at bounding box center [483, 298] width 913 height 407
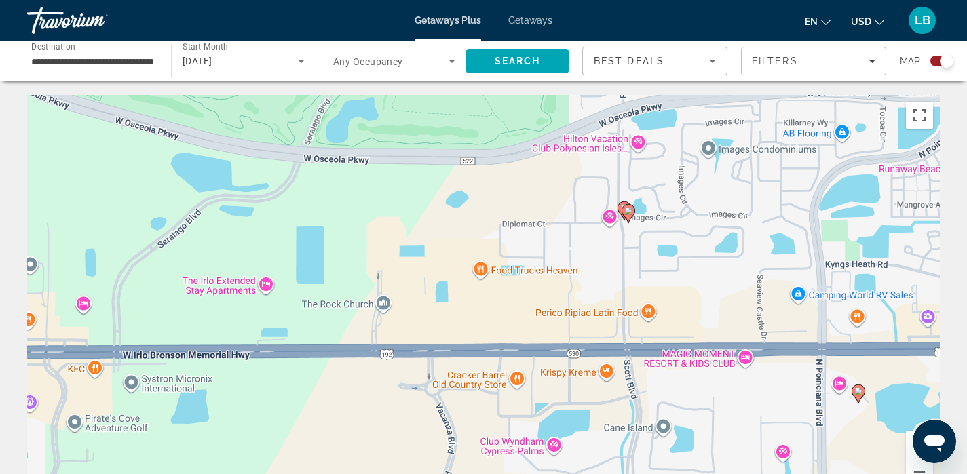
click at [675, 203] on div "To activate drag with keyboard, press Alt + Enter. Once in keyboard drag state,…" at bounding box center [483, 298] width 913 height 407
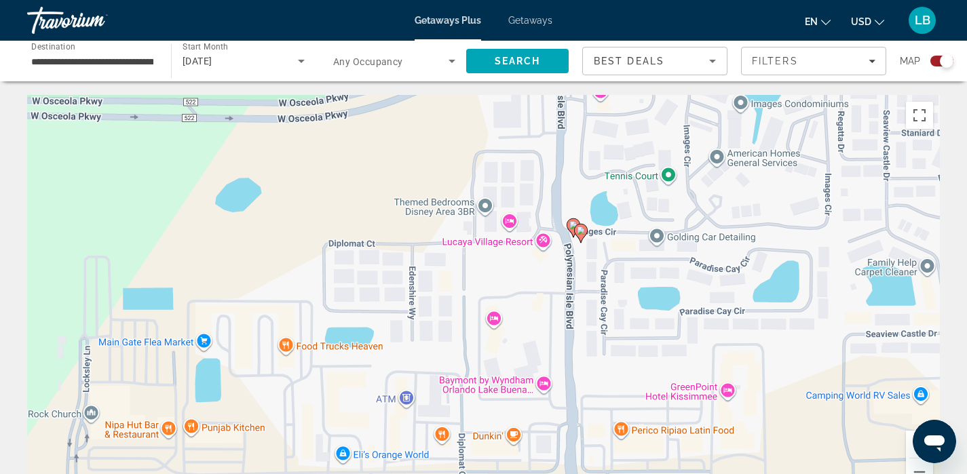
click at [675, 203] on div "To activate drag with keyboard, press Alt + Enter. Once in keyboard drag state,…" at bounding box center [483, 298] width 913 height 407
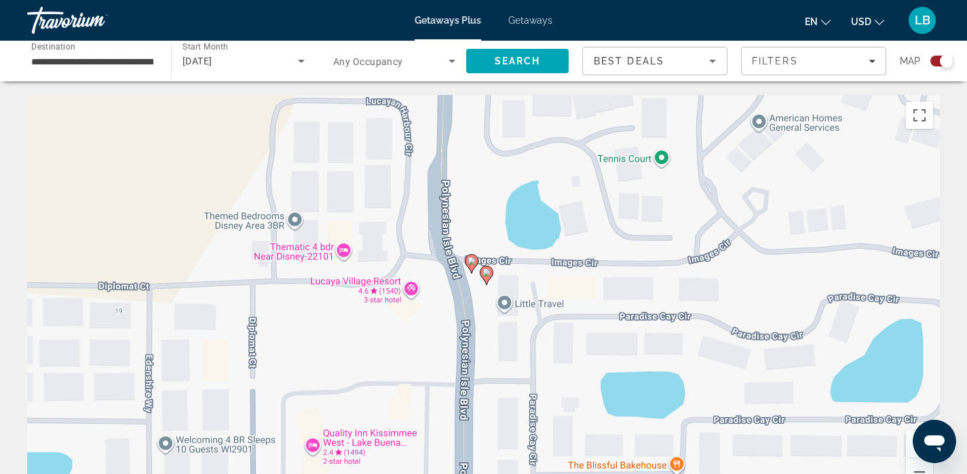
click at [519, 280] on div "To activate drag with keyboard, press Alt + Enter. Once in keyboard drag state,…" at bounding box center [483, 298] width 913 height 407
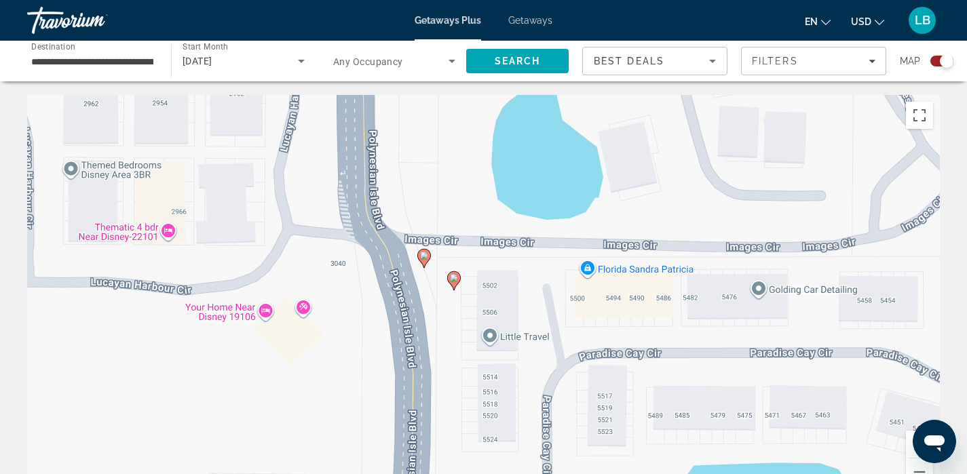
click at [425, 256] on image "Main content" at bounding box center [424, 256] width 8 height 8
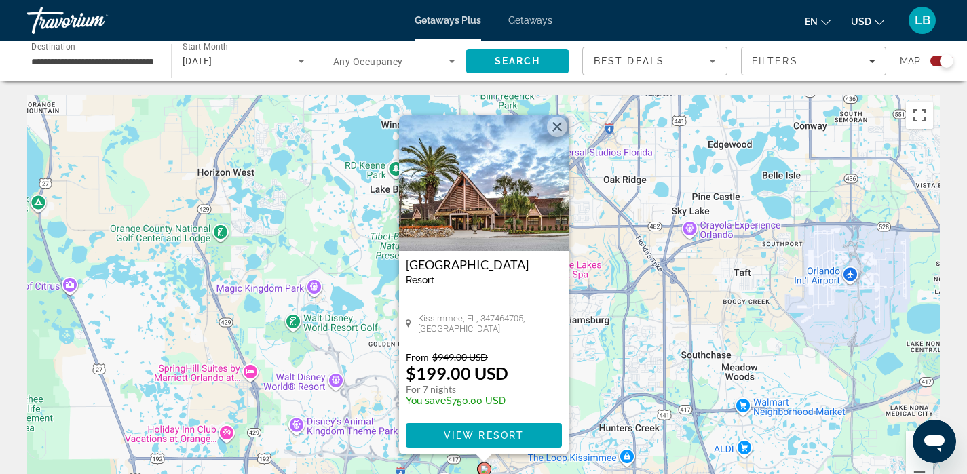
click at [563, 128] on button "Close" at bounding box center [557, 127] width 20 height 20
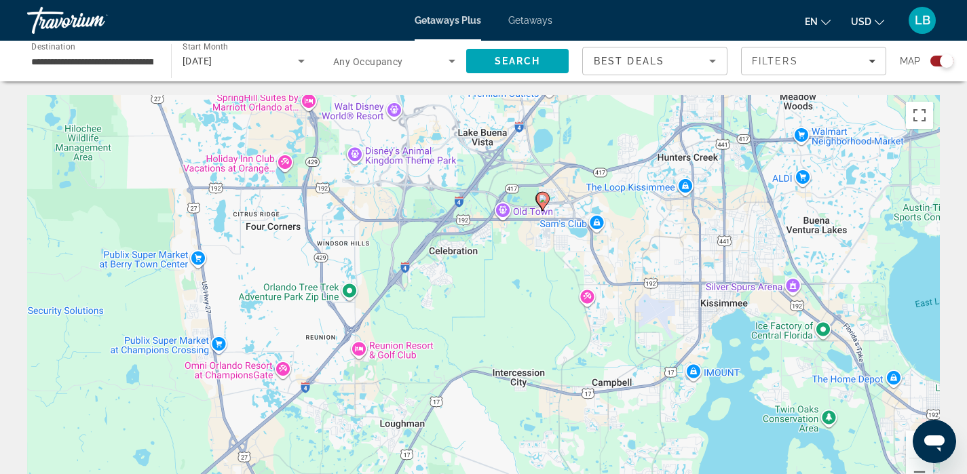
drag, startPoint x: 563, startPoint y: 386, endPoint x: 622, endPoint y: 113, distance: 278.4
click at [622, 112] on div "To activate drag with keyboard, press Alt + Enter. Once in keyboard drag state,…" at bounding box center [483, 298] width 913 height 407
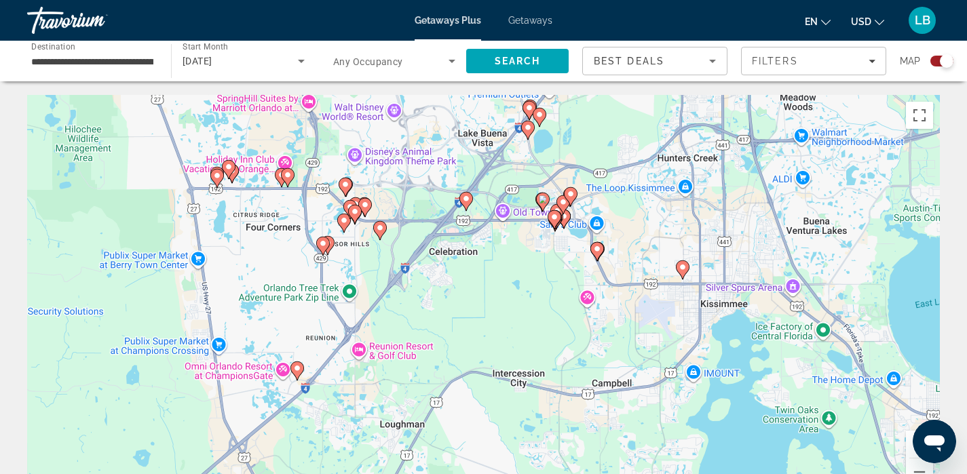
click at [527, 128] on image "Main content" at bounding box center [528, 128] width 8 height 8
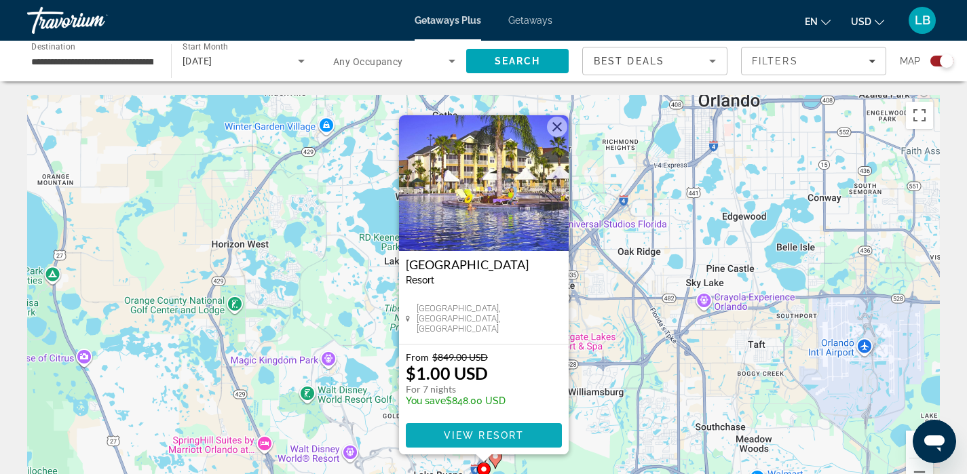
click at [472, 436] on span "View Resort" at bounding box center [483, 435] width 80 height 11
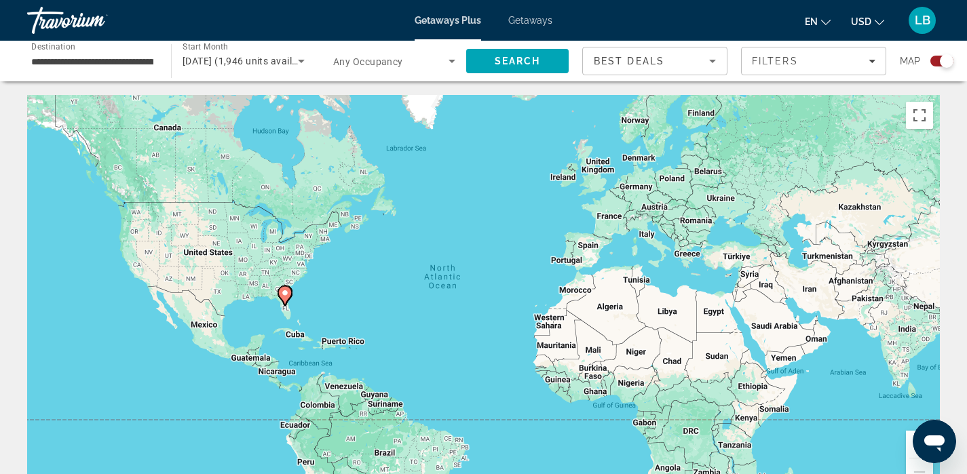
click at [294, 306] on div "To activate drag with keyboard, press Alt + Enter. Once in keyboard drag state,…" at bounding box center [483, 298] width 913 height 407
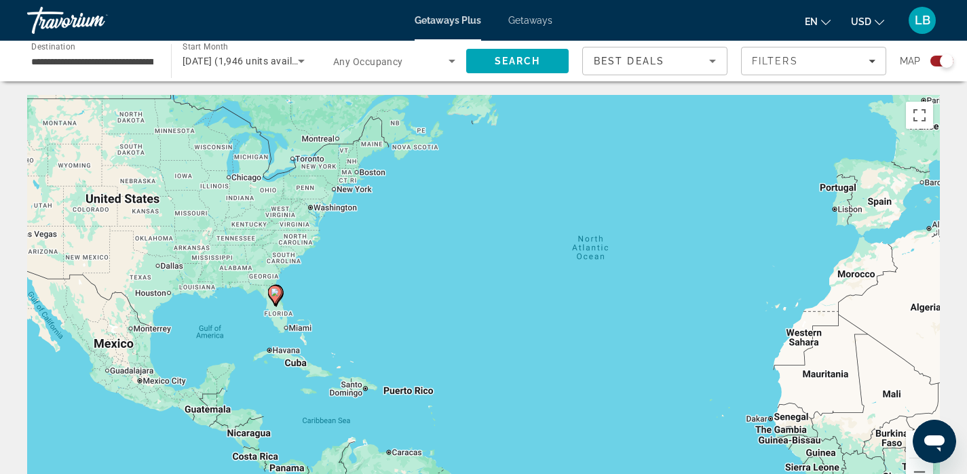
click at [294, 306] on div "To activate drag with keyboard, press Alt + Enter. Once in keyboard drag state,…" at bounding box center [483, 298] width 913 height 407
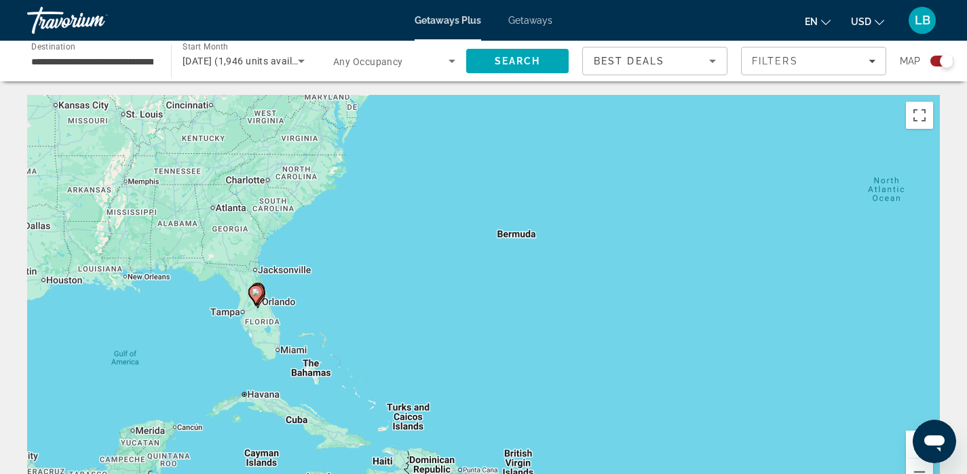
click at [294, 306] on div "To activate drag with keyboard, press Alt + Enter. Once in keyboard drag state,…" at bounding box center [483, 298] width 913 height 407
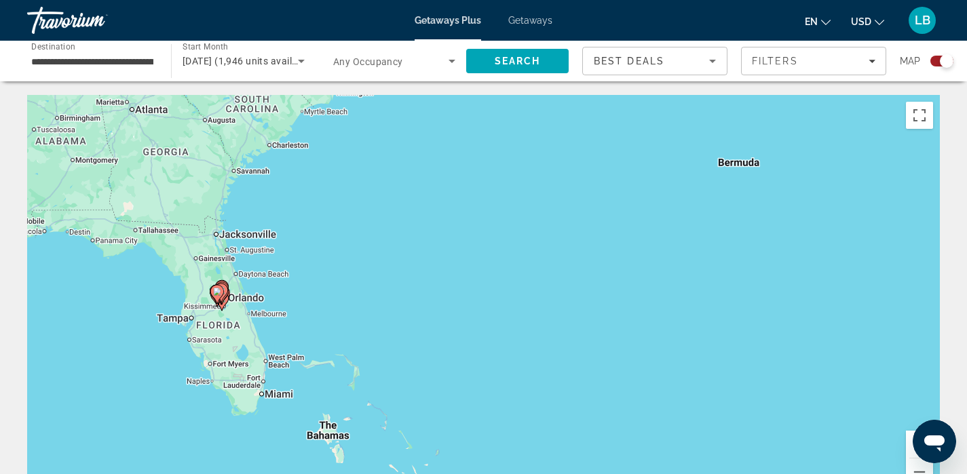
click at [294, 306] on div "To activate drag with keyboard, press Alt + Enter. Once in keyboard drag state,…" at bounding box center [483, 298] width 913 height 407
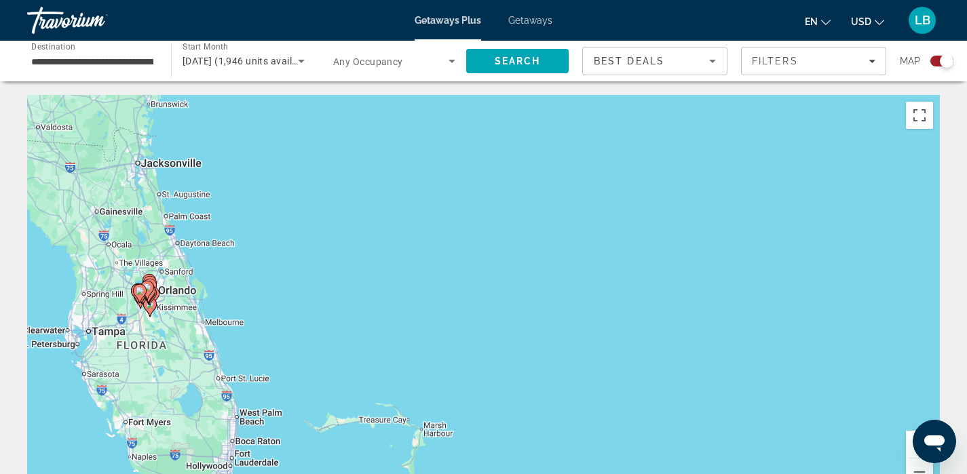
click at [294, 306] on div "To activate drag with keyboard, press Alt + Enter. Once in keyboard drag state,…" at bounding box center [483, 298] width 913 height 407
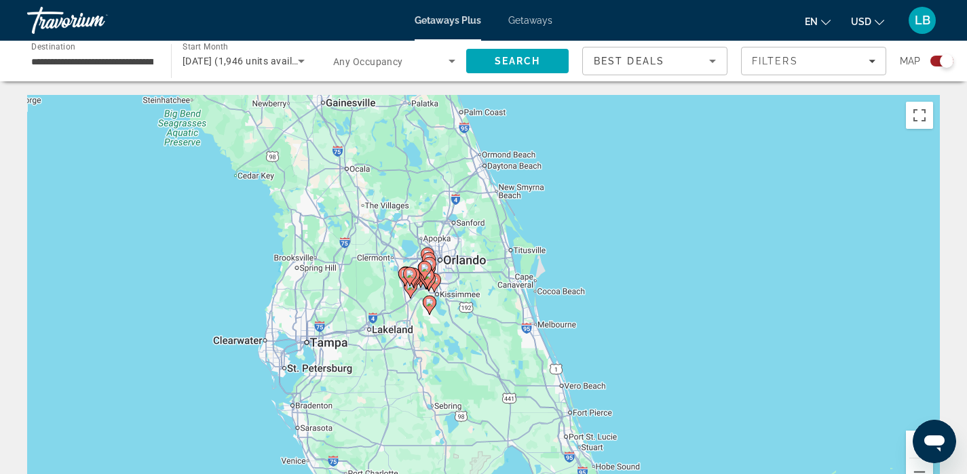
drag, startPoint x: 307, startPoint y: 301, endPoint x: 730, endPoint y: 285, distance: 423.2
click at [730, 286] on div "To activate drag with keyboard, press Alt + Enter. Once in keyboard drag state,…" at bounding box center [483, 298] width 913 height 407
click at [443, 337] on div "To activate drag with keyboard, press Alt + Enter. Once in keyboard drag state,…" at bounding box center [483, 298] width 913 height 407
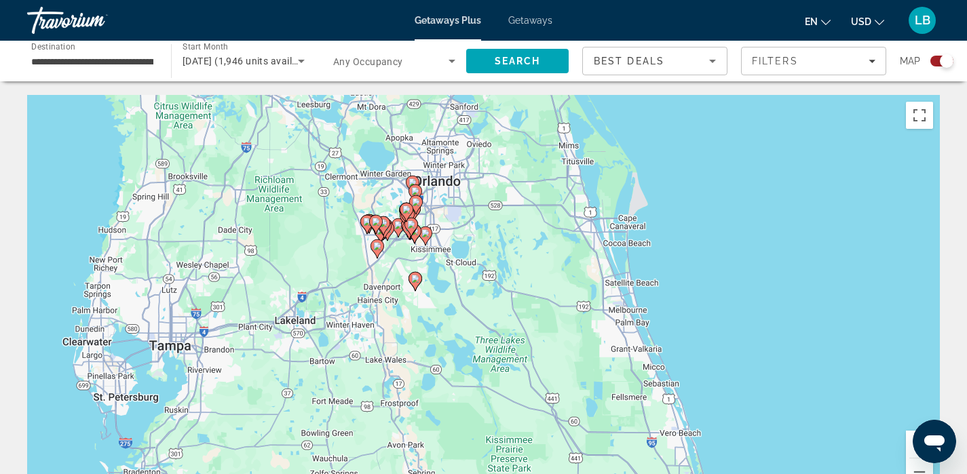
click at [443, 337] on div "To activate drag with keyboard, press Alt + Enter. Once in keyboard drag state,…" at bounding box center [483, 298] width 913 height 407
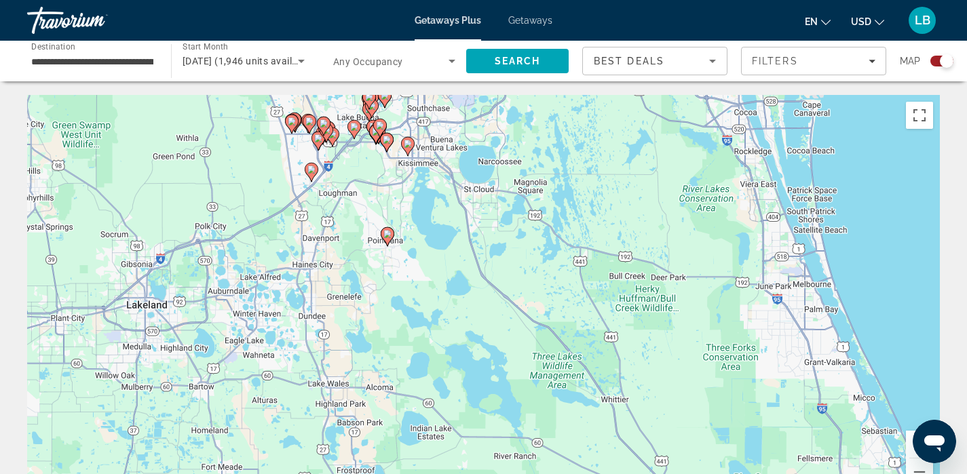
click at [443, 337] on div "To activate drag with keyboard, press Alt + Enter. Once in keyboard drag state,…" at bounding box center [483, 298] width 913 height 407
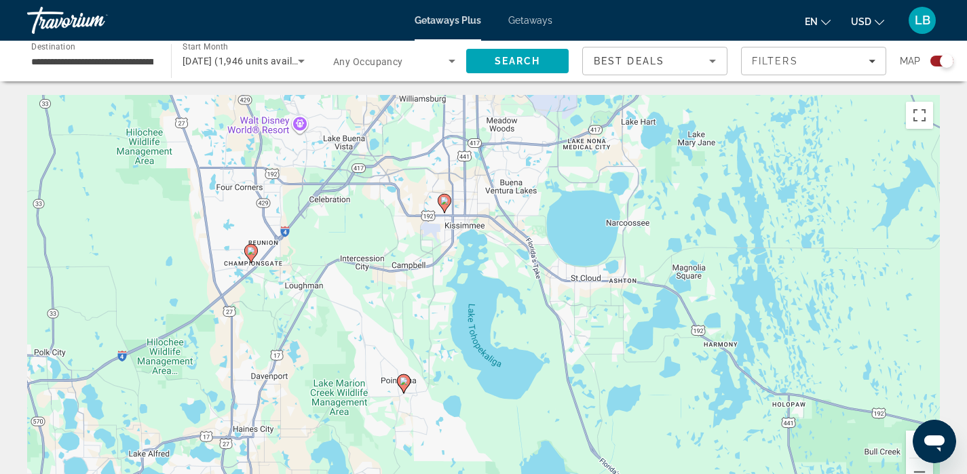
drag, startPoint x: 365, startPoint y: 149, endPoint x: 436, endPoint y: 385, distance: 246.5
click at [437, 386] on div "To activate drag with keyboard, press Alt + Enter. Once in keyboard drag state,…" at bounding box center [483, 298] width 913 height 407
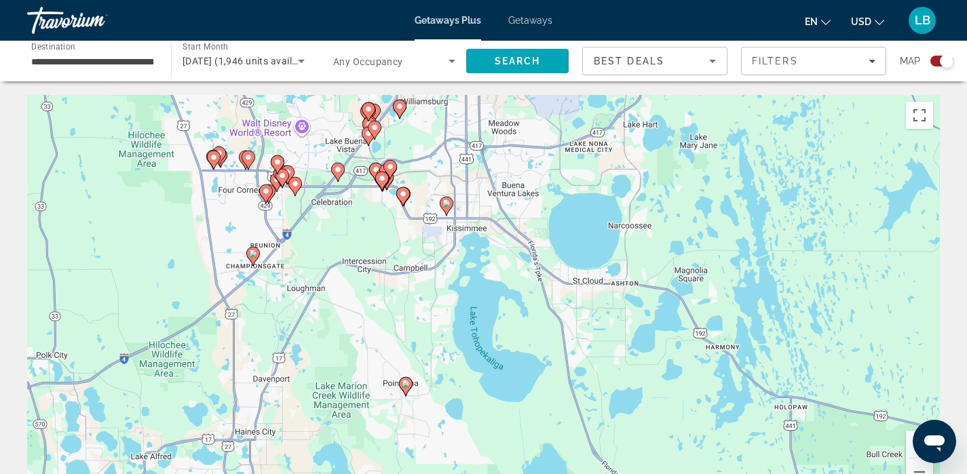
click at [406, 261] on div "To activate drag with keyboard, press Alt + Enter. Once in keyboard drag state,…" at bounding box center [483, 298] width 913 height 407
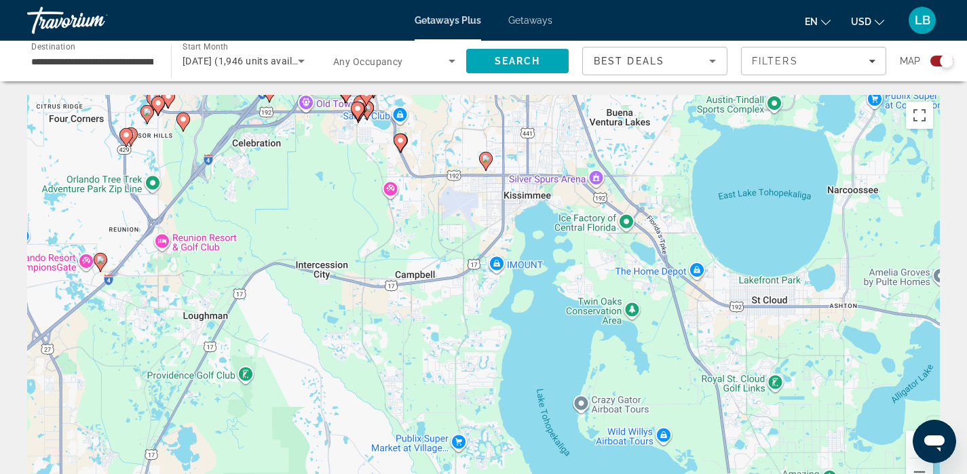
click at [406, 261] on div "To activate drag with keyboard, press Alt + Enter. Once in keyboard drag state,…" at bounding box center [483, 298] width 913 height 407
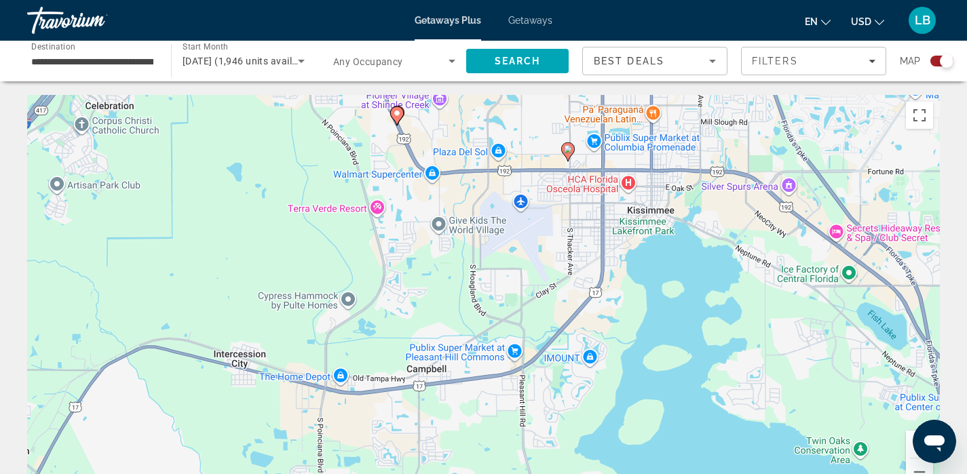
drag, startPoint x: 292, startPoint y: 198, endPoint x: 348, endPoint y: 405, distance: 214.6
click at [348, 406] on div "To activate drag with keyboard, press Alt + Enter. Once in keyboard drag state,…" at bounding box center [483, 298] width 913 height 407
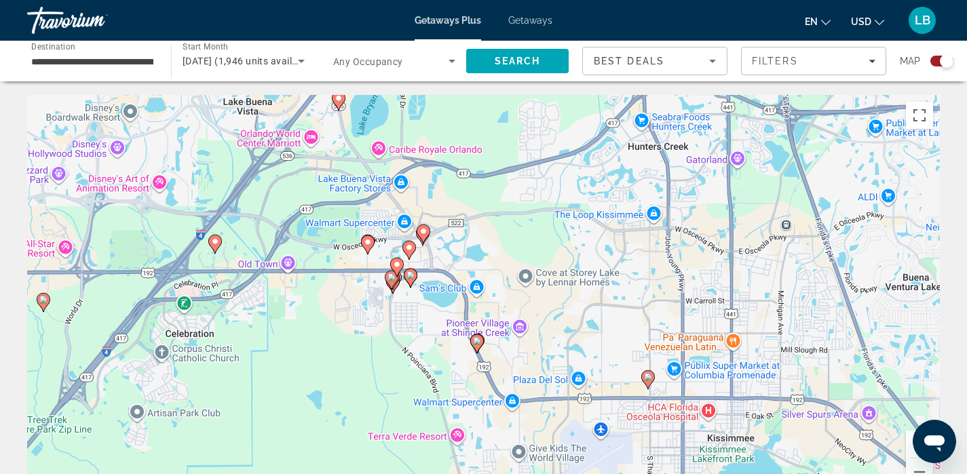
drag, startPoint x: 315, startPoint y: 280, endPoint x: 350, endPoint y: 423, distance: 147.5
click at [350, 423] on div "To activate drag with keyboard, press Alt + Enter. Once in keyboard drag state,…" at bounding box center [483, 298] width 913 height 407
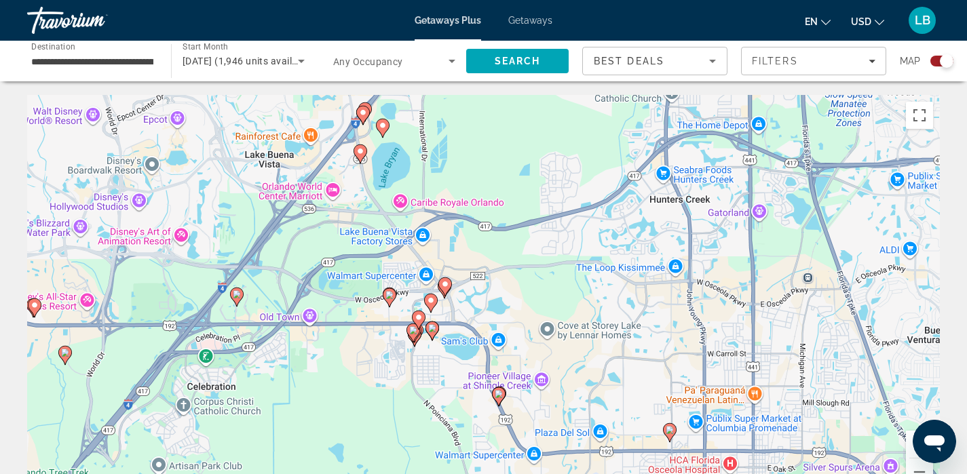
click at [111, 388] on div "To activate drag with keyboard, press Alt + Enter. Once in keyboard drag state,…" at bounding box center [483, 298] width 913 height 407
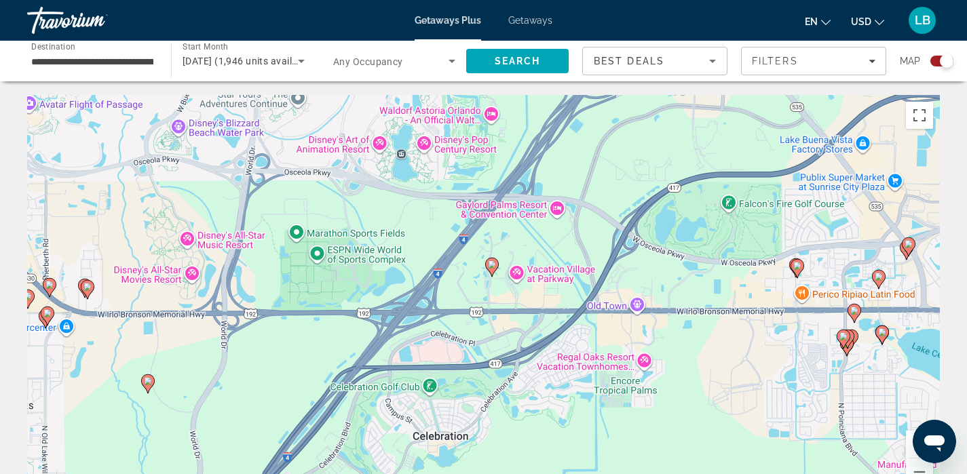
drag, startPoint x: 159, startPoint y: 326, endPoint x: 289, endPoint y: 379, distance: 140.4
click at [289, 379] on div "To activate drag with keyboard, press Alt + Enter. Once in keyboard drag state,…" at bounding box center [483, 298] width 913 height 407
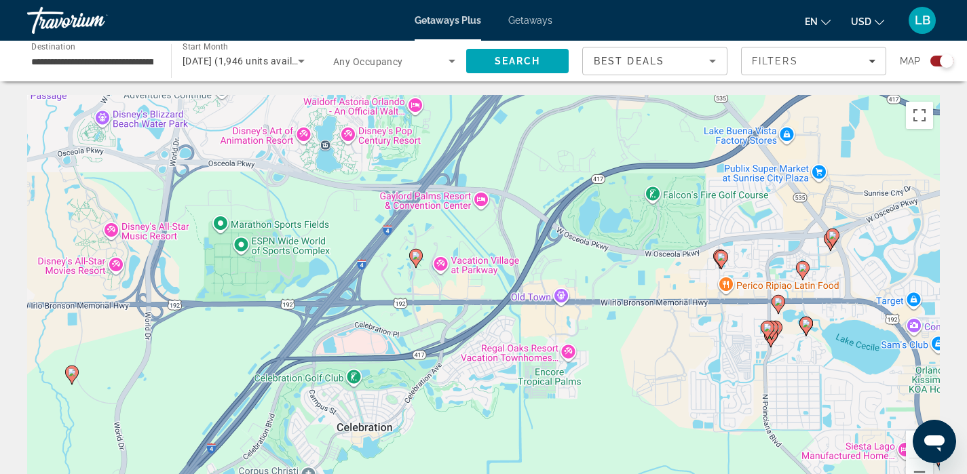
drag, startPoint x: 748, startPoint y: 386, endPoint x: 665, endPoint y: 374, distance: 84.3
click at [665, 373] on div "To activate drag with keyboard, press Alt + Enter. Once in keyboard drag state,…" at bounding box center [483, 298] width 913 height 407
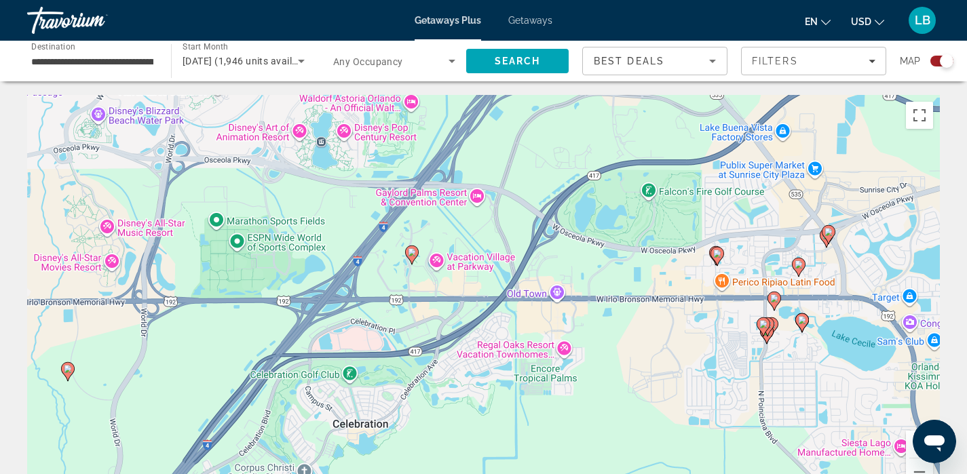
click at [707, 345] on div "To activate drag with keyboard, press Alt + Enter. Once in keyboard drag state,…" at bounding box center [483, 298] width 913 height 407
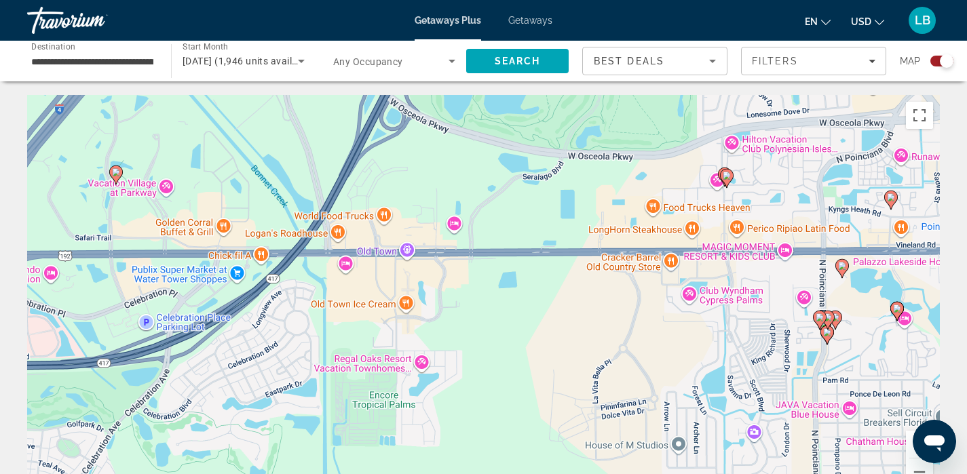
click at [842, 267] on image "Main content" at bounding box center [842, 266] width 8 height 8
type input "**********"
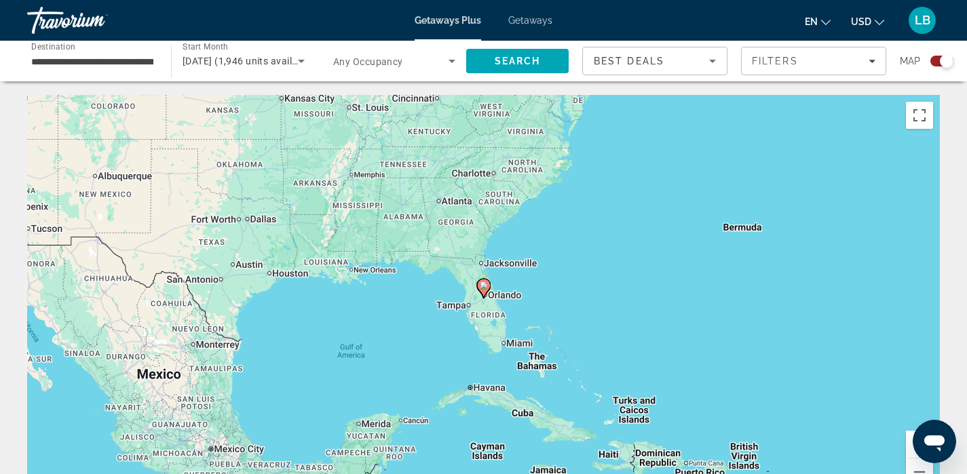
click at [506, 311] on div "To navigate, press the arrow keys. To activate drag with keyboard, press Alt + …" at bounding box center [483, 298] width 913 height 407
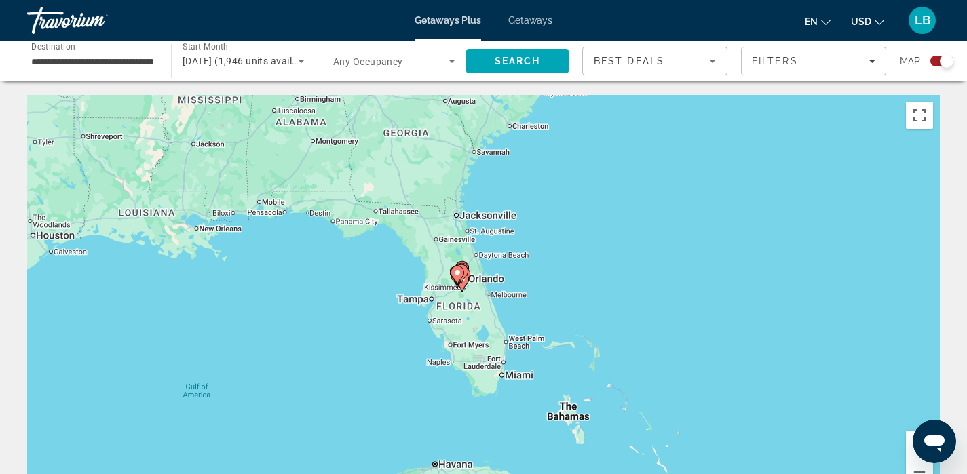
click at [506, 311] on div "To activate drag with keyboard, press Alt + Enter. Once in keyboard drag state,…" at bounding box center [483, 298] width 913 height 407
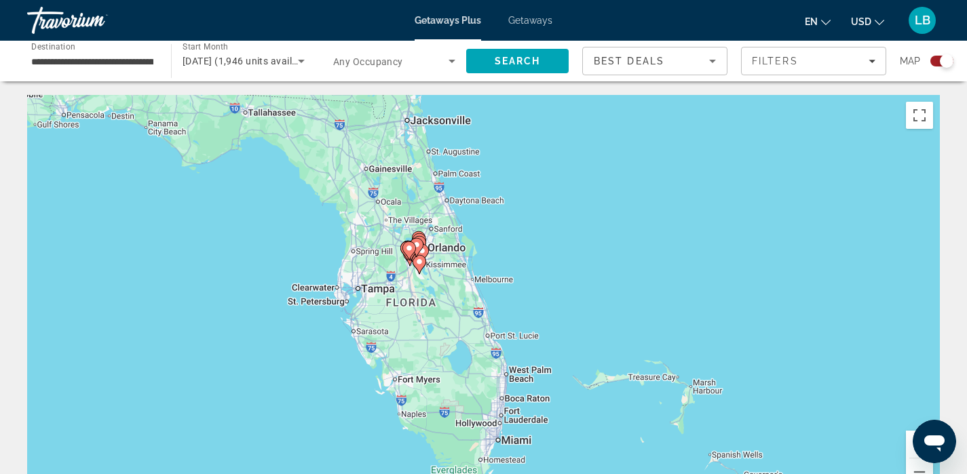
click at [506, 311] on div "To activate drag with keyboard, press Alt + Enter. Once in keyboard drag state,…" at bounding box center [483, 298] width 913 height 407
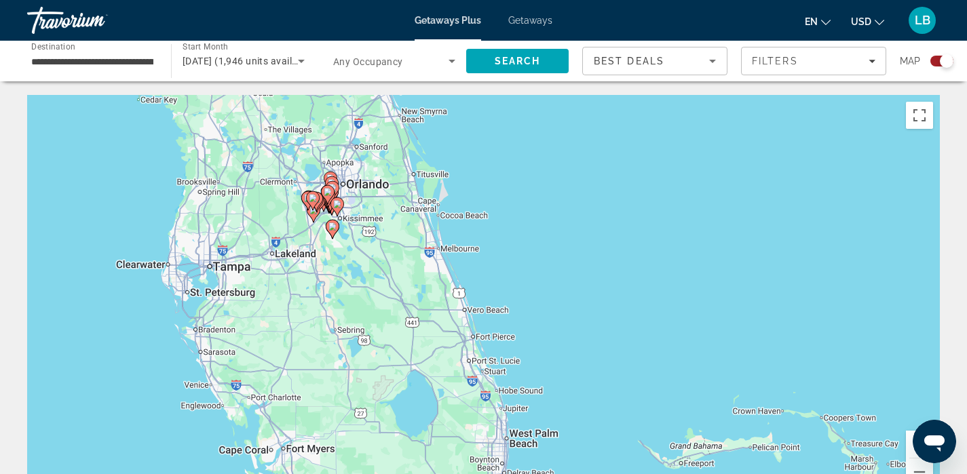
click at [506, 311] on div "To activate drag with keyboard, press Alt + Enter. Once in keyboard drag state,…" at bounding box center [483, 298] width 913 height 407
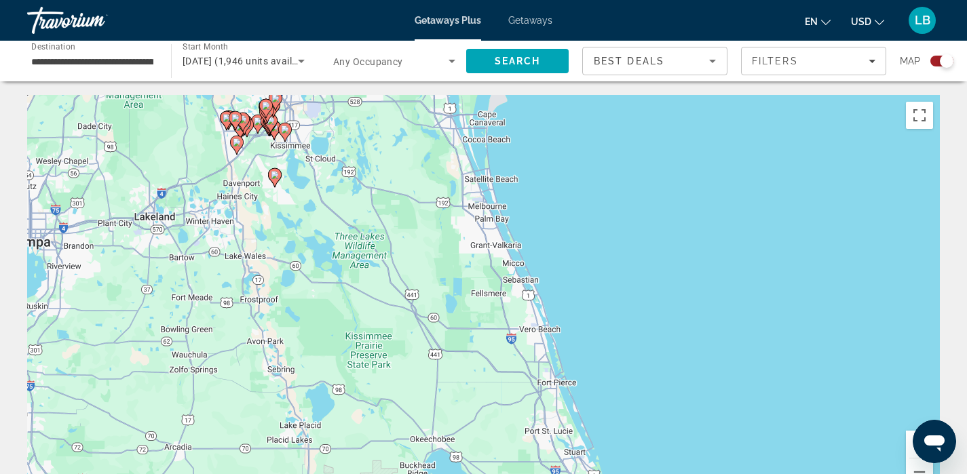
drag, startPoint x: 500, startPoint y: 311, endPoint x: 668, endPoint y: 351, distance: 173.0
click at [670, 352] on div "To activate drag with keyboard, press Alt + Enter. Once in keyboard drag state,…" at bounding box center [483, 298] width 913 height 407
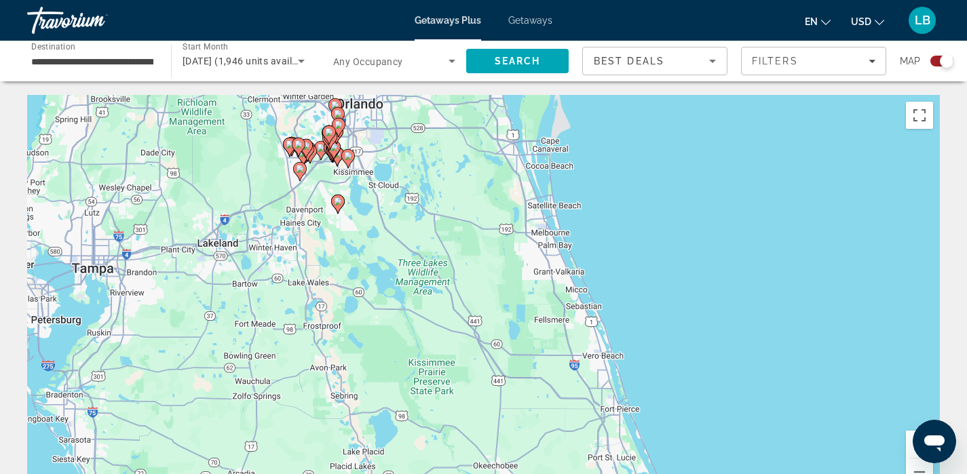
click at [370, 243] on div "To activate drag with keyboard, press Alt + Enter. Once in keyboard drag state,…" at bounding box center [483, 298] width 913 height 407
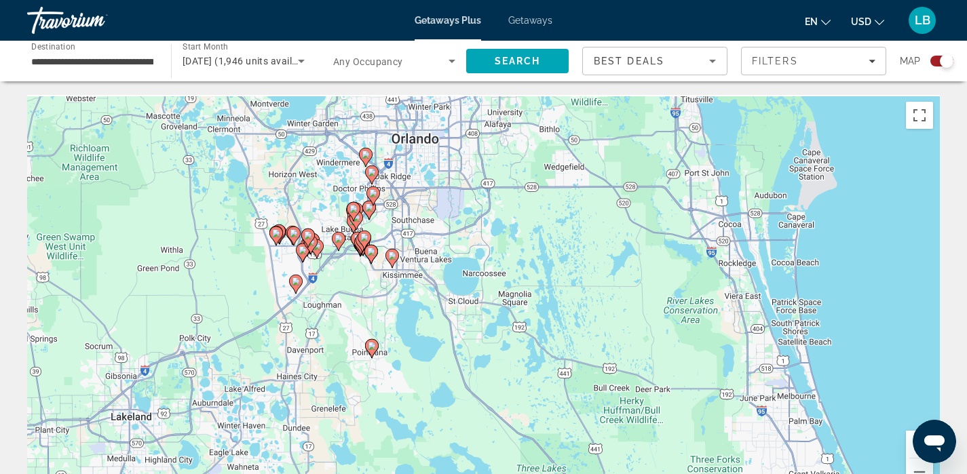
drag, startPoint x: 370, startPoint y: 243, endPoint x: 445, endPoint y: 437, distance: 208.0
click at [446, 438] on div "To activate drag with keyboard, press Alt + Enter. Once in keyboard drag state,…" at bounding box center [483, 298] width 913 height 407
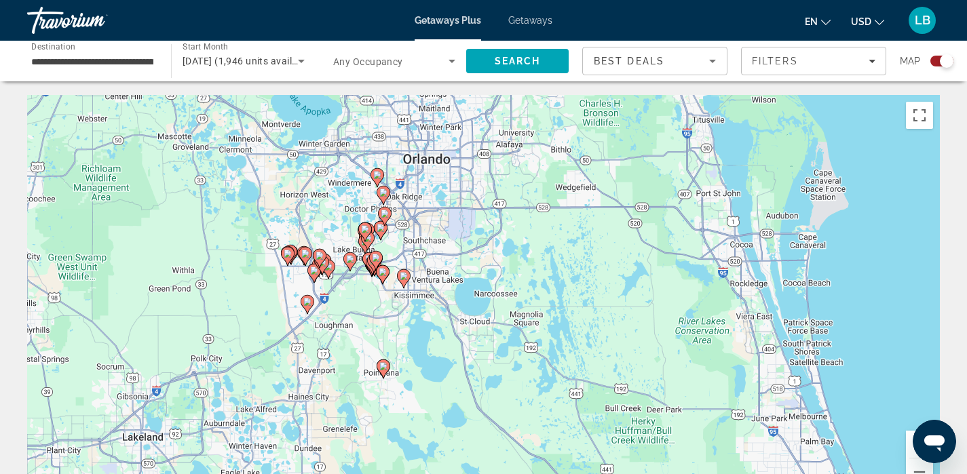
click at [356, 291] on div "To activate drag with keyboard, press Alt + Enter. Once in keyboard drag state,…" at bounding box center [483, 298] width 913 height 407
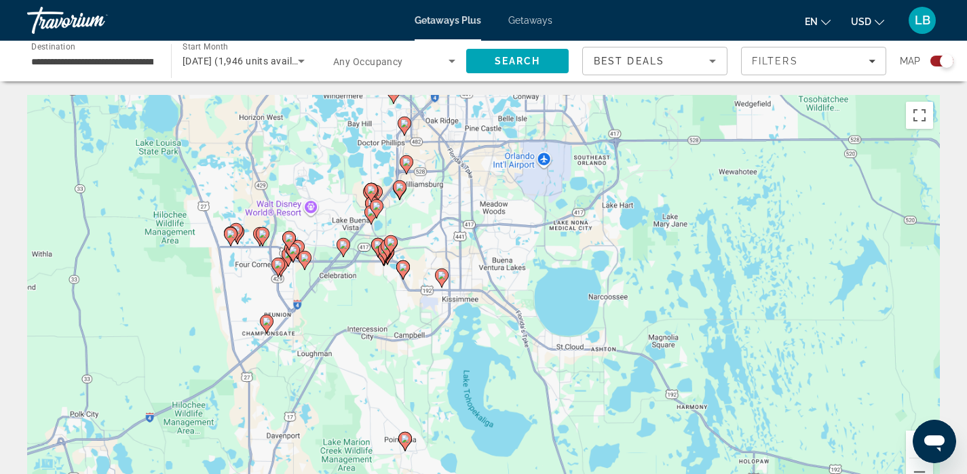
click at [356, 291] on div "To activate drag with keyboard, press Alt + Enter. Once in keyboard drag state,…" at bounding box center [483, 298] width 913 height 407
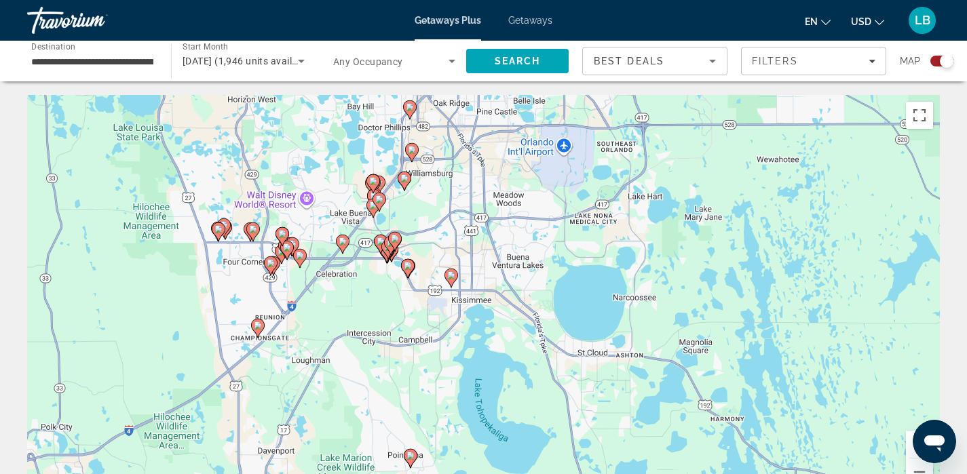
click at [356, 291] on div "To activate drag with keyboard, press Alt + Enter. Once in keyboard drag state,…" at bounding box center [483, 298] width 913 height 407
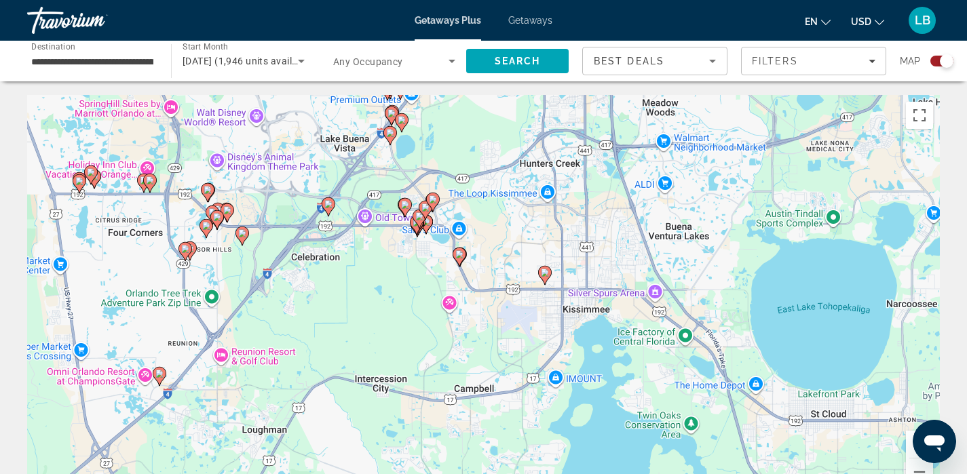
click at [356, 291] on div "To activate drag with keyboard, press Alt + Enter. Once in keyboard drag state,…" at bounding box center [483, 298] width 913 height 407
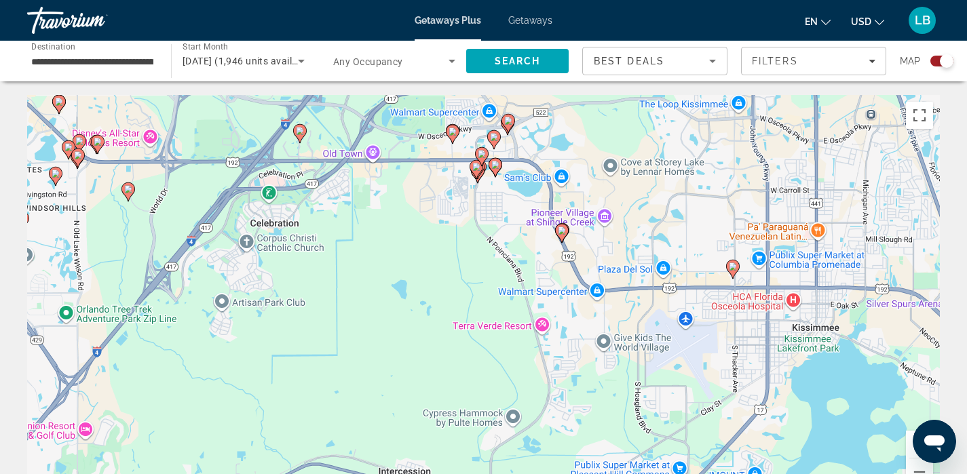
click at [356, 291] on div "To activate drag with keyboard, press Alt + Enter. Once in keyboard drag state,…" at bounding box center [483, 298] width 913 height 407
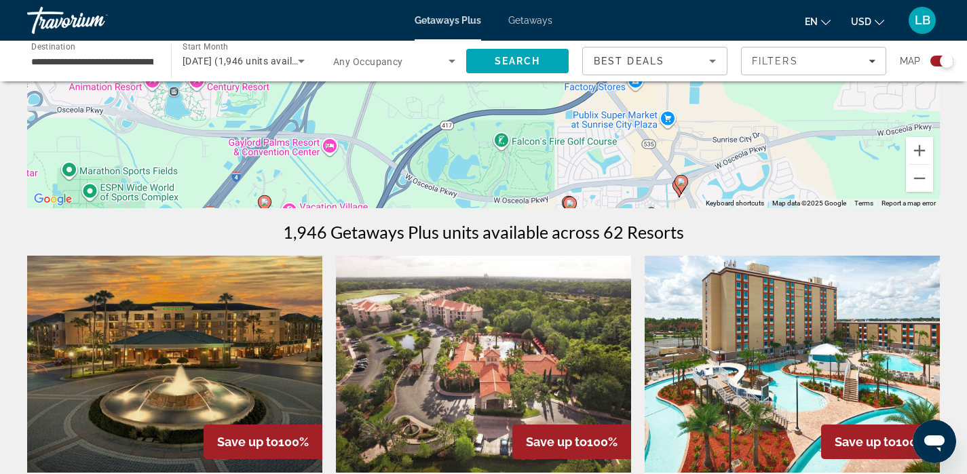
scroll to position [518, 0]
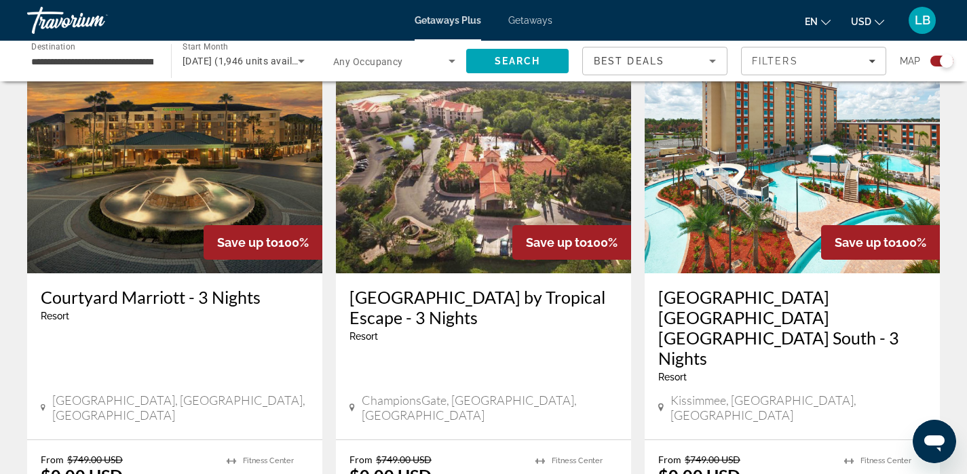
drag, startPoint x: 394, startPoint y: 247, endPoint x: 416, endPoint y: 523, distance: 277.1
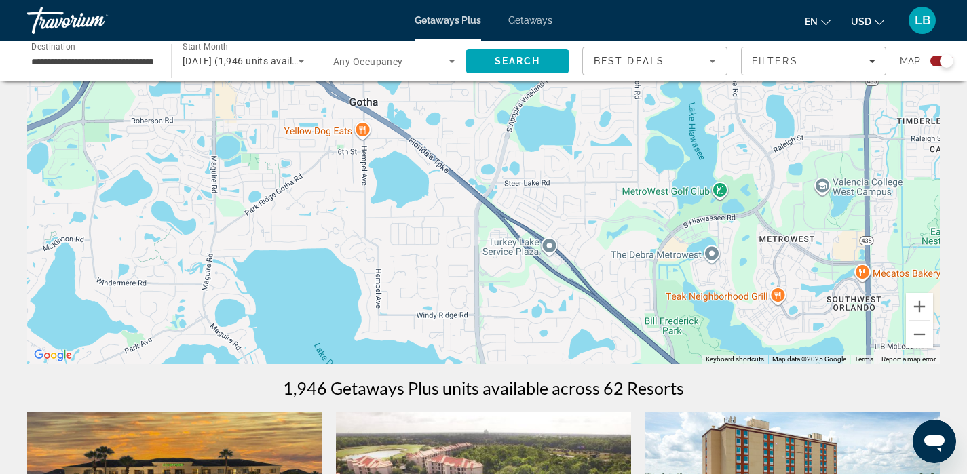
scroll to position [0, 0]
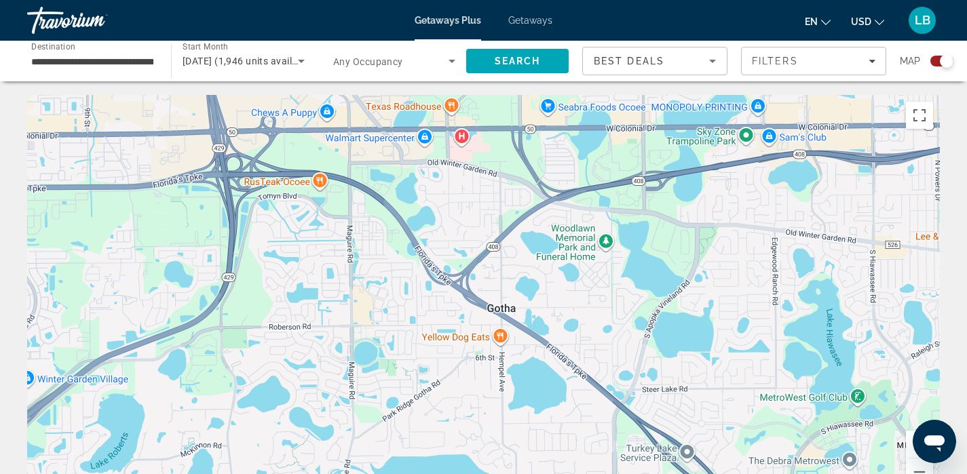
drag, startPoint x: 352, startPoint y: 299, endPoint x: 495, endPoint y: 371, distance: 159.4
click at [496, 371] on div "Main content" at bounding box center [483, 298] width 913 height 407
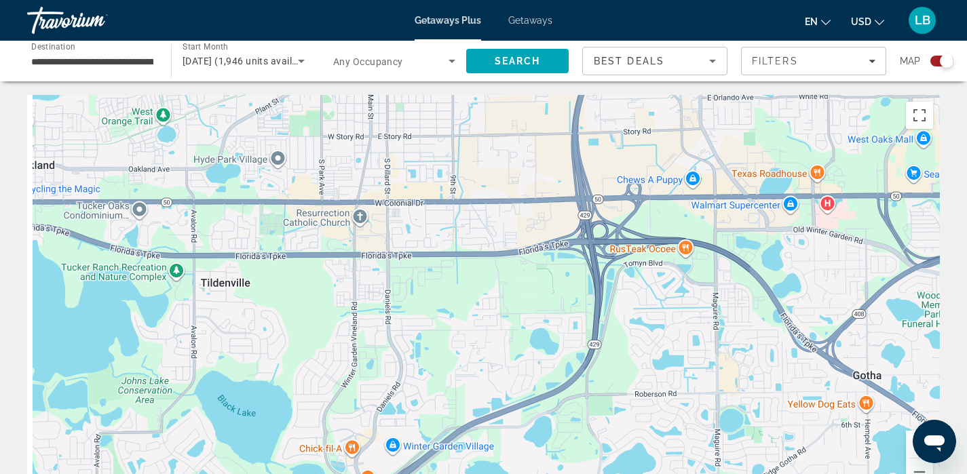
drag, startPoint x: 371, startPoint y: 332, endPoint x: 758, endPoint y: 371, distance: 388.8
click at [758, 372] on div "Main content" at bounding box center [483, 298] width 913 height 407
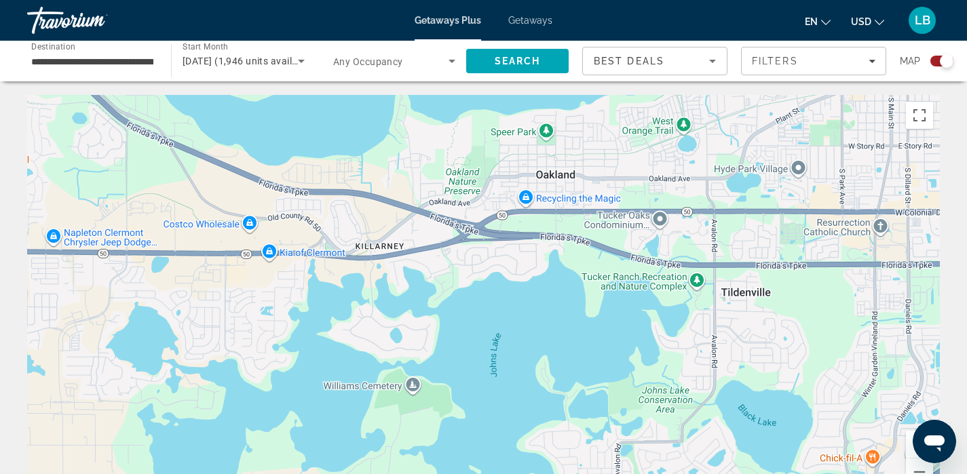
drag, startPoint x: 246, startPoint y: 313, endPoint x: 736, endPoint y: 354, distance: 492.5
click at [736, 354] on div "Main content" at bounding box center [483, 298] width 913 height 407
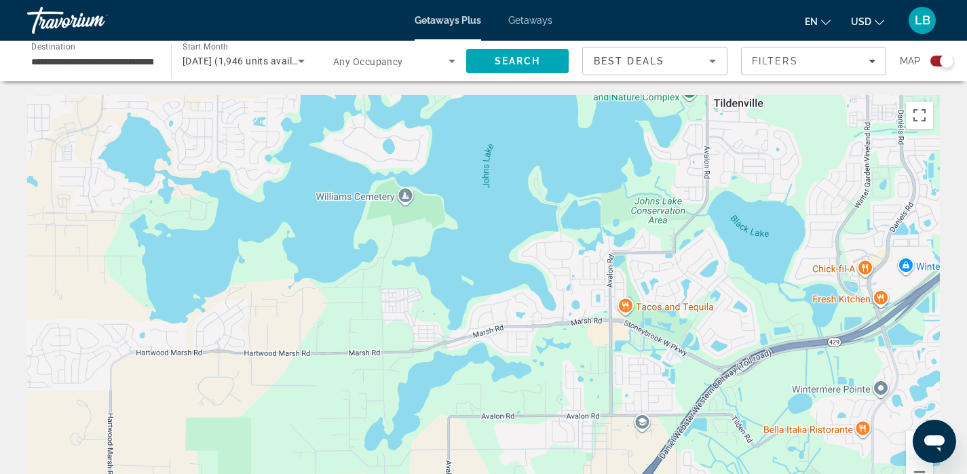
drag, startPoint x: 814, startPoint y: 369, endPoint x: 806, endPoint y: 179, distance: 190.2
click at [806, 179] on div "Main content" at bounding box center [483, 298] width 913 height 407
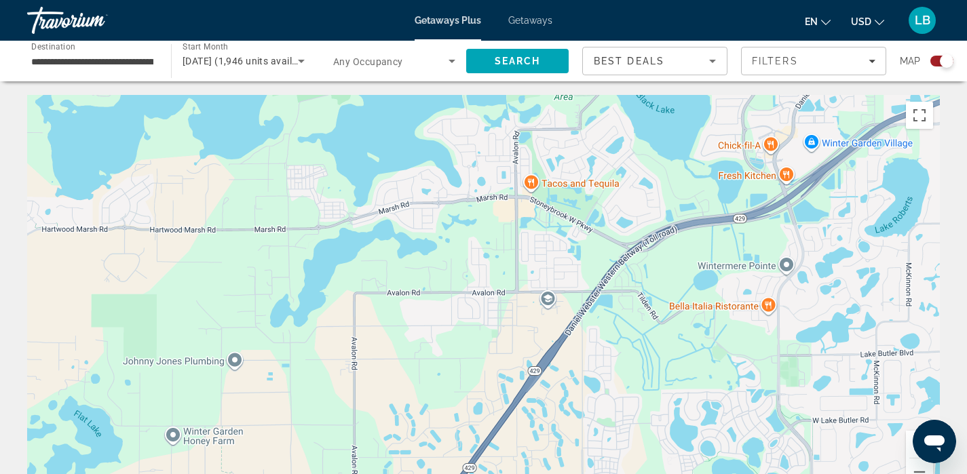
drag, startPoint x: 806, startPoint y: 177, endPoint x: 711, endPoint y: 55, distance: 154.8
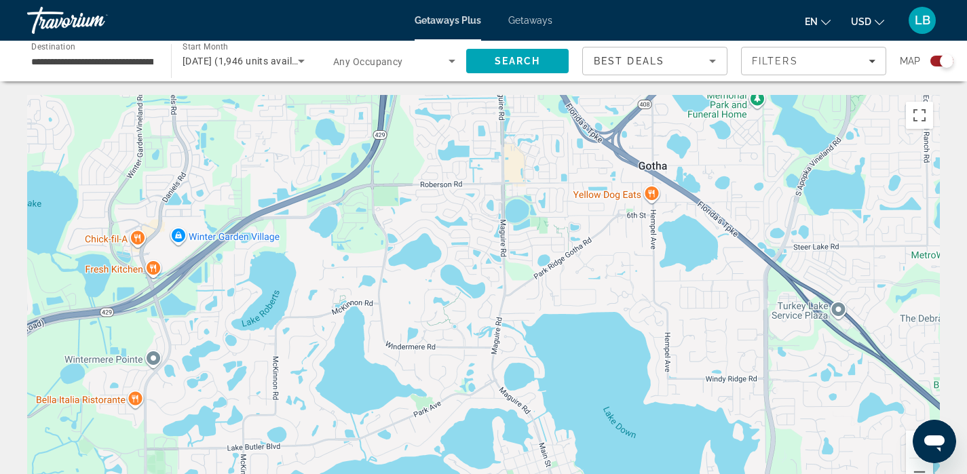
drag, startPoint x: 807, startPoint y: 259, endPoint x: 119, endPoint y: 365, distance: 695.8
click at [119, 365] on div "Main content" at bounding box center [483, 298] width 913 height 407
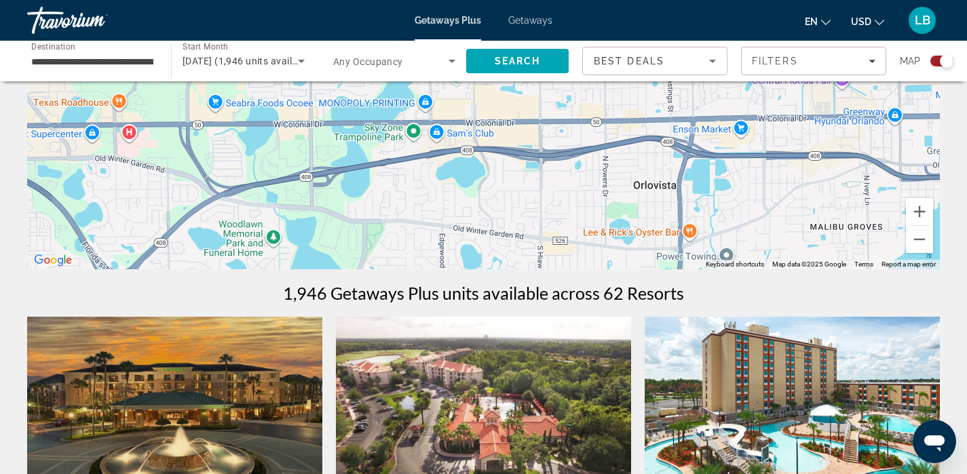
scroll to position [306, 0]
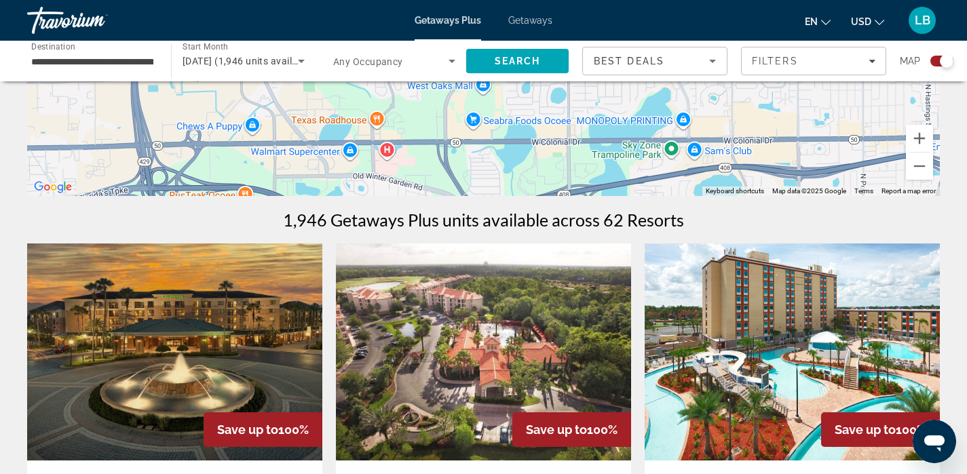
drag, startPoint x: 742, startPoint y: 220, endPoint x: 589, endPoint y: 361, distance: 208.0
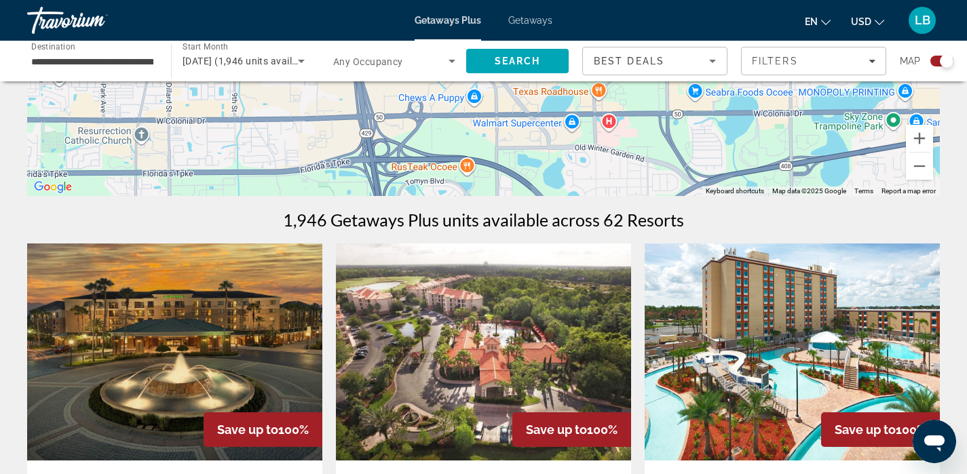
drag, startPoint x: 631, startPoint y: 149, endPoint x: 853, endPoint y: 122, distance: 222.9
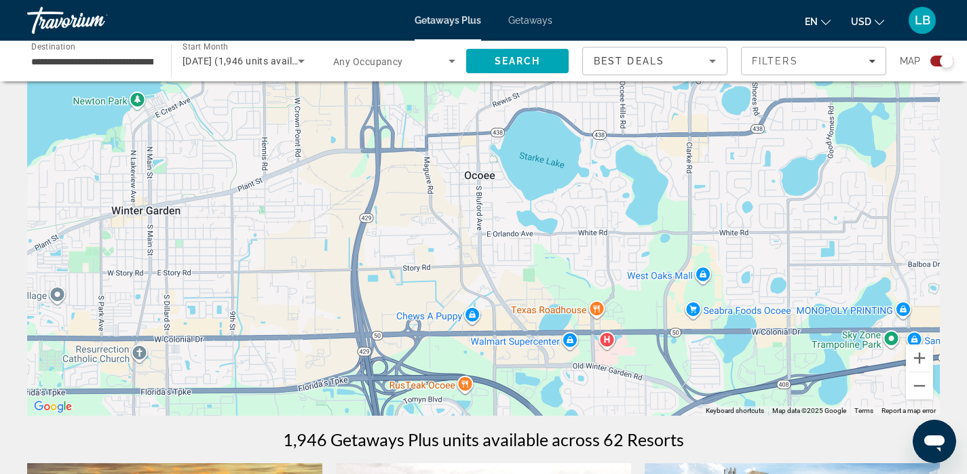
scroll to position [0, 0]
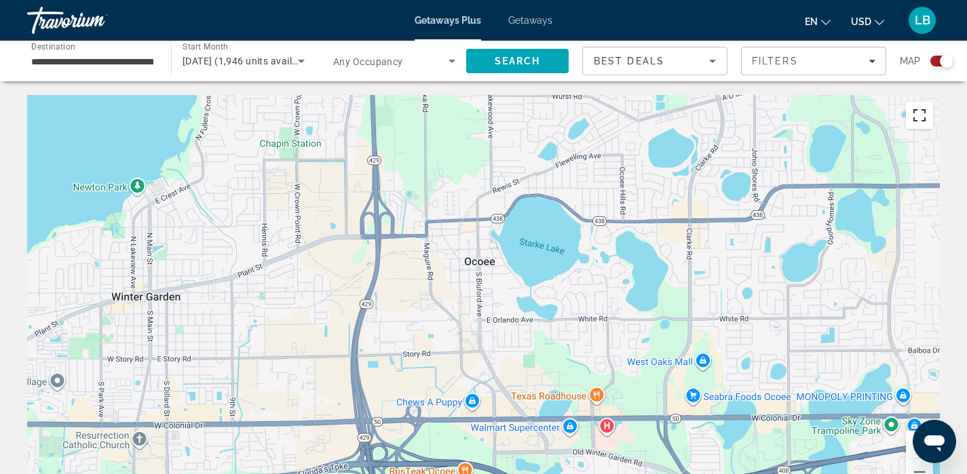
click at [925, 112] on button "Toggle fullscreen view" at bounding box center [919, 115] width 27 height 27
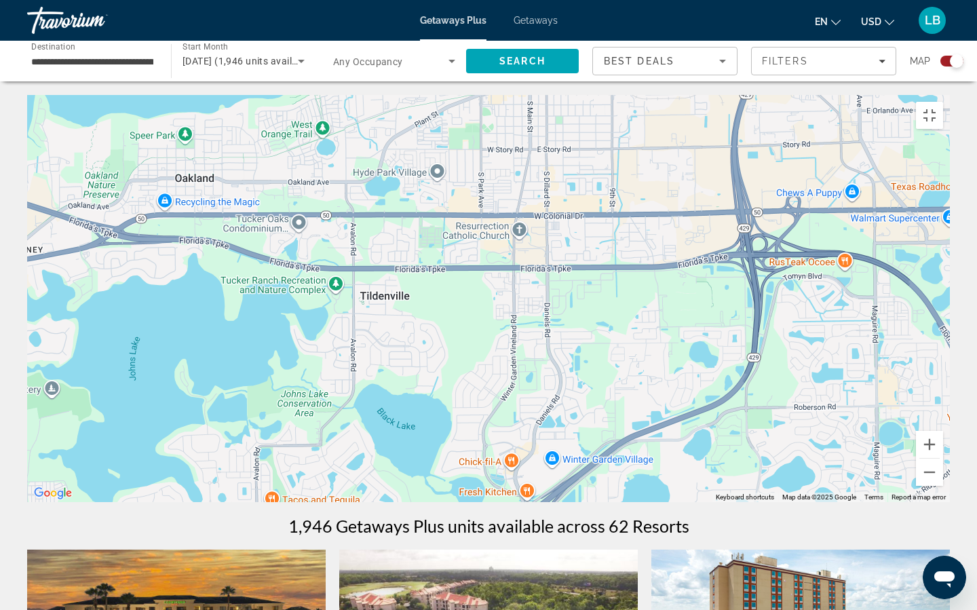
drag, startPoint x: 406, startPoint y: 352, endPoint x: 789, endPoint y: 141, distance: 436.8
click at [789, 141] on div "Main content" at bounding box center [488, 298] width 923 height 407
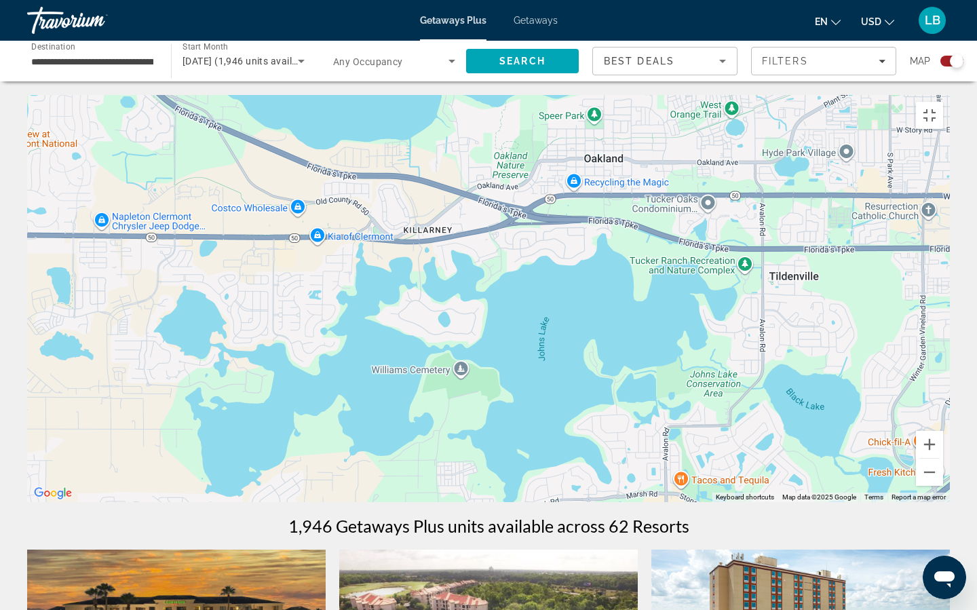
drag, startPoint x: 530, startPoint y: 331, endPoint x: 935, endPoint y: 308, distance: 405.9
click at [936, 310] on div "Main content" at bounding box center [488, 298] width 923 height 407
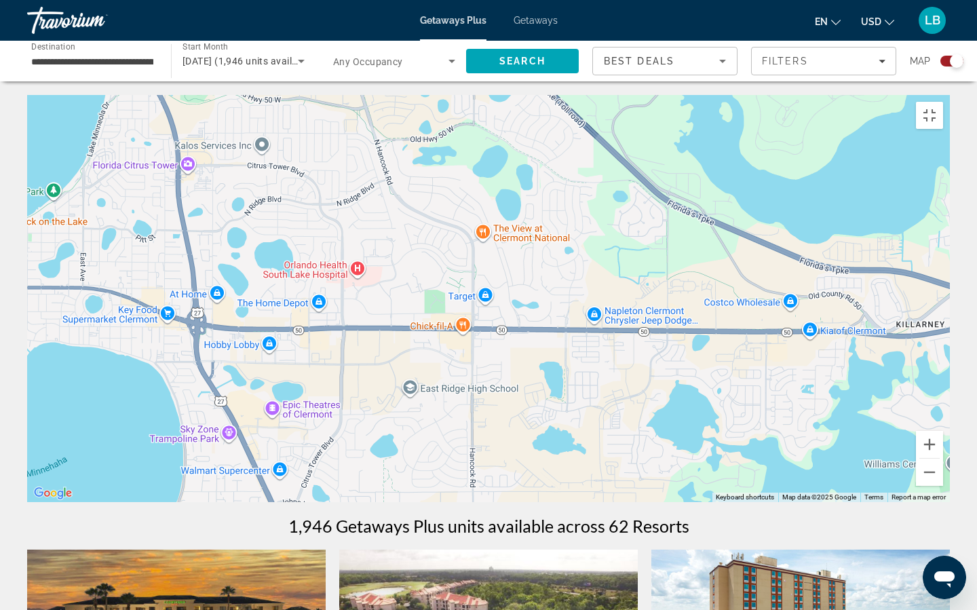
drag, startPoint x: 301, startPoint y: 284, endPoint x: 797, endPoint y: 381, distance: 504.9
click at [797, 381] on div "Main content" at bounding box center [488, 298] width 923 height 407
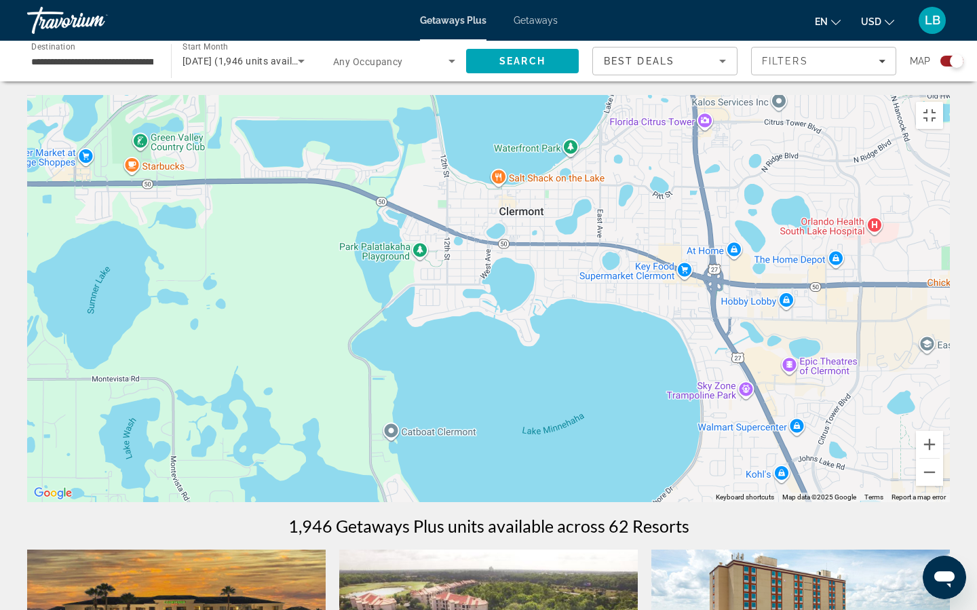
drag, startPoint x: 460, startPoint y: 444, endPoint x: 977, endPoint y: 401, distance: 518.3
click at [950, 401] on div "Main content" at bounding box center [488, 298] width 923 height 407
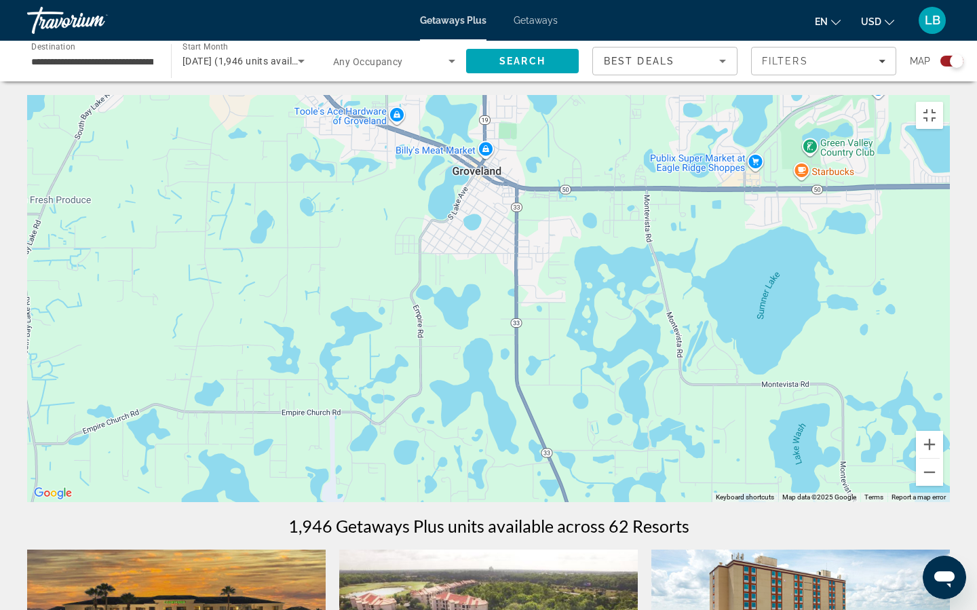
drag, startPoint x: 305, startPoint y: 332, endPoint x: 977, endPoint y: 335, distance: 671.3
click at [950, 336] on div "Main content" at bounding box center [488, 298] width 923 height 407
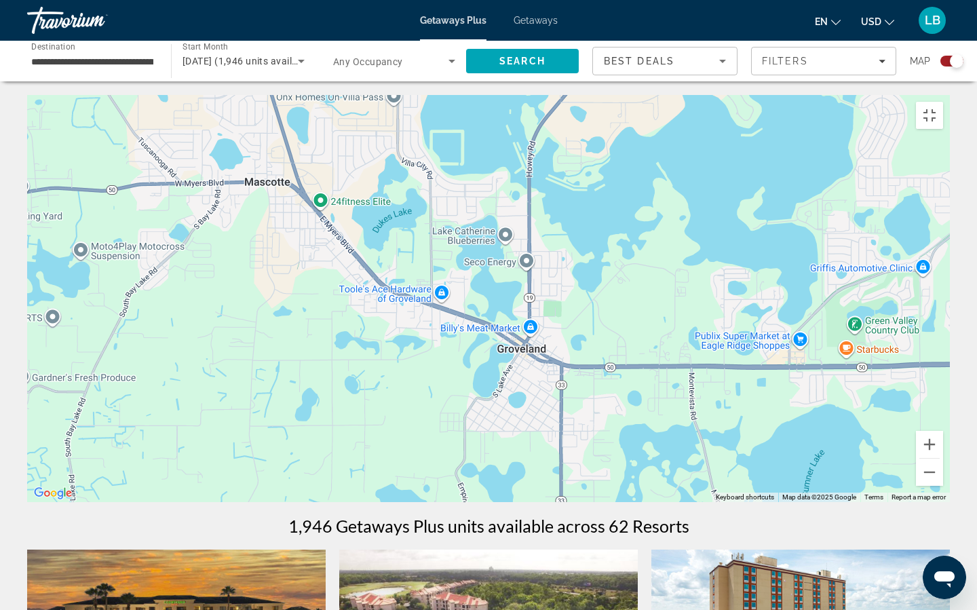
drag, startPoint x: 326, startPoint y: 270, endPoint x: 369, endPoint y: 449, distance: 183.4
click at [369, 449] on div "Main content" at bounding box center [488, 298] width 923 height 407
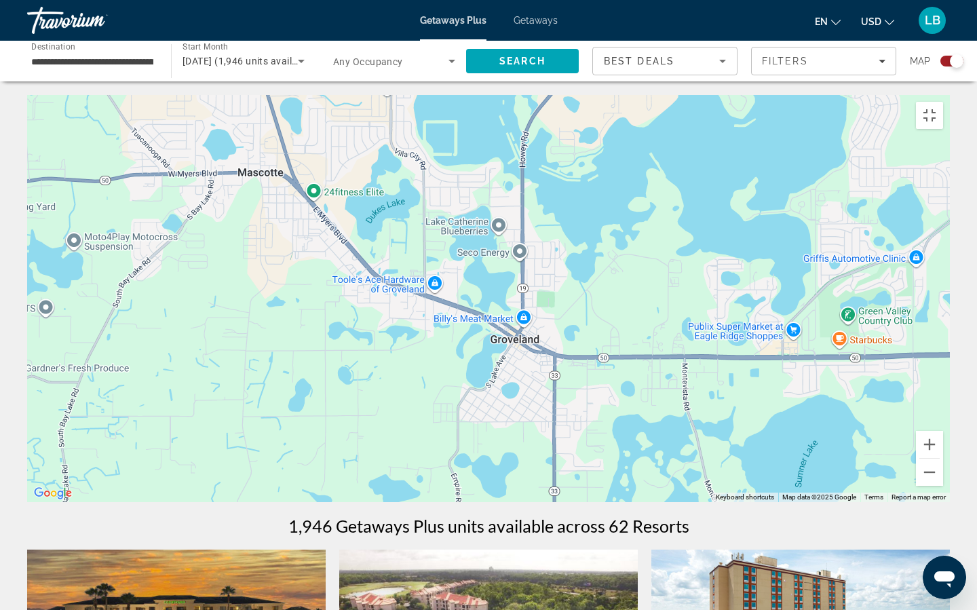
click at [444, 414] on div "Main content" at bounding box center [488, 298] width 923 height 407
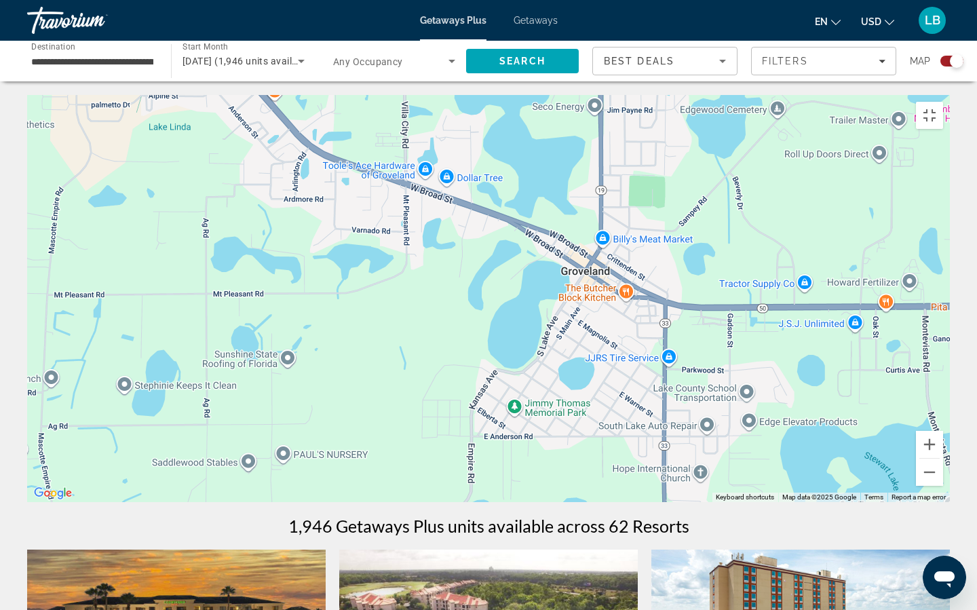
click at [444, 414] on div "Main content" at bounding box center [488, 298] width 923 height 407
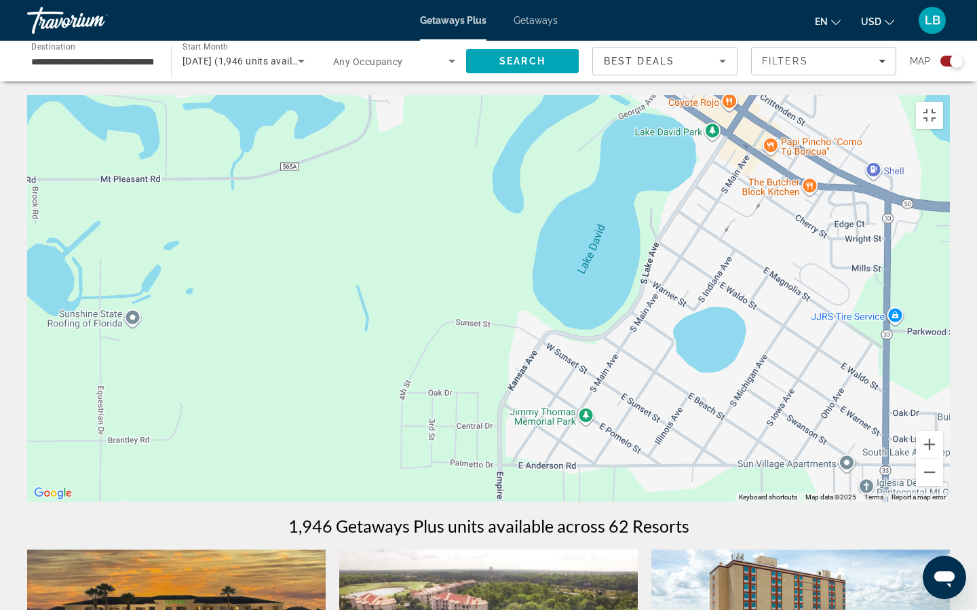
click at [444, 414] on div "Main content" at bounding box center [488, 298] width 923 height 407
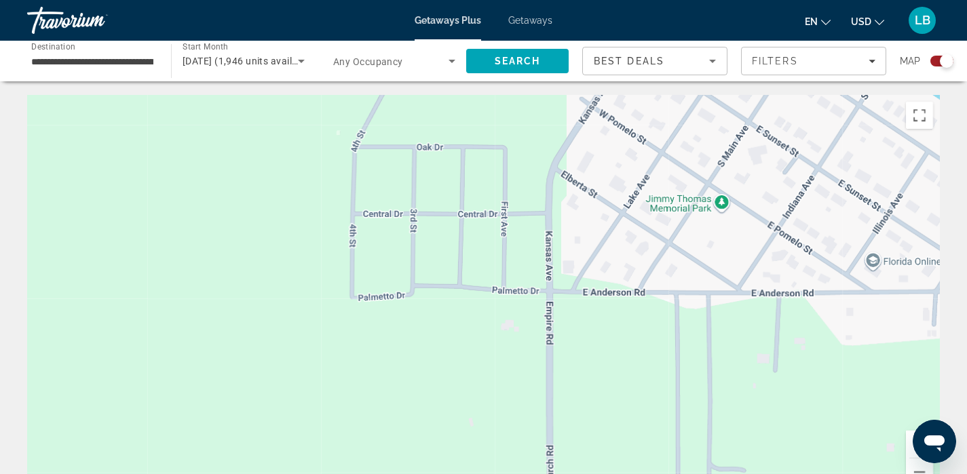
drag, startPoint x: 793, startPoint y: 340, endPoint x: 790, endPoint y: 105, distance: 235.5
click at [790, 105] on div "Main content" at bounding box center [483, 298] width 913 height 407
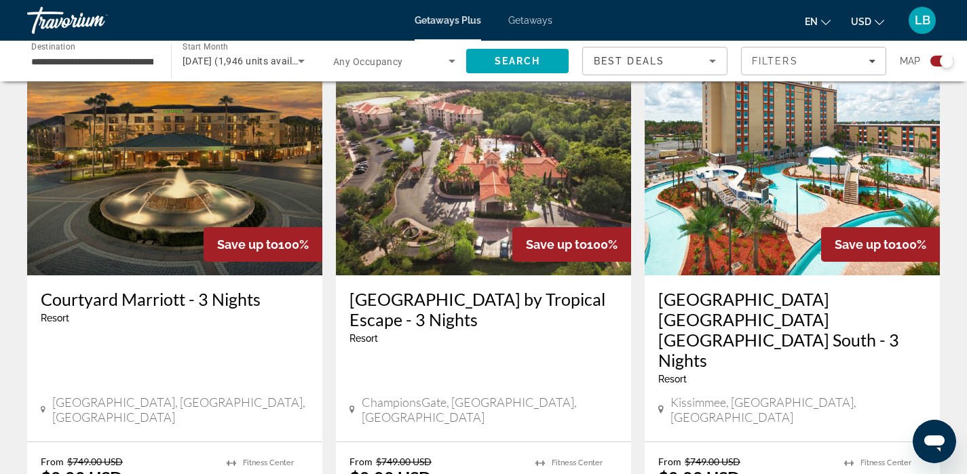
scroll to position [457, 0]
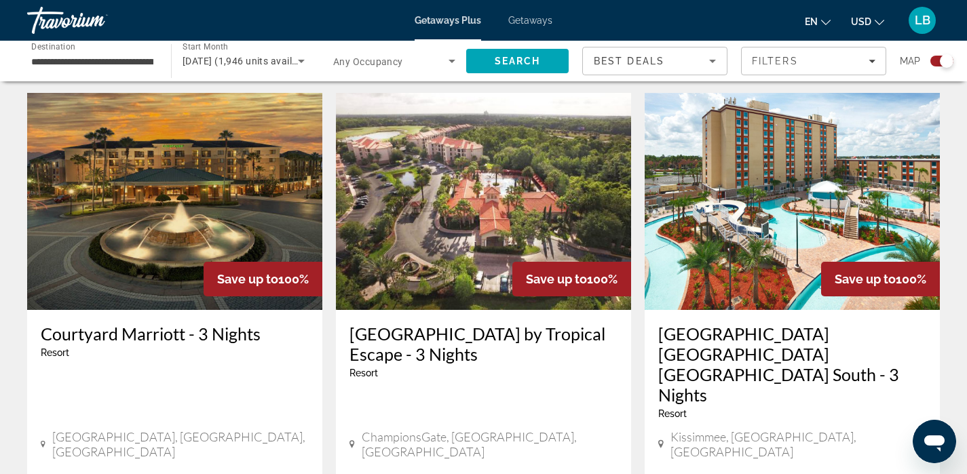
click at [781, 214] on img "Main content" at bounding box center [792, 201] width 295 height 217
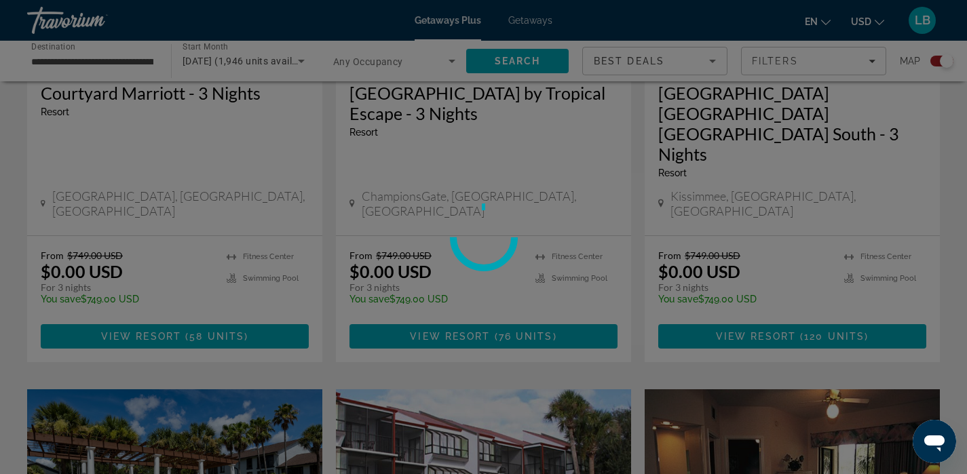
scroll to position [699, 0]
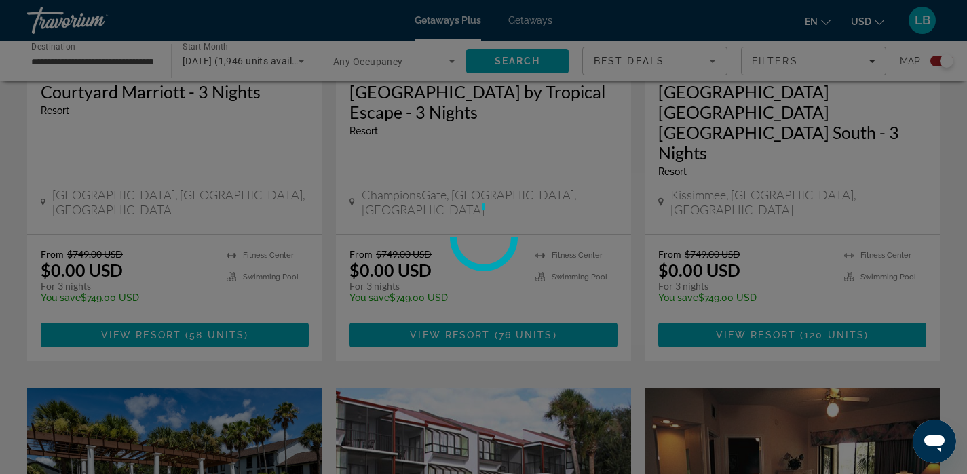
click at [768, 279] on div at bounding box center [483, 237] width 967 height 474
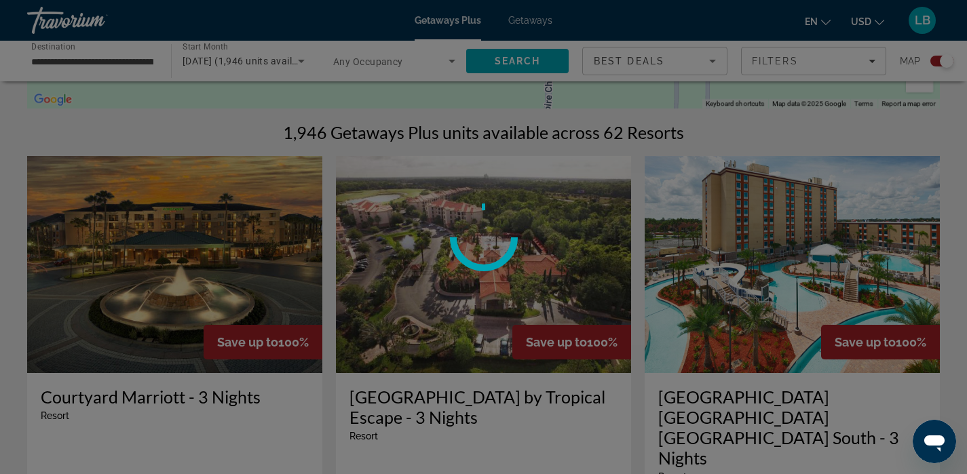
scroll to position [392, 0]
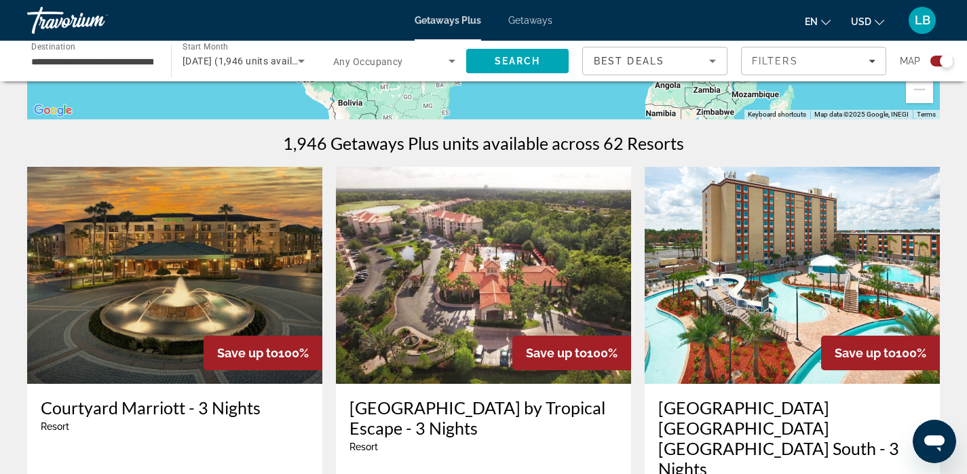
scroll to position [385, 0]
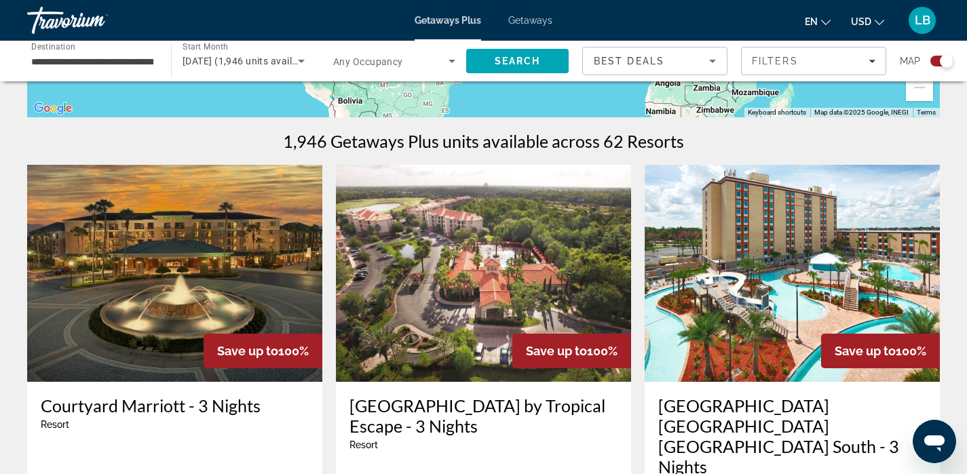
click at [765, 280] on img "Main content" at bounding box center [792, 273] width 295 height 217
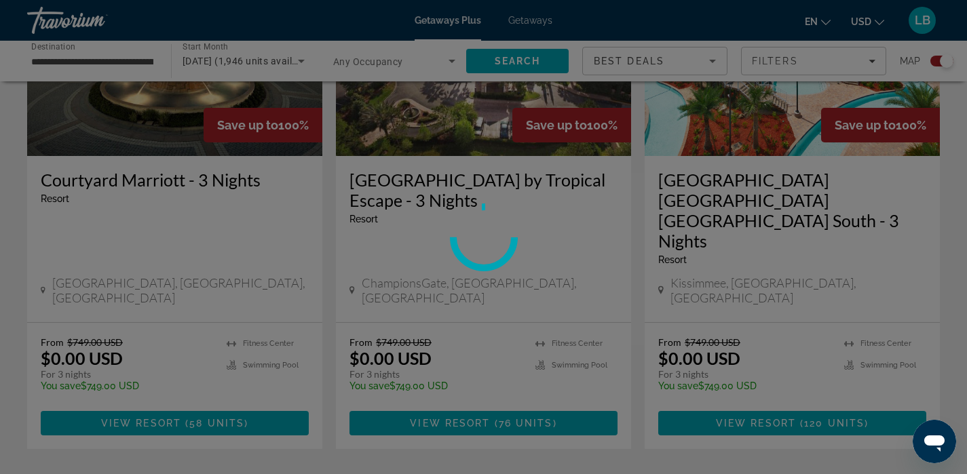
scroll to position [613, 0]
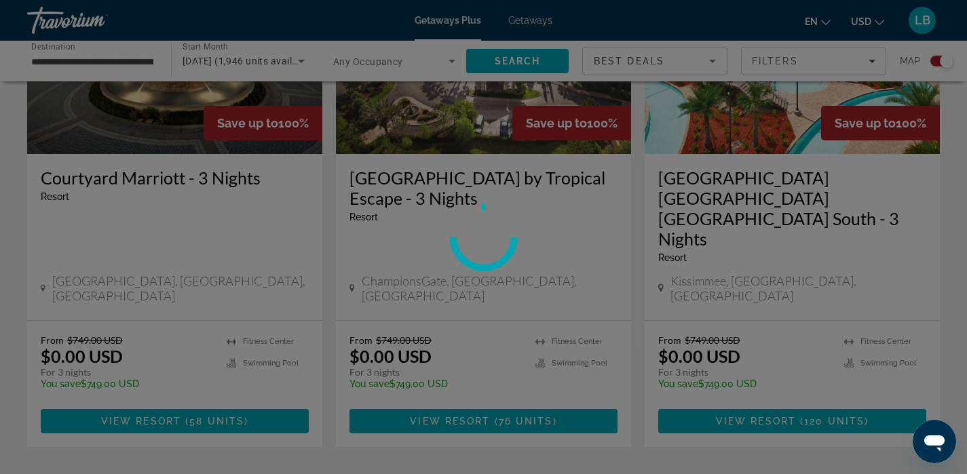
click at [734, 368] on div at bounding box center [483, 237] width 967 height 474
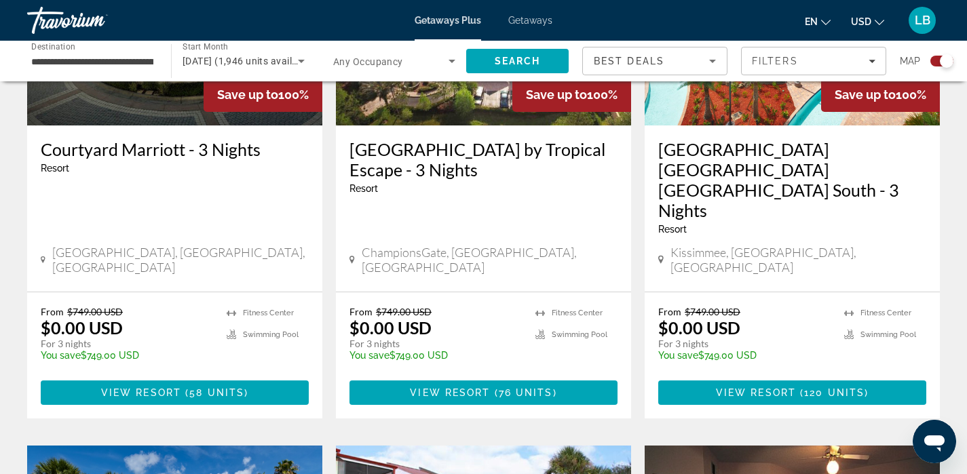
scroll to position [644, 0]
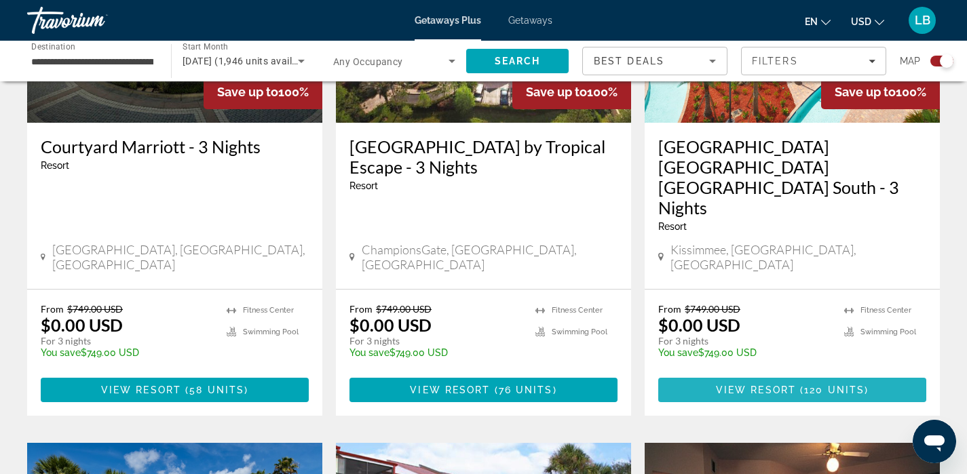
click at [810, 385] on span "120 units" at bounding box center [834, 390] width 60 height 11
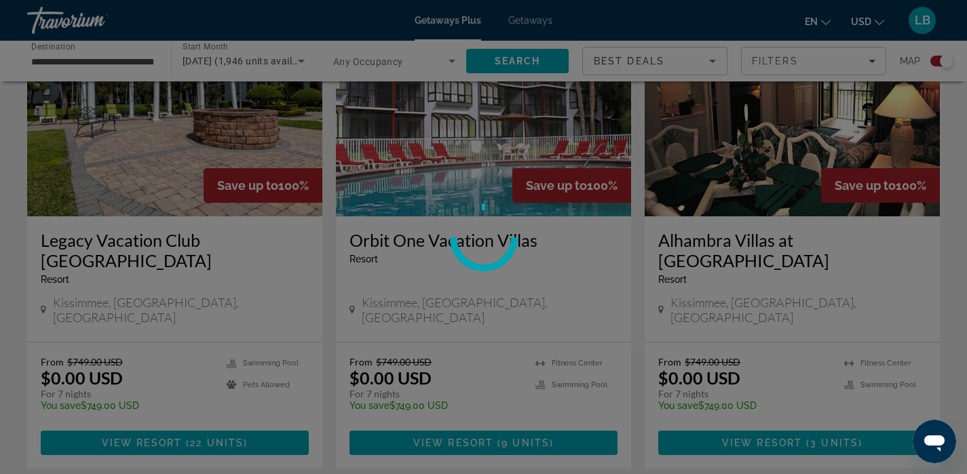
scroll to position [1089, 0]
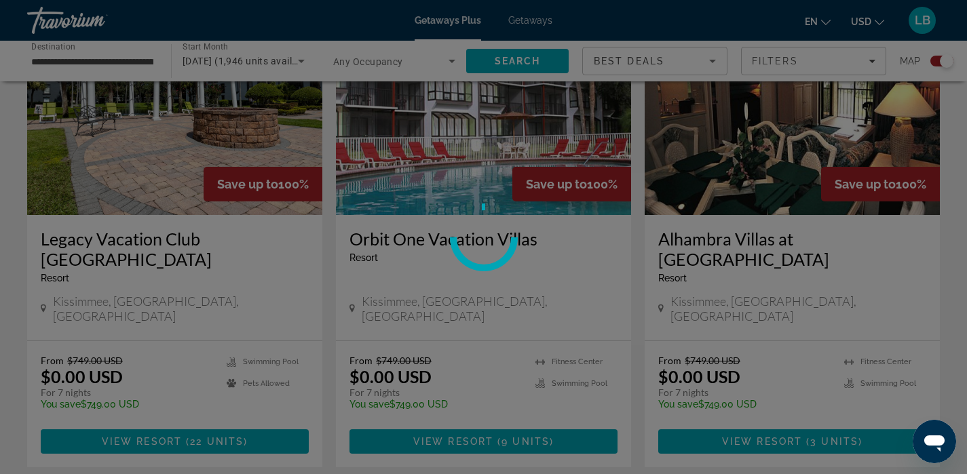
click at [164, 373] on div at bounding box center [483, 237] width 967 height 474
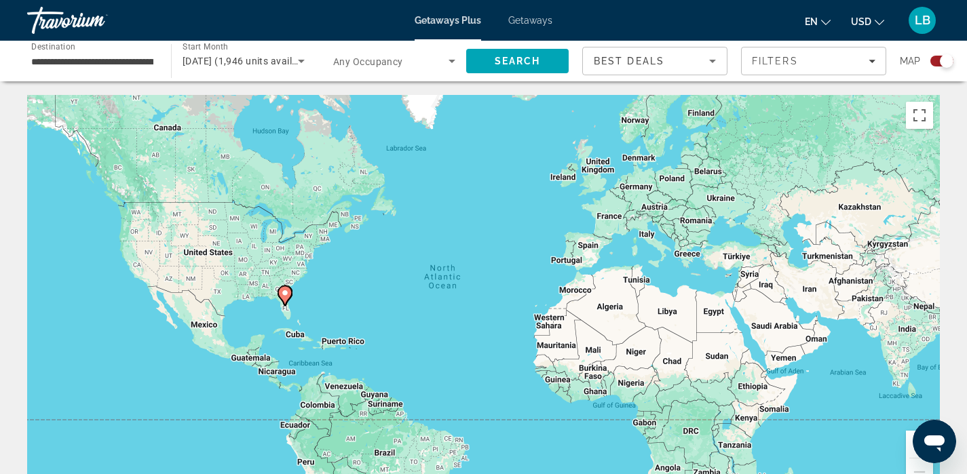
click at [299, 299] on div "To activate drag with keyboard, press Alt + Enter. Once in keyboard drag state,…" at bounding box center [483, 298] width 913 height 407
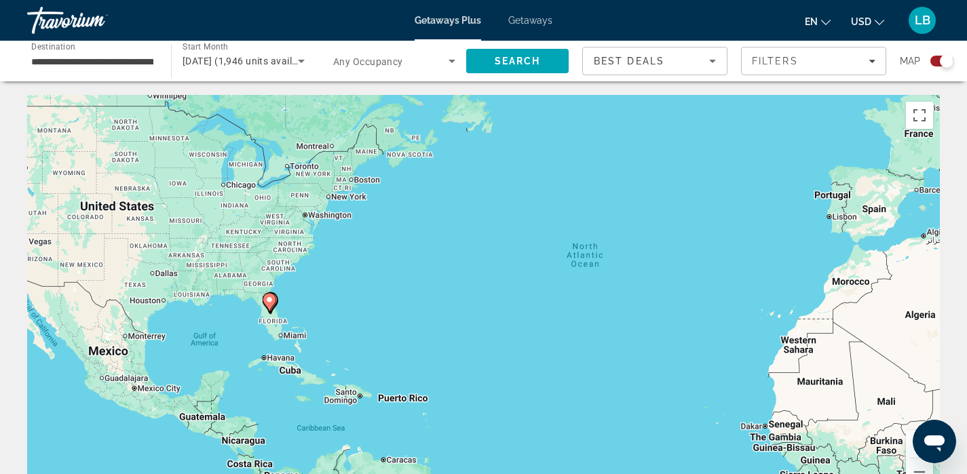
click at [299, 299] on div "To activate drag with keyboard, press Alt + Enter. Once in keyboard drag state,…" at bounding box center [483, 298] width 913 height 407
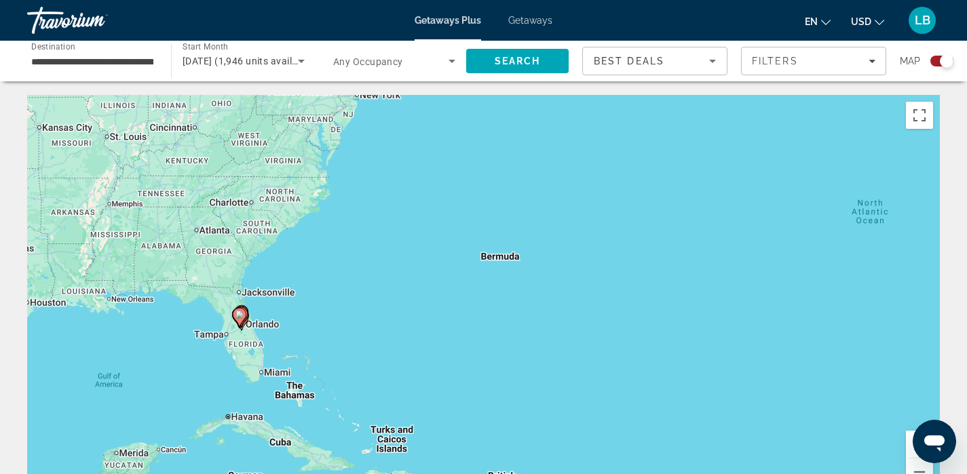
click at [299, 299] on div "To activate drag with keyboard, press Alt + Enter. Once in keyboard drag state,…" at bounding box center [483, 298] width 913 height 407
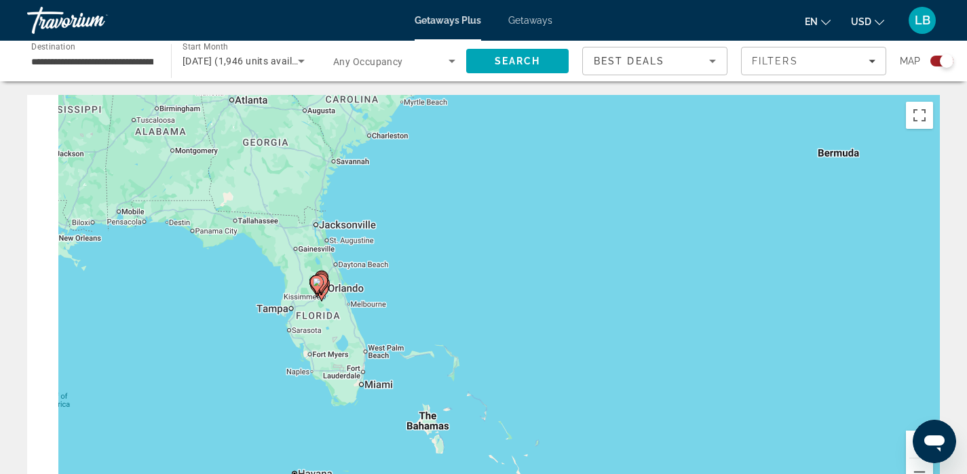
drag, startPoint x: 299, startPoint y: 299, endPoint x: 475, endPoint y: 221, distance: 192.4
click at [475, 221] on div "To activate drag with keyboard, press Alt + Enter. Once in keyboard drag state,…" at bounding box center [483, 298] width 913 height 407
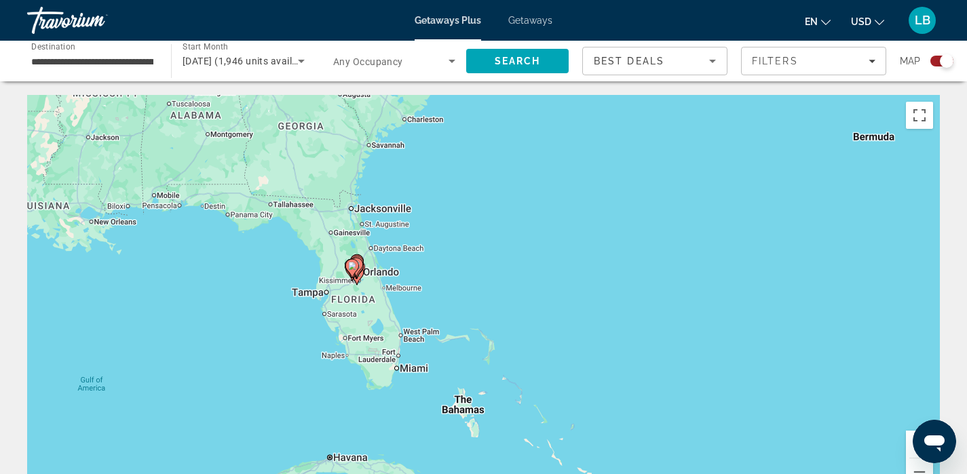
click at [338, 293] on div "To activate drag with keyboard, press Alt + Enter. Once in keyboard drag state,…" at bounding box center [483, 298] width 913 height 407
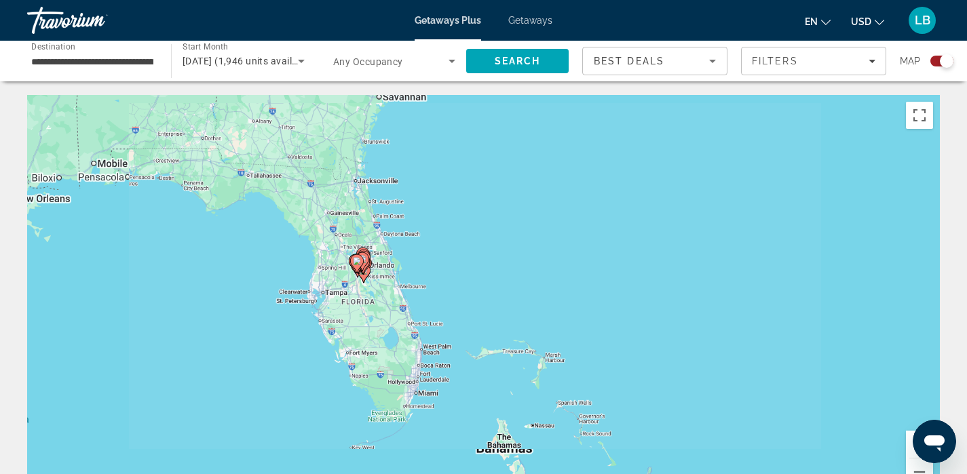
click at [338, 293] on div "To activate drag with keyboard, press Alt + Enter. Once in keyboard drag state,…" at bounding box center [483, 298] width 913 height 407
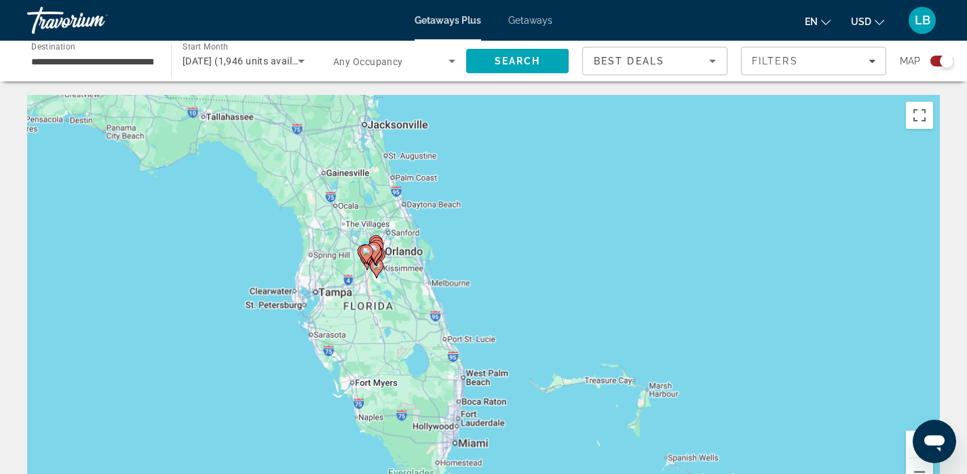
click at [338, 293] on div "To activate drag with keyboard, press Alt + Enter. Once in keyboard drag state,…" at bounding box center [483, 298] width 913 height 407
click at [368, 284] on div "To activate drag with keyboard, press Alt + Enter. Once in keyboard drag state,…" at bounding box center [483, 298] width 913 height 407
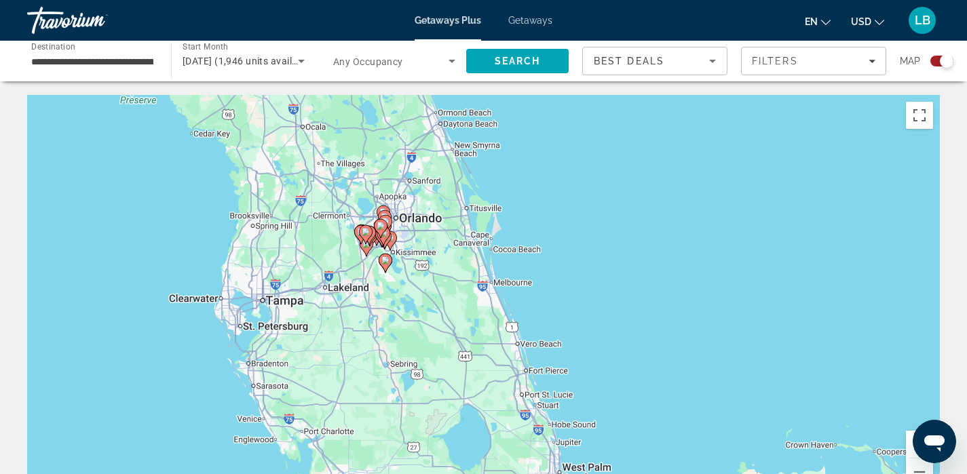
click at [368, 284] on div "To activate drag with keyboard, press Alt + Enter. Once in keyboard drag state,…" at bounding box center [483, 298] width 913 height 407
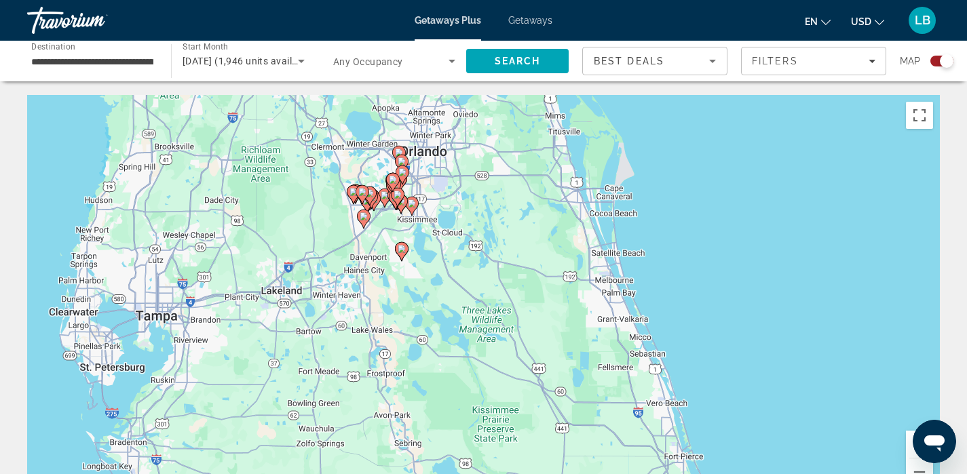
click at [368, 284] on div "To activate drag with keyboard, press Alt + Enter. Once in keyboard drag state,…" at bounding box center [483, 298] width 913 height 407
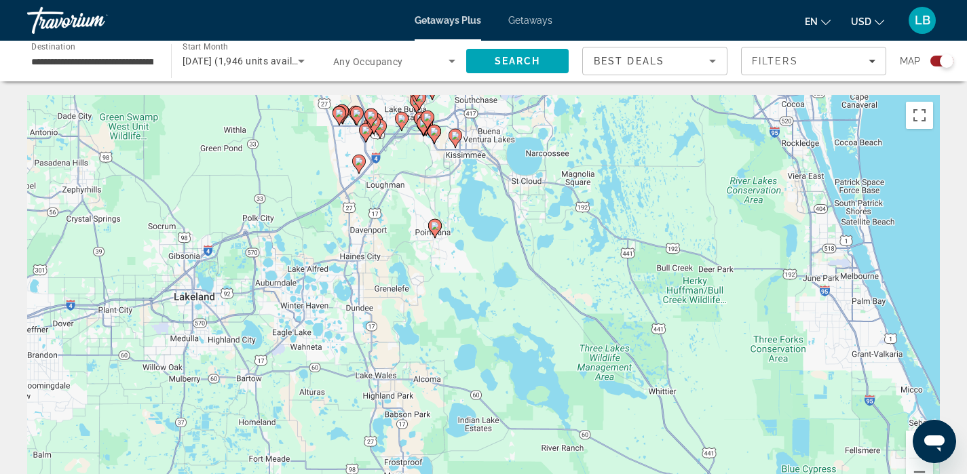
click at [381, 226] on div "To activate drag with keyboard, press Alt + Enter. Once in keyboard drag state,…" at bounding box center [483, 298] width 913 height 407
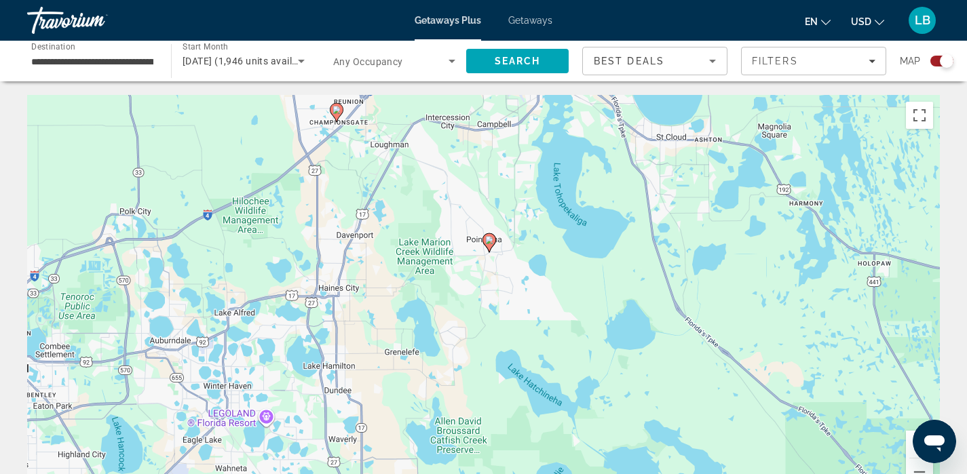
click at [398, 183] on div "To activate drag with keyboard, press Alt + Enter. Once in keyboard drag state,…" at bounding box center [483, 298] width 913 height 407
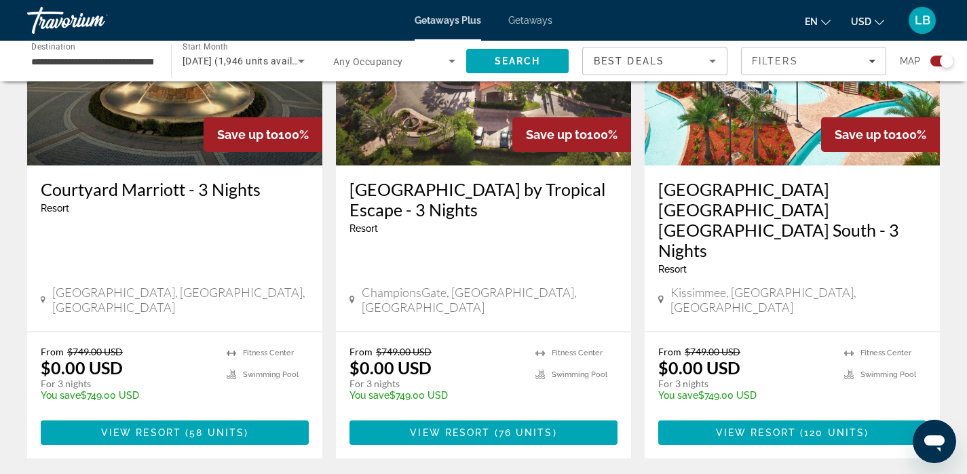
scroll to position [592, 0]
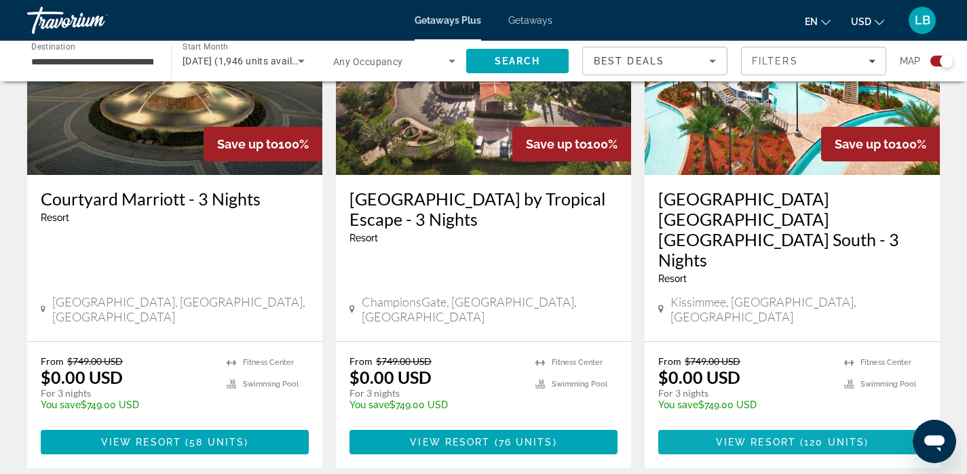
click at [791, 437] on span "View Resort" at bounding box center [756, 442] width 80 height 11
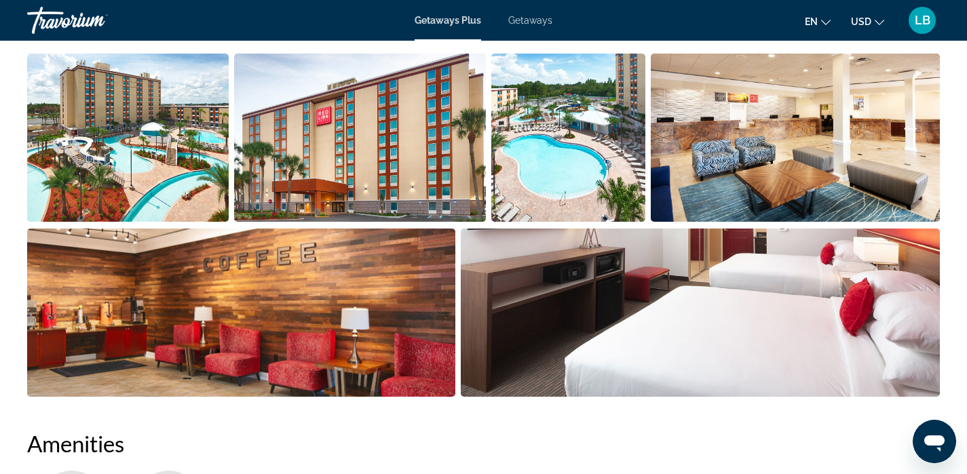
scroll to position [696, 0]
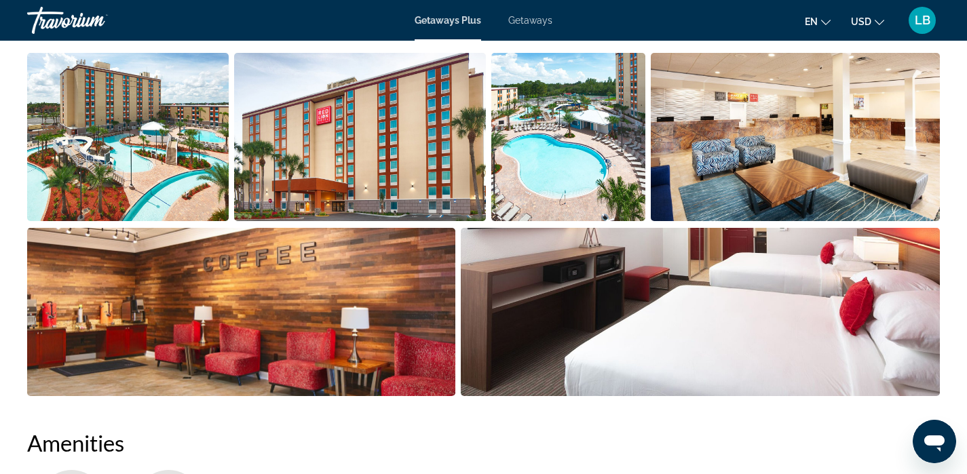
click at [523, 129] on img "Open full-screen image slider" at bounding box center [568, 137] width 154 height 168
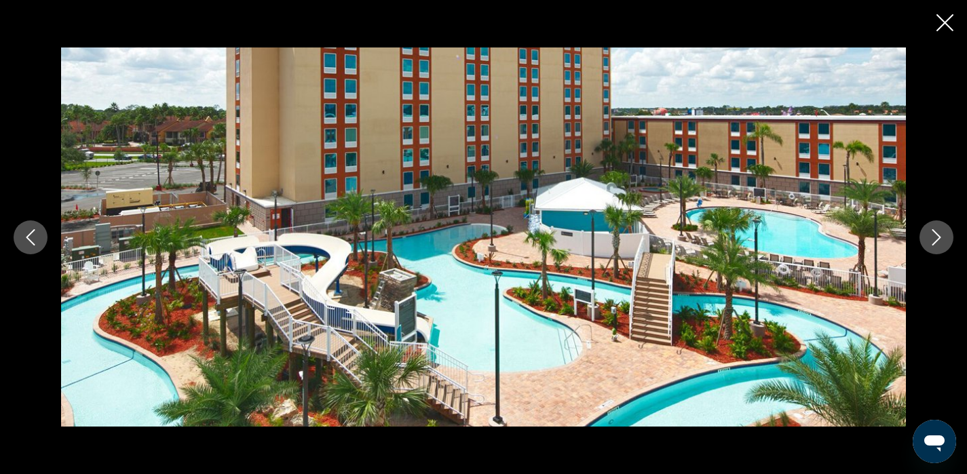
click at [941, 240] on icon "Next image" at bounding box center [937, 237] width 16 height 16
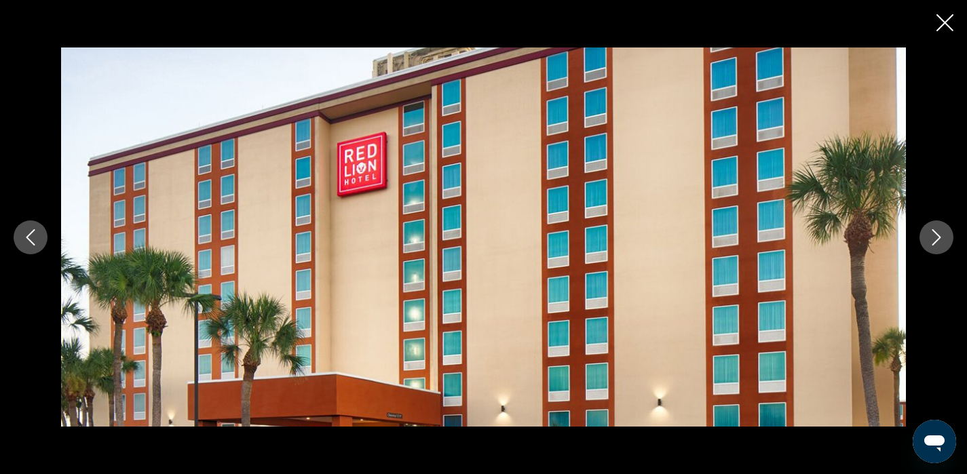
click at [941, 240] on icon "Next image" at bounding box center [937, 237] width 16 height 16
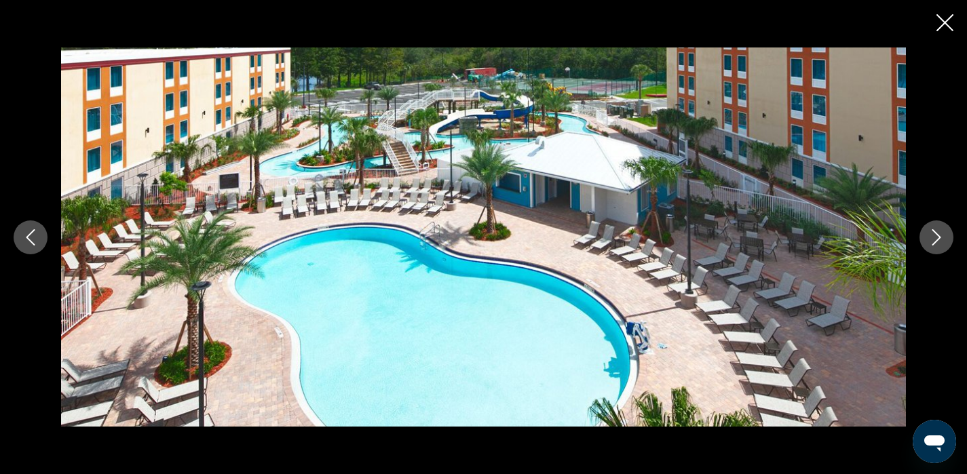
click at [940, 240] on icon "Next image" at bounding box center [937, 237] width 16 height 16
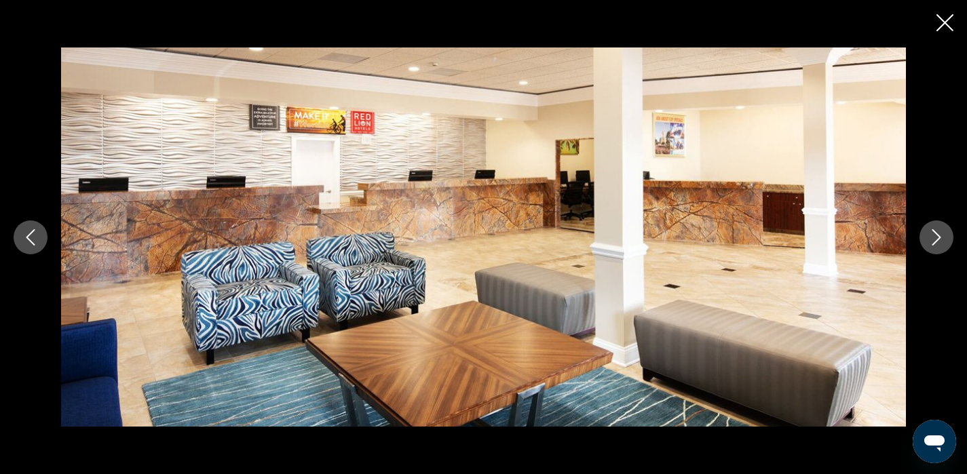
click at [940, 240] on icon "Next image" at bounding box center [937, 237] width 16 height 16
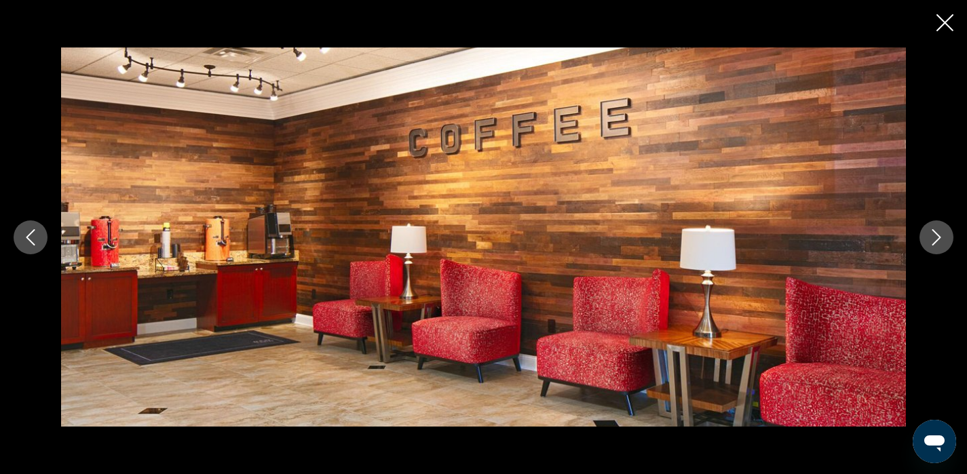
click at [940, 240] on icon "Next image" at bounding box center [937, 237] width 16 height 16
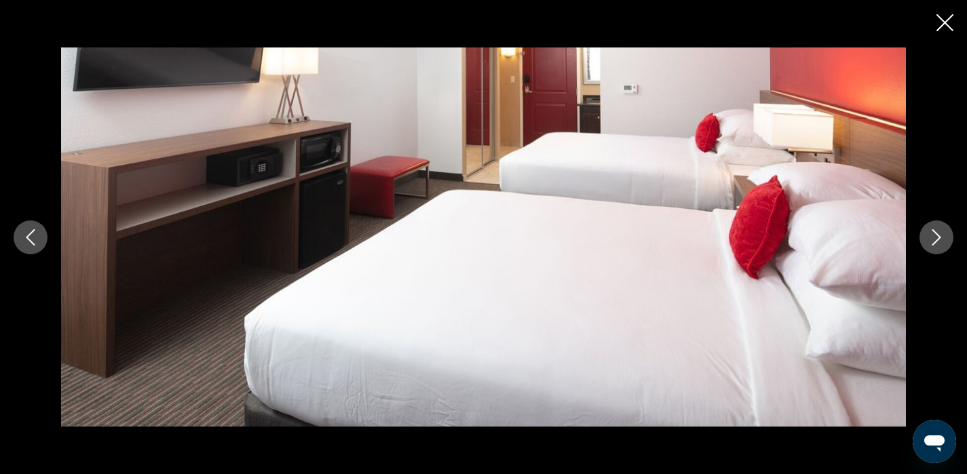
click at [940, 240] on icon "Next image" at bounding box center [937, 237] width 16 height 16
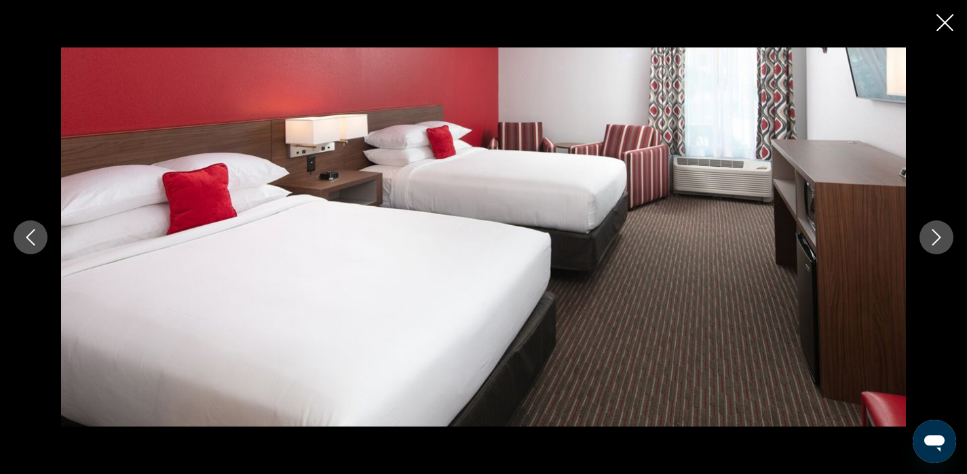
click at [940, 240] on icon "Next image" at bounding box center [937, 237] width 16 height 16
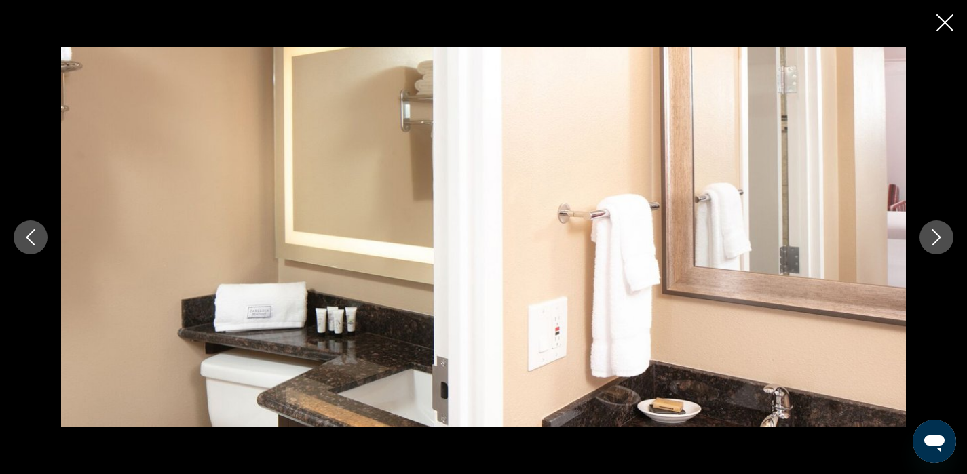
click at [940, 240] on icon "Next image" at bounding box center [937, 237] width 16 height 16
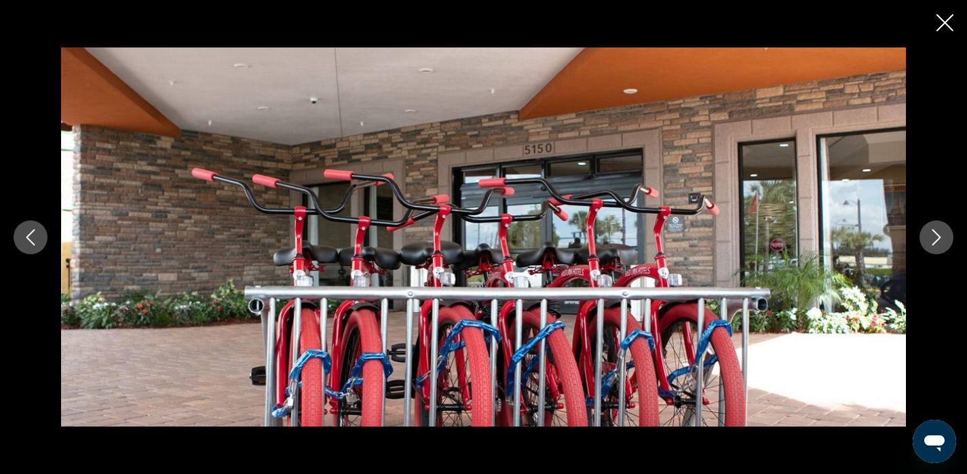
click at [940, 240] on icon "Next image" at bounding box center [937, 237] width 16 height 16
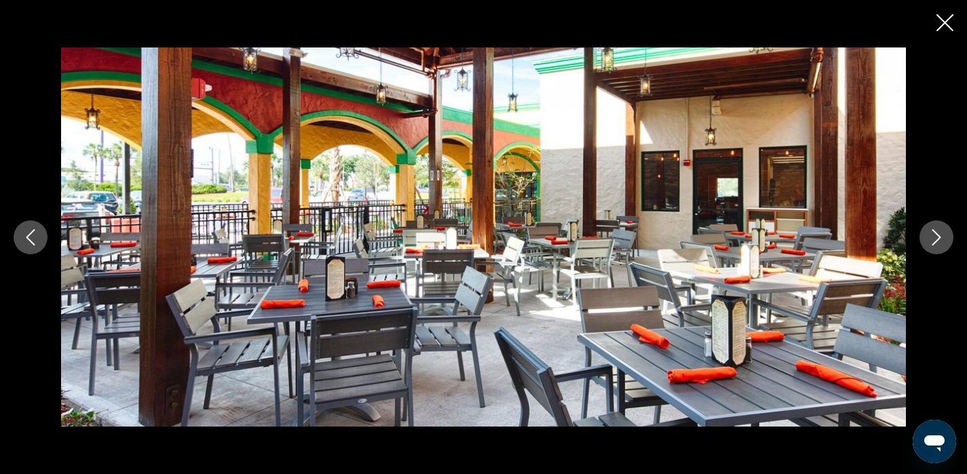
click at [940, 240] on icon "Next image" at bounding box center [937, 237] width 16 height 16
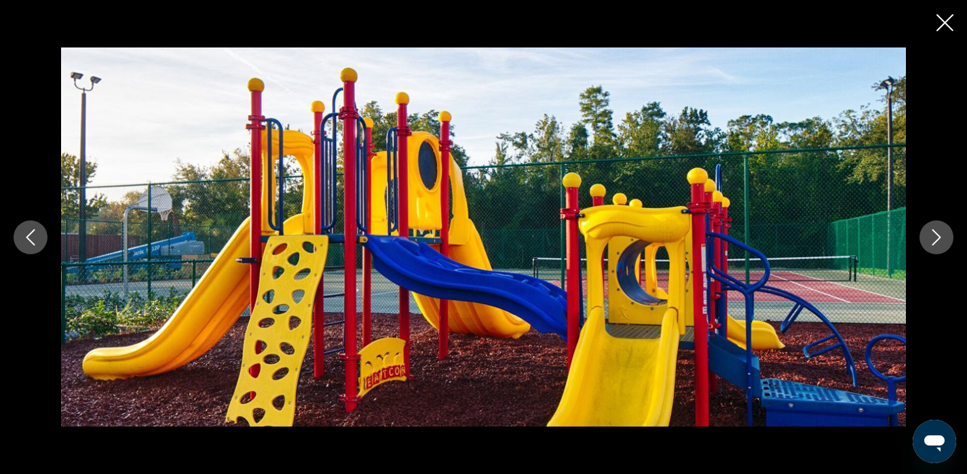
click at [940, 240] on icon "Next image" at bounding box center [937, 237] width 16 height 16
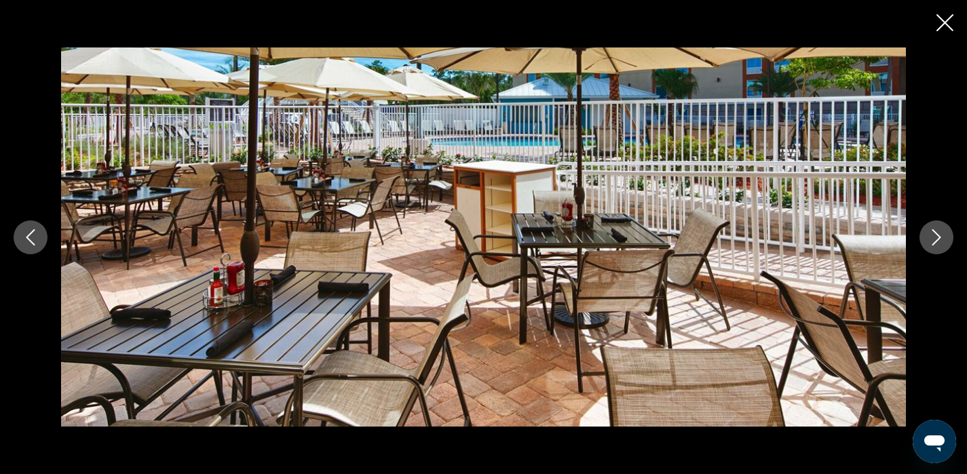
click at [940, 240] on icon "Next image" at bounding box center [937, 237] width 16 height 16
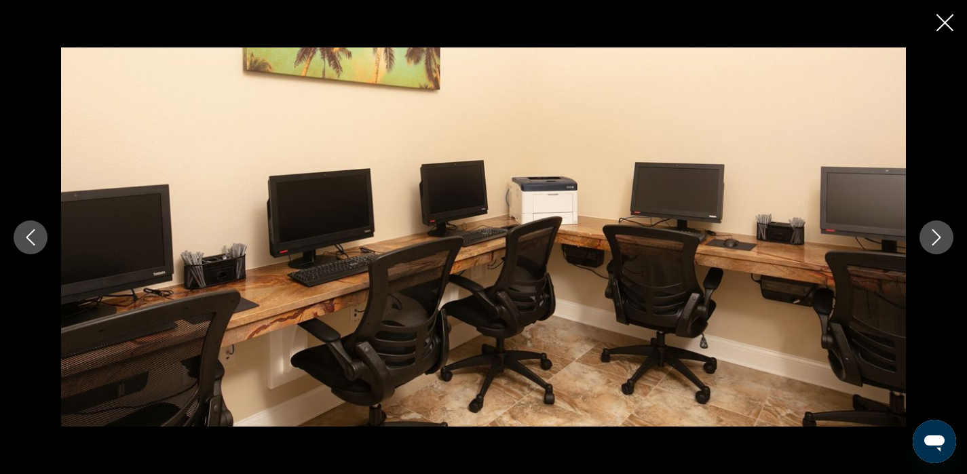
click at [940, 240] on icon "Next image" at bounding box center [937, 237] width 16 height 16
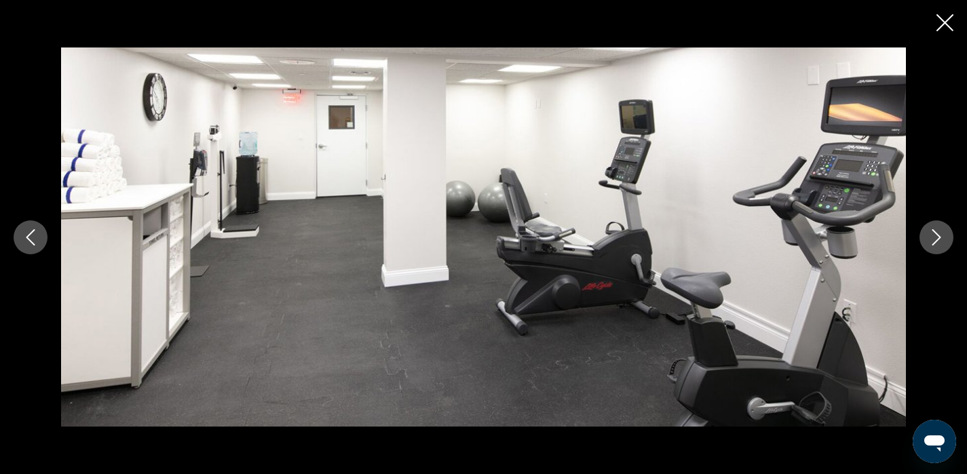
click at [940, 240] on icon "Next image" at bounding box center [937, 237] width 16 height 16
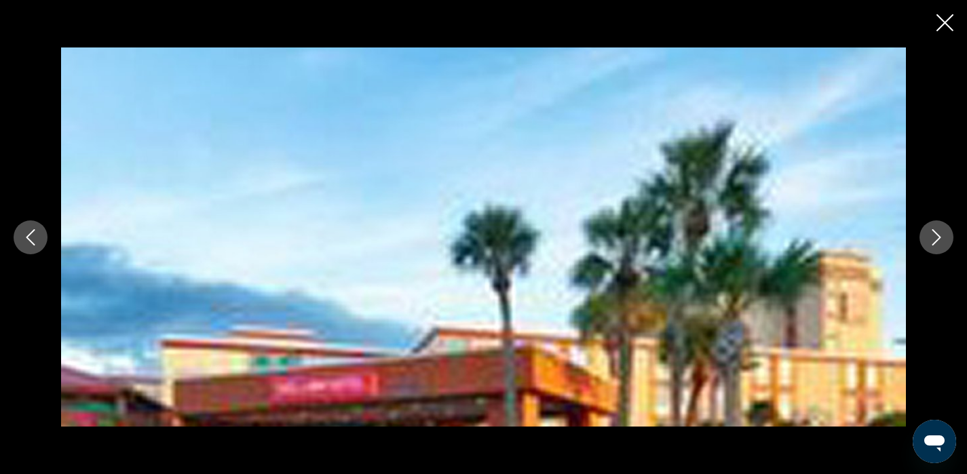
click at [940, 240] on icon "Next image" at bounding box center [937, 237] width 16 height 16
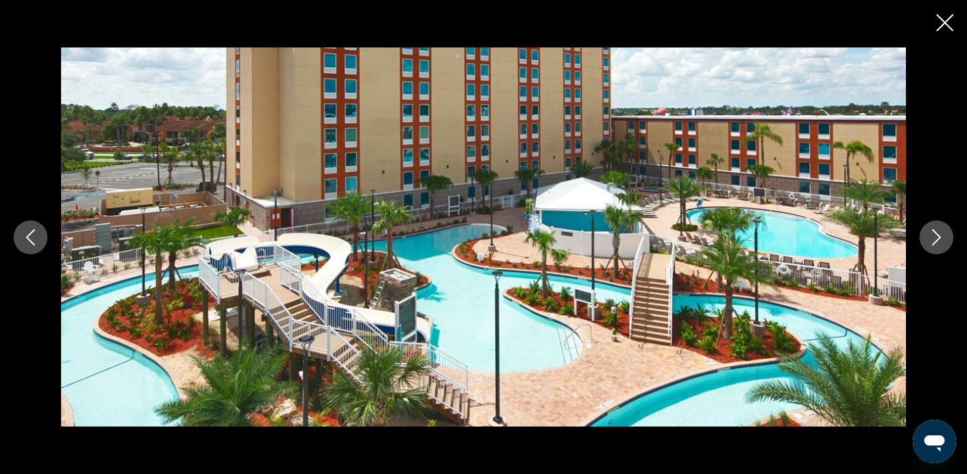
click at [940, 240] on icon "Next image" at bounding box center [937, 237] width 16 height 16
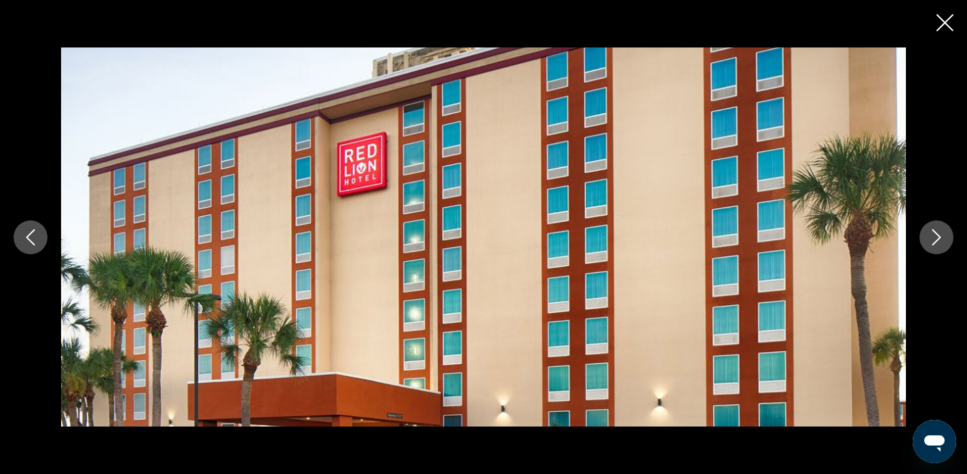
click at [946, 20] on icon "Close slideshow" at bounding box center [945, 22] width 17 height 17
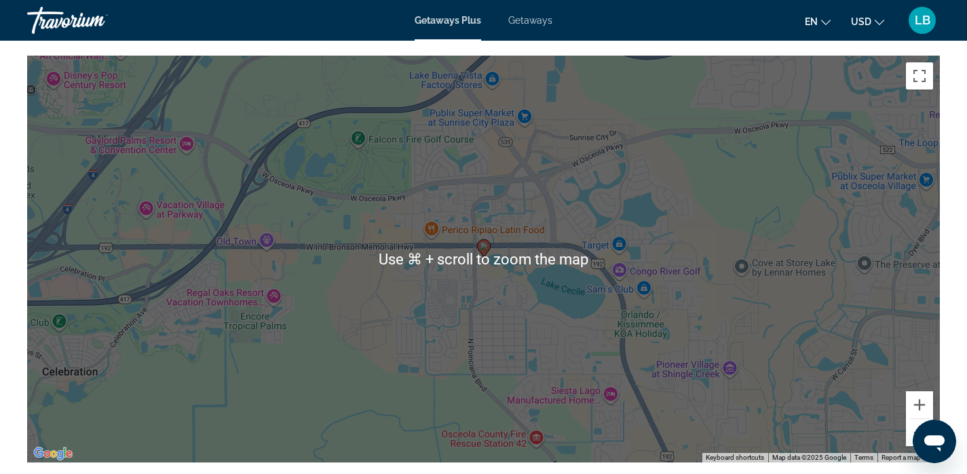
scroll to position [1521, 0]
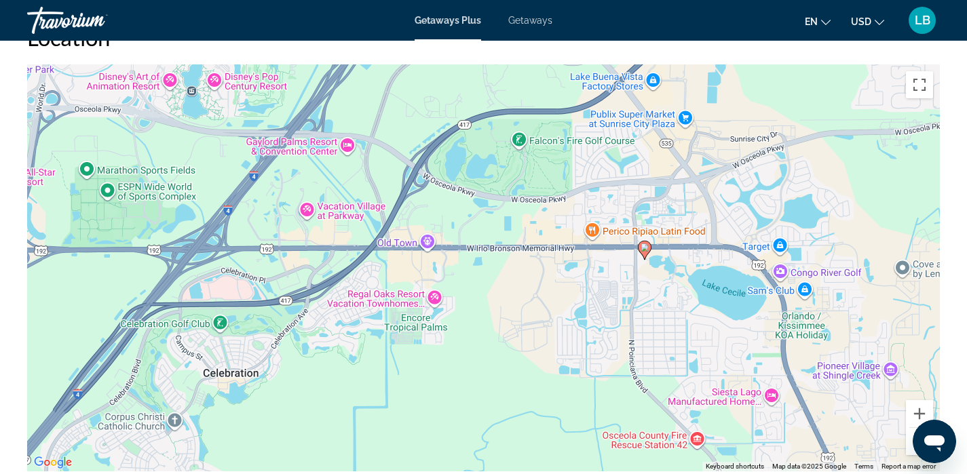
drag, startPoint x: 448, startPoint y: 306, endPoint x: 610, endPoint y: 298, distance: 162.4
click at [610, 299] on div "To activate drag with keyboard, press Alt + Enter. Once in keyboard drag state,…" at bounding box center [483, 267] width 913 height 407
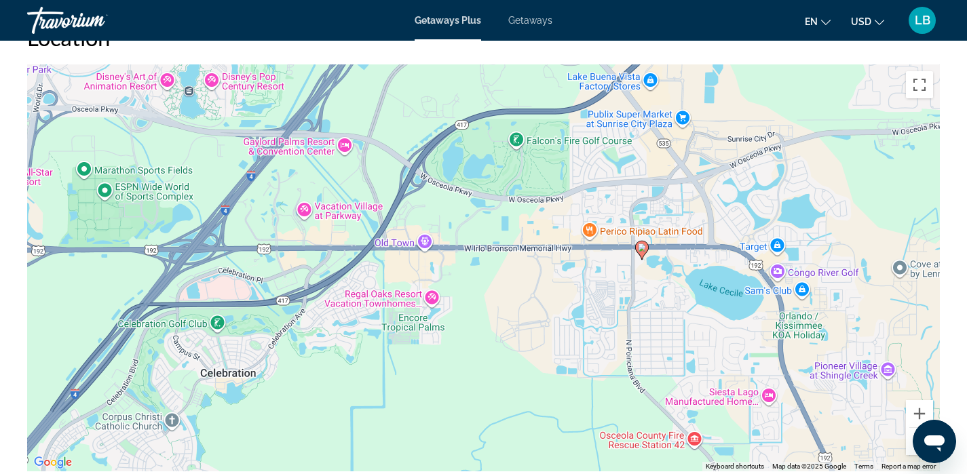
click at [642, 250] on image "Main content" at bounding box center [642, 248] width 8 height 8
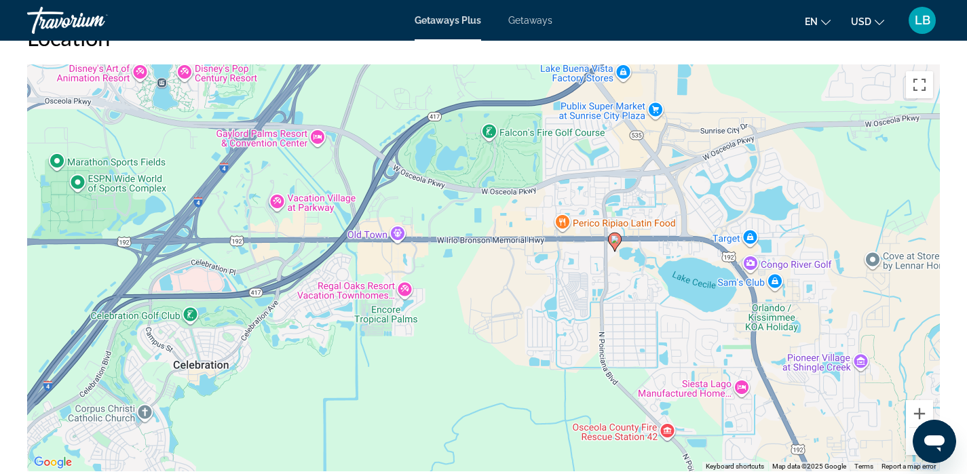
drag, startPoint x: 561, startPoint y: 317, endPoint x: 533, endPoint y: 309, distance: 29.6
click at [534, 310] on div "To activate drag with keyboard, press Alt + Enter. Once in keyboard drag state,…" at bounding box center [483, 267] width 913 height 407
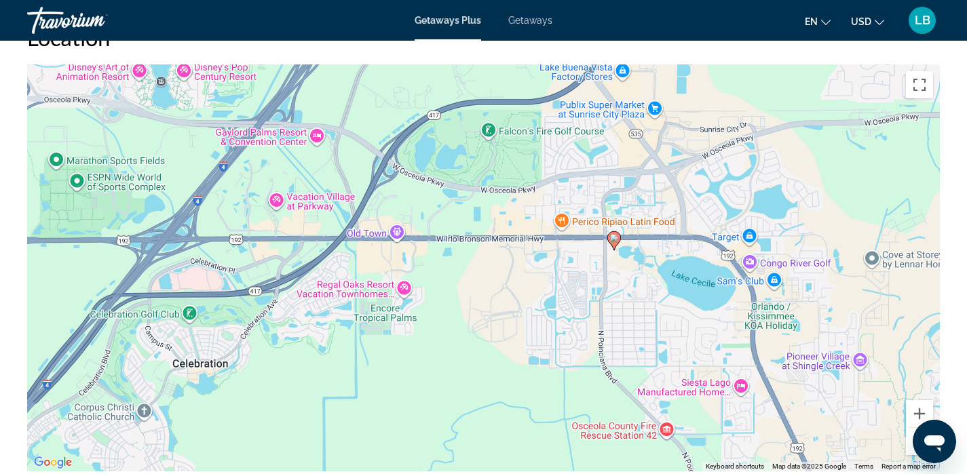
click at [614, 239] on image "Main content" at bounding box center [614, 238] width 8 height 8
click at [620, 49] on h2 "Location" at bounding box center [483, 37] width 913 height 27
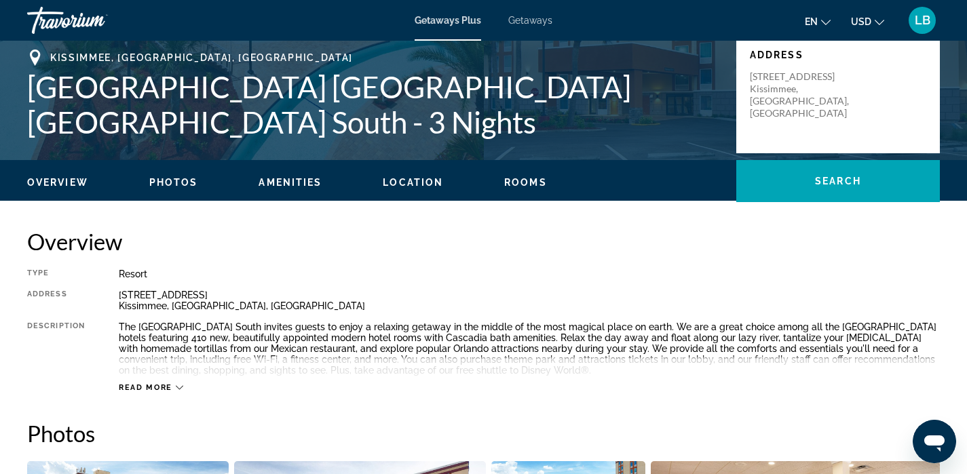
scroll to position [289, 0]
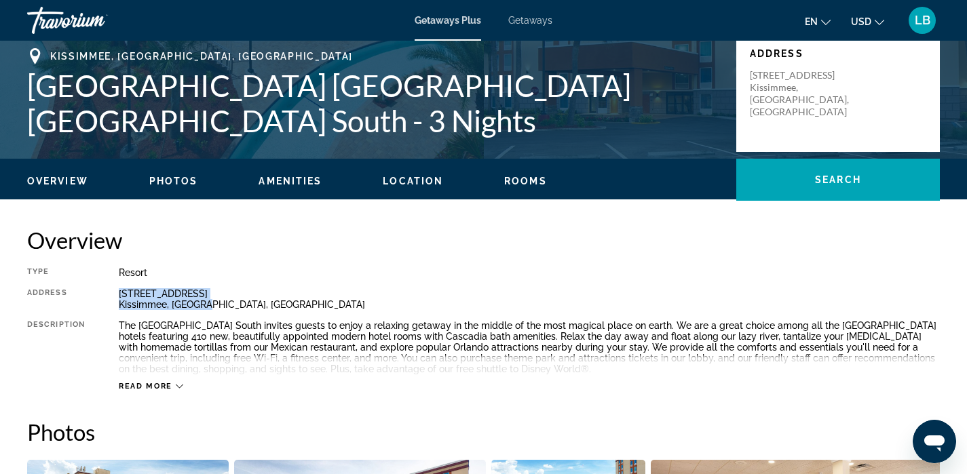
drag, startPoint x: 206, startPoint y: 302, endPoint x: 115, endPoint y: 289, distance: 91.2
click at [115, 289] on div "Type Resort All-Inclusive No All-Inclusive Address 5150 West US Hwy 192 Kissimm…" at bounding box center [483, 329] width 913 height 124
copy div "5150 West US Hwy 192 Kissimmee, FL, USA"
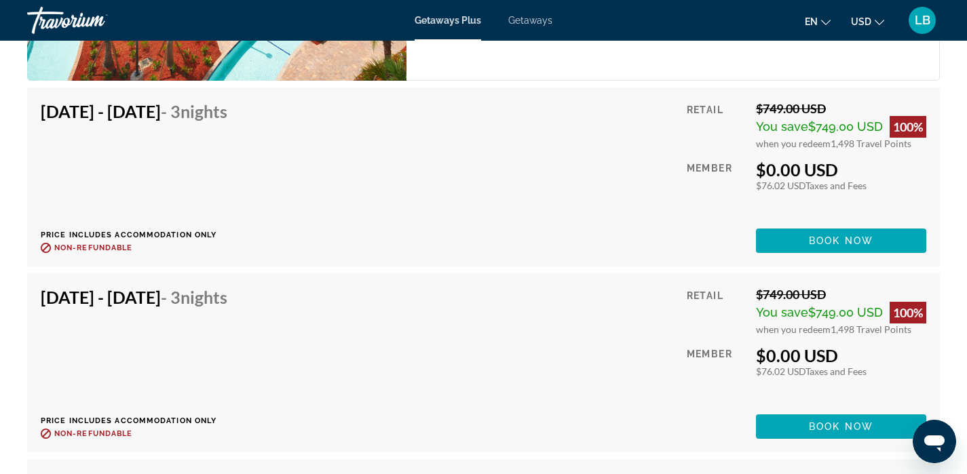
scroll to position [2357, 0]
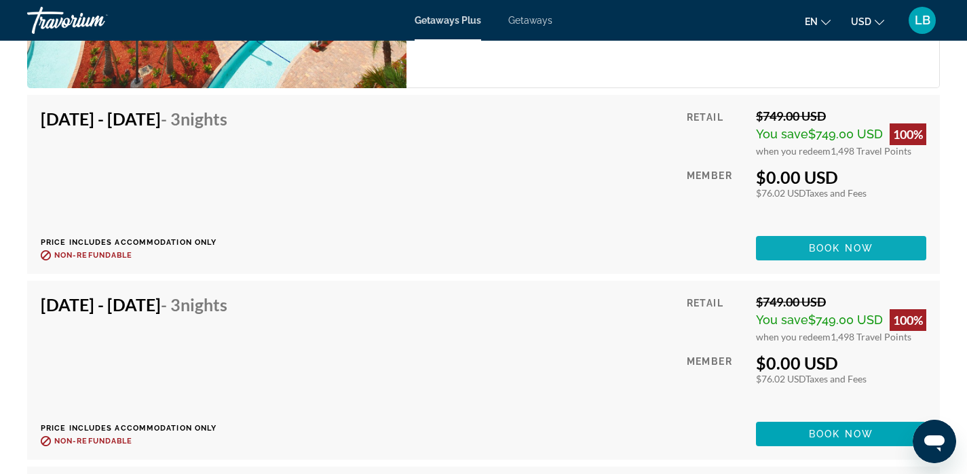
click at [830, 246] on span "Book now" at bounding box center [841, 248] width 64 height 11
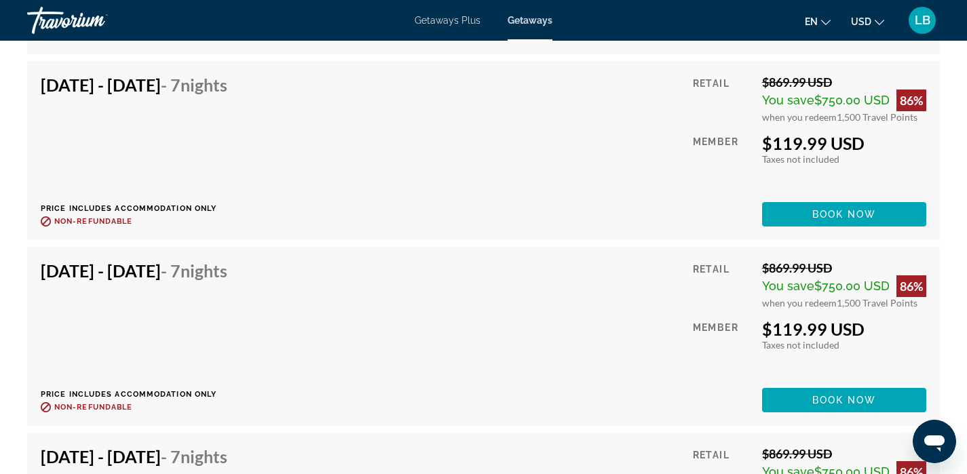
scroll to position [2879, 0]
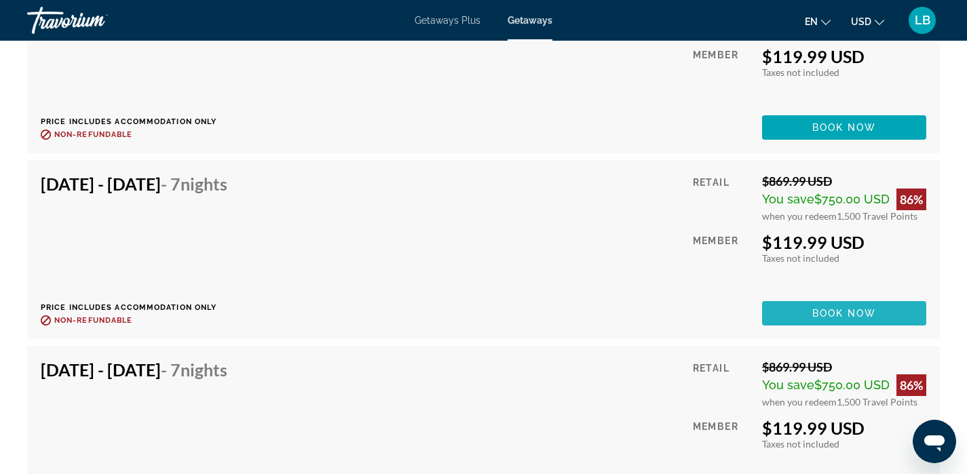
click at [852, 314] on span "Book now" at bounding box center [844, 313] width 64 height 11
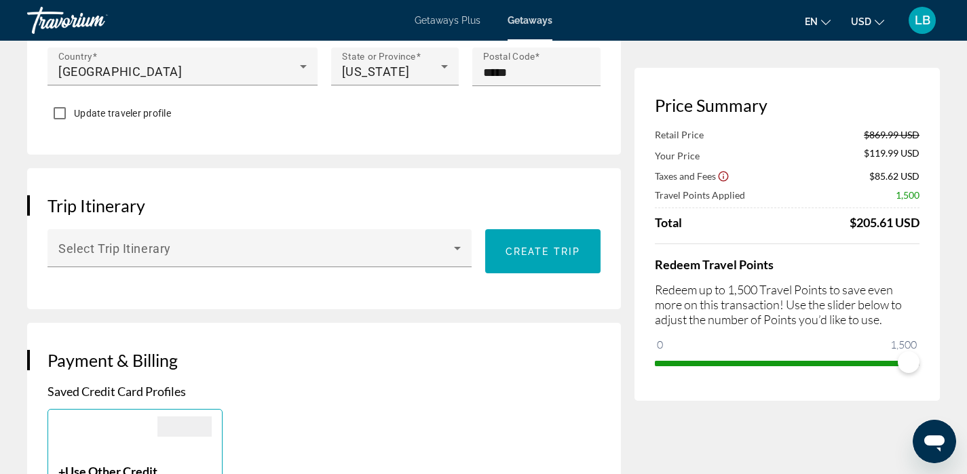
scroll to position [671, 0]
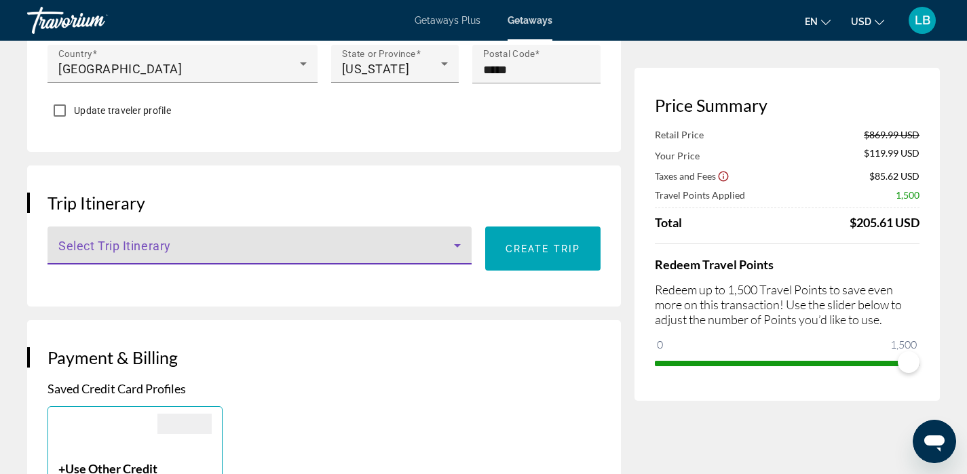
click at [454, 254] on icon "Main content" at bounding box center [457, 246] width 16 height 16
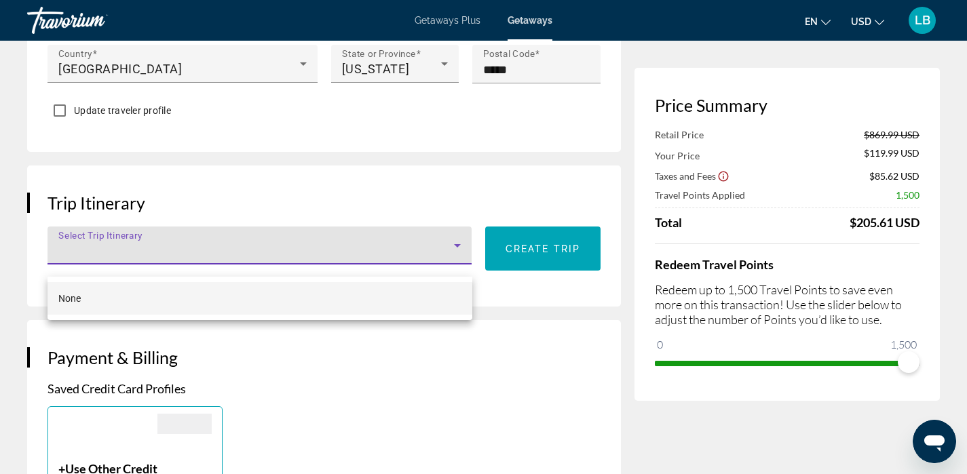
click at [454, 254] on div at bounding box center [483, 237] width 967 height 474
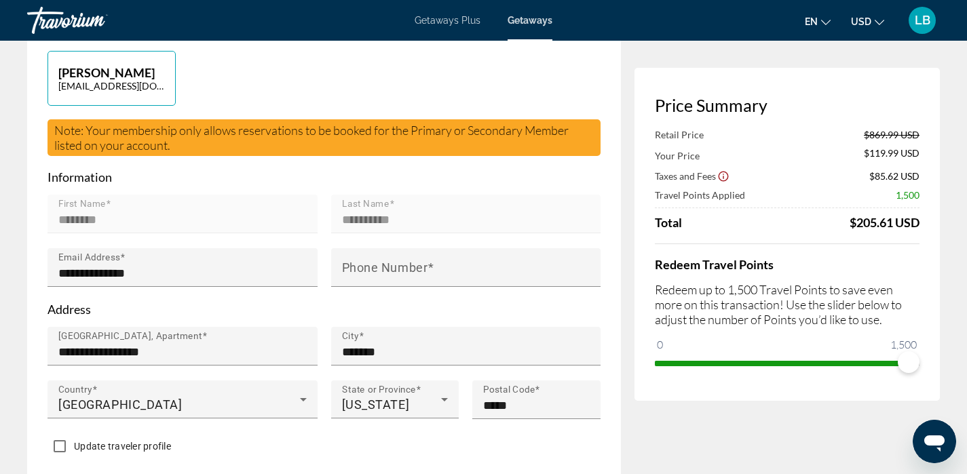
scroll to position [332, 0]
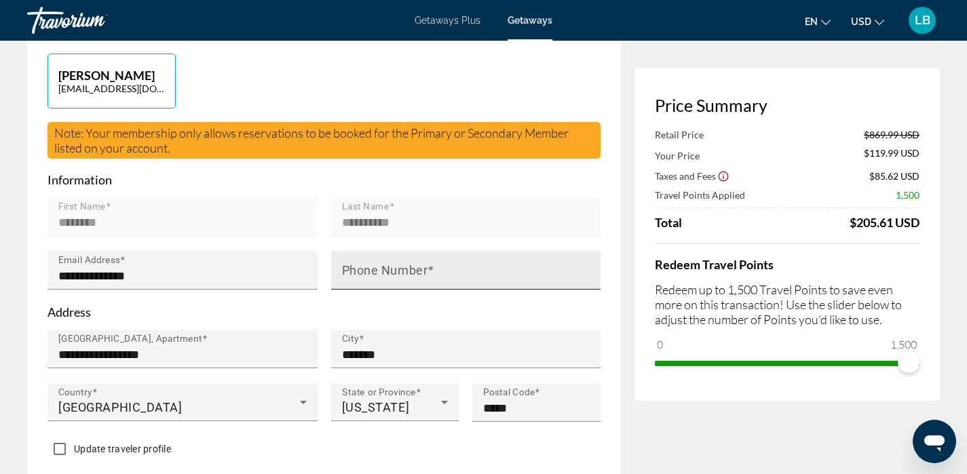
click at [362, 278] on mat-label "Phone Number" at bounding box center [385, 270] width 86 height 14
click at [362, 284] on input "Phone Number" at bounding box center [470, 276] width 257 height 16
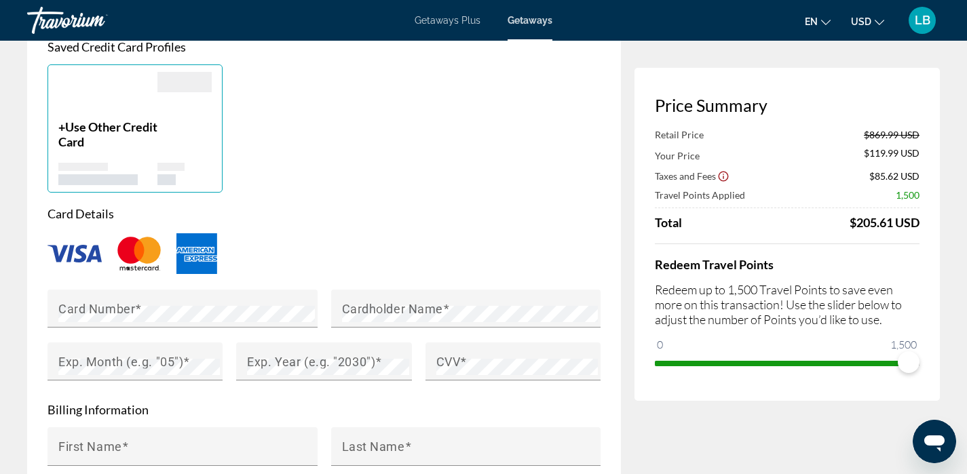
scroll to position [968, 0]
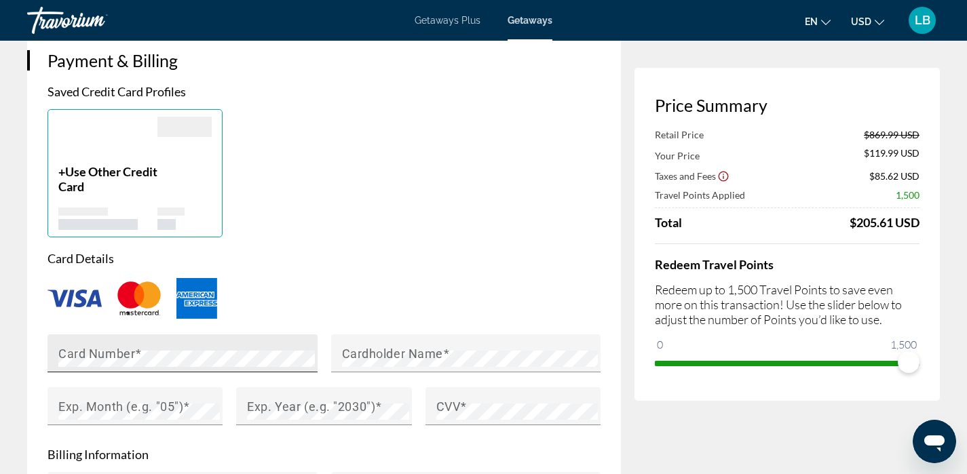
type input "**********"
click at [103, 360] on mat-label "Card Number" at bounding box center [96, 353] width 77 height 14
click at [347, 360] on mat-label "Cardholder Name" at bounding box center [392, 353] width 101 height 14
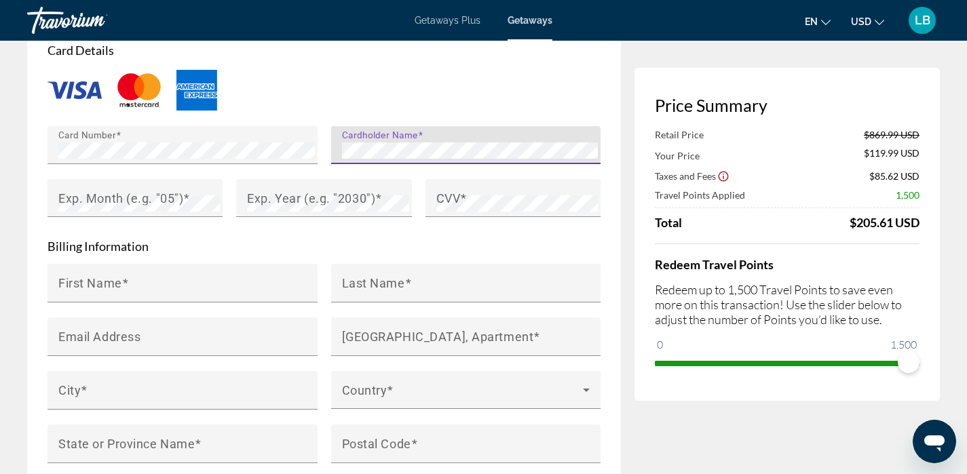
scroll to position [1178, 0]
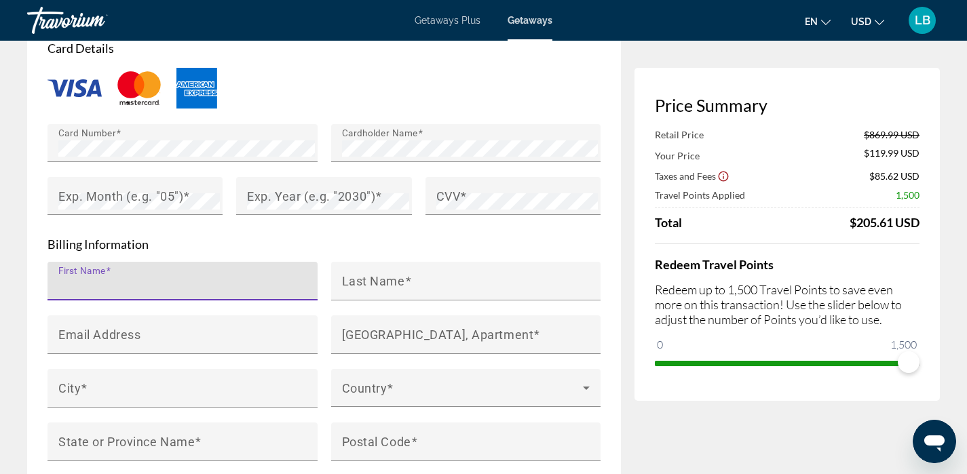
click at [204, 295] on input "First Name" at bounding box center [186, 287] width 257 height 16
drag, startPoint x: 216, startPoint y: 305, endPoint x: 122, endPoint y: 299, distance: 93.9
click at [122, 295] on input "**********" at bounding box center [186, 287] width 257 height 16
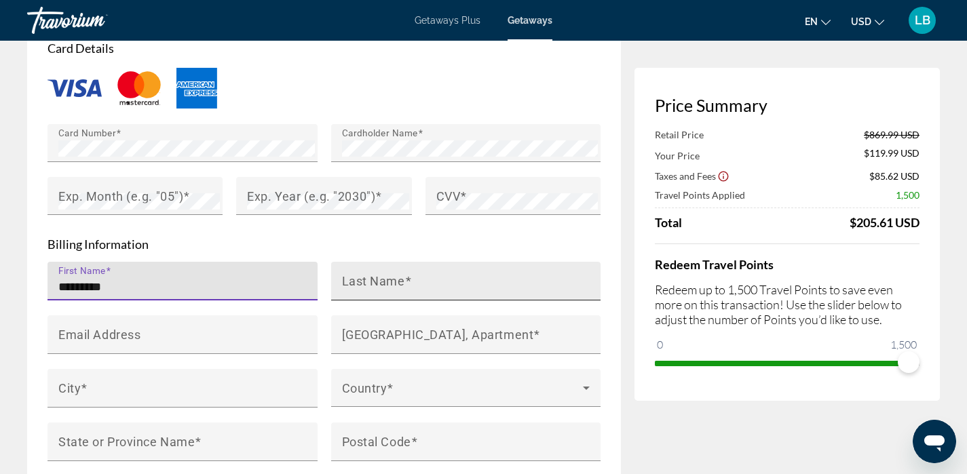
type input "********"
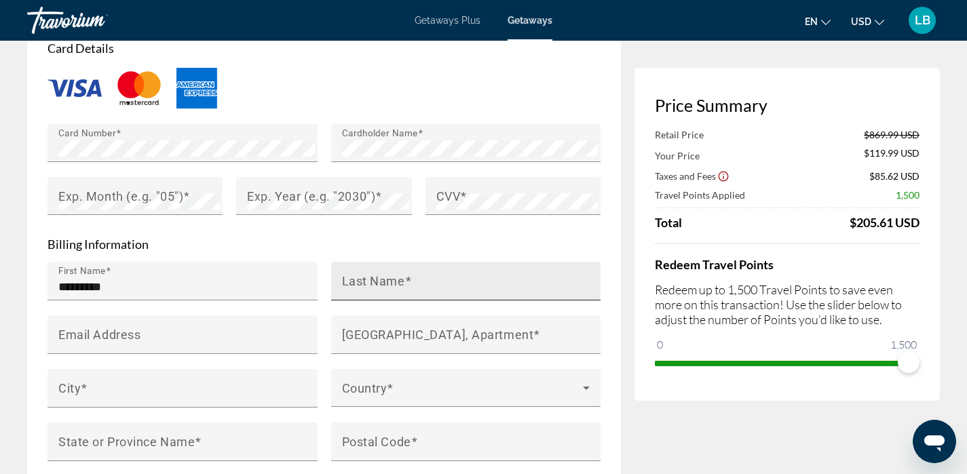
click at [344, 288] on mat-label "Last Name" at bounding box center [373, 281] width 63 height 14
click at [344, 290] on input "Last Name" at bounding box center [470, 287] width 257 height 16
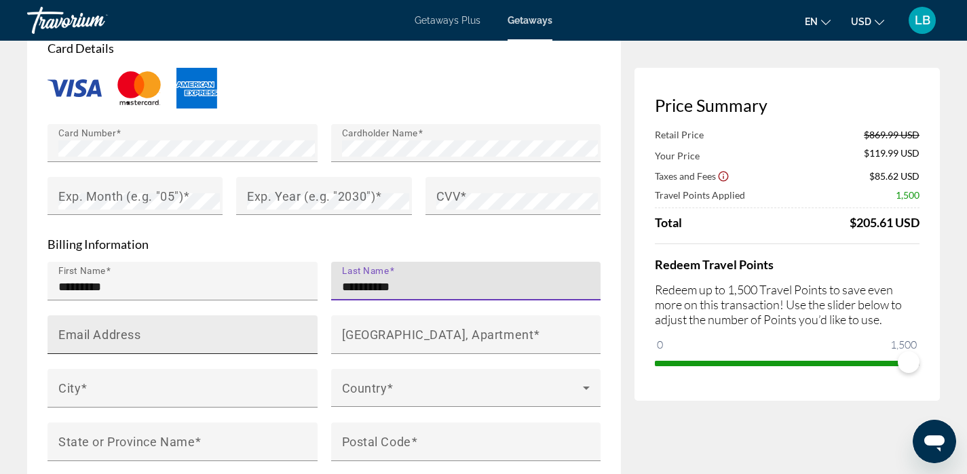
type input "**********"
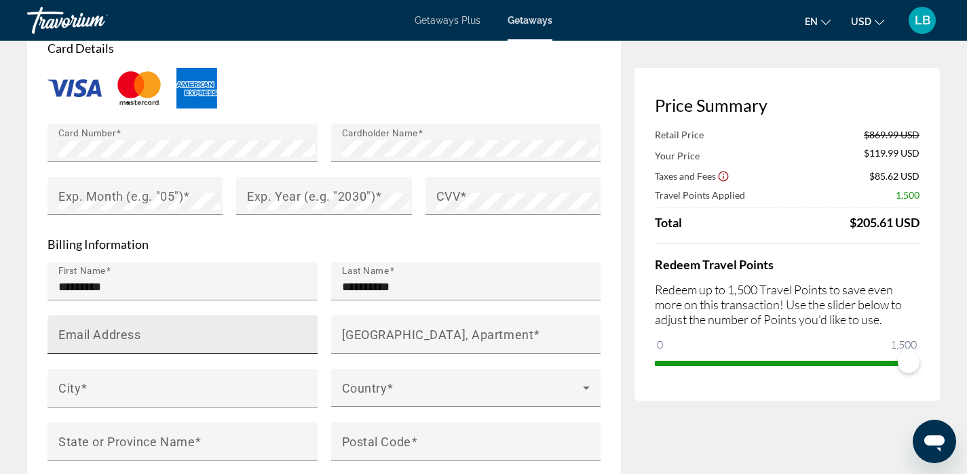
click at [229, 337] on div "Email Address" at bounding box center [186, 335] width 257 height 39
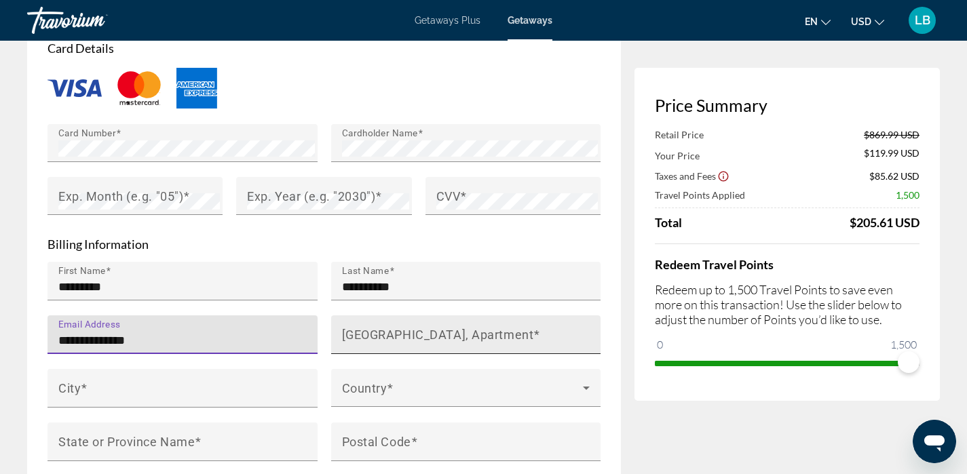
type input "**********"
click at [431, 341] on mat-label "House Number, Street, Apartment" at bounding box center [438, 334] width 192 height 14
click at [431, 346] on input "House Number, Street, Apartment" at bounding box center [470, 341] width 257 height 16
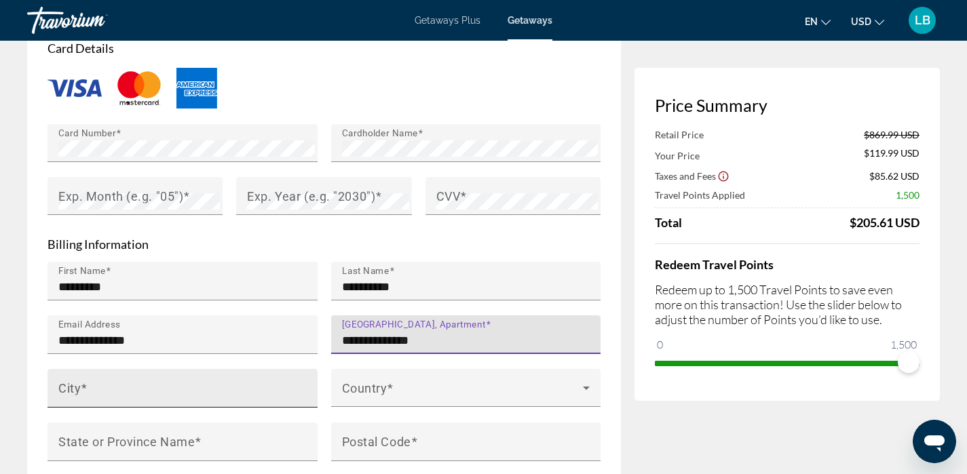
type input "**********"
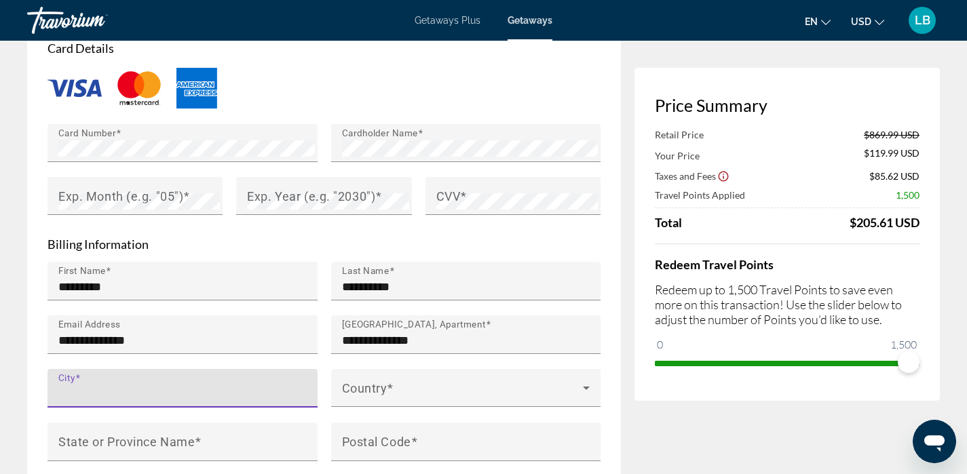
click at [276, 401] on input "City" at bounding box center [186, 394] width 257 height 16
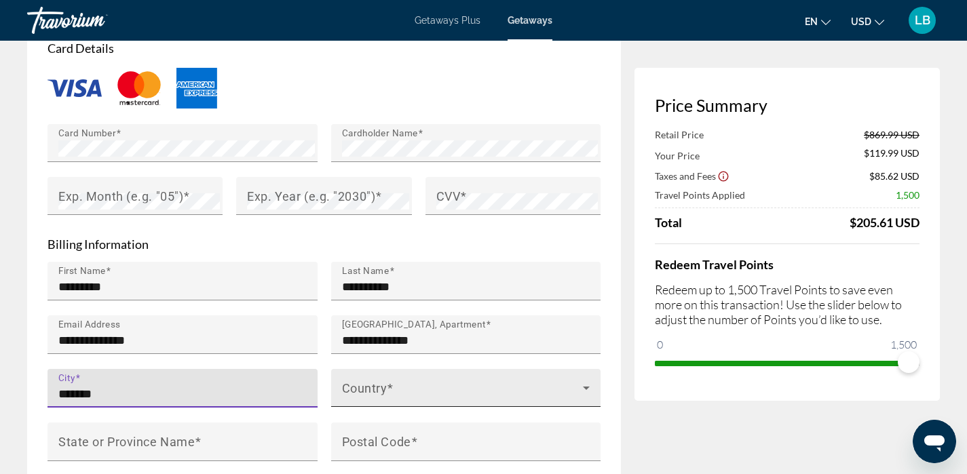
type input "*******"
click at [472, 402] on span "Main content" at bounding box center [463, 394] width 242 height 16
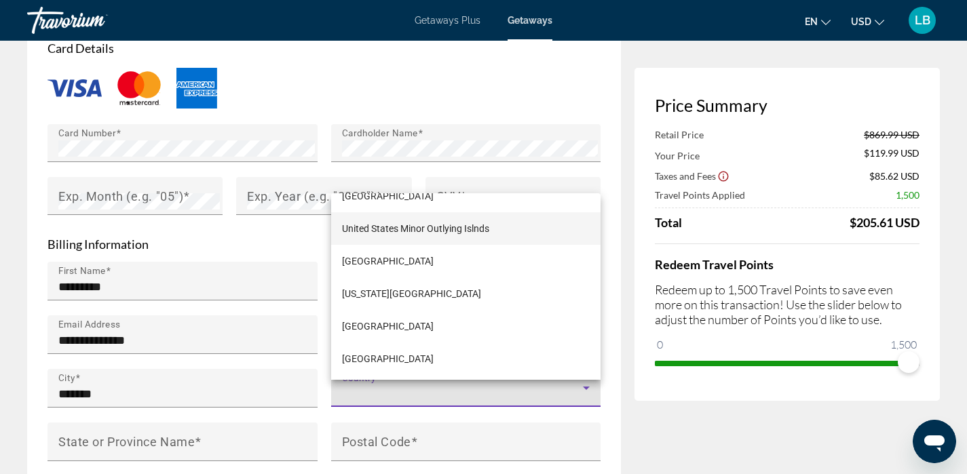
scroll to position [7836, 0]
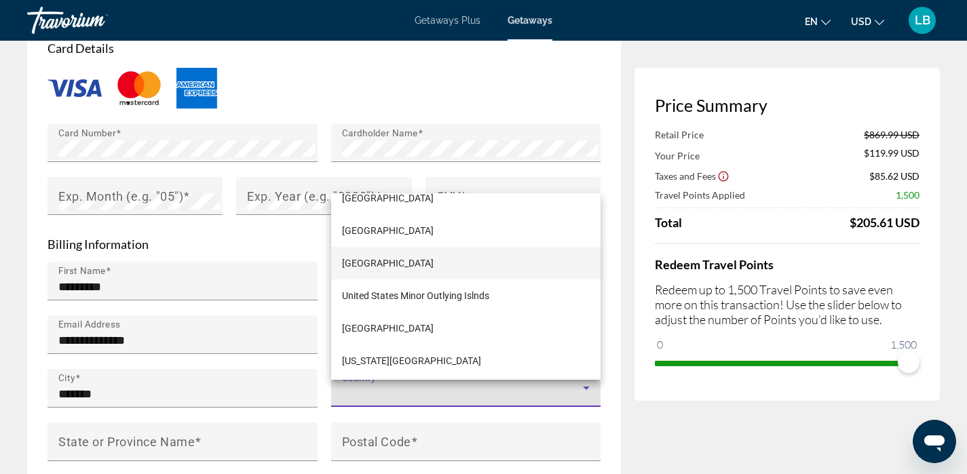
click at [405, 260] on span "United States of America" at bounding box center [388, 263] width 92 height 16
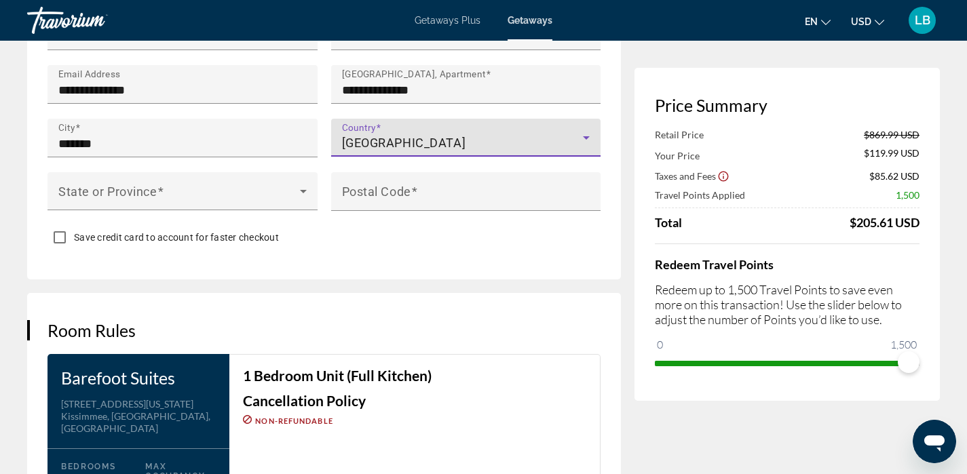
scroll to position [1432, 0]
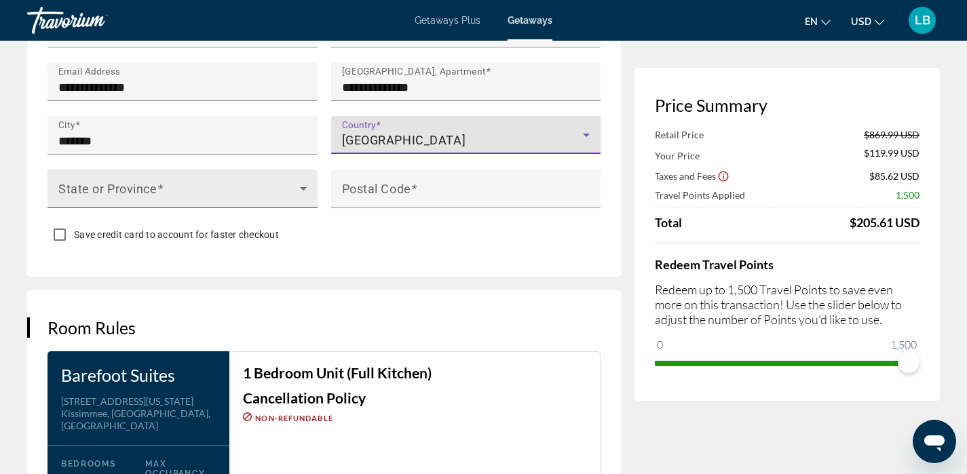
click at [200, 202] on span "Main content" at bounding box center [179, 194] width 242 height 16
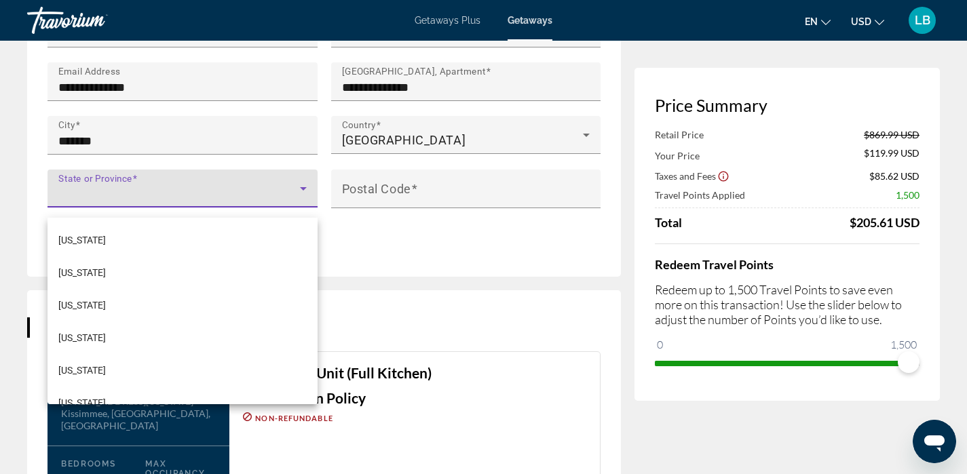
scroll to position [231, 0]
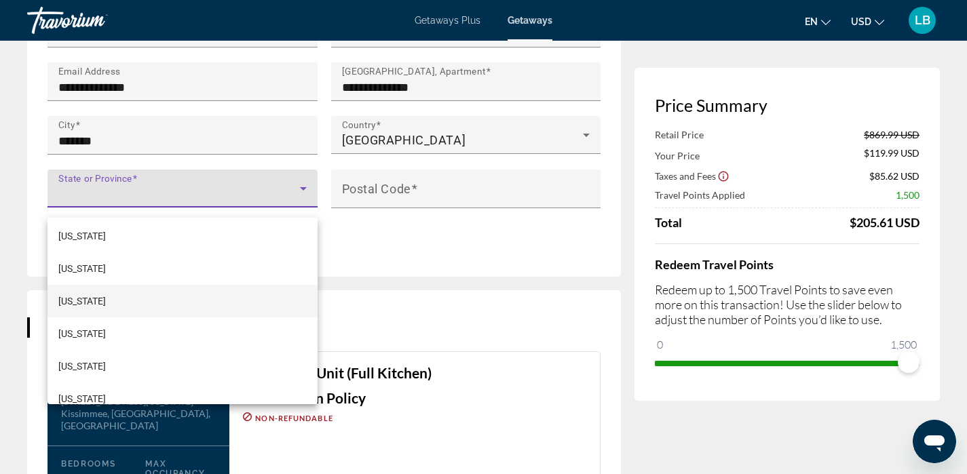
click at [115, 300] on mat-option "Florida" at bounding box center [183, 301] width 270 height 33
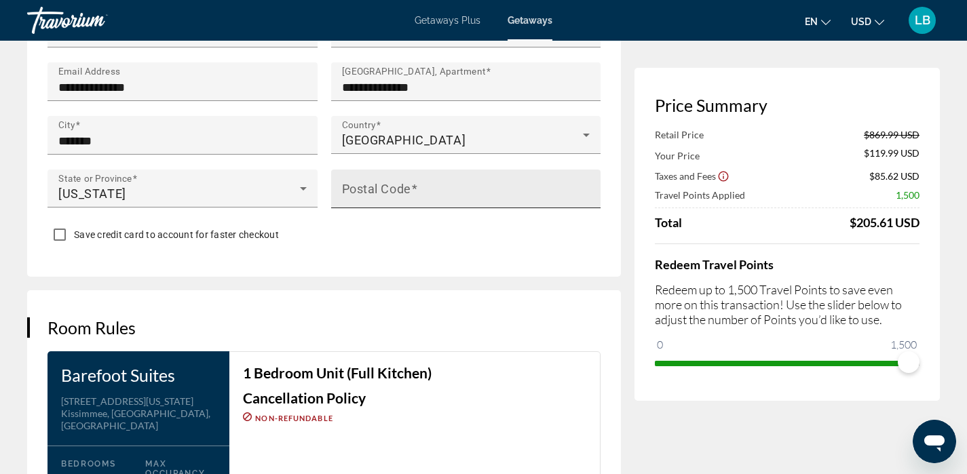
click at [386, 195] on mat-label "Postal Code" at bounding box center [376, 188] width 69 height 14
click at [386, 200] on input "Postal Code" at bounding box center [470, 195] width 257 height 16
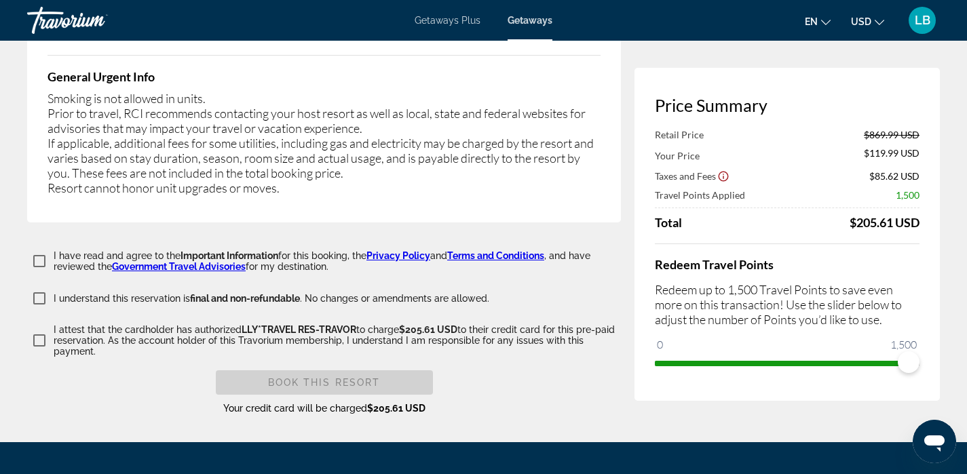
scroll to position [2415, 0]
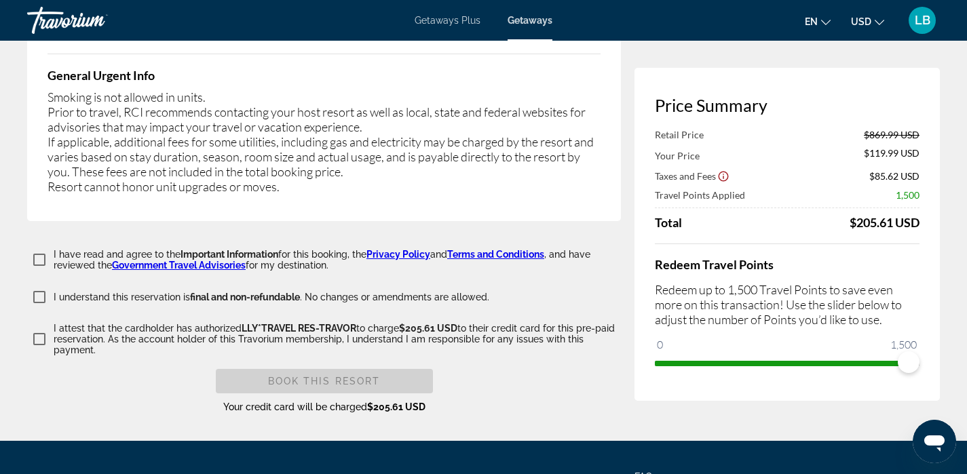
type input "*****"
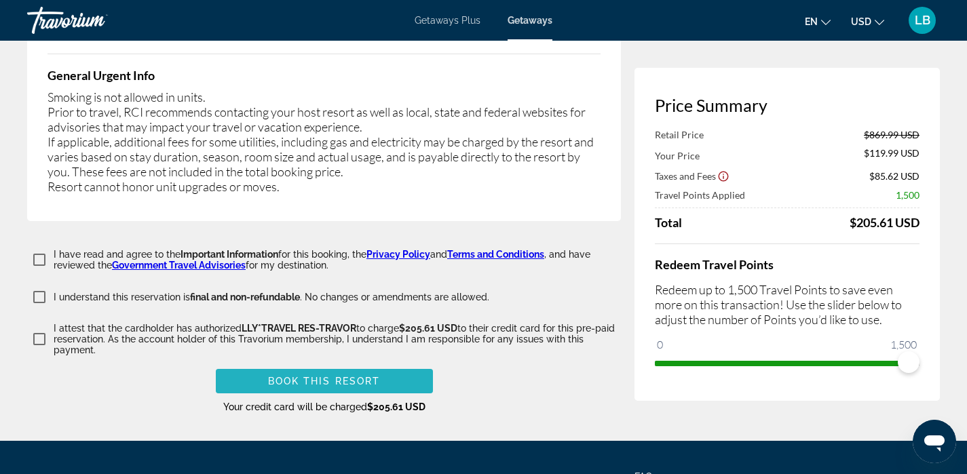
click at [339, 376] on span "Book this Resort" at bounding box center [324, 381] width 113 height 11
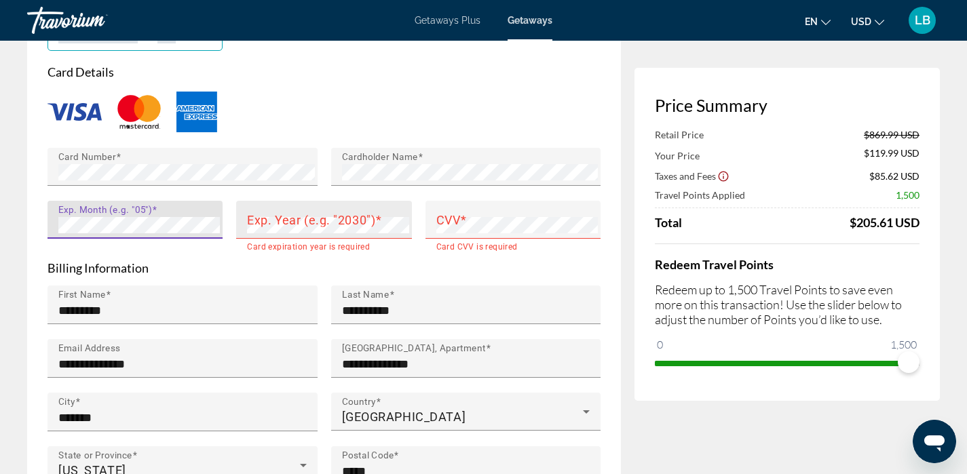
click at [242, 238] on div "Exp. Year (e.g. "2030")" at bounding box center [323, 220] width 175 height 38
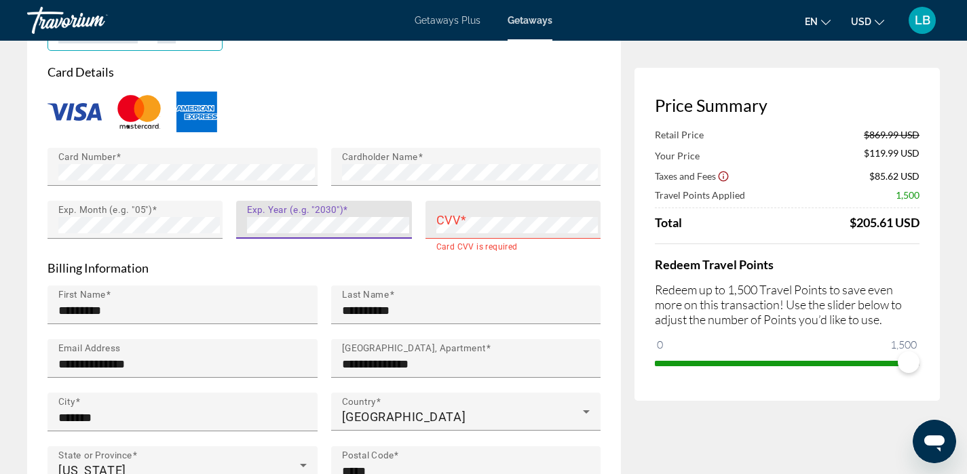
click at [453, 227] on mat-label "CVV" at bounding box center [448, 219] width 24 height 14
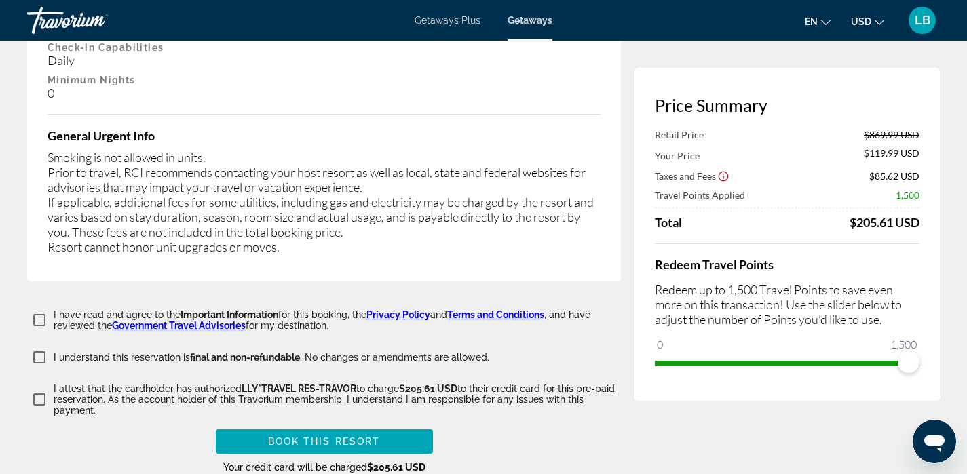
scroll to position [2510, 0]
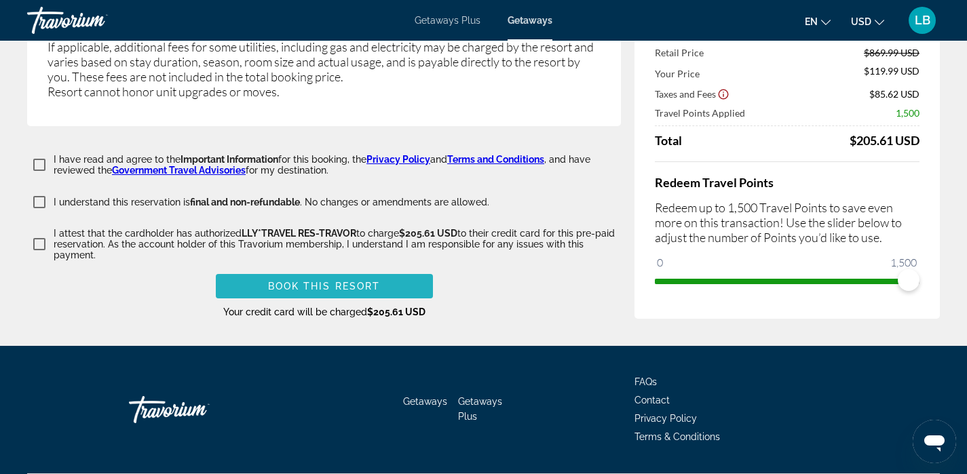
click at [331, 281] on span "Book this Resort" at bounding box center [324, 286] width 113 height 11
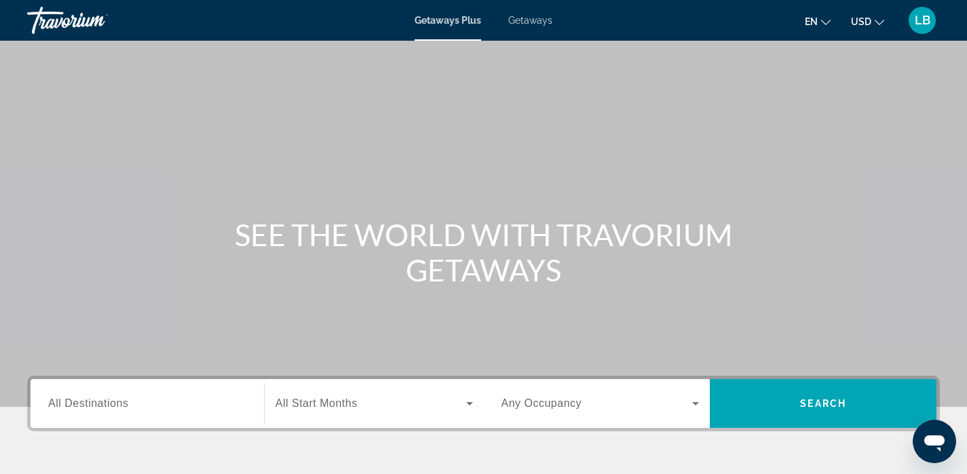
click at [135, 413] on div "Search widget" at bounding box center [147, 404] width 198 height 39
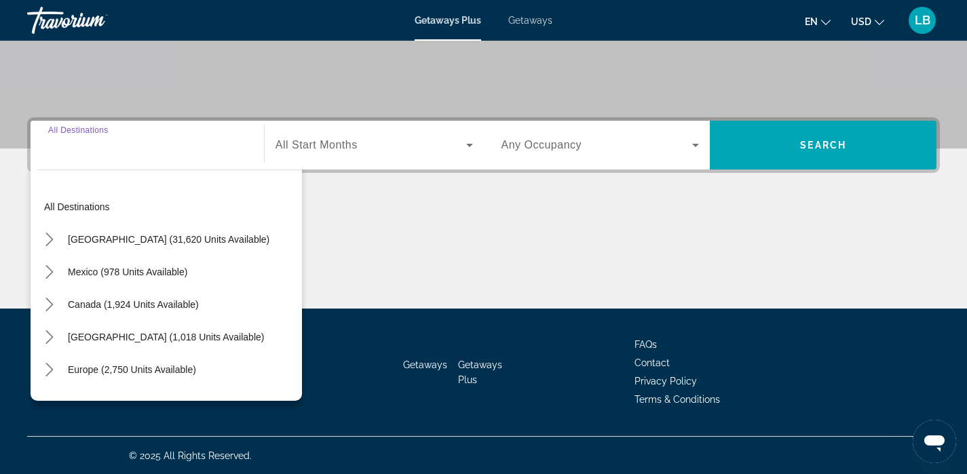
scroll to position [259, 0]
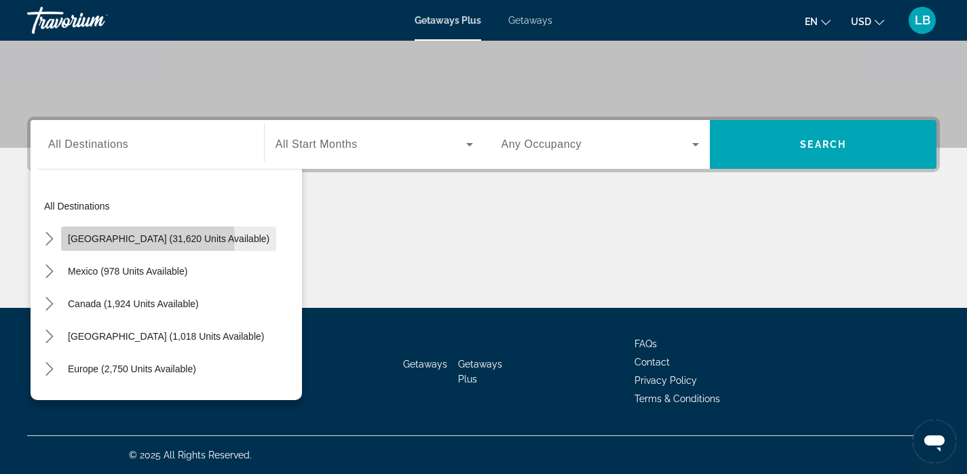
click at [118, 239] on span "[GEOGRAPHIC_DATA] (31,620 units available)" at bounding box center [169, 238] width 202 height 11
type input "**********"
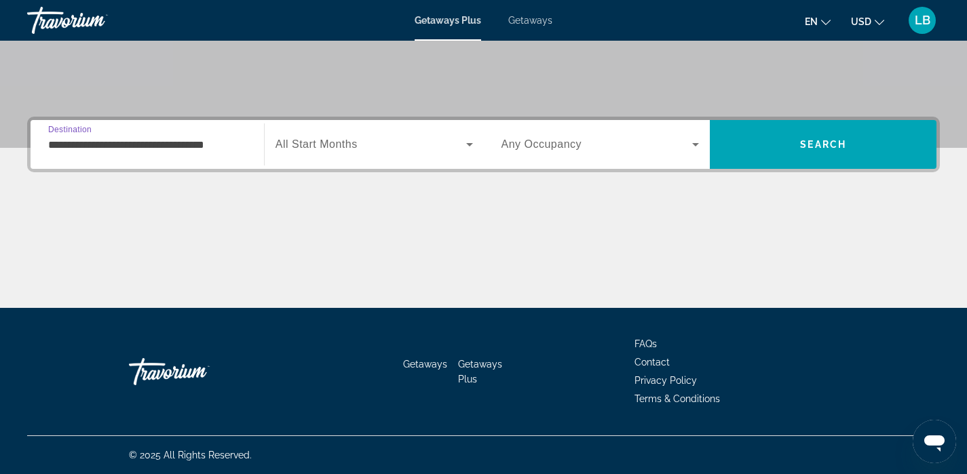
click at [101, 152] on input "**********" at bounding box center [147, 145] width 198 height 16
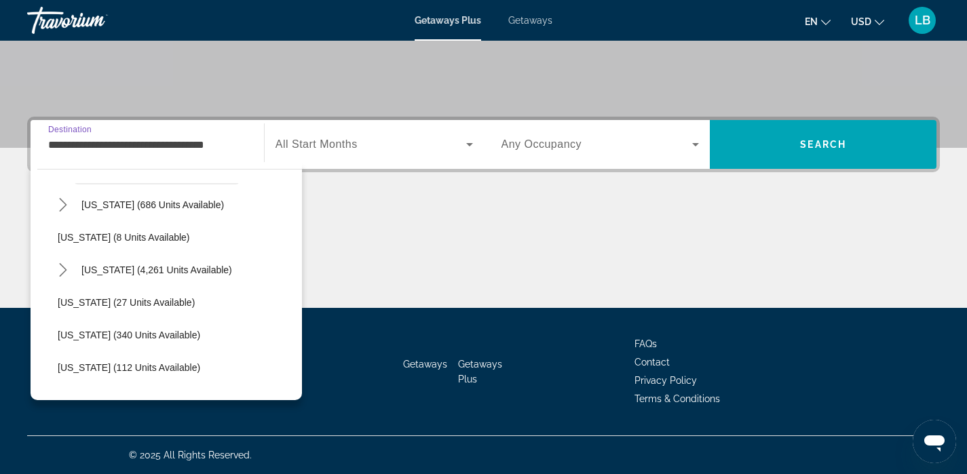
scroll to position [166, 0]
click at [415, 219] on div "Main content" at bounding box center [483, 257] width 913 height 102
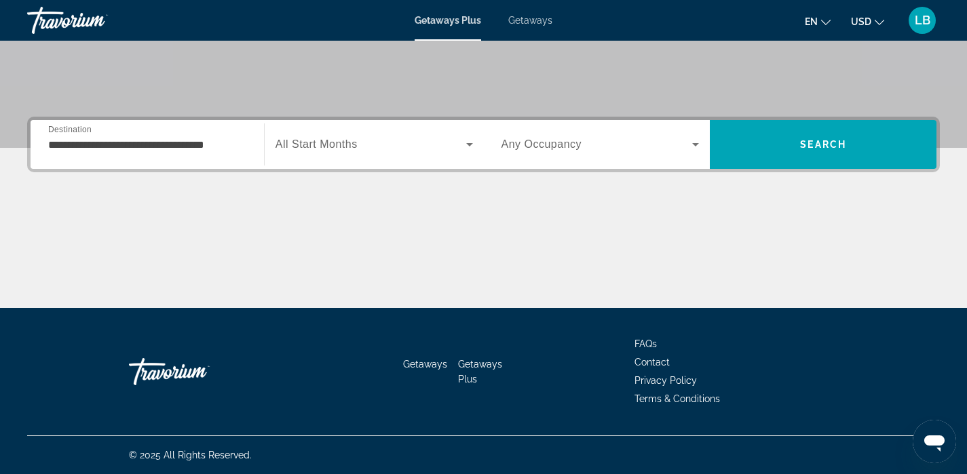
click at [354, 144] on span "All Start Months" at bounding box center [317, 144] width 82 height 12
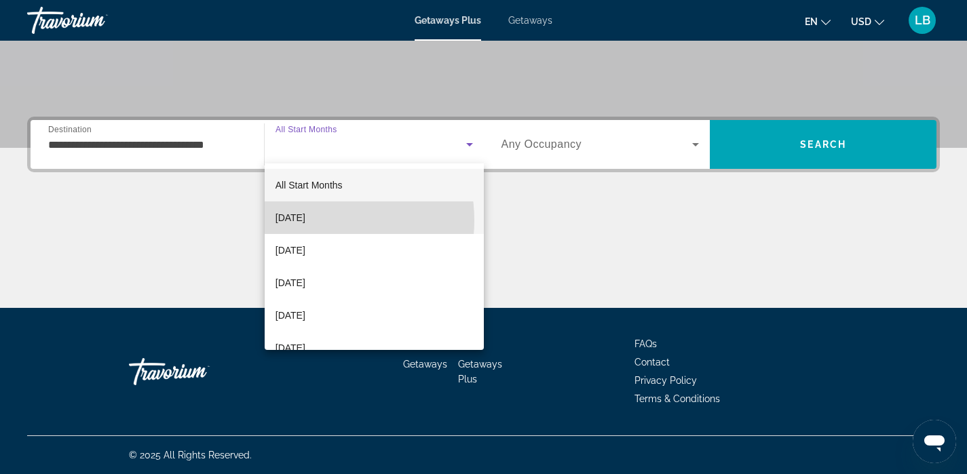
click at [305, 221] on span "[DATE]" at bounding box center [291, 218] width 30 height 16
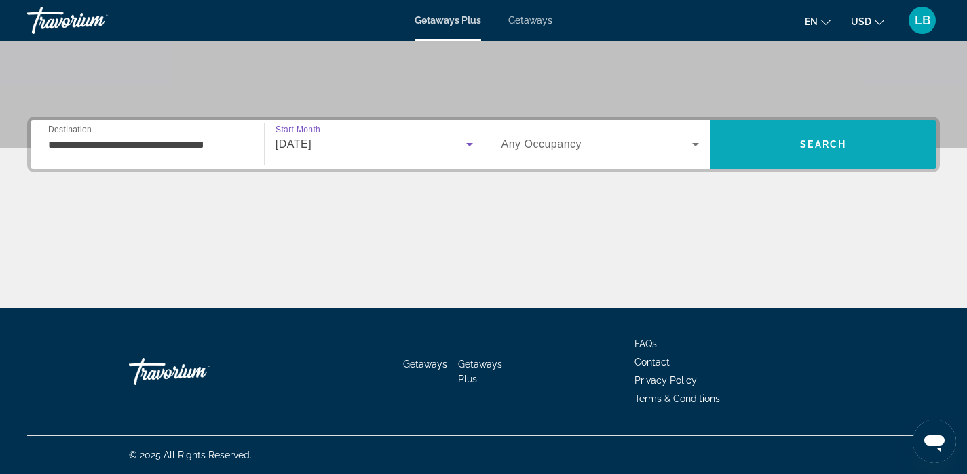
click at [806, 143] on span "Search" at bounding box center [823, 144] width 46 height 11
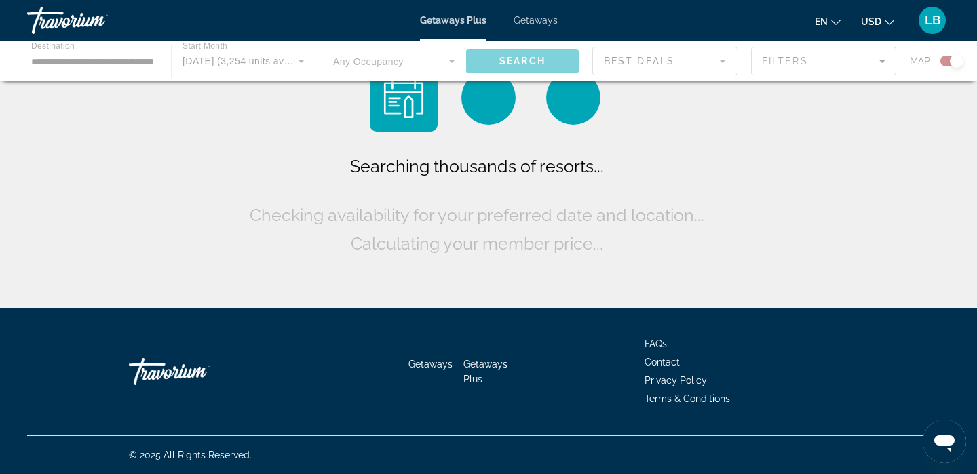
click at [951, 62] on div "Main content" at bounding box center [488, 61] width 977 height 41
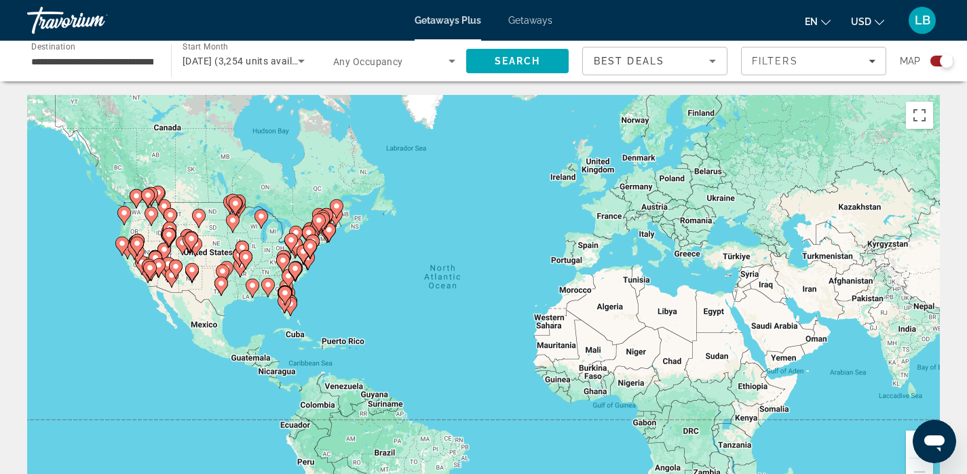
click at [535, 18] on span "Getaways" at bounding box center [530, 20] width 44 height 11
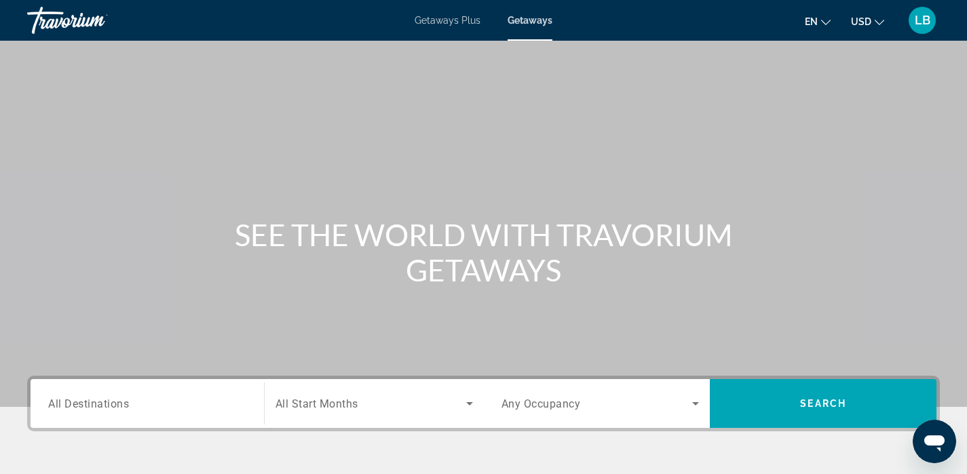
click at [111, 413] on div "Search widget" at bounding box center [147, 404] width 198 height 39
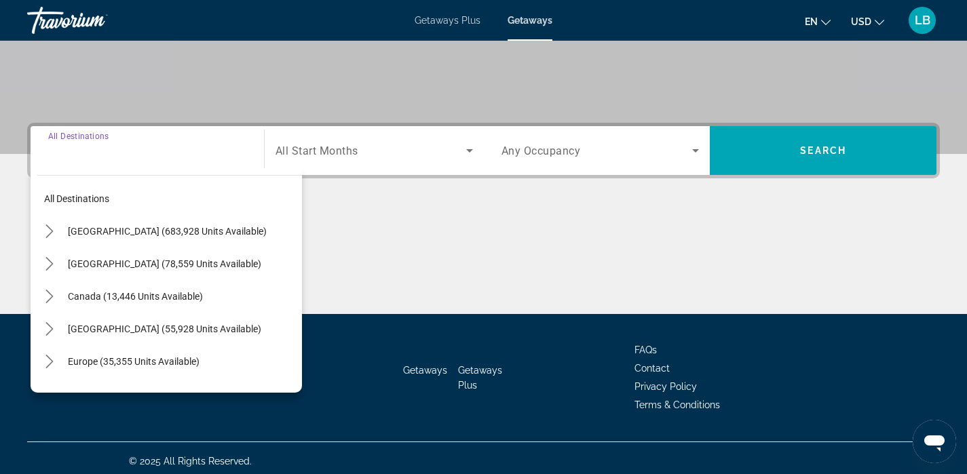
scroll to position [259, 0]
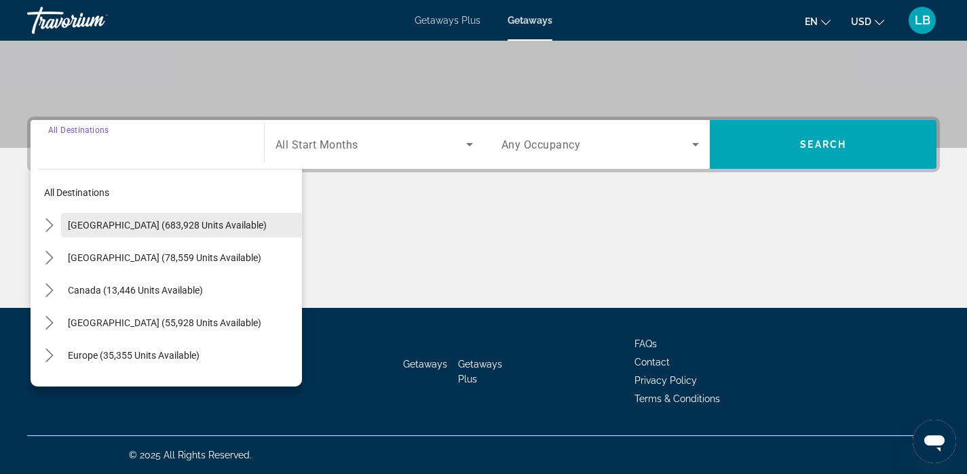
click at [96, 223] on span "[GEOGRAPHIC_DATA] (683,928 units available)" at bounding box center [167, 225] width 199 height 11
type input "**********"
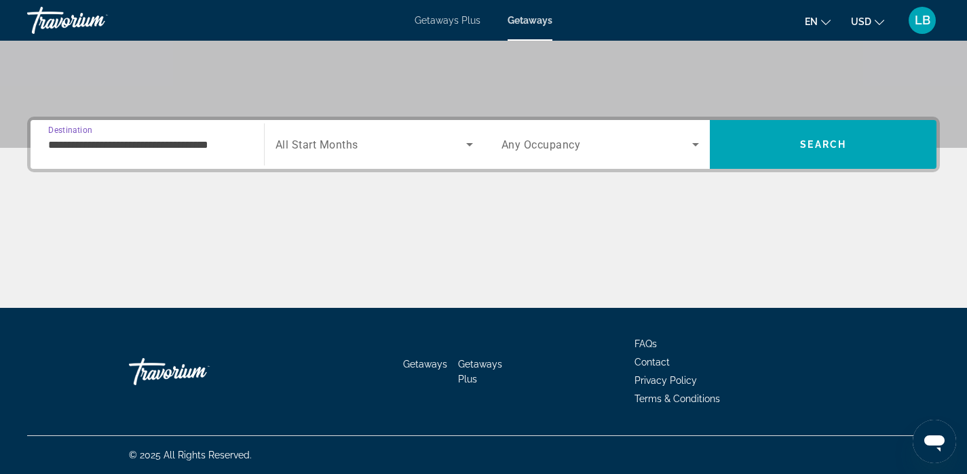
click at [371, 138] on span "Search widget" at bounding box center [371, 144] width 191 height 16
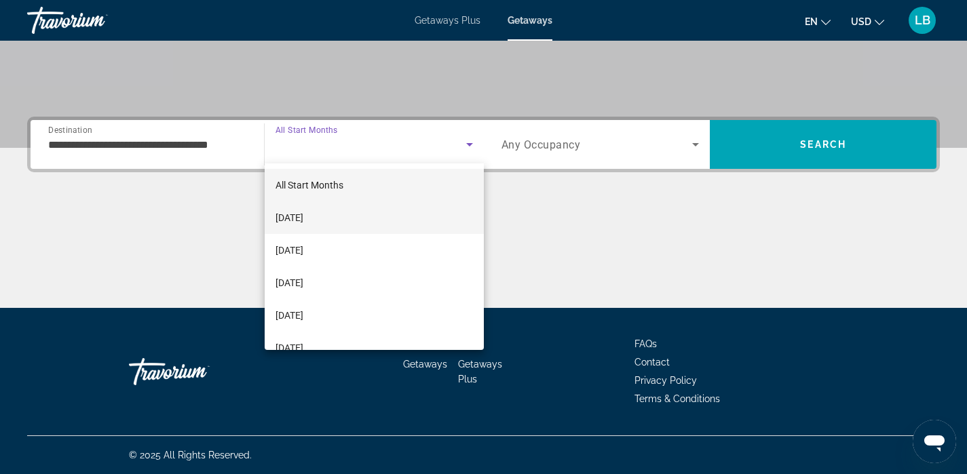
click at [358, 217] on mat-option "[DATE]" at bounding box center [374, 218] width 219 height 33
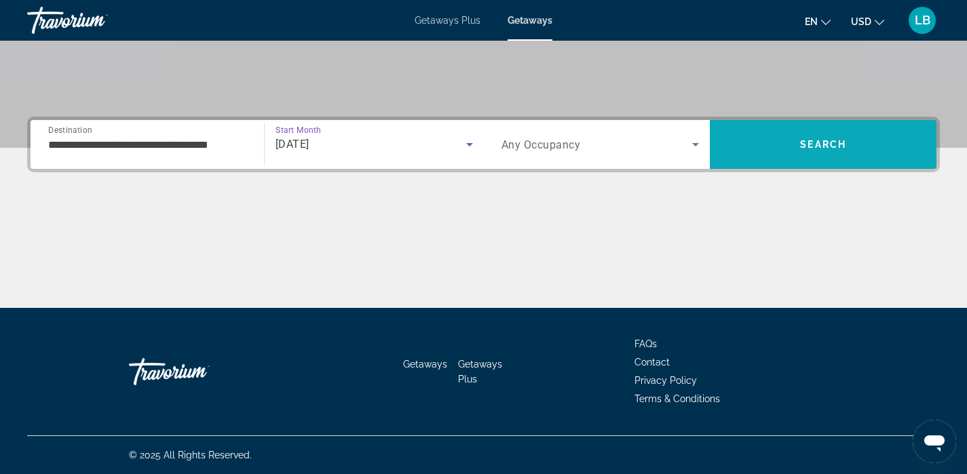
click at [798, 150] on span "Search" at bounding box center [823, 144] width 227 height 33
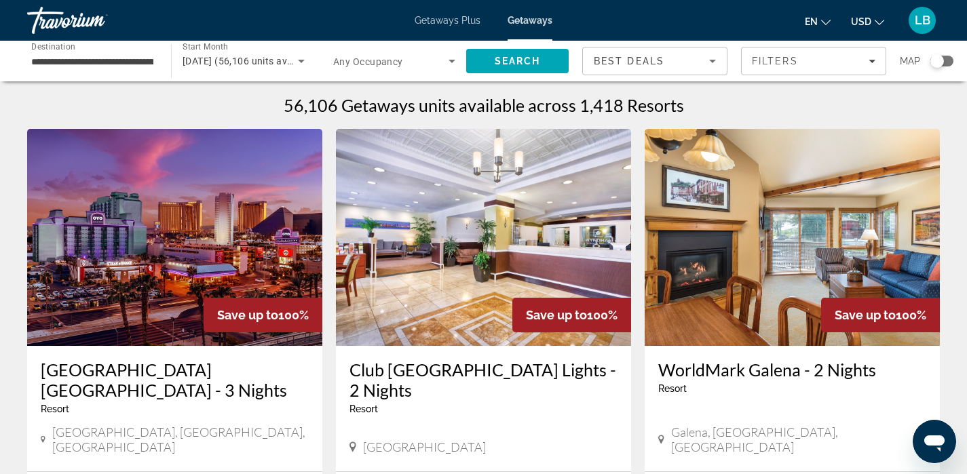
click at [951, 60] on div "Search widget" at bounding box center [942, 61] width 23 height 11
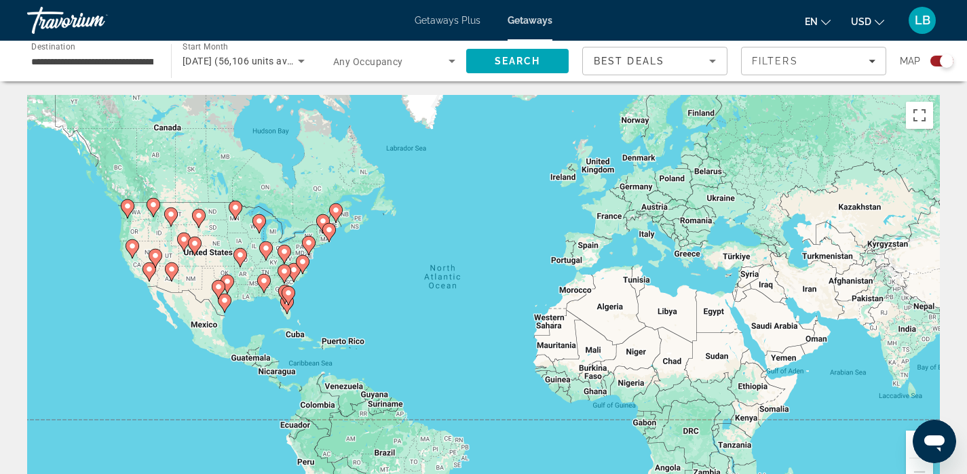
click at [337, 291] on div "To activate drag with keyboard, press Alt + Enter. Once in keyboard drag state,…" at bounding box center [483, 298] width 913 height 407
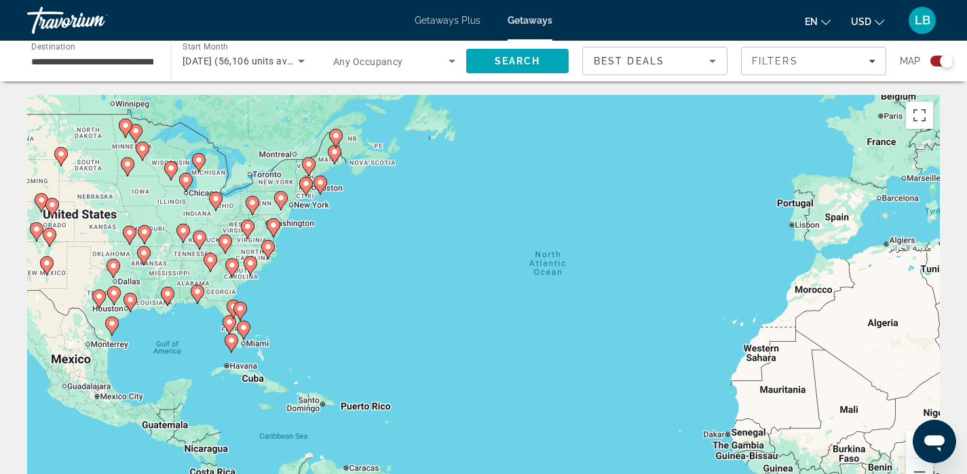
click at [276, 277] on div "To activate drag with keyboard, press Alt + Enter. Once in keyboard drag state,…" at bounding box center [483, 298] width 913 height 407
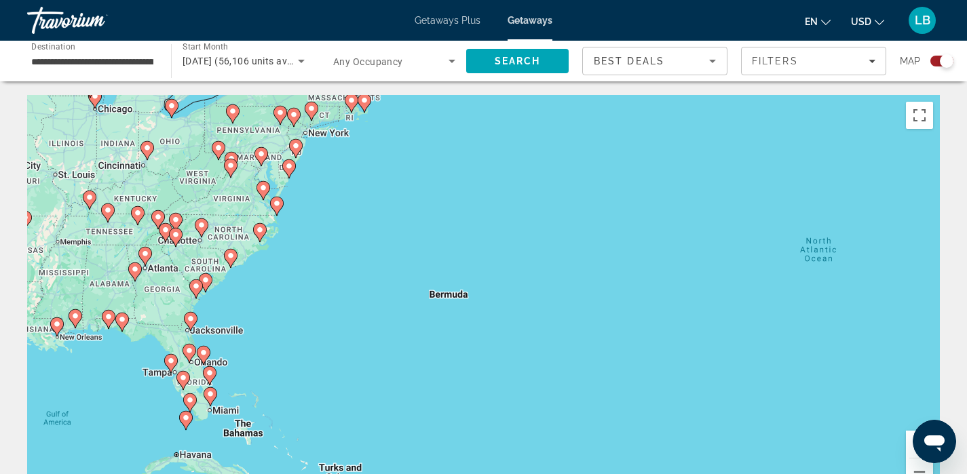
click at [276, 277] on div "To activate drag with keyboard, press Alt + Enter. Once in keyboard drag state,…" at bounding box center [483, 298] width 913 height 407
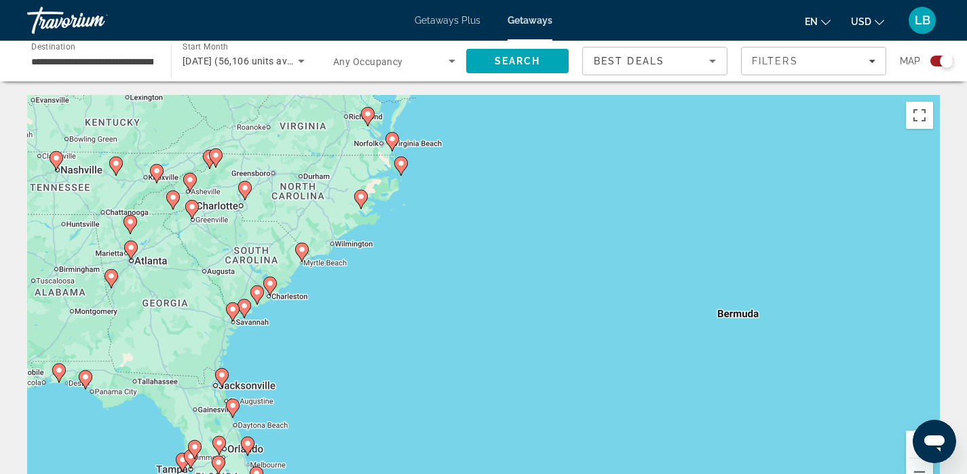
drag, startPoint x: 204, startPoint y: 281, endPoint x: 361, endPoint y: 288, distance: 157.6
click at [362, 288] on div "To activate drag with keyboard, press Alt + Enter. Once in keyboard drag state,…" at bounding box center [483, 298] width 913 height 407
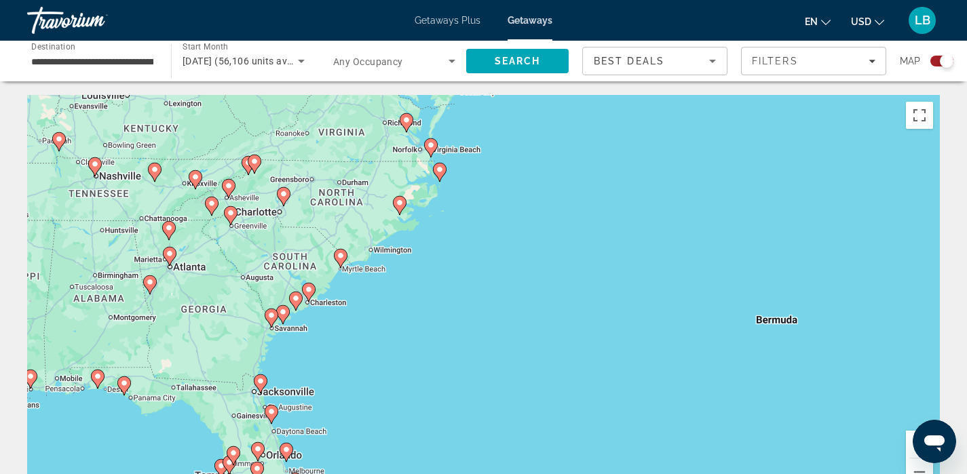
click at [301, 263] on div "To activate drag with keyboard, press Alt + Enter. Once in keyboard drag state,…" at bounding box center [483, 298] width 913 height 407
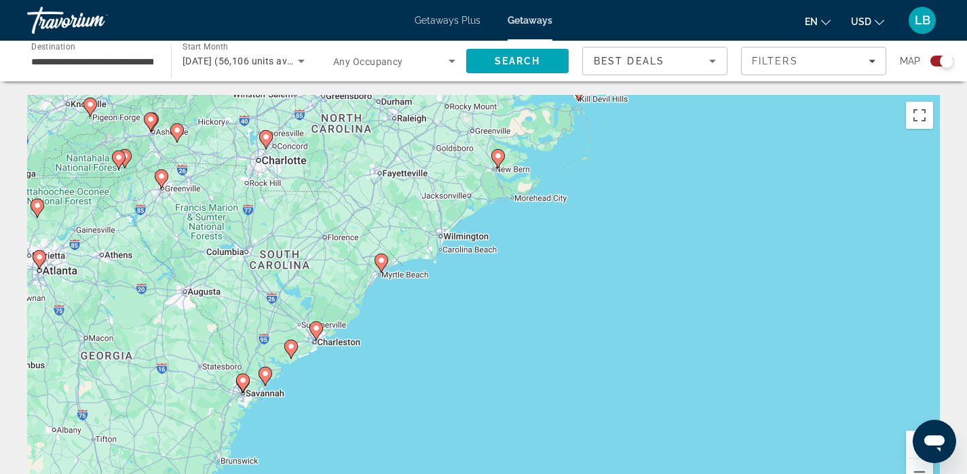
click at [305, 244] on div "To activate drag with keyboard, press Alt + Enter. Once in keyboard drag state,…" at bounding box center [483, 298] width 913 height 407
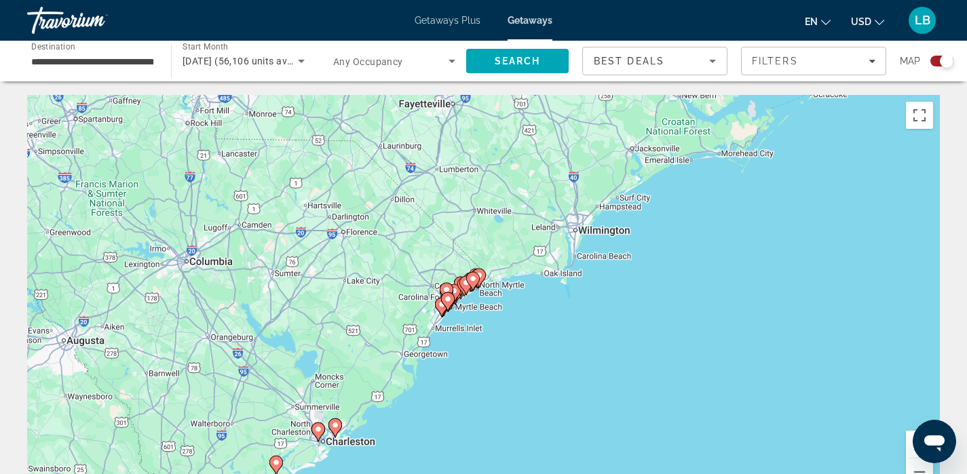
click at [381, 282] on div "To activate drag with keyboard, press Alt + Enter. Once in keyboard drag state,…" at bounding box center [483, 298] width 913 height 407
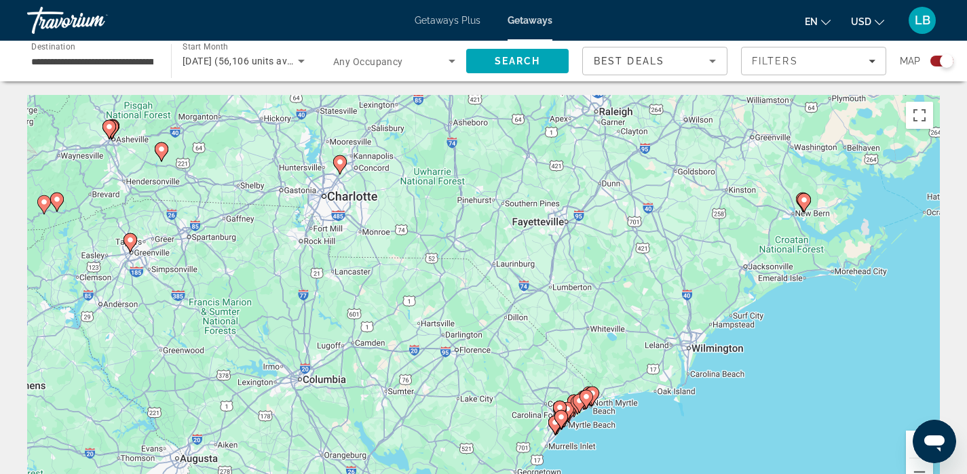
drag, startPoint x: 271, startPoint y: 259, endPoint x: 386, endPoint y: 381, distance: 167.1
click at [386, 381] on div "To activate drag with keyboard, press Alt + Enter. Once in keyboard drag state,…" at bounding box center [483, 298] width 913 height 407
click at [373, 223] on div "To activate drag with keyboard, press Alt + Enter. Once in keyboard drag state,…" at bounding box center [483, 298] width 913 height 407
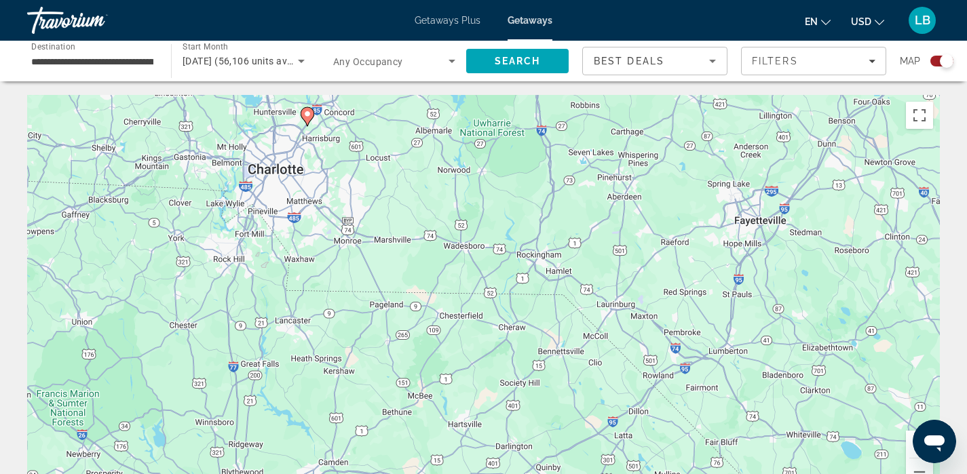
click at [270, 261] on div "To activate drag with keyboard, press Alt + Enter. Once in keyboard drag state,…" at bounding box center [483, 298] width 913 height 407
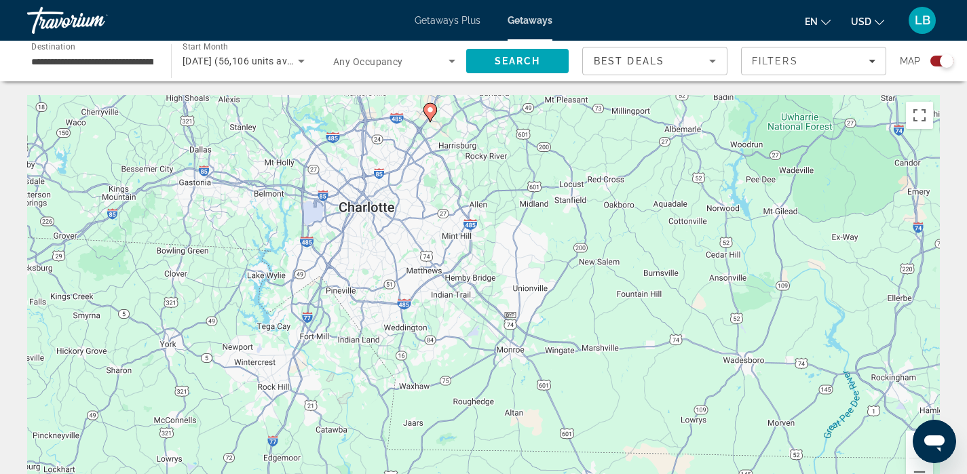
drag, startPoint x: 270, startPoint y: 261, endPoint x: 356, endPoint y: 391, distance: 156.3
click at [356, 391] on div "To activate drag with keyboard, press Alt + Enter. Once in keyboard drag state,…" at bounding box center [483, 298] width 913 height 407
